Goal: Task Accomplishment & Management: Complete application form

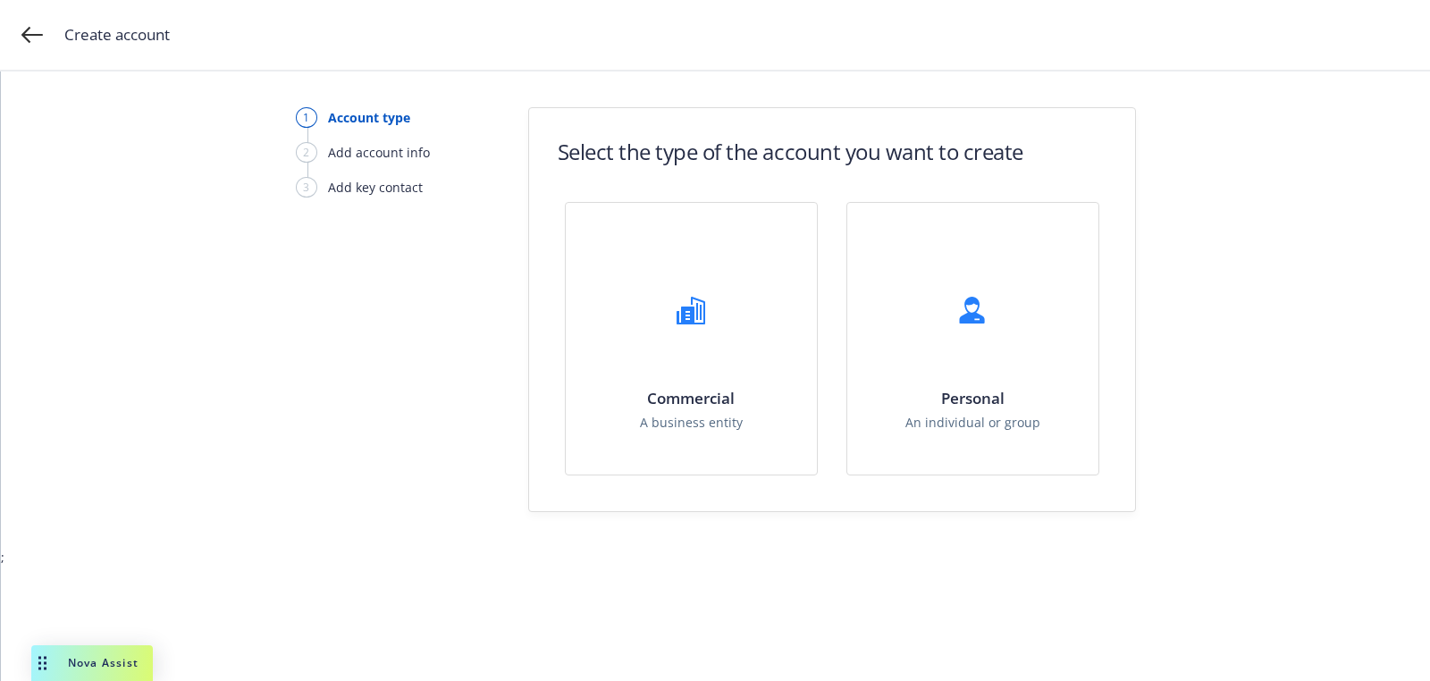
click at [601, 198] on form "Select the type of the account you want to create Commercial A business entity …" at bounding box center [832, 309] width 606 height 403
click at [613, 282] on div "Commercial A business entity" at bounding box center [691, 339] width 251 height 272
select select "US"
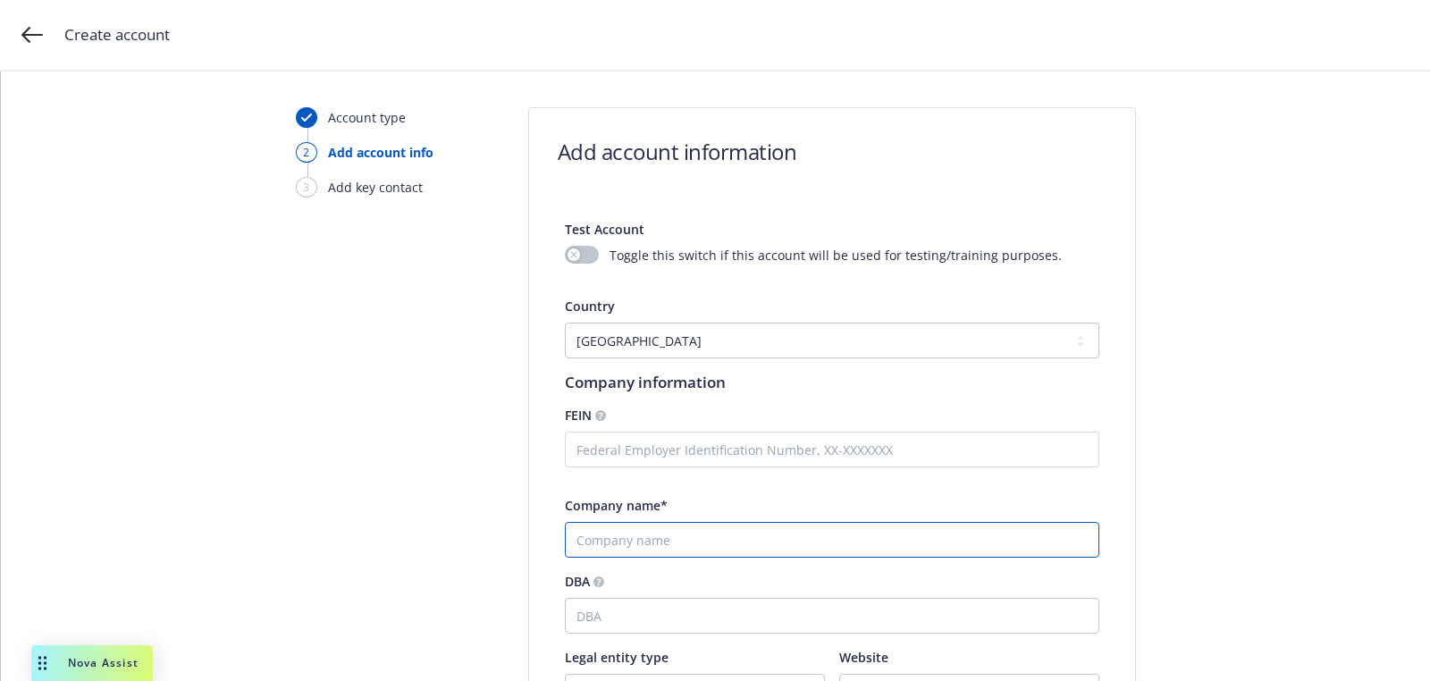
click at [757, 548] on input "Company name*" at bounding box center [832, 540] width 534 height 36
paste input "Centrus Energy"
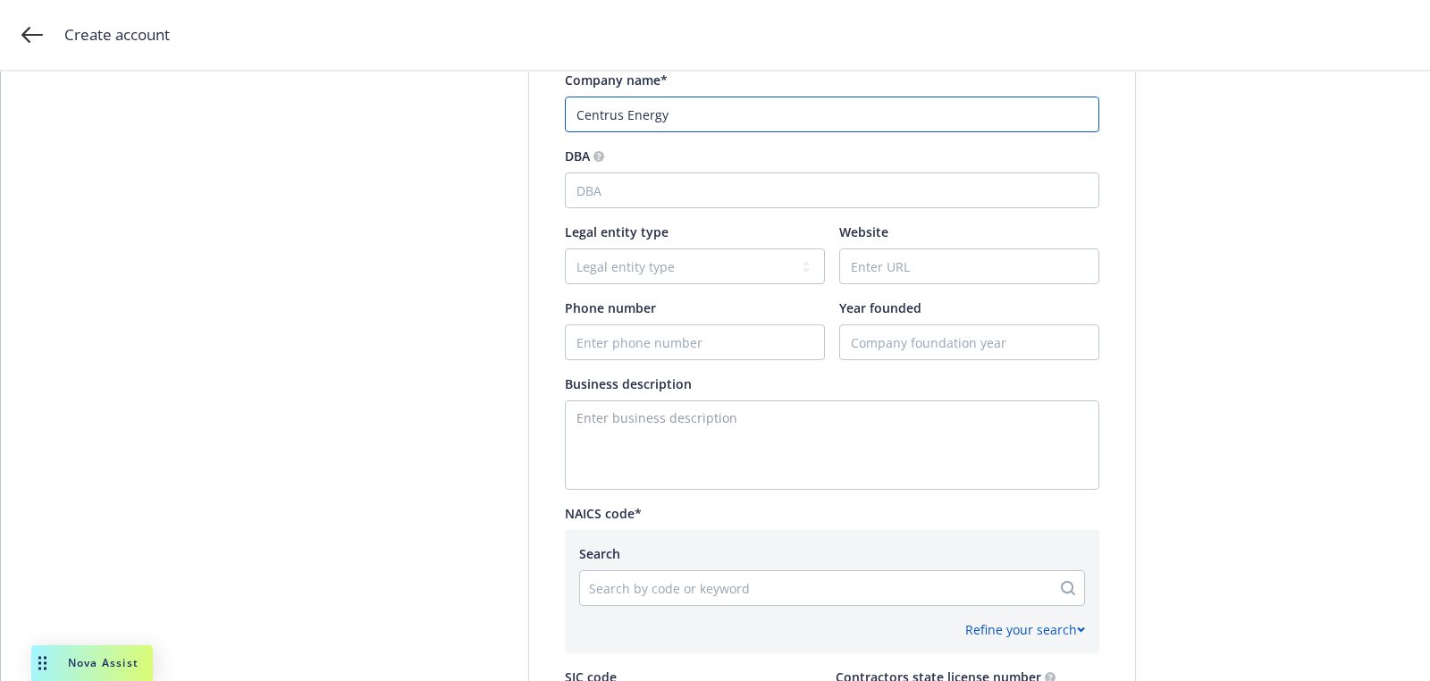
scroll to position [393, 0]
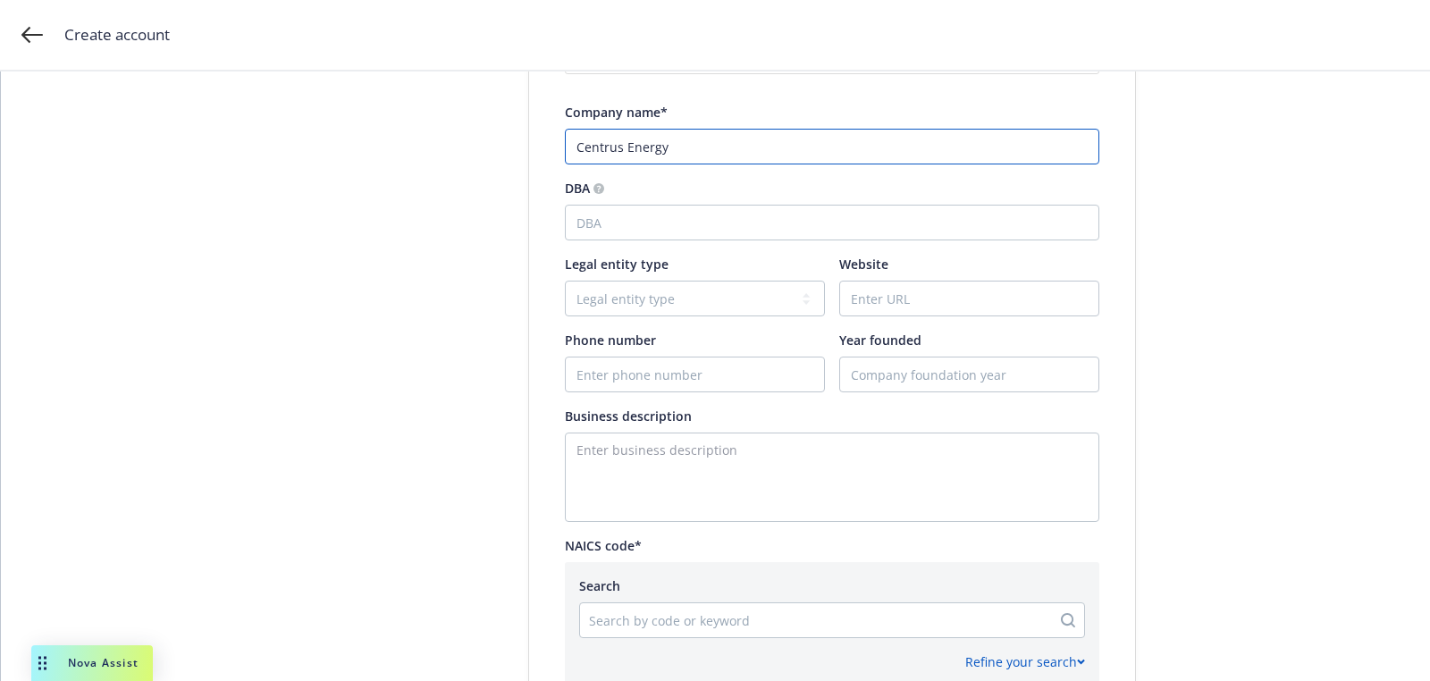
type input "Centrus Energy"
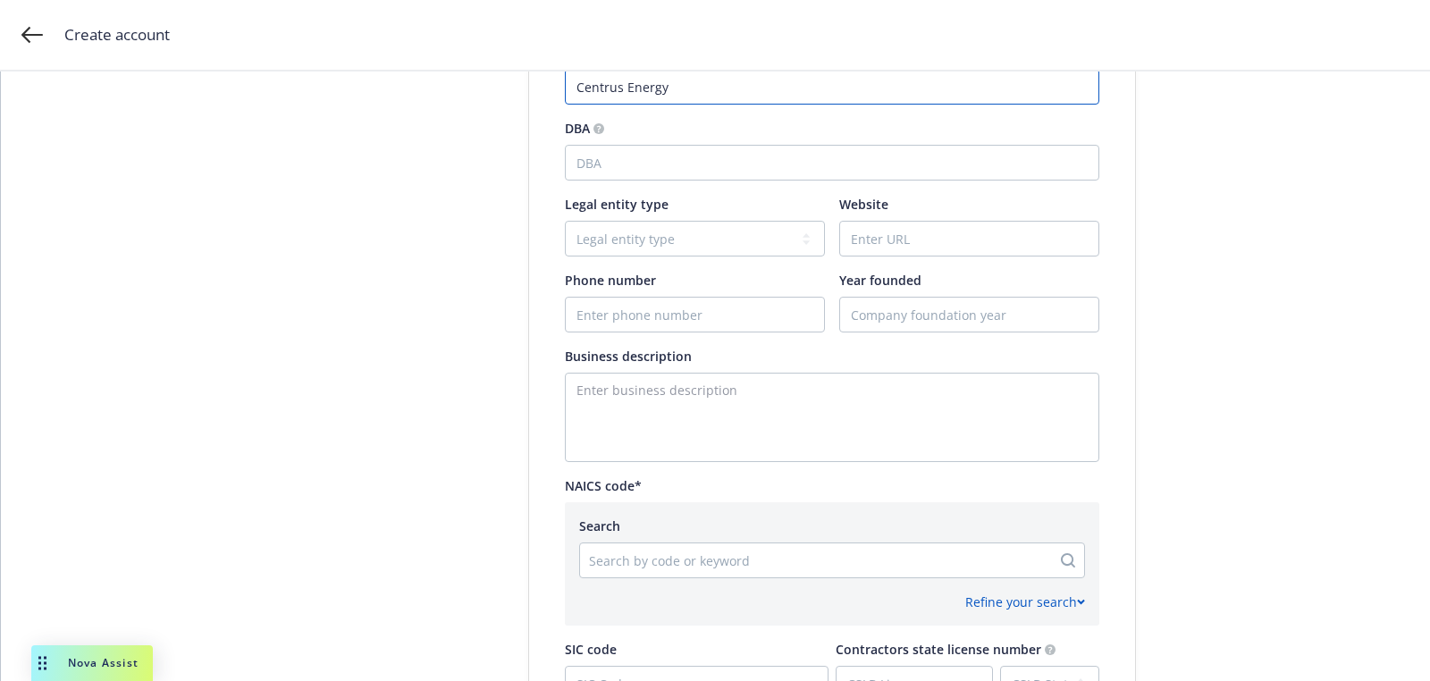
scroll to position [495, 0]
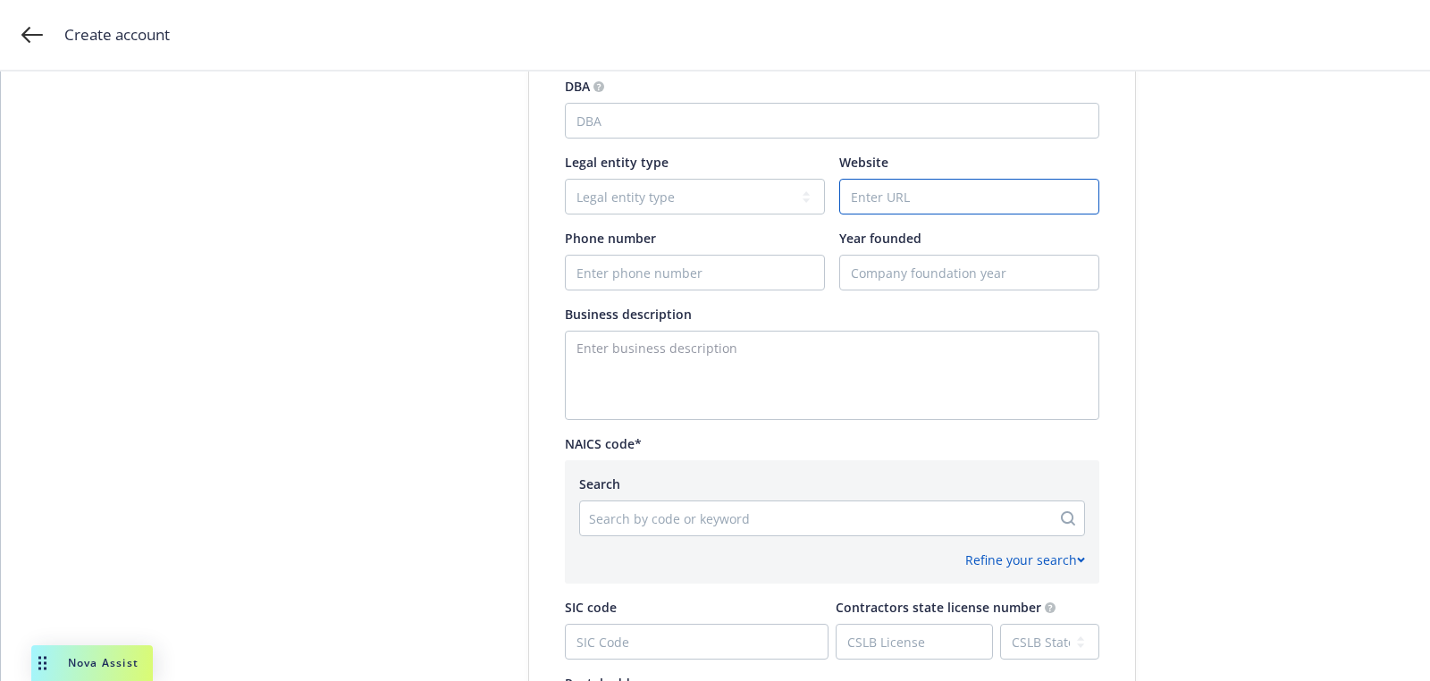
click at [944, 203] on input "Website" at bounding box center [969, 197] width 258 height 34
paste input "Electricity, Oil & Gas"
type input "Electricity, Oil & Gas"
click at [592, 333] on textarea "Enter business description" at bounding box center [832, 375] width 534 height 89
paste textarea "Electricity, Oil & Gas"
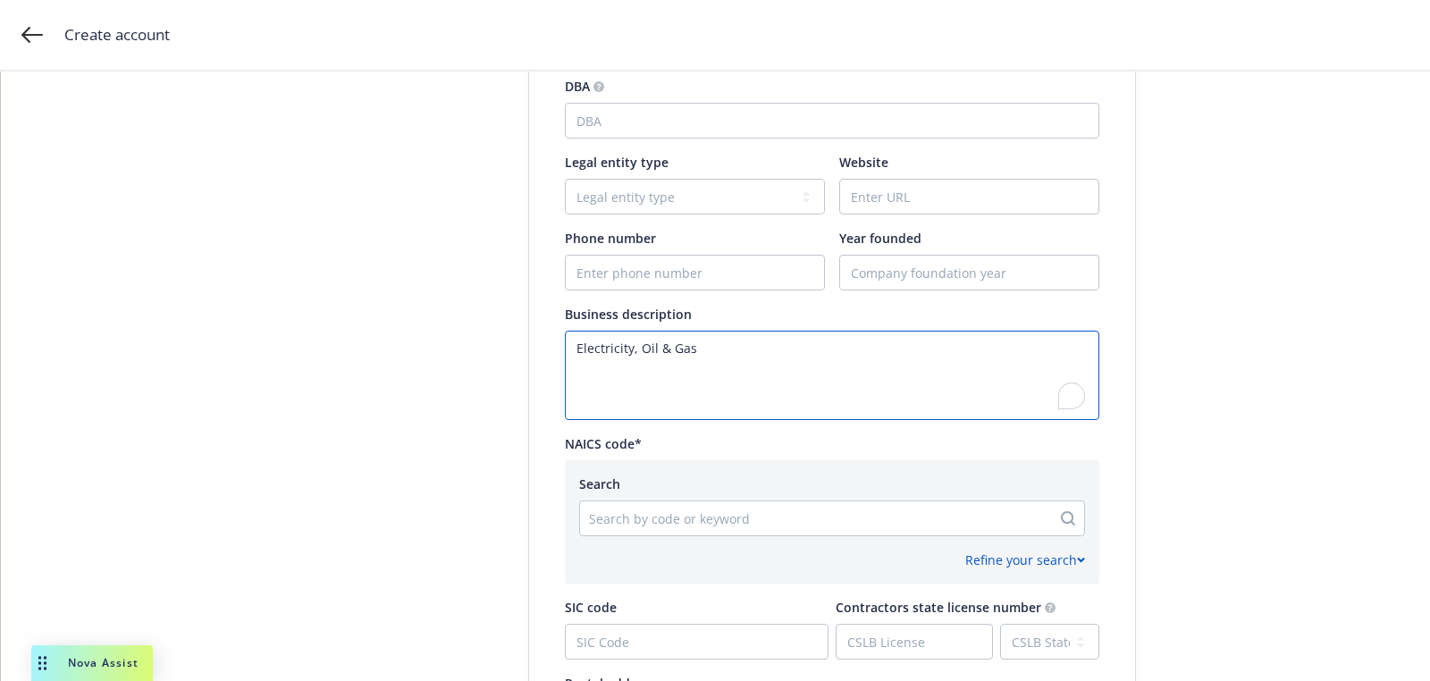
type textarea "Electricity, Oil & Gas"
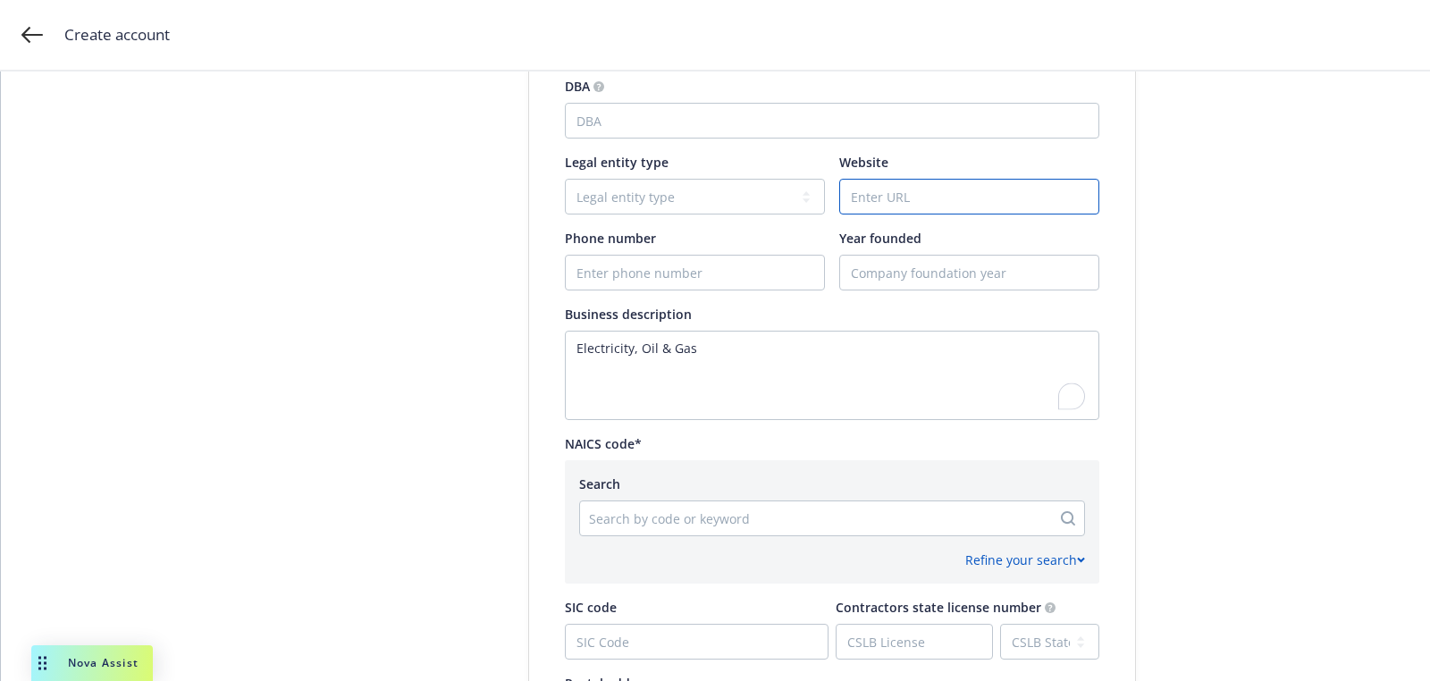
click at [912, 204] on input "Website" at bounding box center [969, 197] width 258 height 34
paste input "(301) 564-3200"
type input "(301) 564-3200"
click at [723, 258] on input "Phone number" at bounding box center [695, 273] width 258 height 34
paste input "(301) 564-3200"
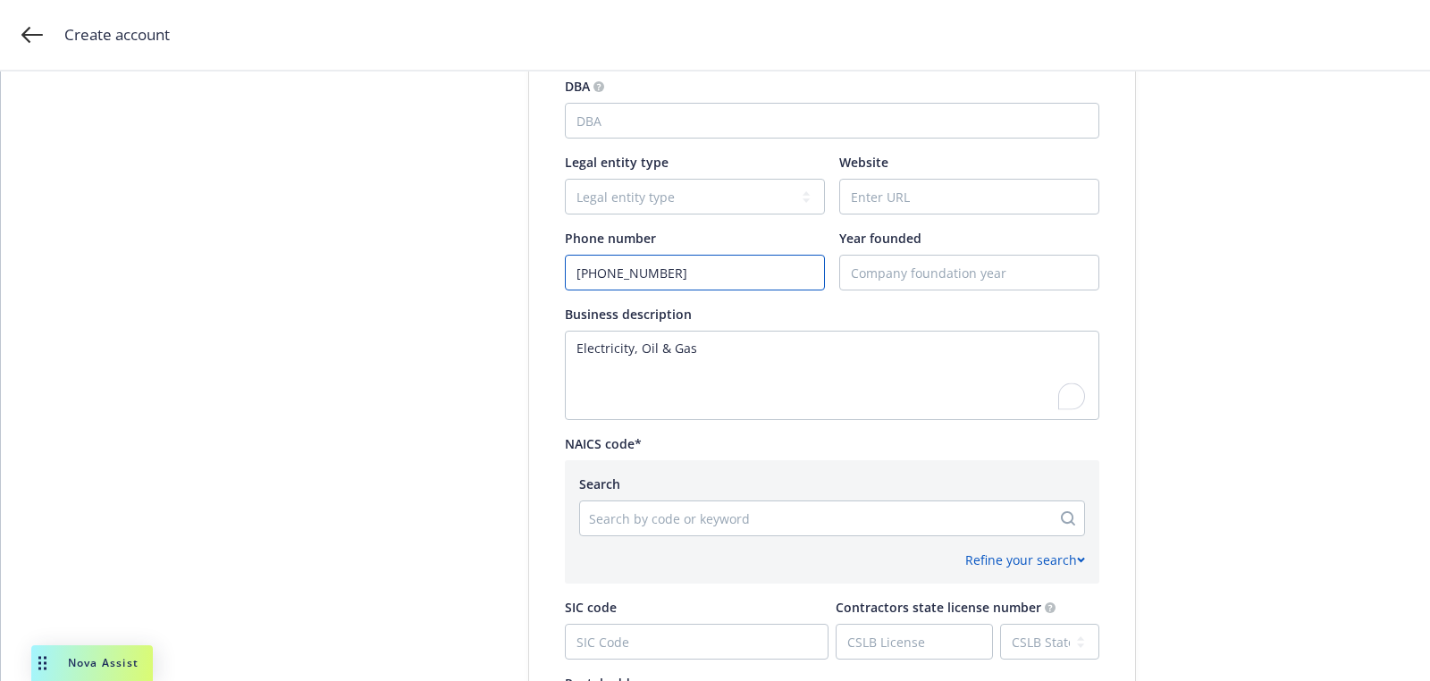
type input "(301) 564-3200"
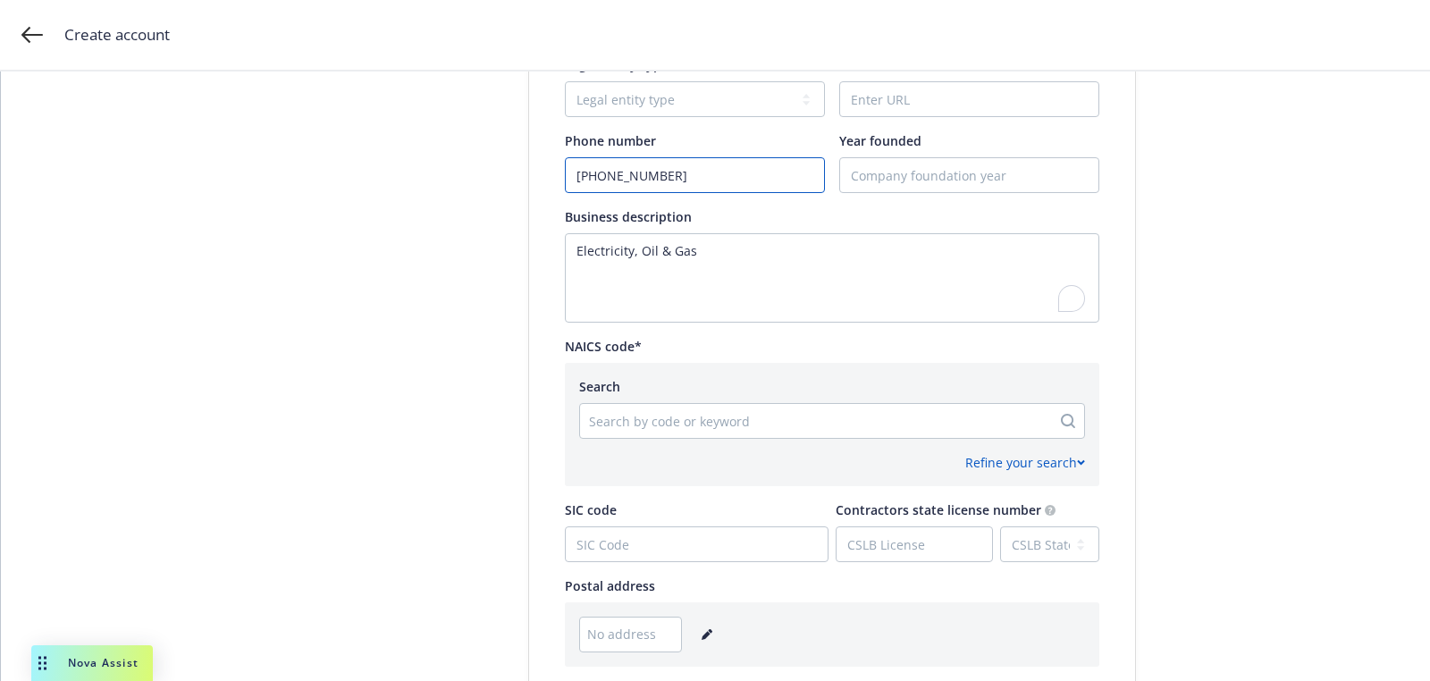
scroll to position [602, 0]
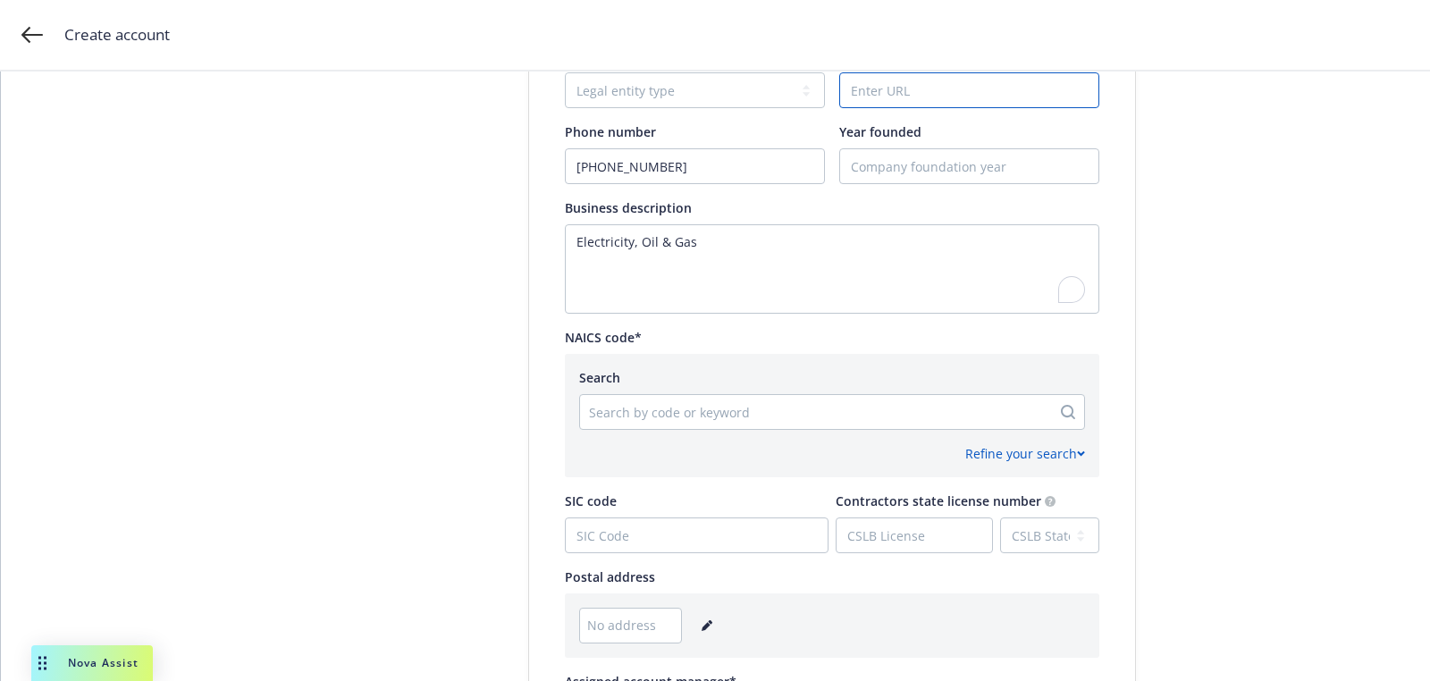
click at [850, 88] on input "Website" at bounding box center [969, 90] width 258 height 34
paste input "www.centrusenergy.com"
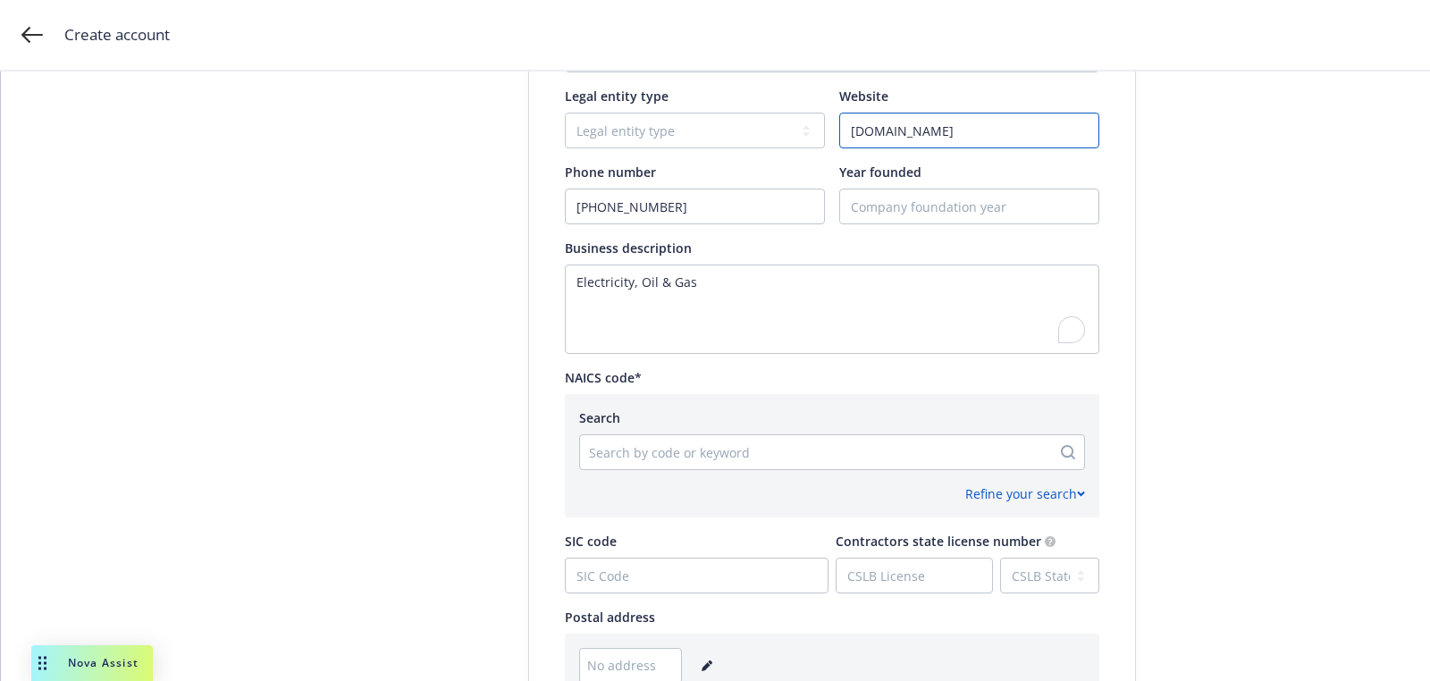
type input "www.centrusenergy.com"
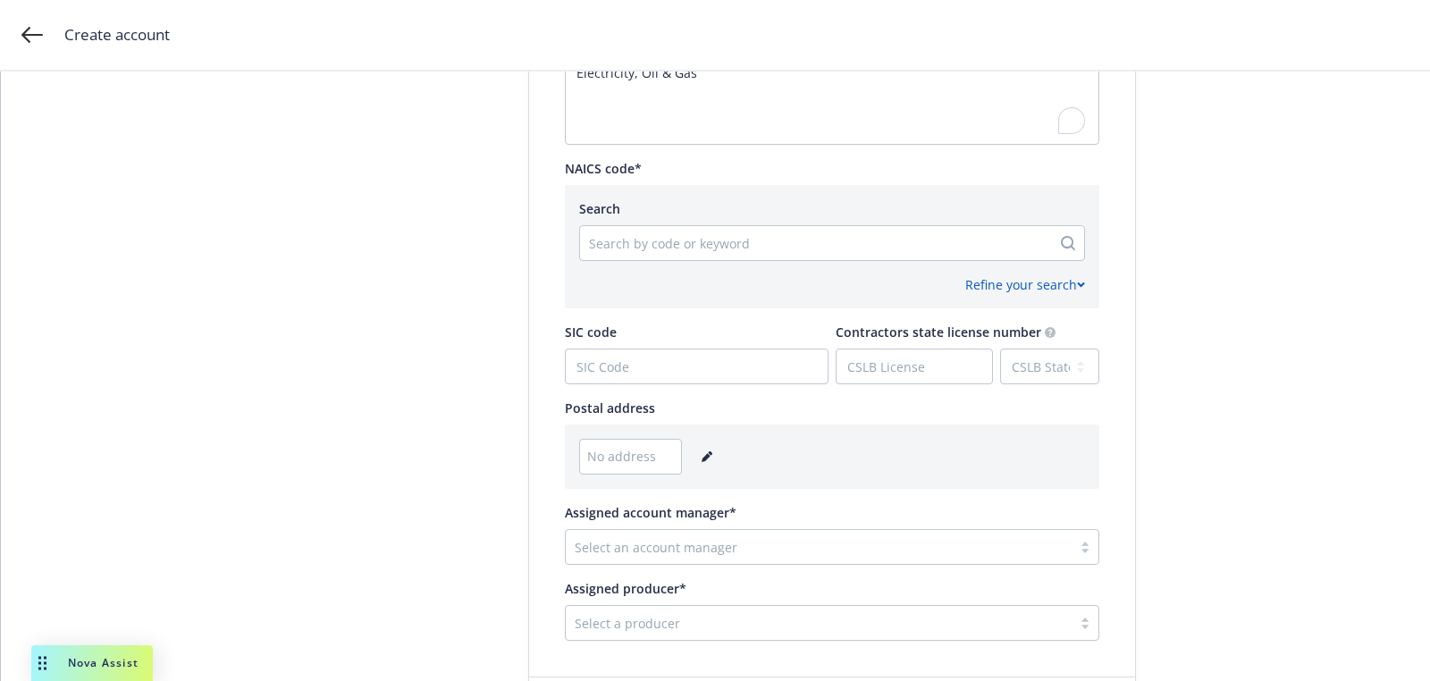
scroll to position [892, 0]
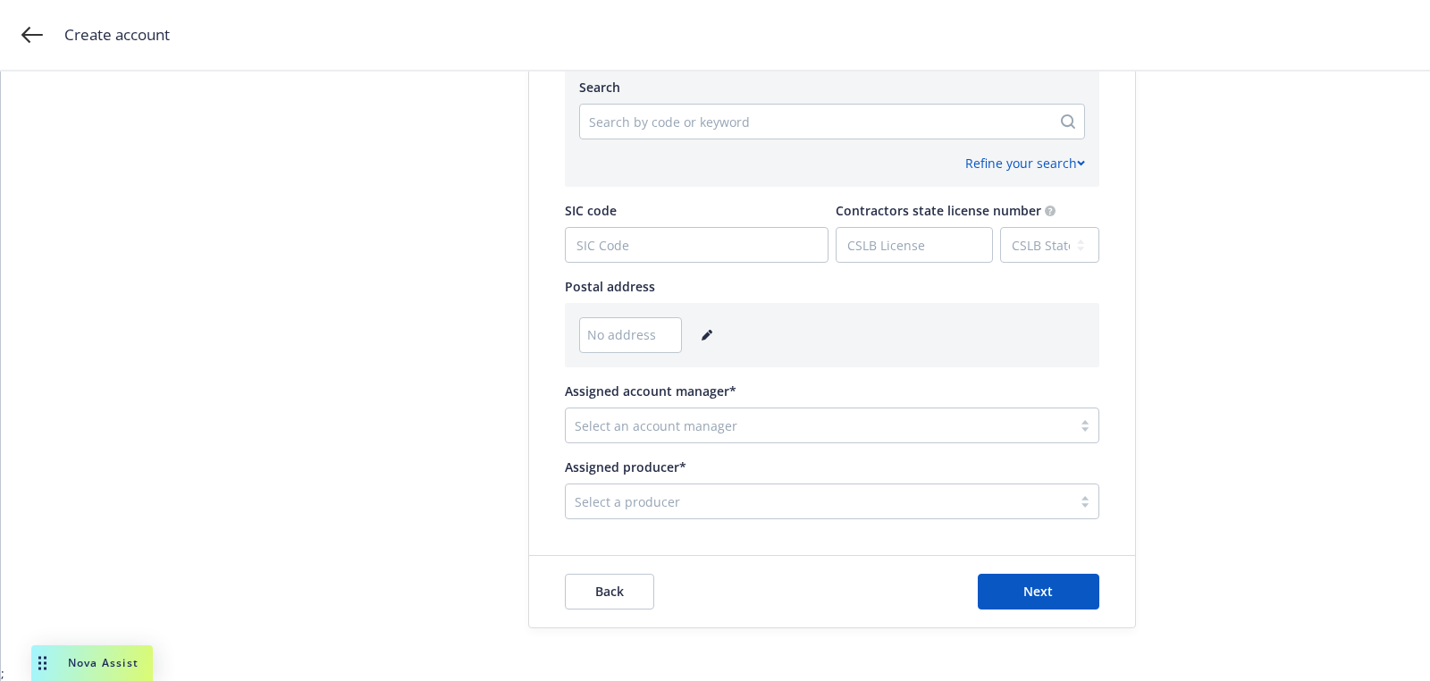
click at [708, 333] on link "editPencil" at bounding box center [706, 334] width 21 height 21
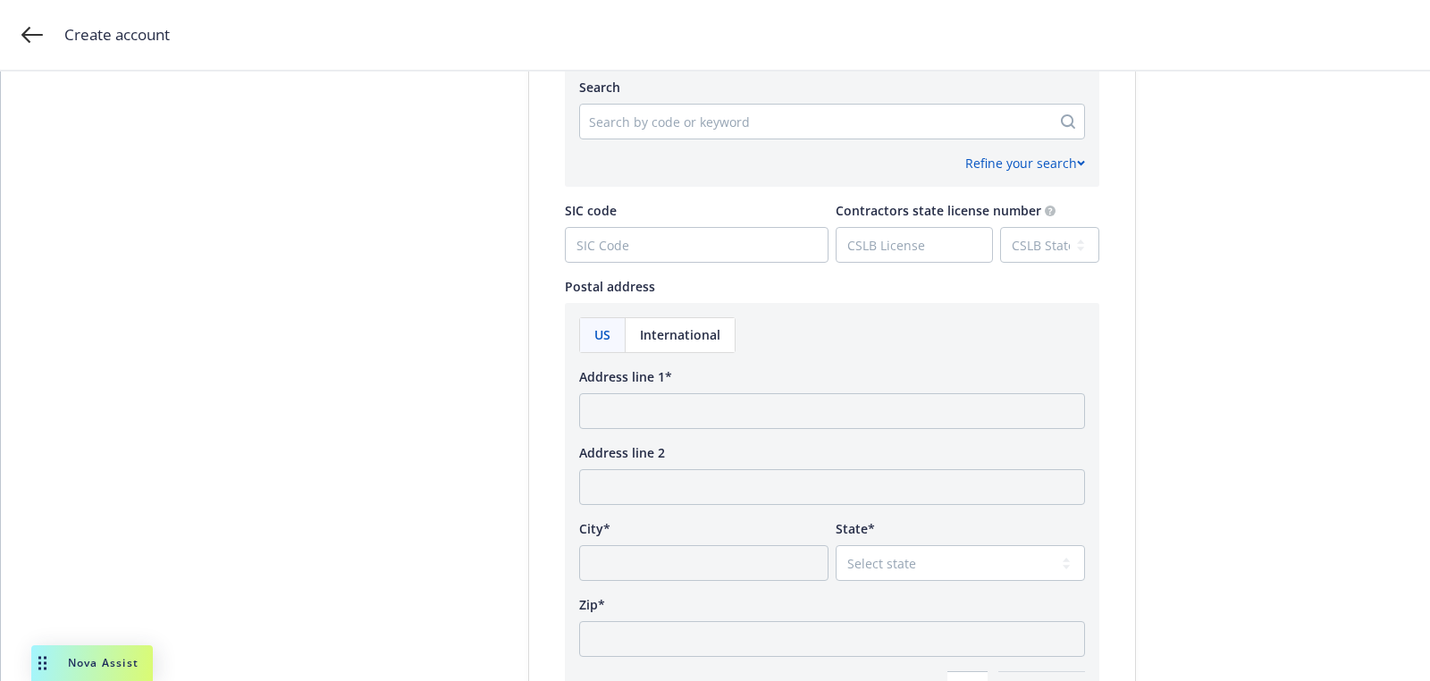
click at [758, 381] on div "Address line 1*" at bounding box center [832, 376] width 506 height 19
click at [758, 403] on input "Address line 1*" at bounding box center [832, 411] width 506 height 36
paste input "6901 Rockledge Dr, Ste 800 Bethesda, Maryland 20817"
click at [892, 407] on input "6901 Rockledge Dr, Ste 800 Bethesda, Maryland 20817" at bounding box center [832, 411] width 506 height 36
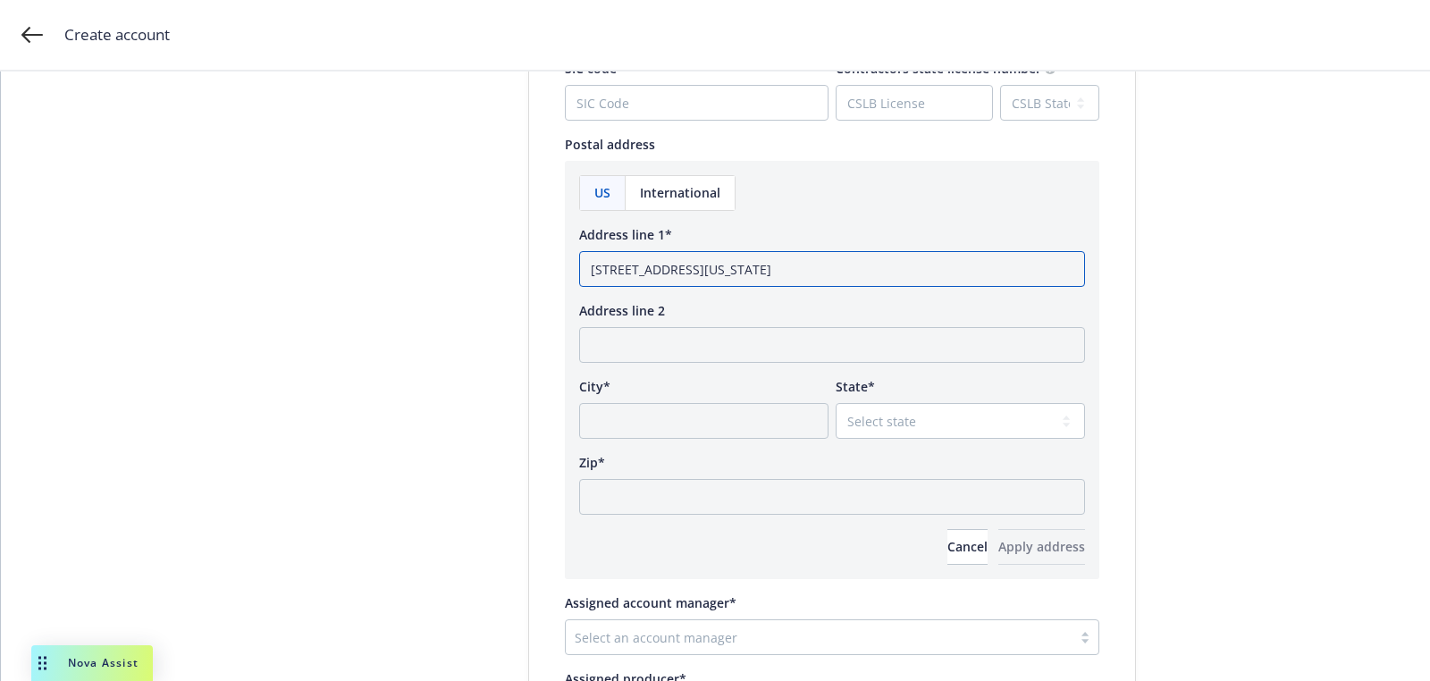
scroll to position [1168, 0]
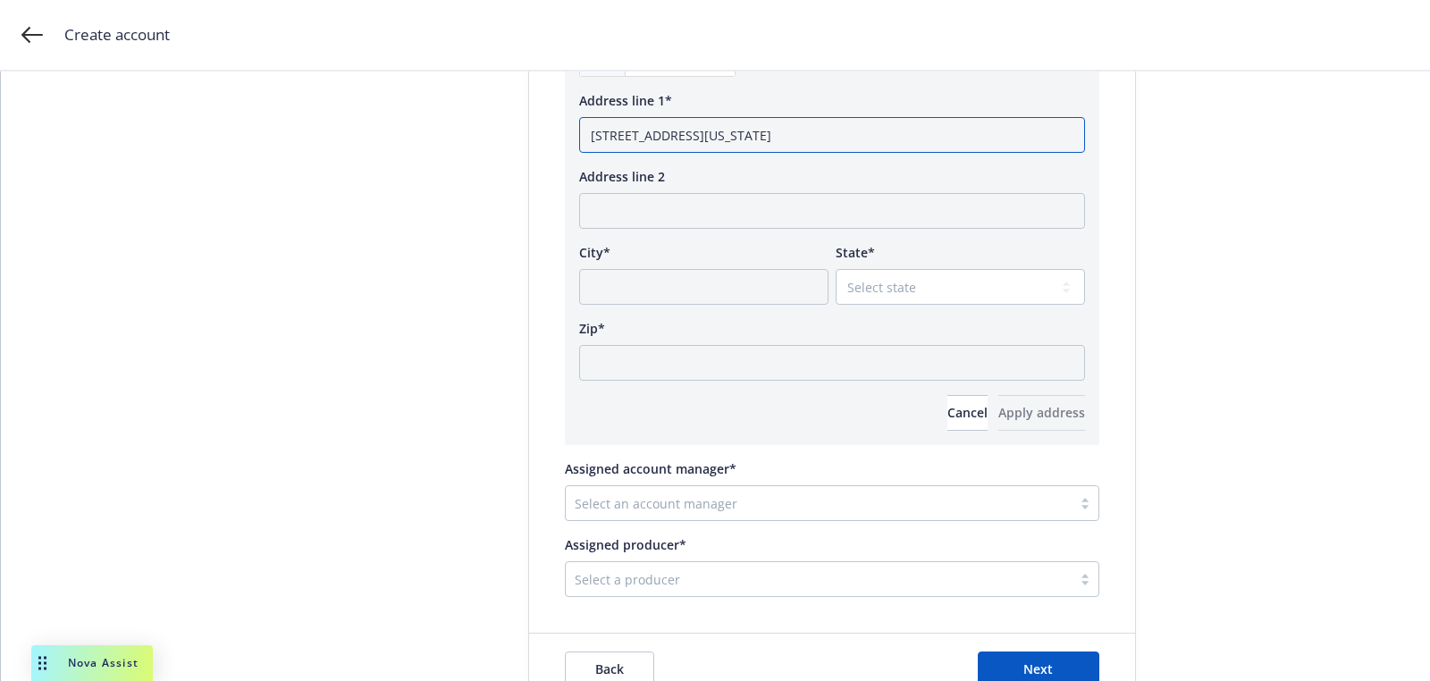
type input "6901 Rockledge Dr, Ste 800 Bethesda, Maryland"
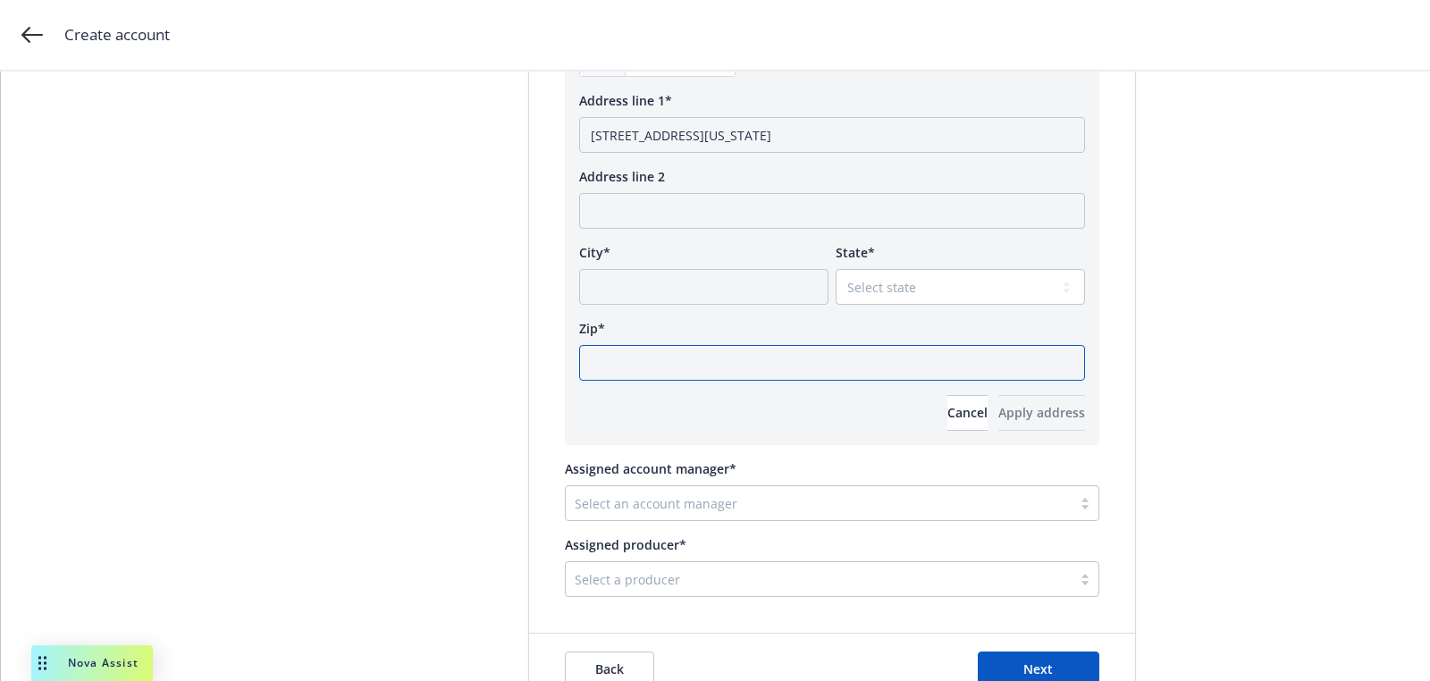
click at [782, 355] on input "Zip*" at bounding box center [832, 363] width 506 height 36
paste input "20817"
type input "20817"
click at [891, 271] on select "Select state Alabama Alaska American Samoa Arizona Arkansas Baker Island Califo…" at bounding box center [960, 287] width 249 height 36
select select "MD"
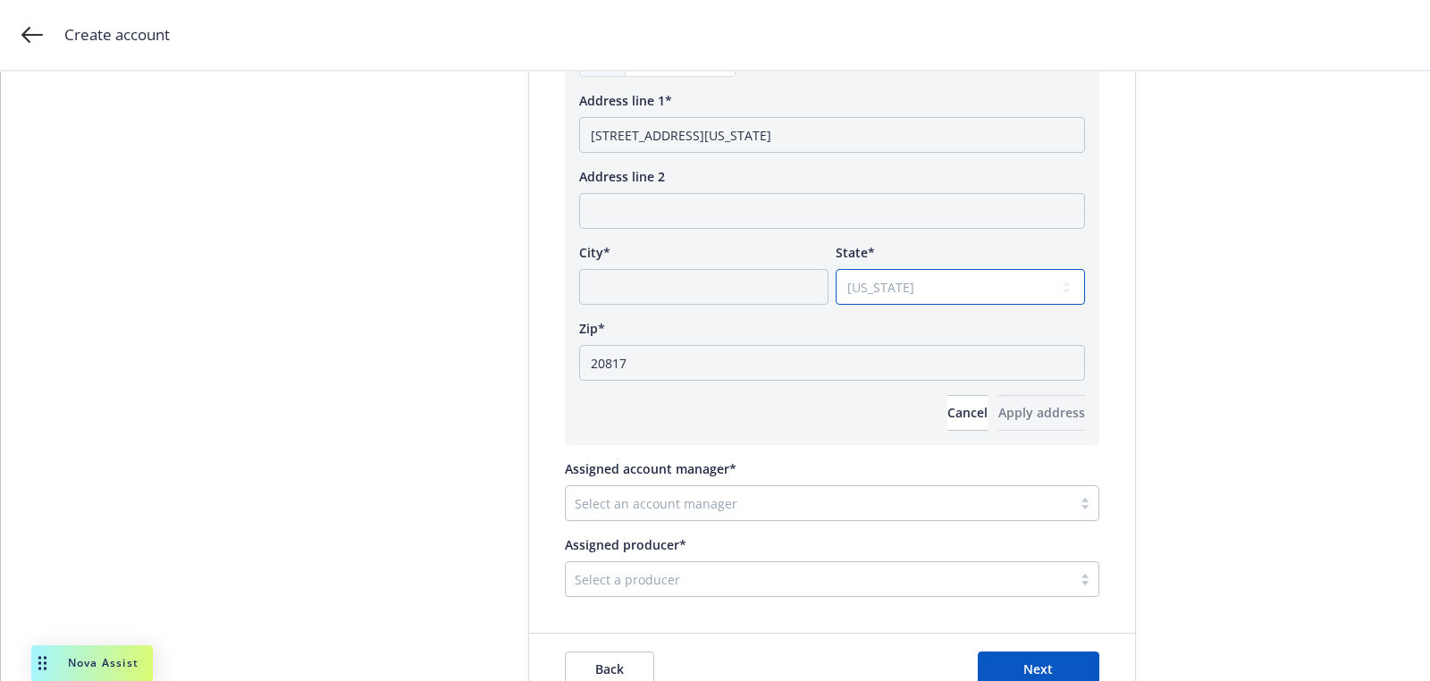
click at [836, 269] on select "Select state Alabama Alaska American Samoa Arizona Arkansas Baker Island Califo…" at bounding box center [960, 287] width 249 height 36
click at [765, 136] on input "6901 Rockledge Dr, Ste 800 Bethesda, Maryland" at bounding box center [832, 135] width 506 height 36
drag, startPoint x: 765, startPoint y: 136, endPoint x: 756, endPoint y: 254, distance: 118.3
click at [765, 136] on input "6901 Rockledge Dr, Ste 800 Bethesda, Maryland" at bounding box center [832, 135] width 506 height 36
type input "6901 Rockledge Dr, Ste 800, Maryland"
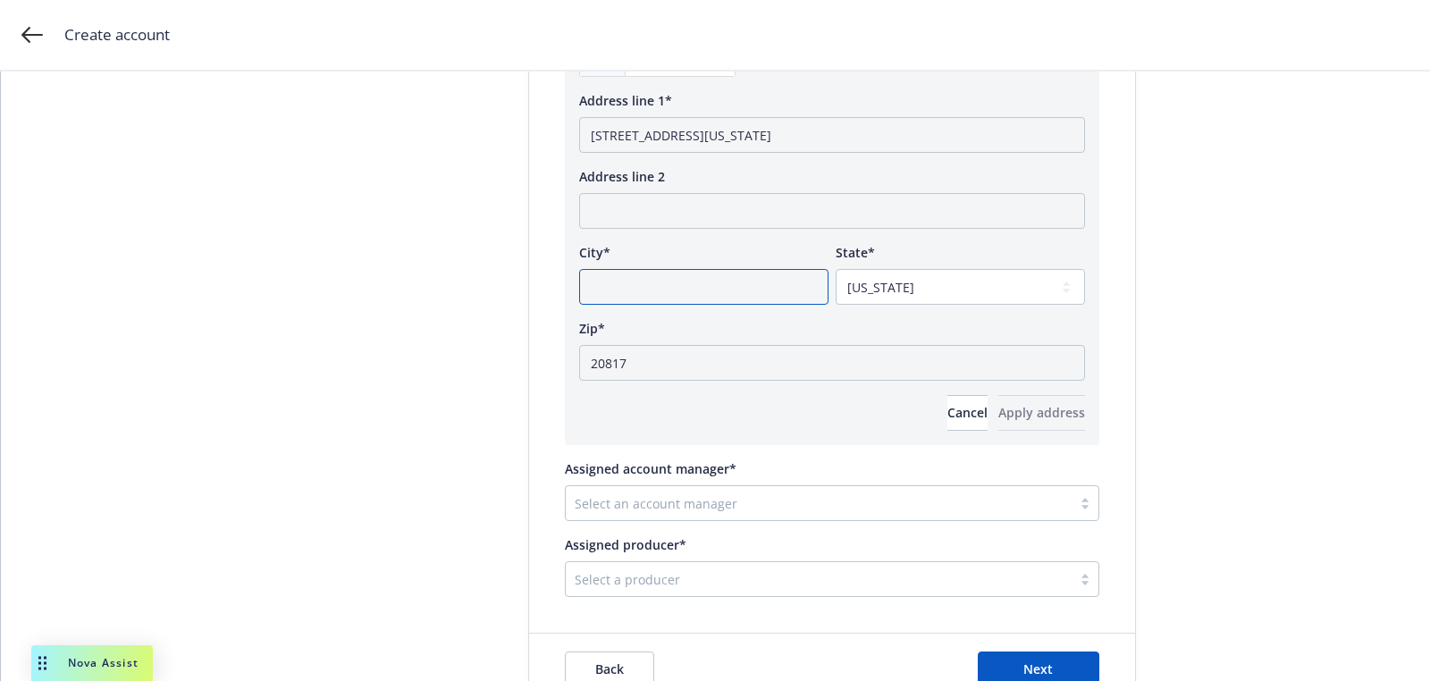
click at [732, 282] on input "City*" at bounding box center [703, 287] width 249 height 36
paste input "Bethesda"
type input "Bethesda"
drag, startPoint x: 756, startPoint y: 133, endPoint x: 887, endPoint y: 139, distance: 130.6
click at [887, 139] on input "6901 Rockledge Dr, Ste 800, Maryland" at bounding box center [832, 135] width 506 height 36
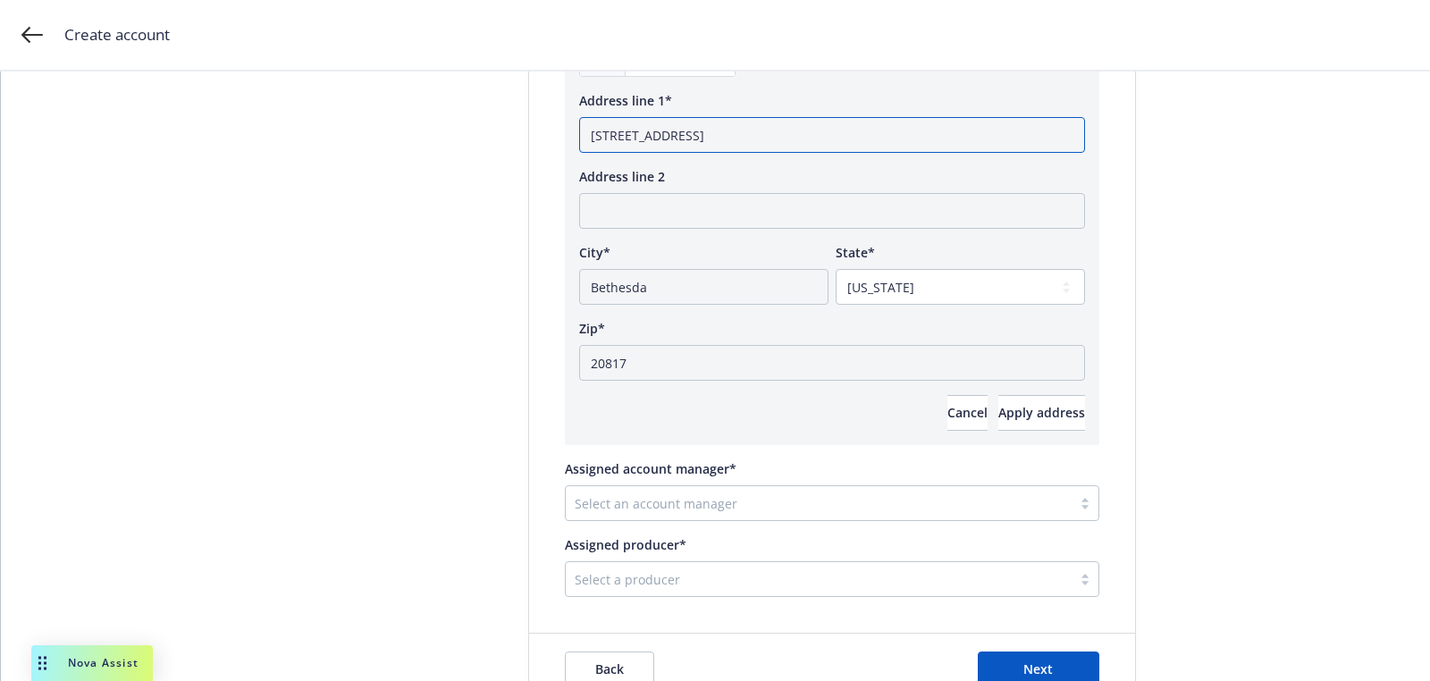
type input "6901 Rockledge Dr, Ste 800"
click at [1033, 430] on div "US International Address line 1* 6901 Rockledge Dr, Ste 800 Address line 2 City…" at bounding box center [832, 236] width 534 height 418
click at [1035, 425] on button "Apply address" at bounding box center [1041, 413] width 87 height 36
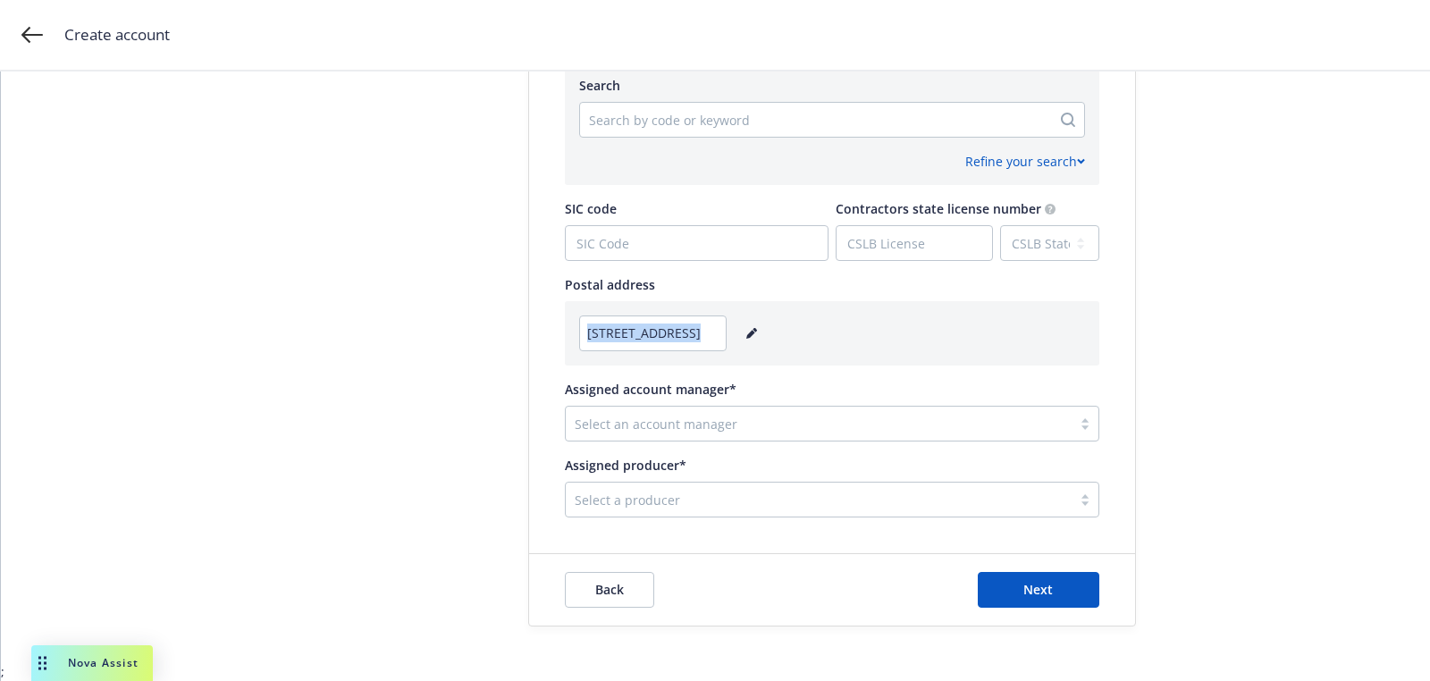
scroll to position [892, 0]
click at [746, 422] on div at bounding box center [819, 425] width 488 height 21
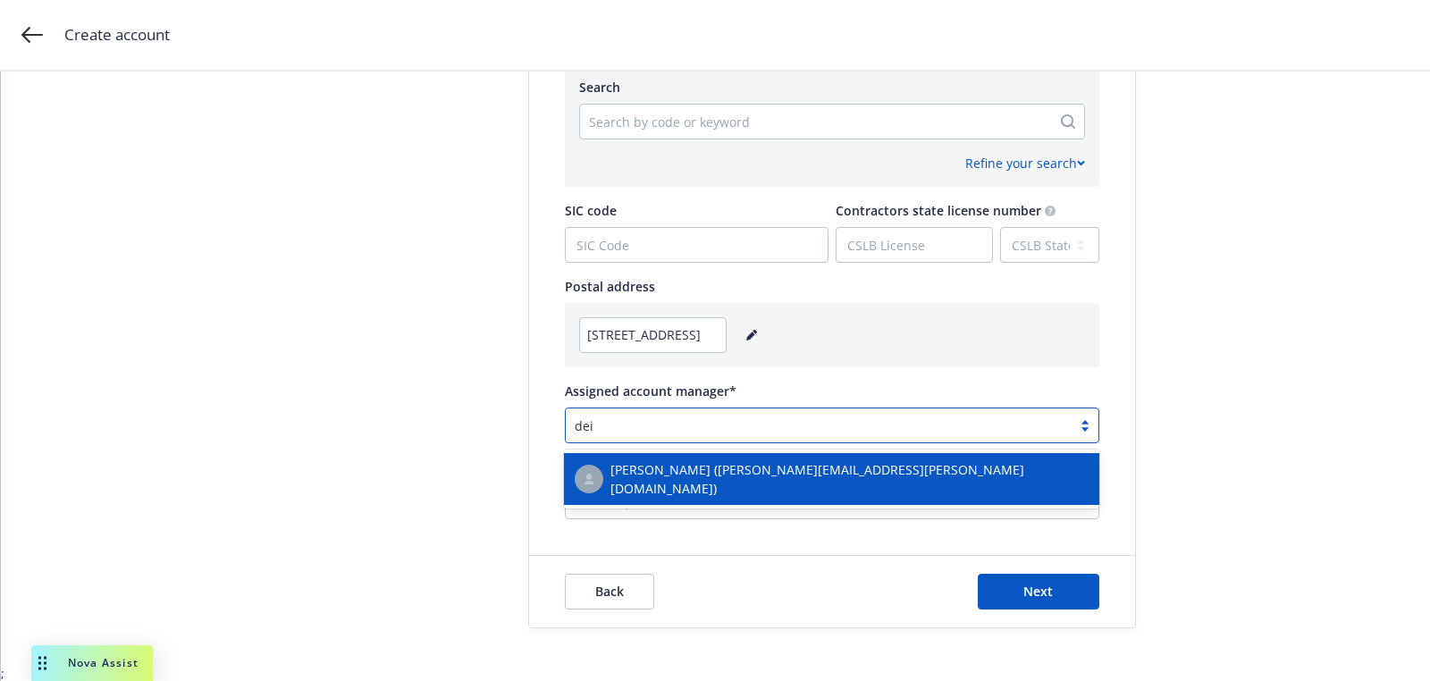
type input "deir"
click at [722, 469] on span "Deirdre Finn (deirdre.finn@newfront.com)" at bounding box center [849, 479] width 478 height 38
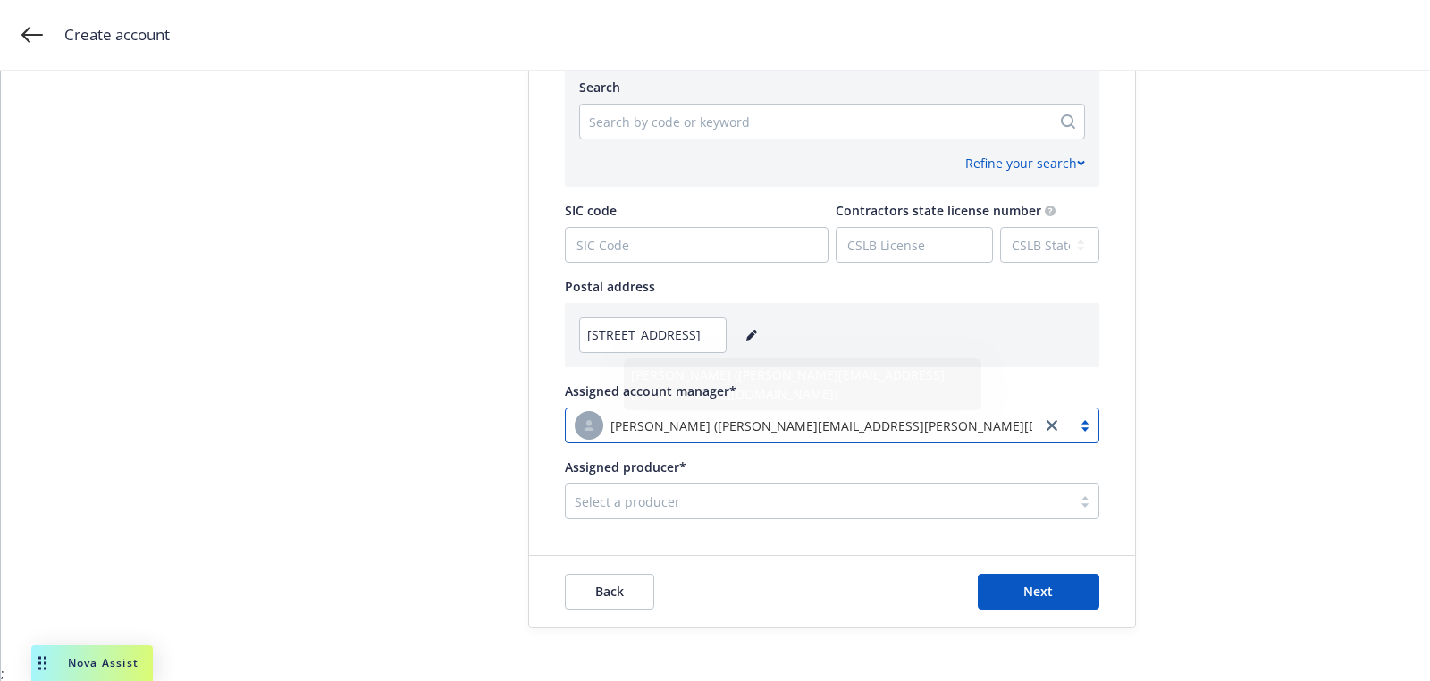
click at [915, 492] on div at bounding box center [819, 501] width 488 height 21
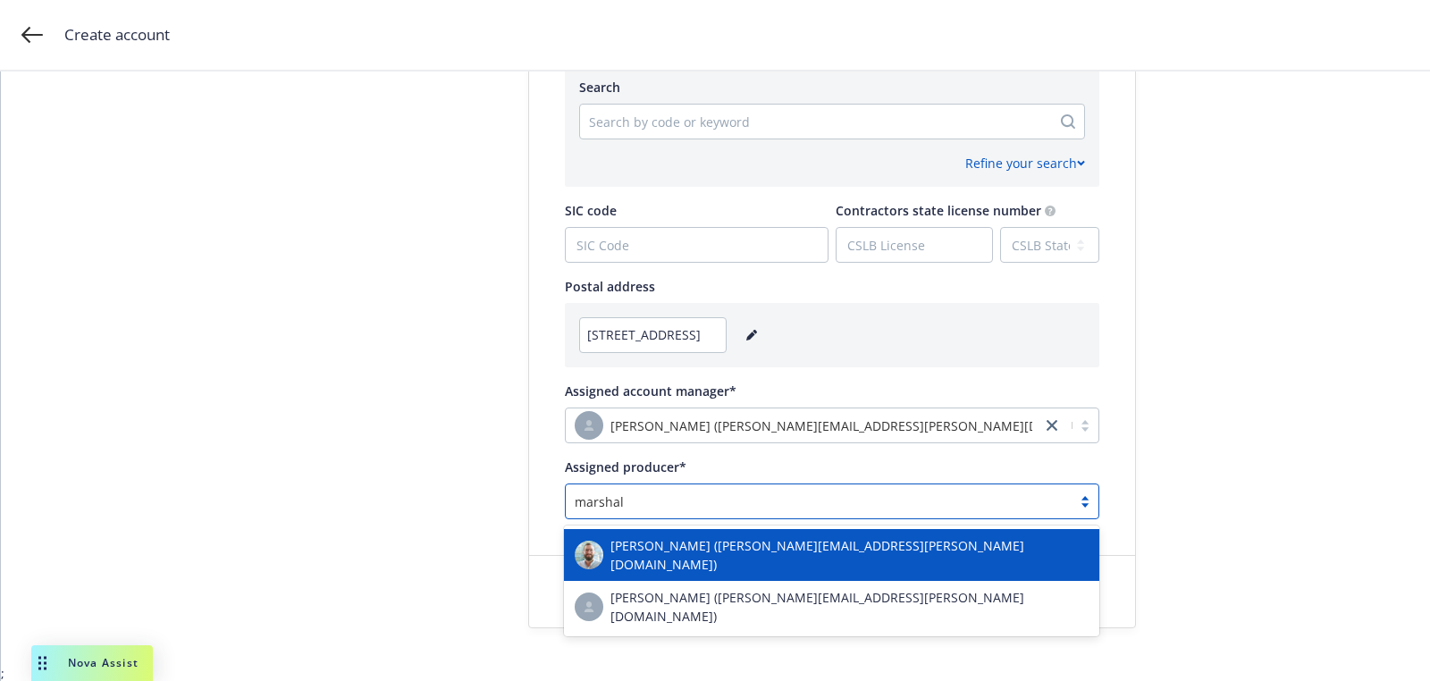
type input "marshall"
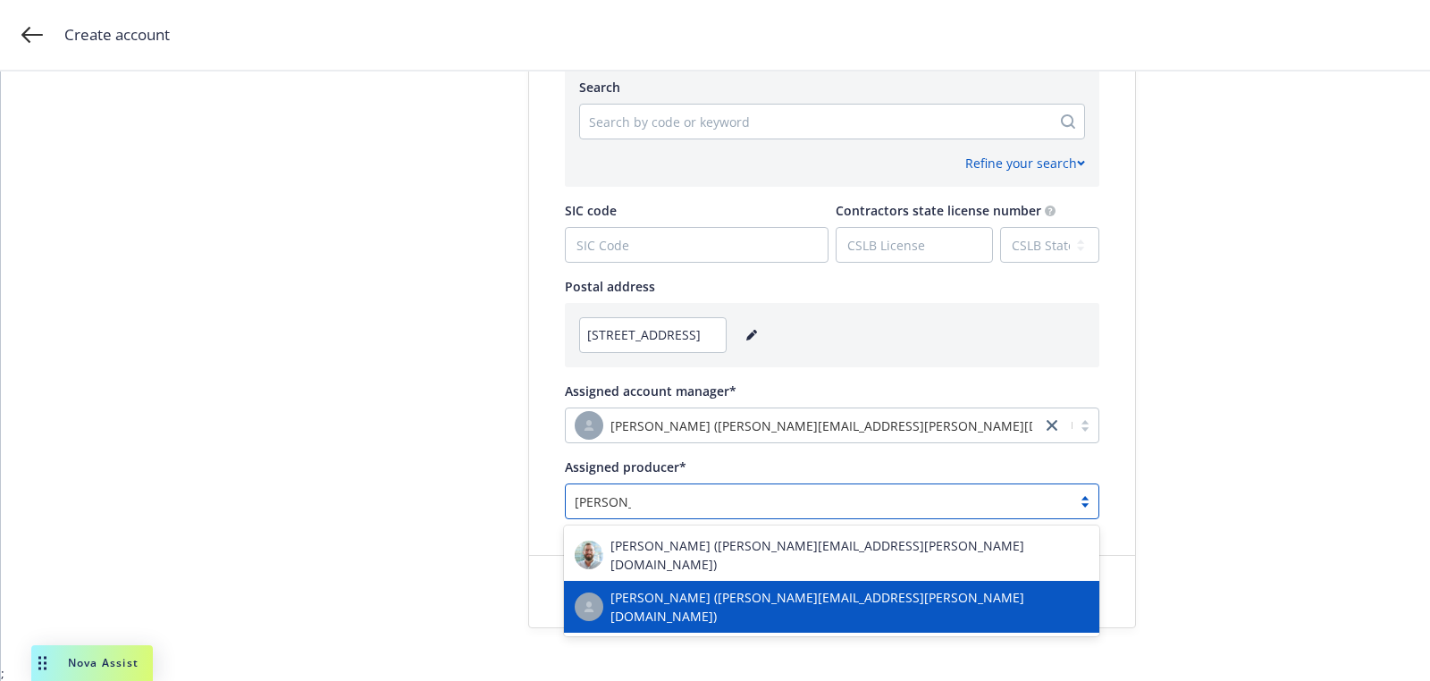
click at [872, 615] on div "Marshall Nehring (marshall.nehring@newfront.com) Marshall Williams (marshall.wi…" at bounding box center [831, 581] width 535 height 111
click at [872, 613] on div "Marshall Williams (marshall.williams@newfront.com)" at bounding box center [831, 607] width 535 height 52
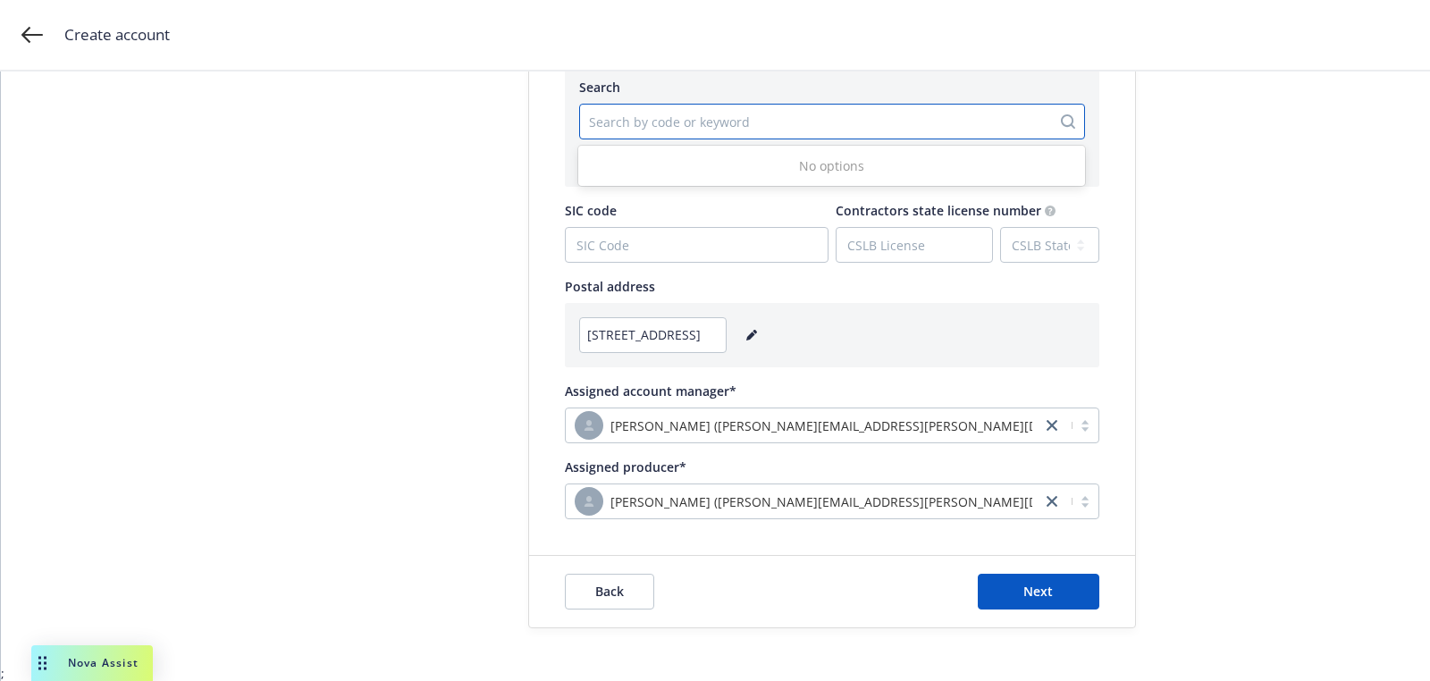
click at [676, 124] on div at bounding box center [815, 121] width 453 height 21
type input "fuel"
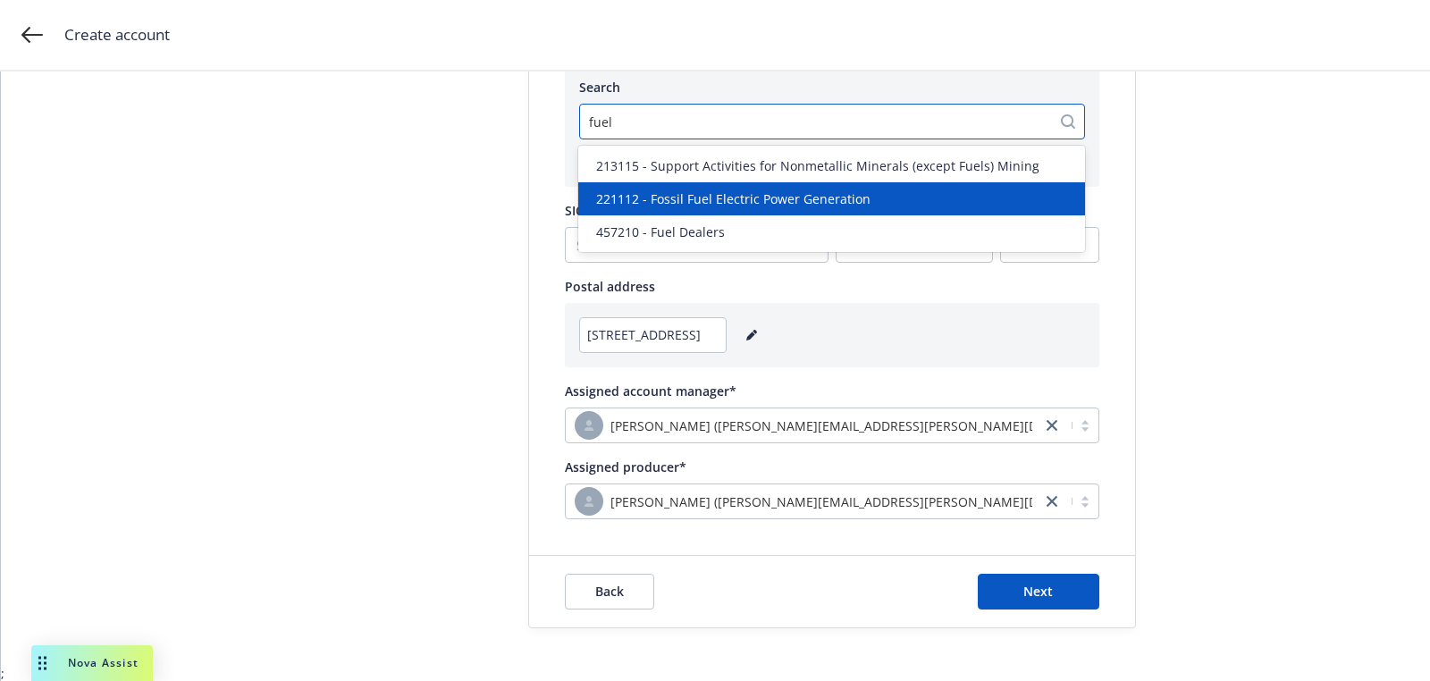
click at [713, 196] on span "221112 - Fossil Fuel Electric Power Generation" at bounding box center [733, 198] width 274 height 19
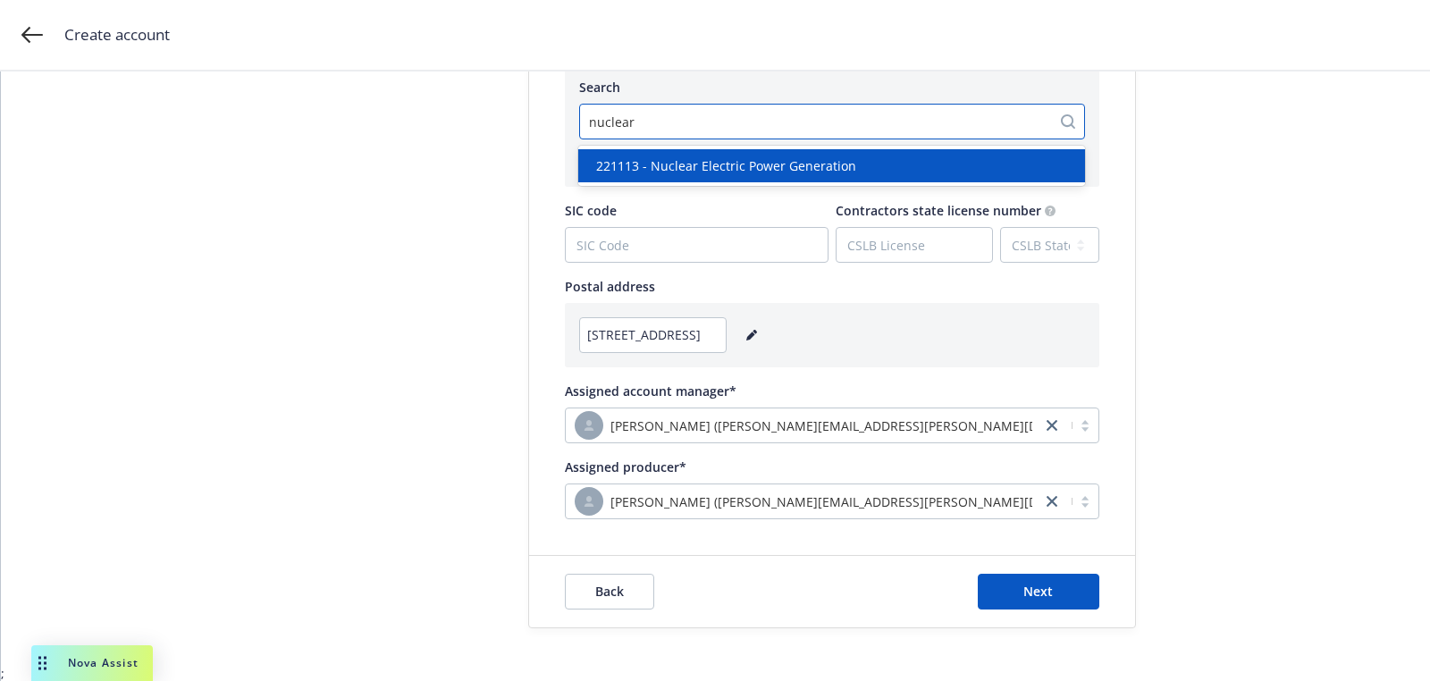
type input "nuclear"
click at [720, 163] on span "221113 - Nuclear Electric Power Generation" at bounding box center [726, 165] width 260 height 19
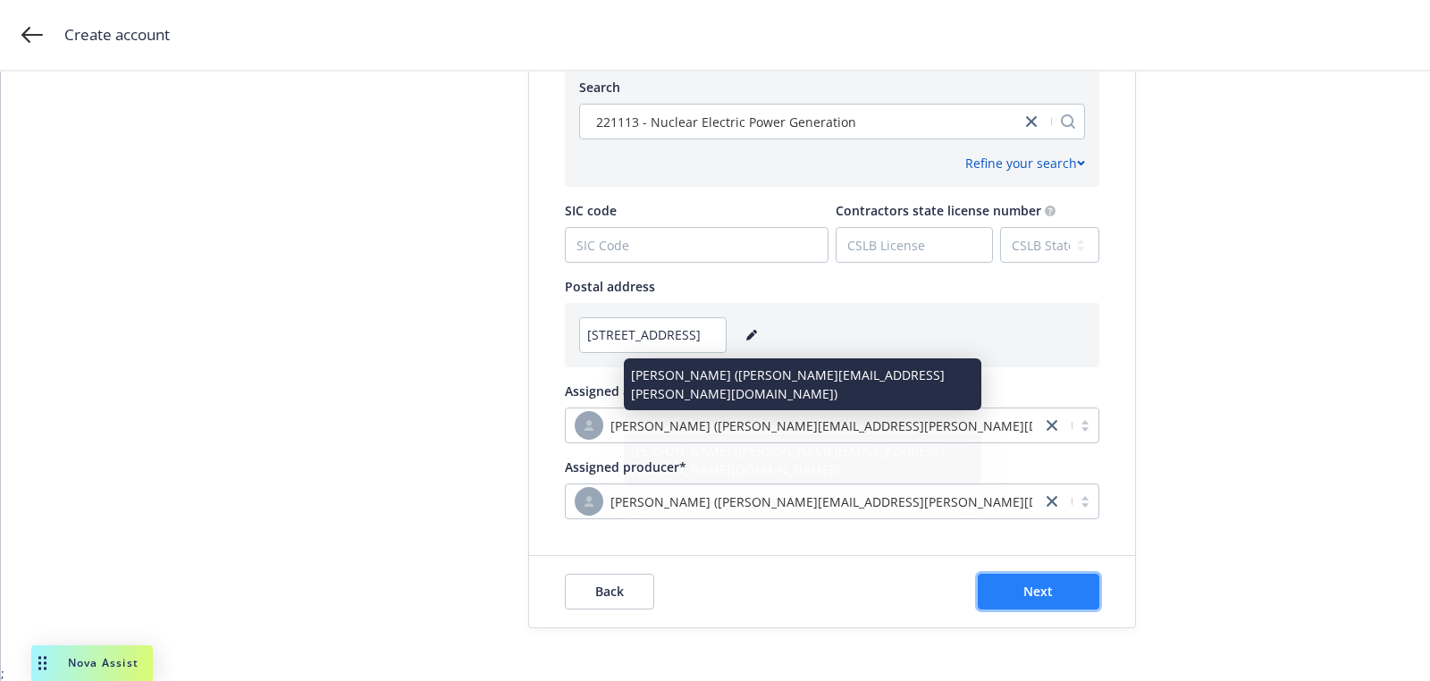
click at [1036, 574] on button "Next" at bounding box center [1039, 592] width 122 height 36
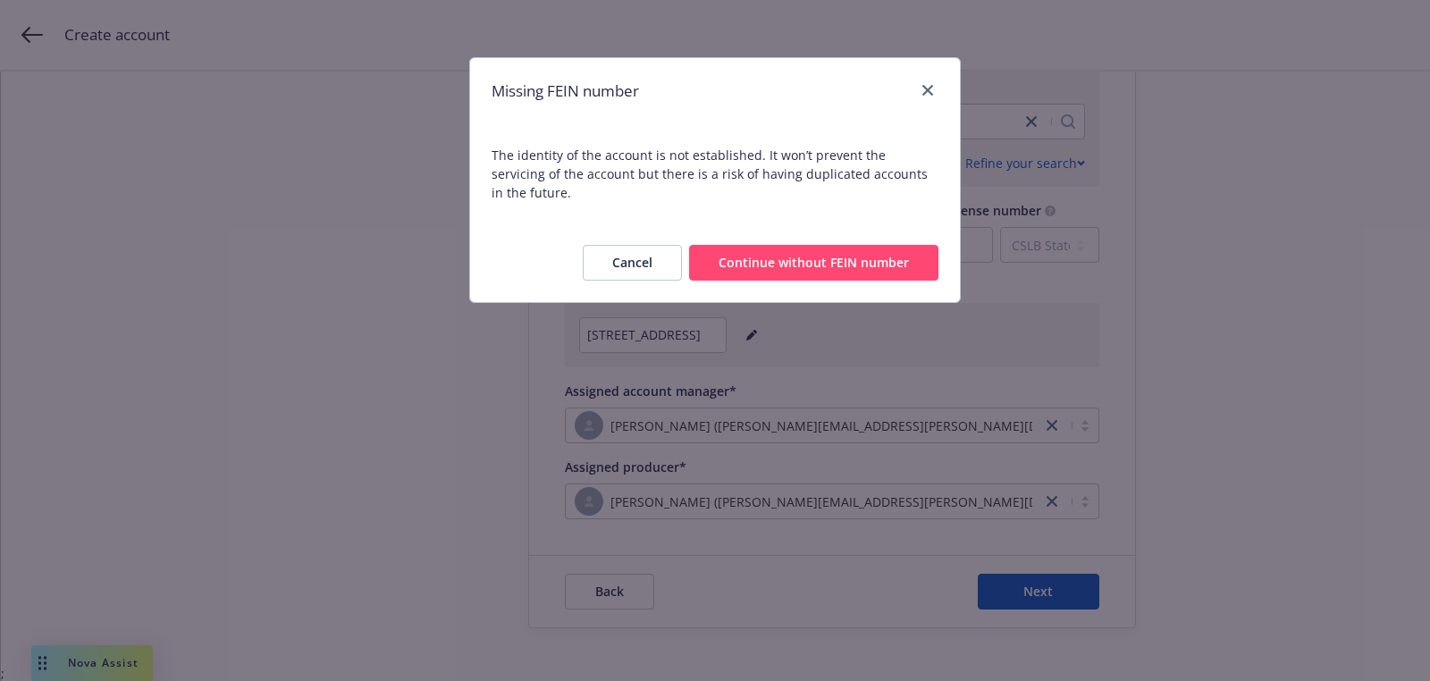
click at [769, 245] on button "Continue without FEIN number" at bounding box center [813, 263] width 249 height 36
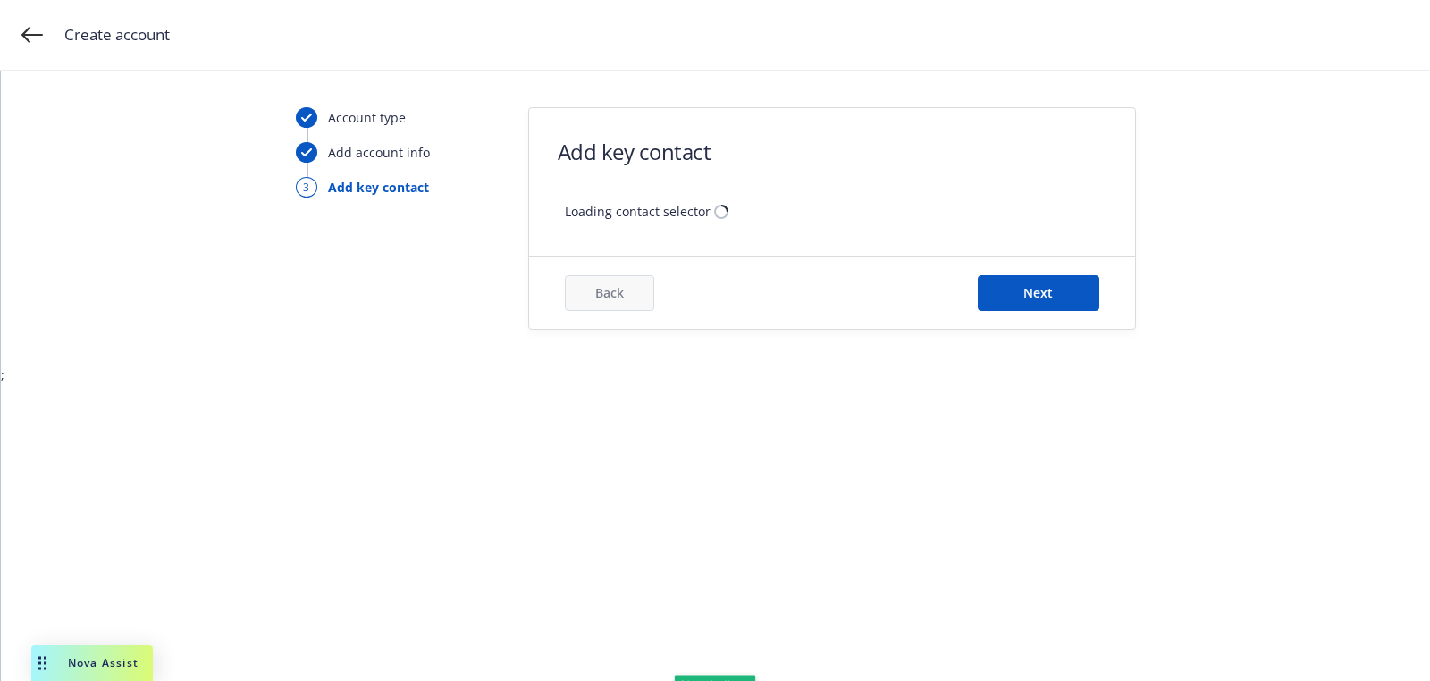
scroll to position [0, 0]
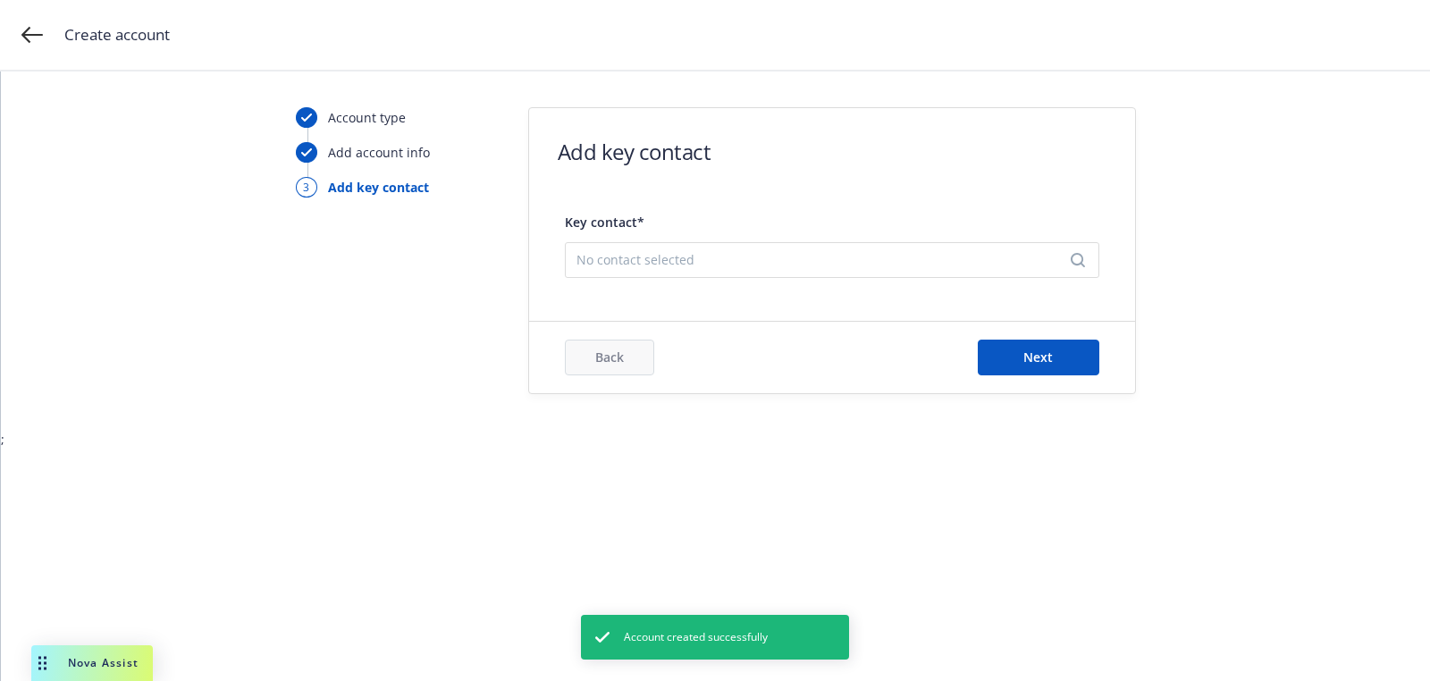
click at [742, 251] on span "No contact selected" at bounding box center [824, 259] width 497 height 19
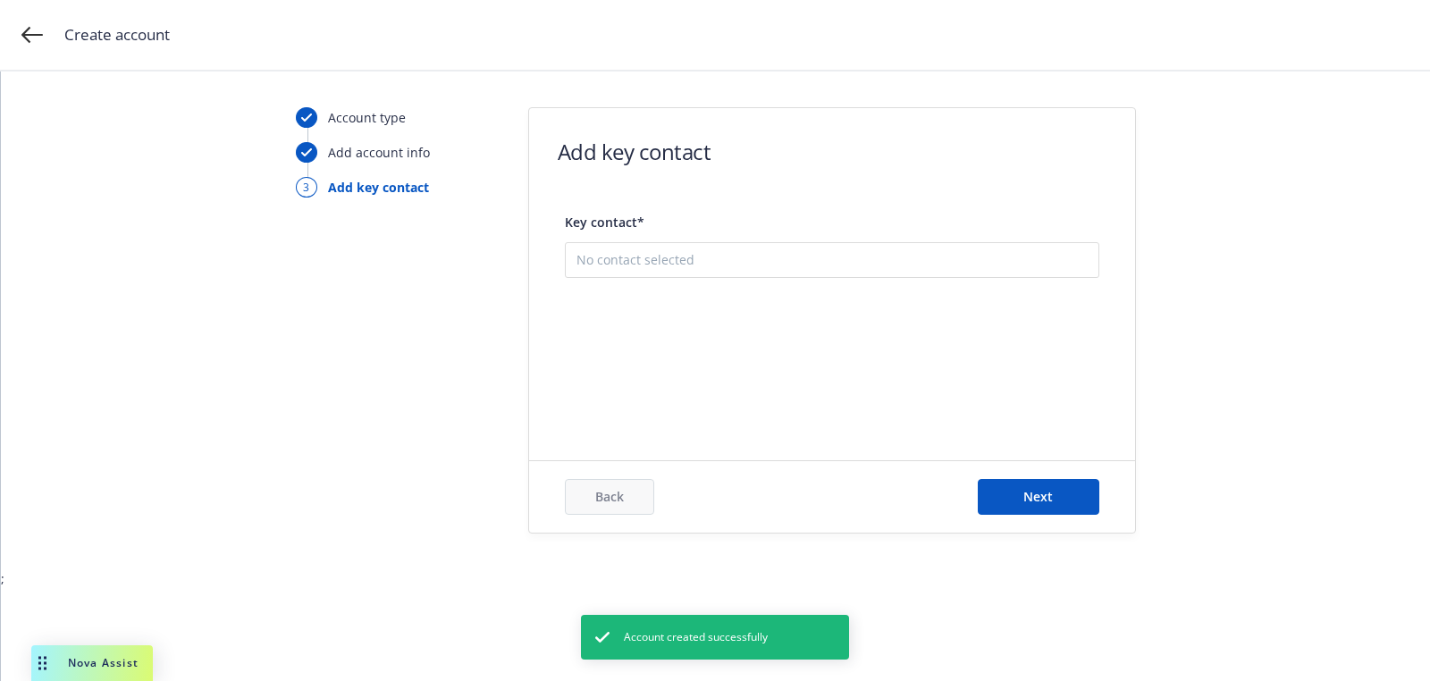
click at [741, 347] on button "Add new contact" at bounding box center [831, 350] width 511 height 36
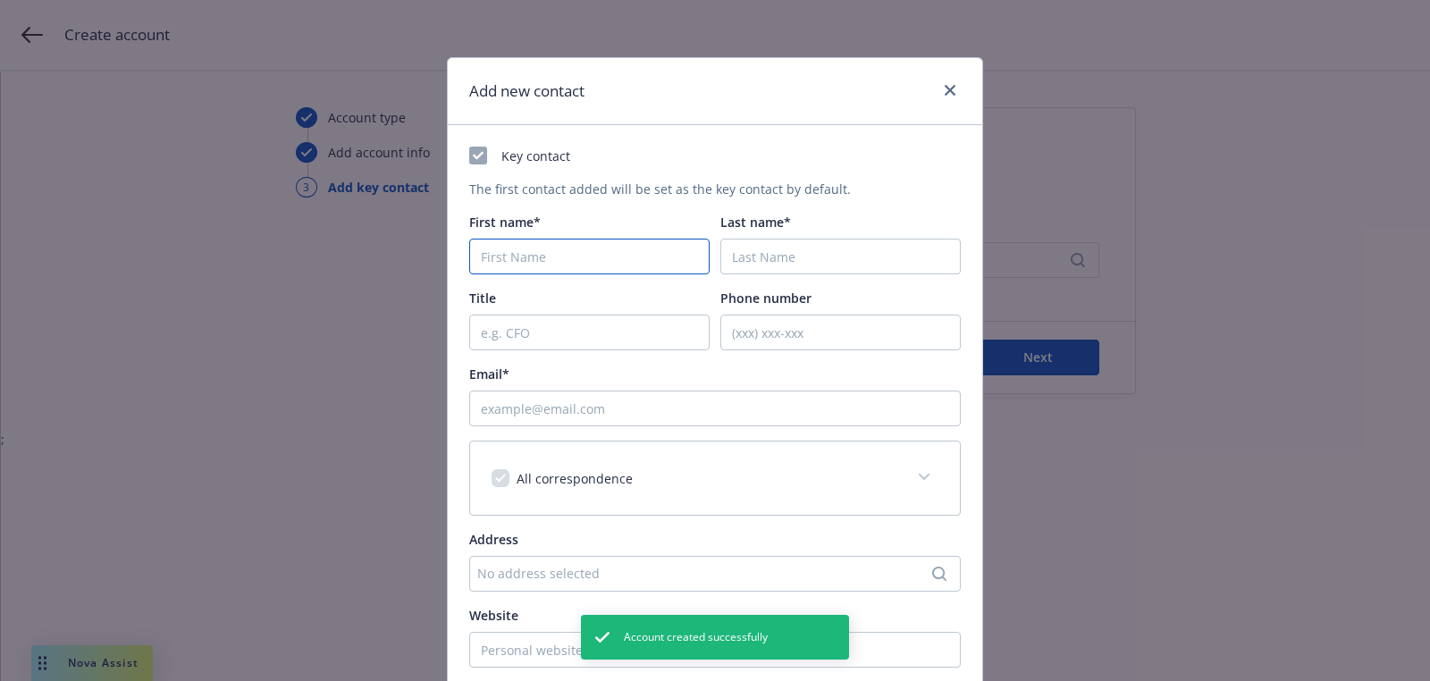
click at [608, 269] on input "First name*" at bounding box center [589, 257] width 240 height 36
paste input "Todd"
type input "Todd"
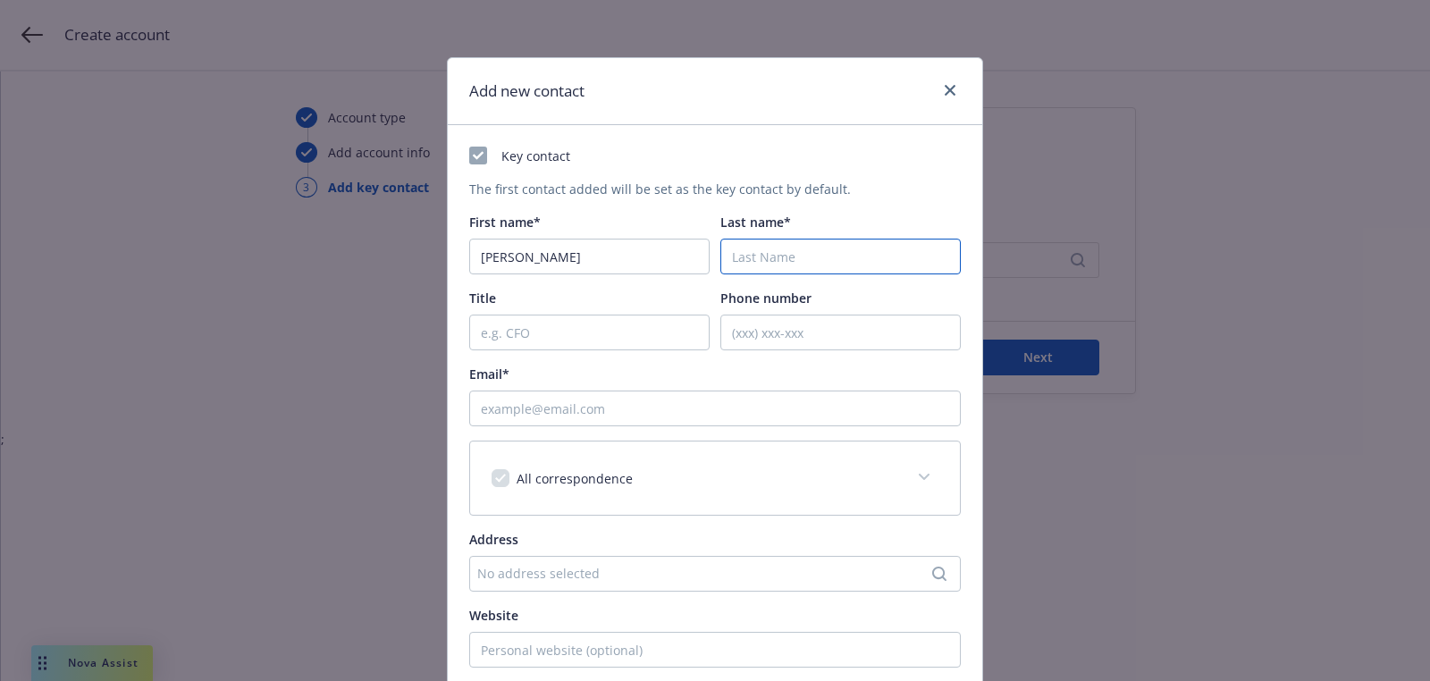
paste input "Tinelli"
type input "Tinelli"
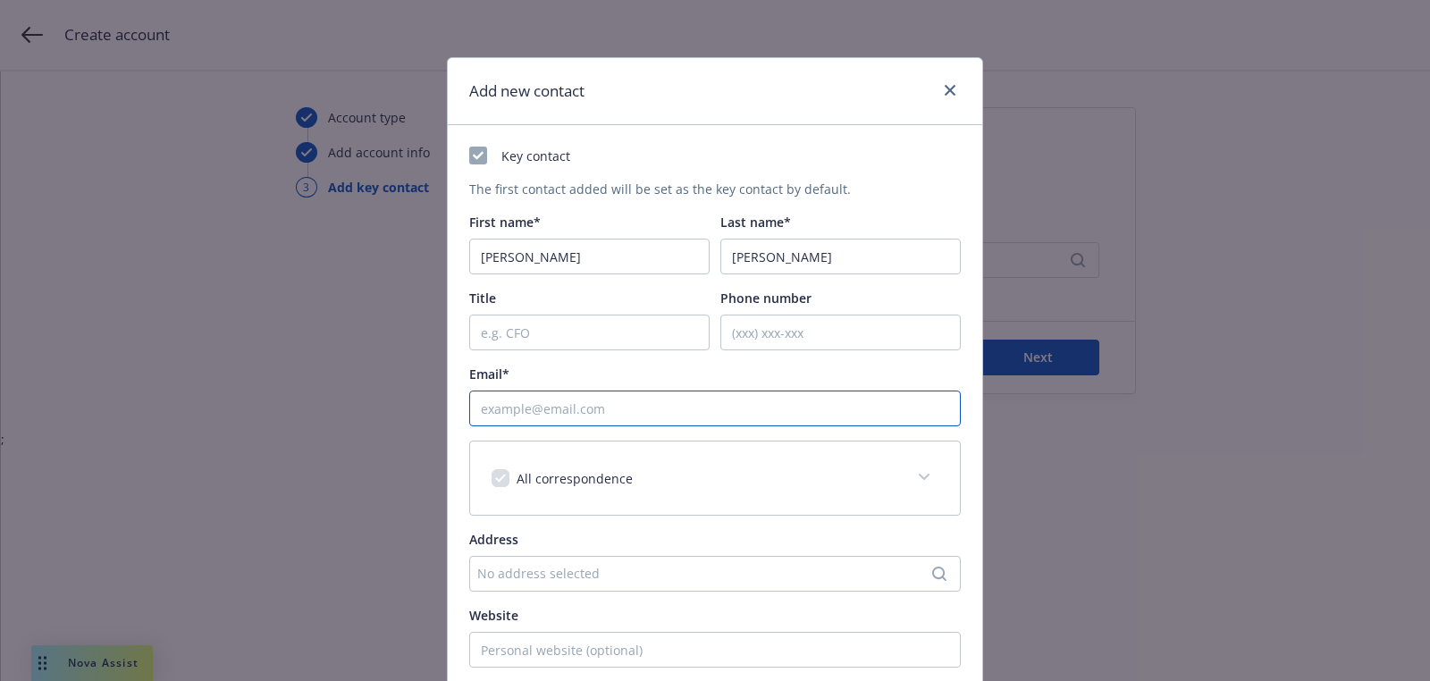
click at [685, 410] on input "Email*" at bounding box center [715, 409] width 492 height 36
paste input "tinellitm@centrusenergy.com"
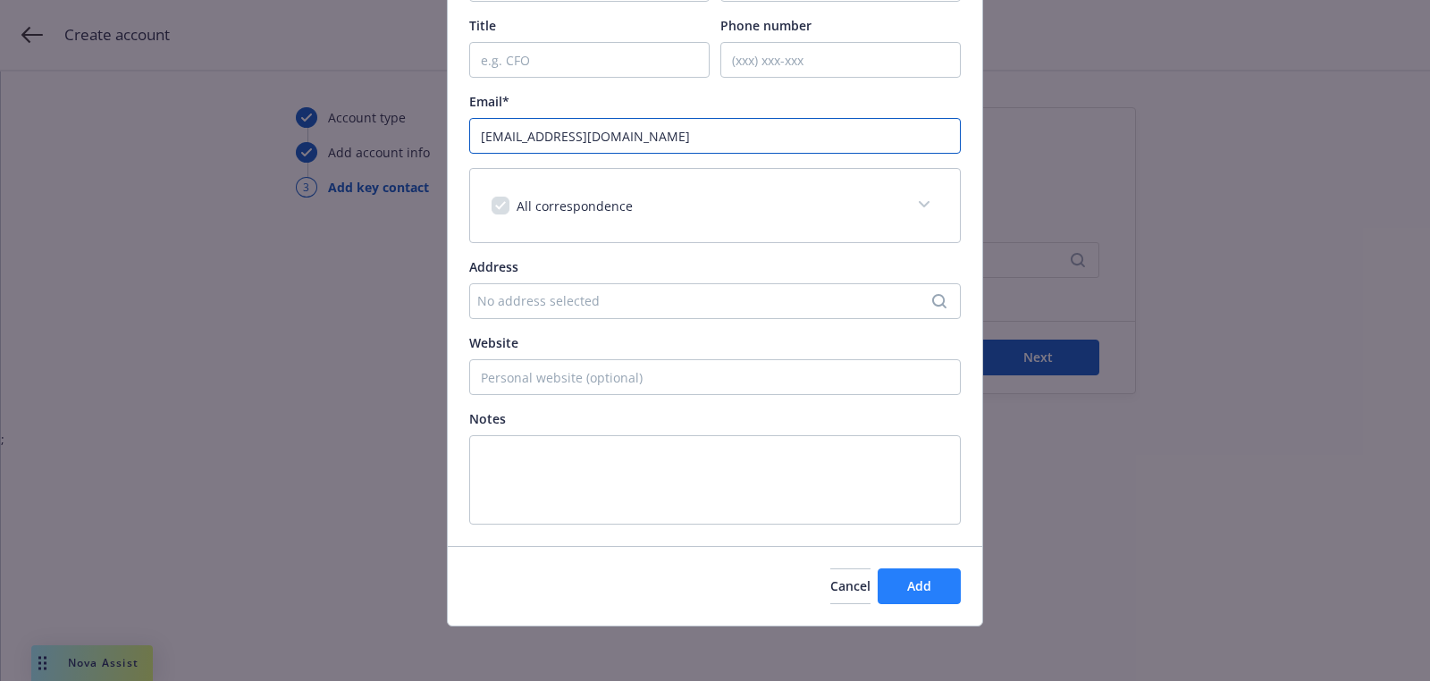
type input "tinellitm@centrusenergy.com"
click at [900, 585] on button "Add" at bounding box center [919, 586] width 83 height 36
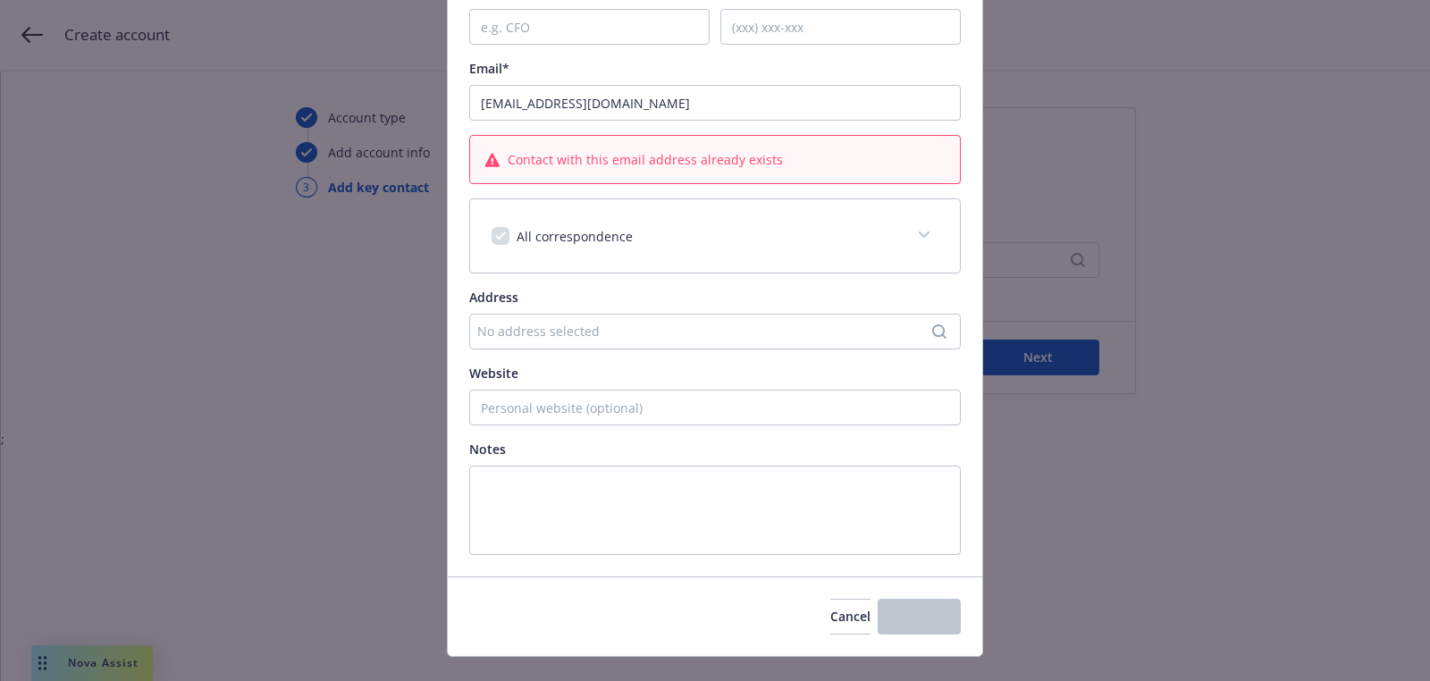
scroll to position [240, 0]
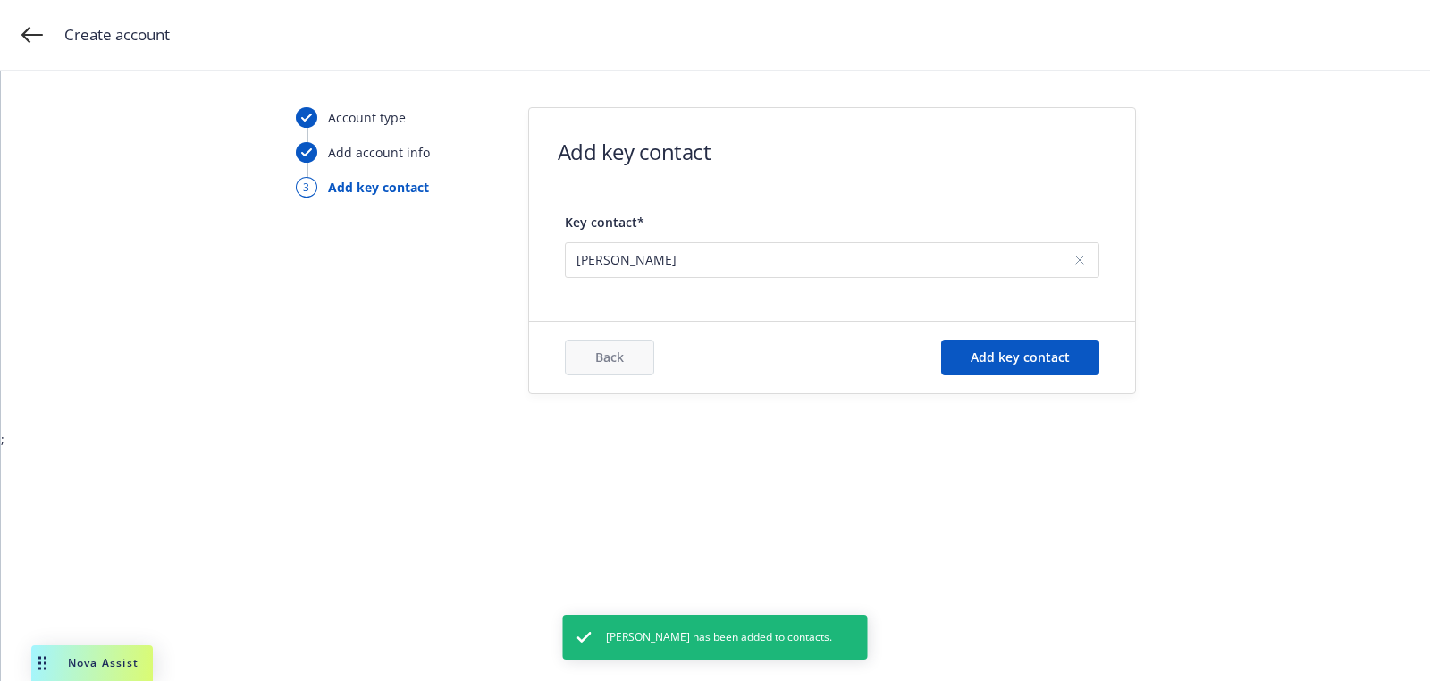
click at [1005, 336] on div "Back Add key contact" at bounding box center [832, 358] width 606 height 72
click at [990, 348] on button "Add key contact" at bounding box center [1020, 358] width 158 height 36
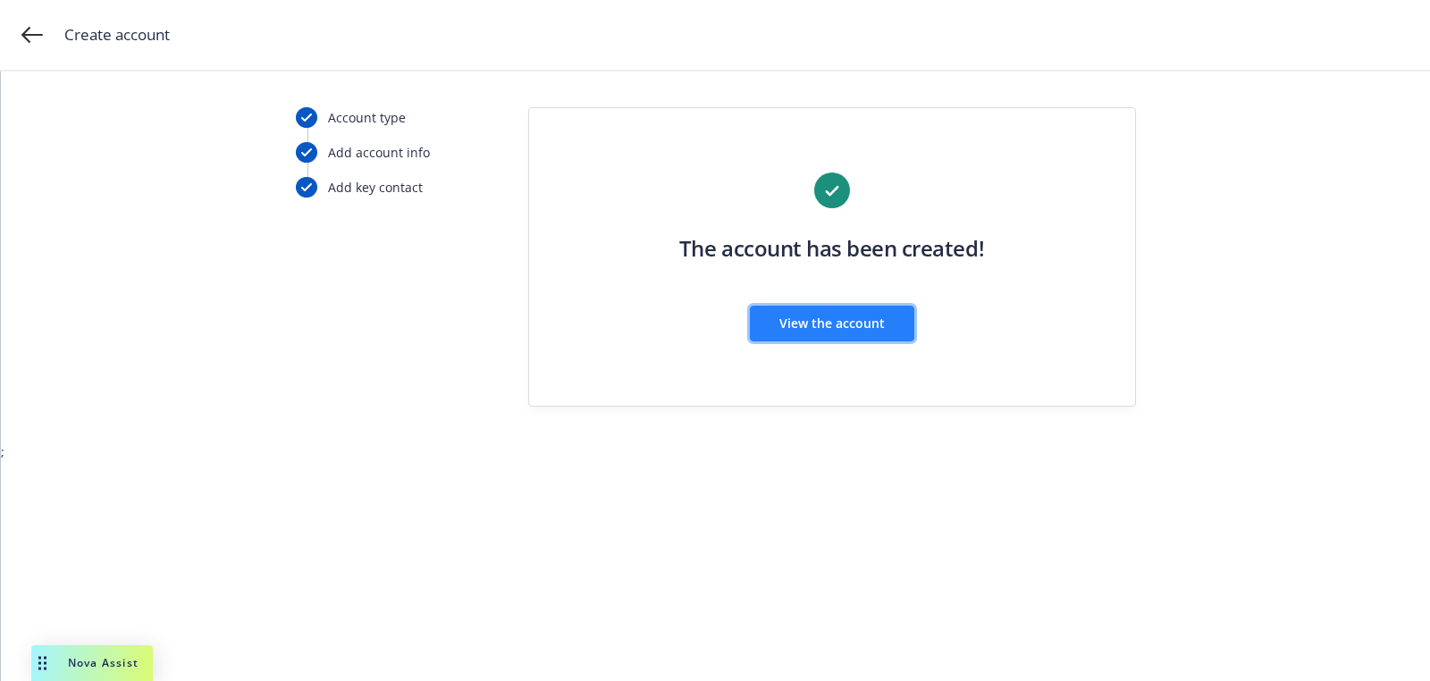
click at [797, 335] on button "View the account" at bounding box center [832, 324] width 164 height 36
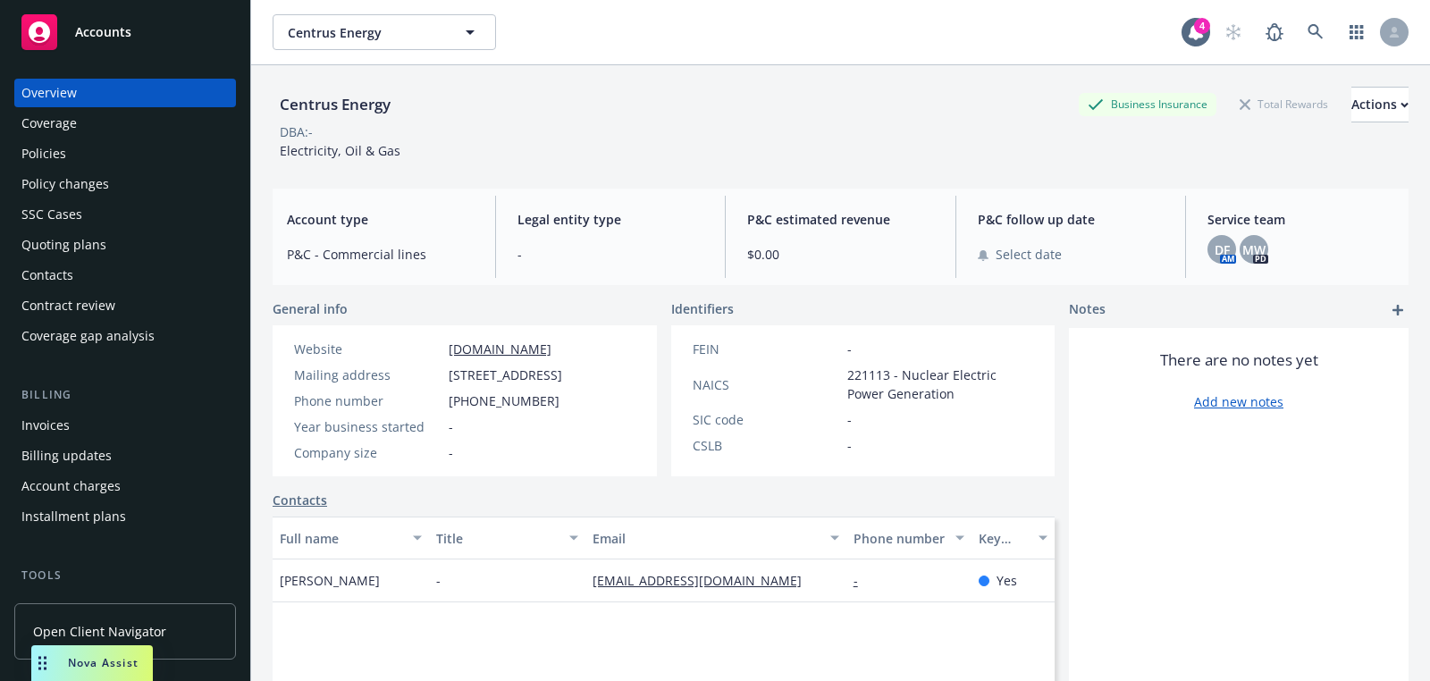
click at [137, 252] on div "Quoting plans" at bounding box center [124, 245] width 207 height 29
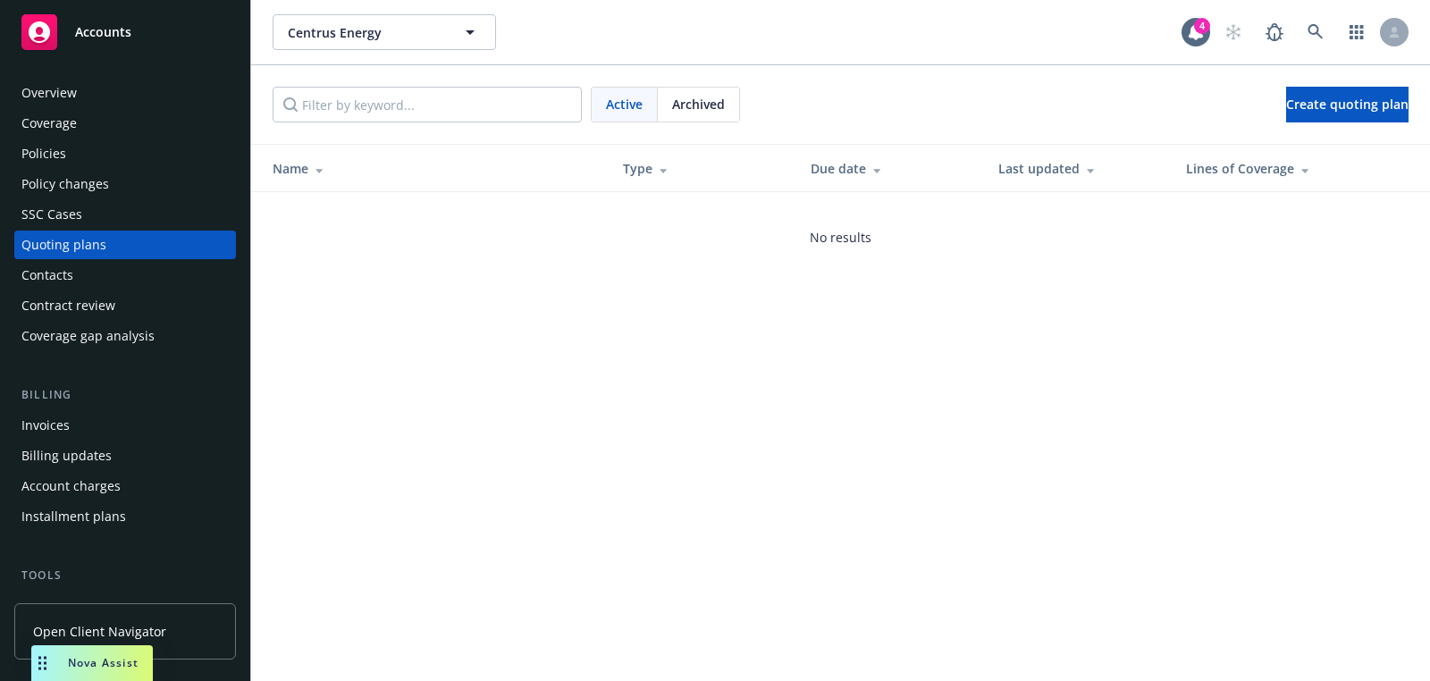
click at [1355, 123] on div "Active Archived Create quoting plan" at bounding box center [840, 104] width 1179 height 79
click at [1326, 105] on span "Create quoting plan" at bounding box center [1347, 104] width 122 height 17
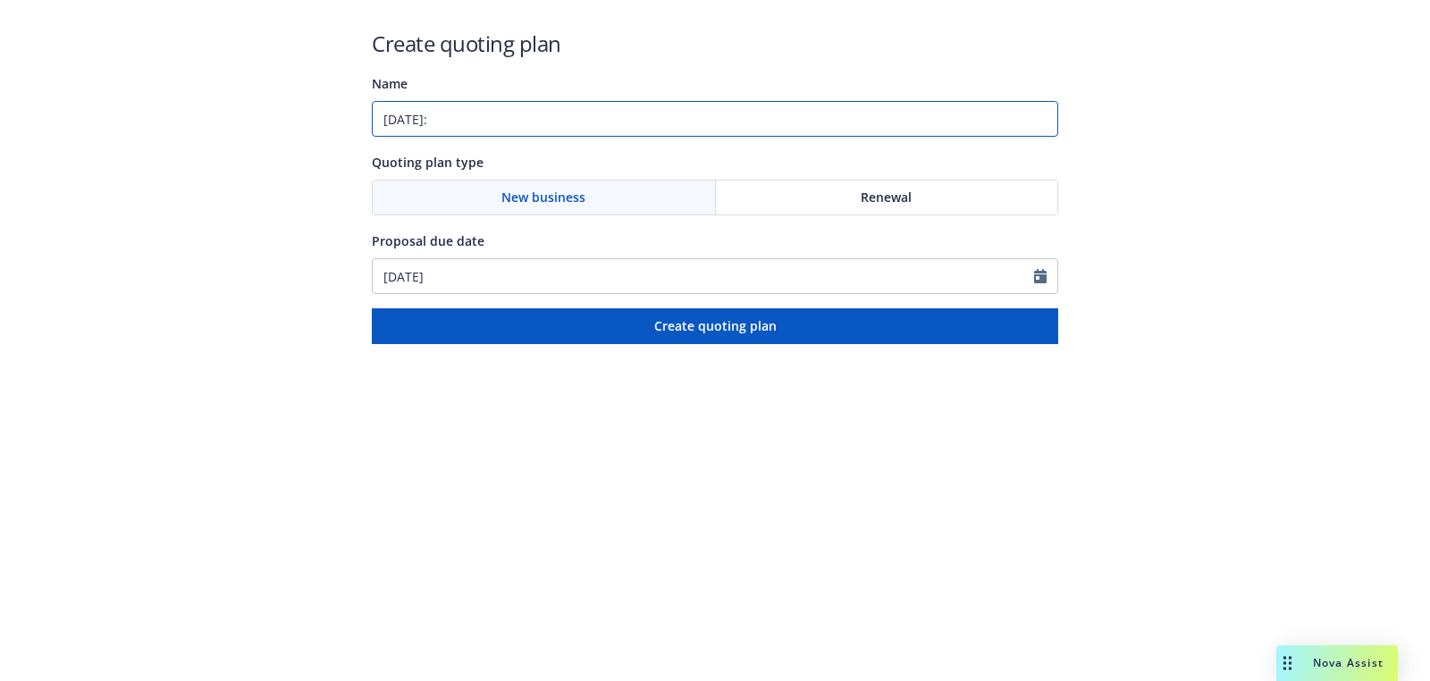
paste input "Workers Compensation;General Liability;Builders Risk / Course of Construction;C…"
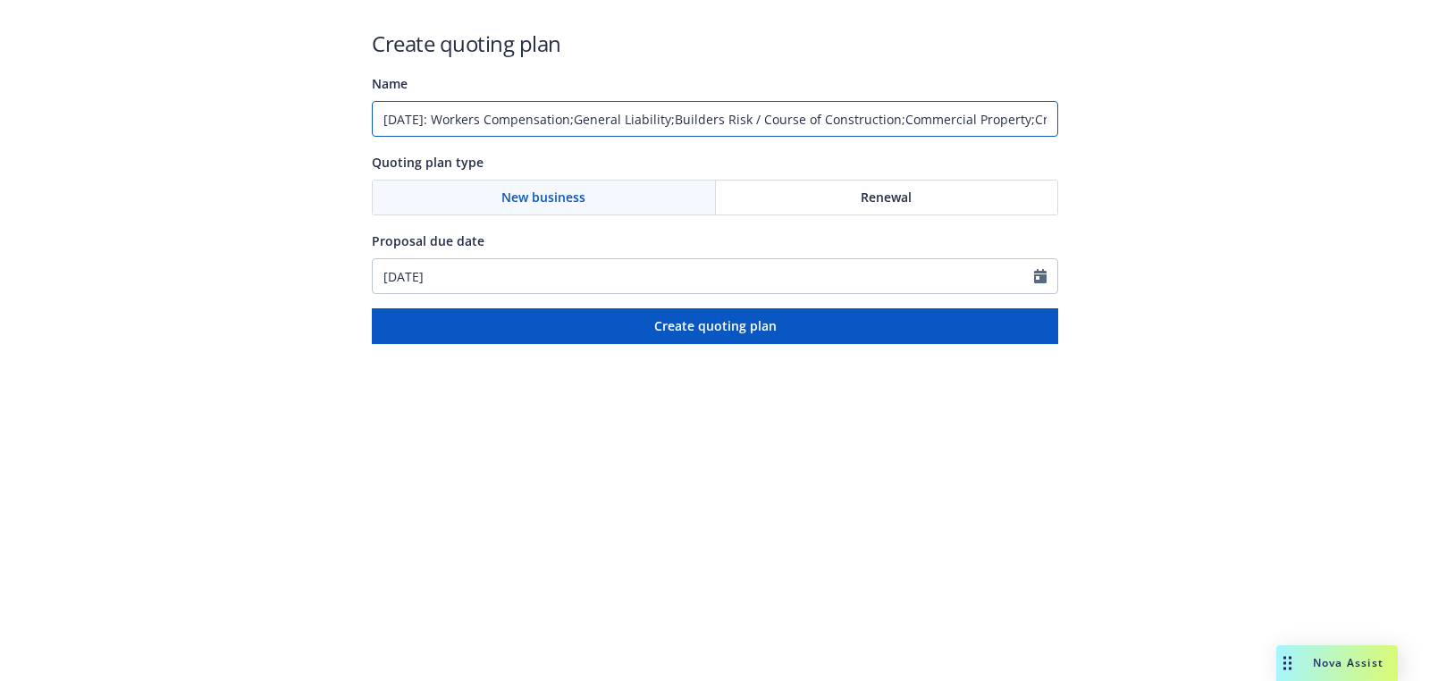
scroll to position [0, 433]
click at [932, 120] on input "05/01/2026: Workers Compensation;General Liability;Builders Risk / Course of Co…" at bounding box center [715, 119] width 686 height 36
click at [811, 122] on input "05/01/2026: Workers Compensation;General Liability;Builders Risk / Course of Co…" at bounding box center [715, 119] width 686 height 36
drag, startPoint x: 688, startPoint y: 122, endPoint x: 782, endPoint y: 122, distance: 93.8
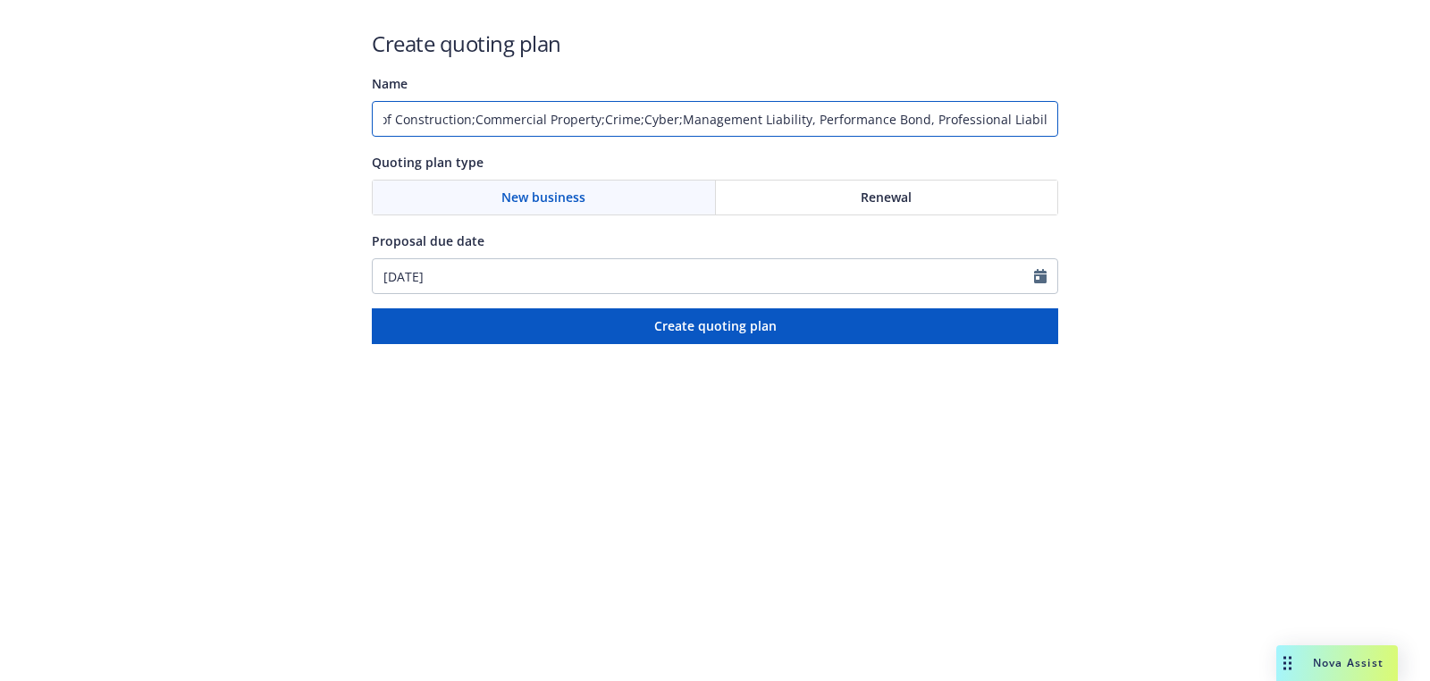
click at [688, 122] on input "05/01/2026: Workers Compensation;General Liability;Builders Risk / Course of Co…" at bounding box center [715, 119] width 686 height 36
click at [652, 121] on input "05/01/2026: Workers Compensation;General Liability;Builders Risk / Course of Co…" at bounding box center [715, 119] width 686 height 36
click at [615, 121] on input "05/01/2026: Workers Compensation;General Liability;Builders Risk / Course of Co…" at bounding box center [715, 119] width 686 height 36
click at [486, 121] on input "05/01/2026: Workers Compensation;General Liability;Builders Risk / Course of Co…" at bounding box center [715, 119] width 686 height 36
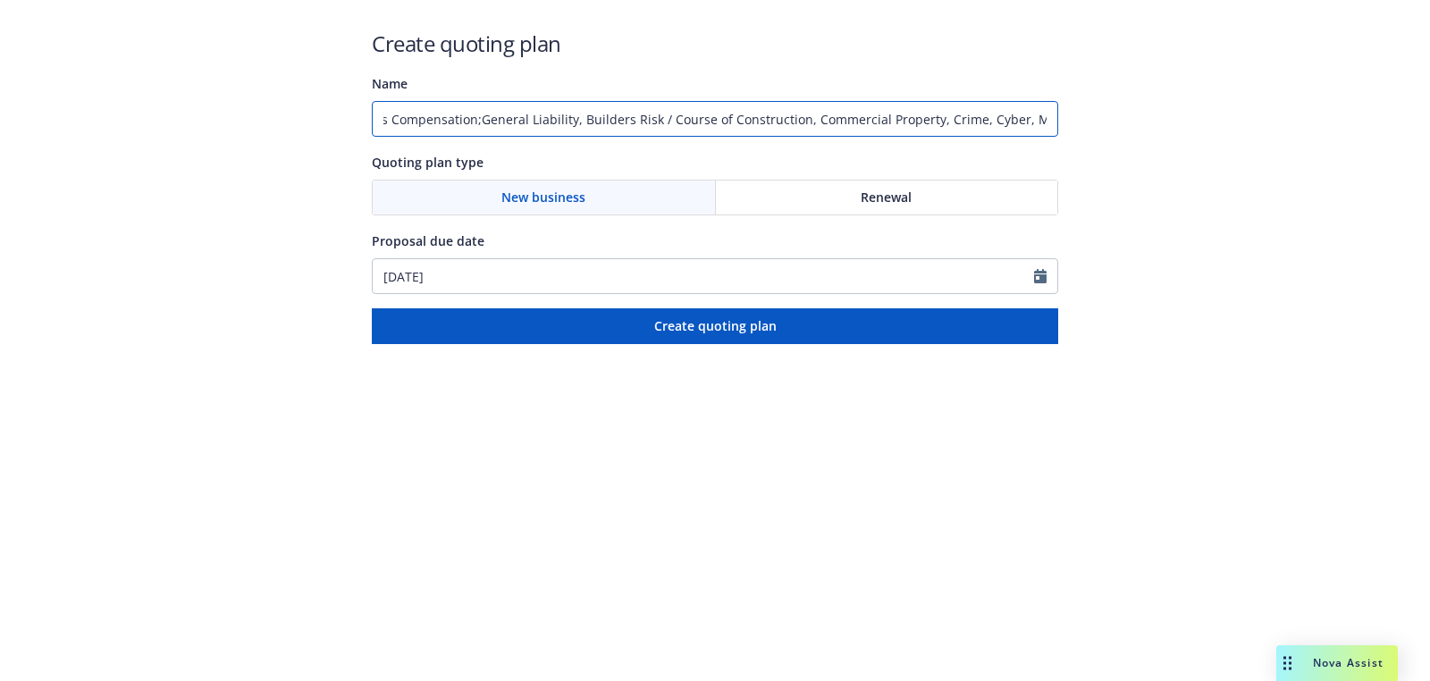
click at [505, 122] on input "05/01/2026: Workers Compensation;General Liability, Builders Risk / Course of C…" at bounding box center [715, 119] width 686 height 36
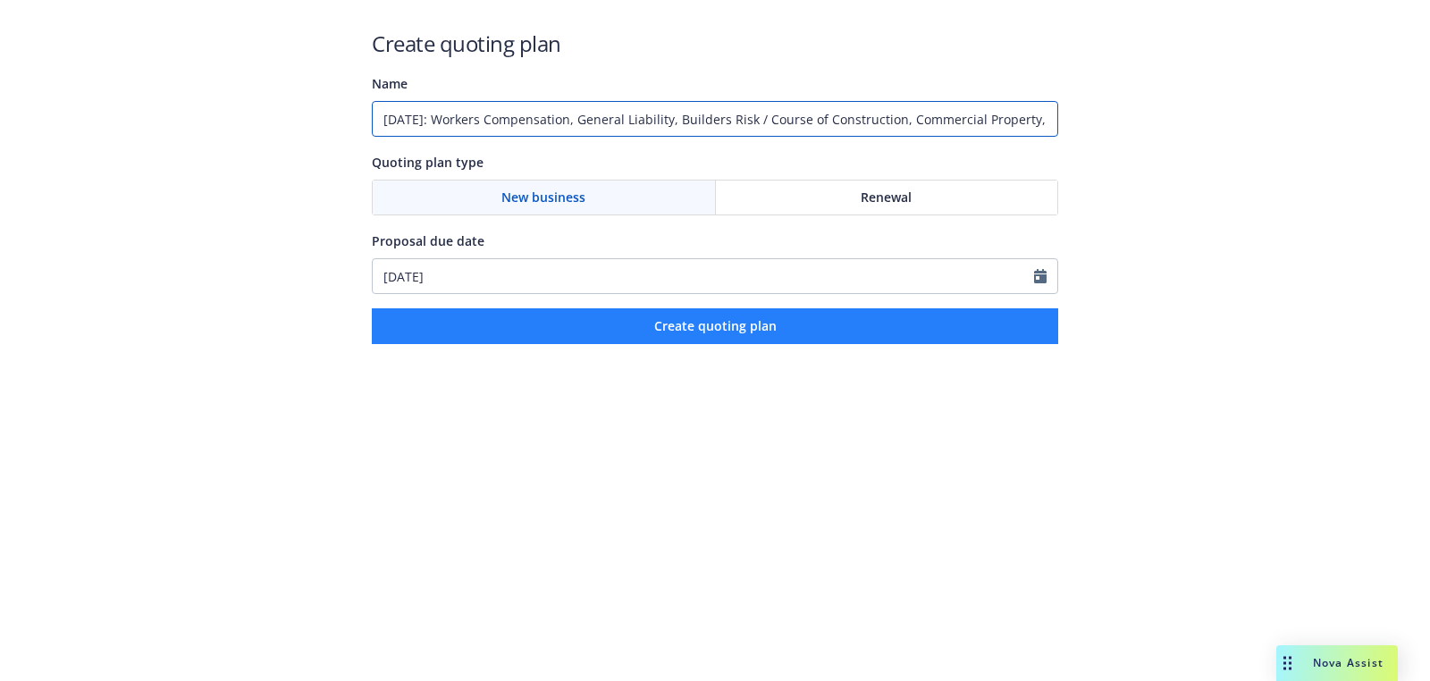
type input "05/01/2026: Workers Compensation, General Liability, Builders Risk / Course of …"
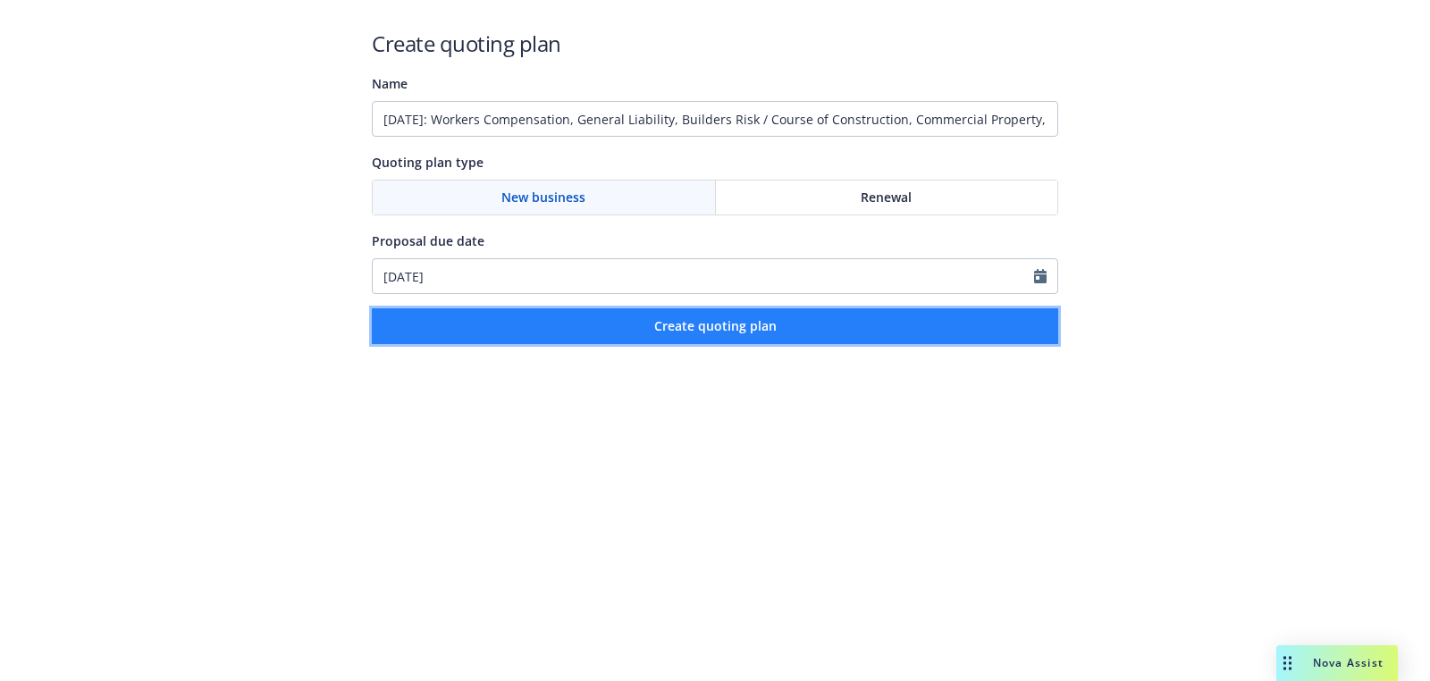
click at [725, 322] on span "Create quoting plan" at bounding box center [715, 325] width 122 height 17
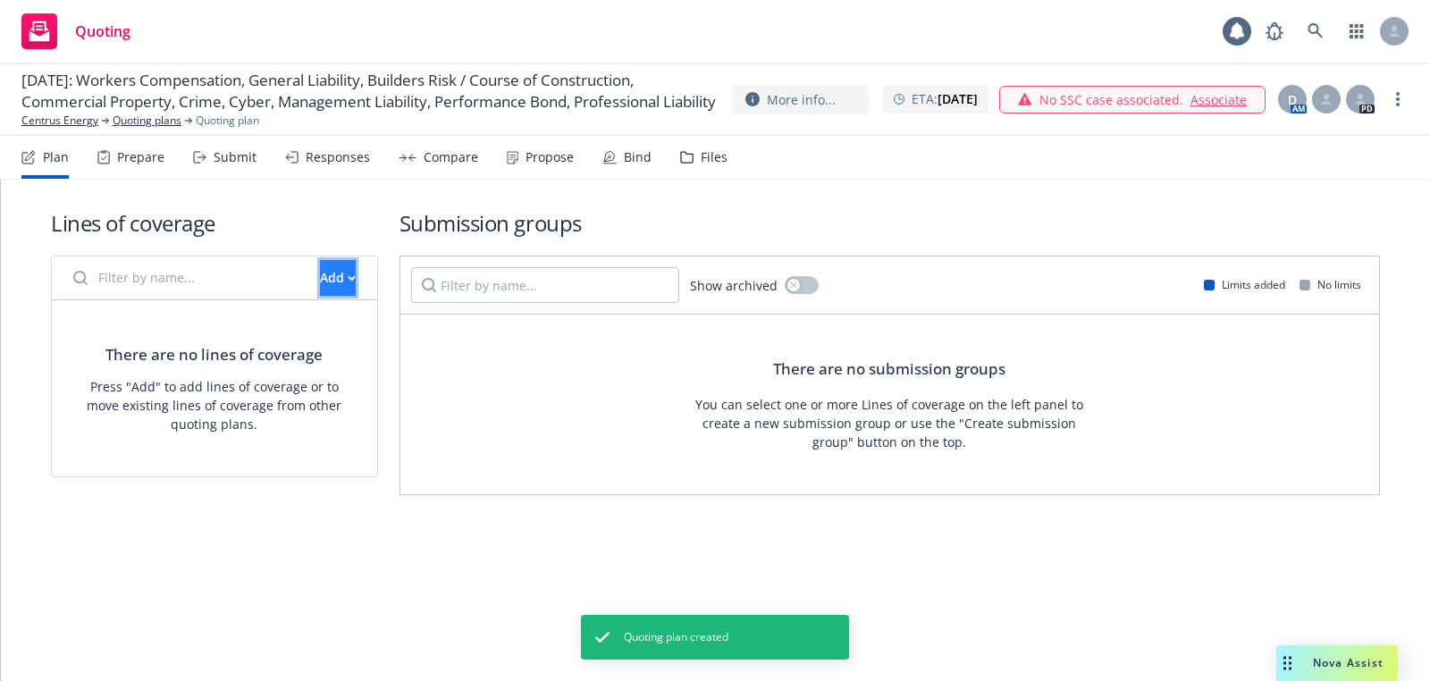
click at [320, 273] on button "Add" at bounding box center [338, 278] width 36 height 36
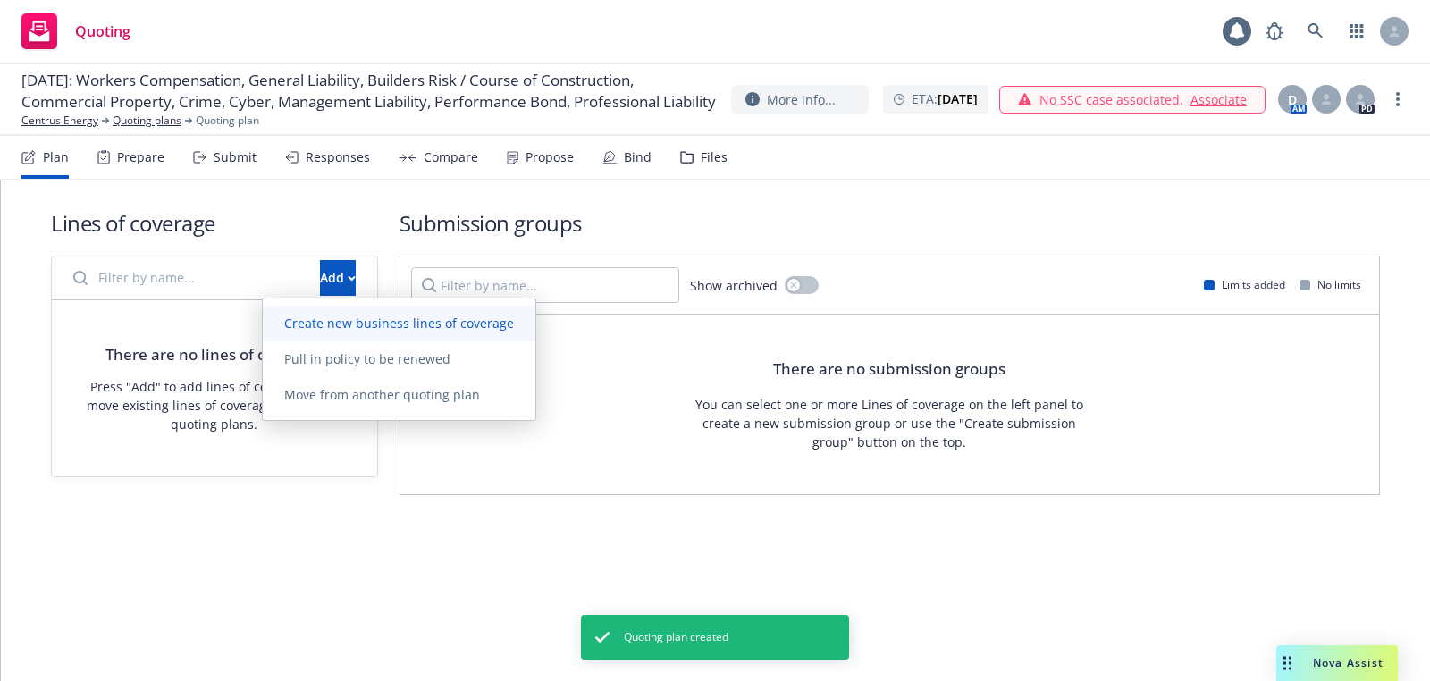
click at [389, 331] on span "Create new business lines of coverage" at bounding box center [399, 323] width 273 height 17
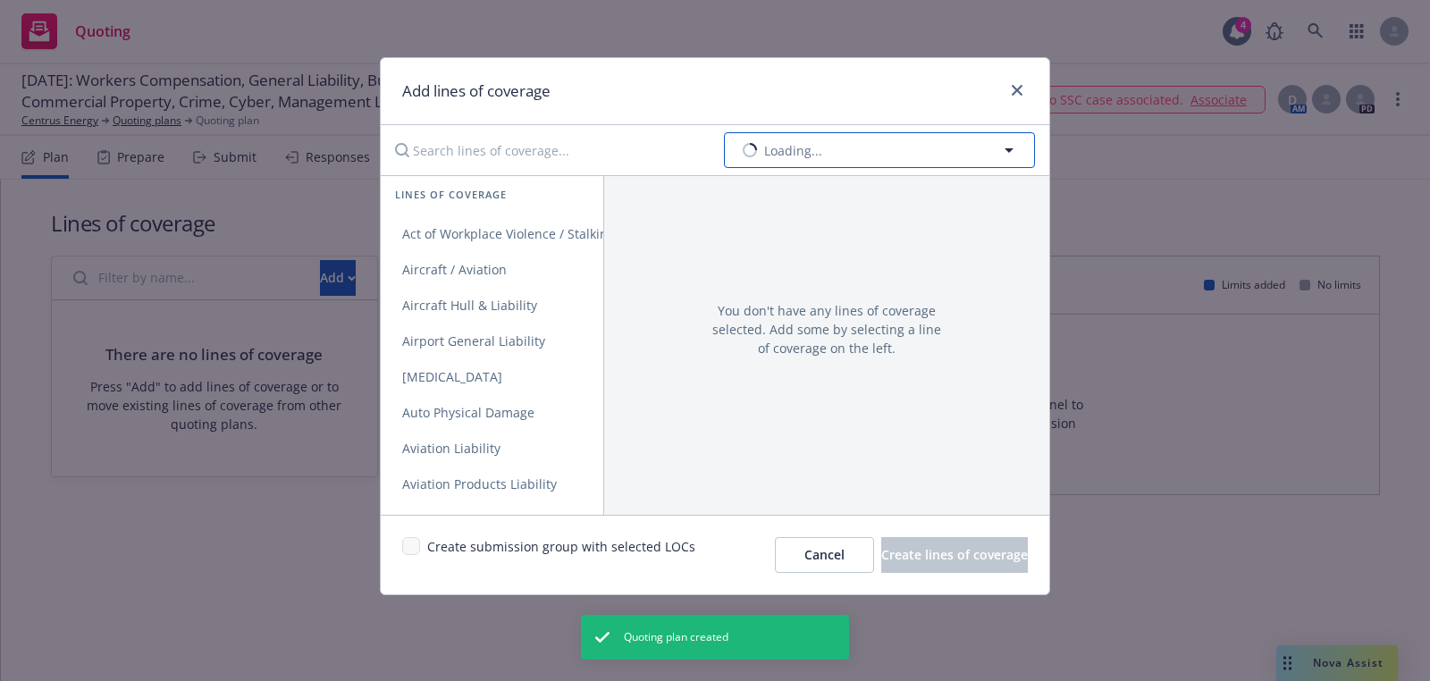
click at [762, 160] on button "Loading..." at bounding box center [879, 150] width 311 height 36
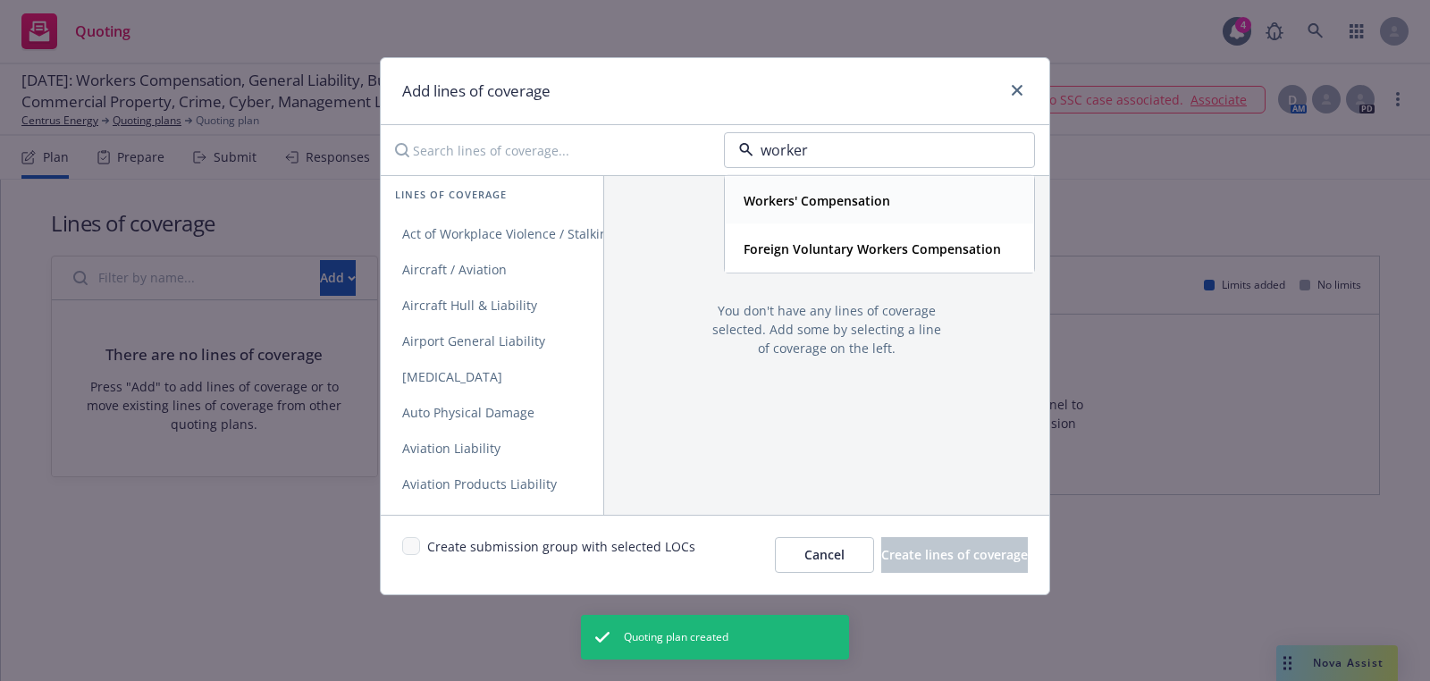
click at [863, 203] on strong "Workers' Compensation" at bounding box center [817, 200] width 147 height 17
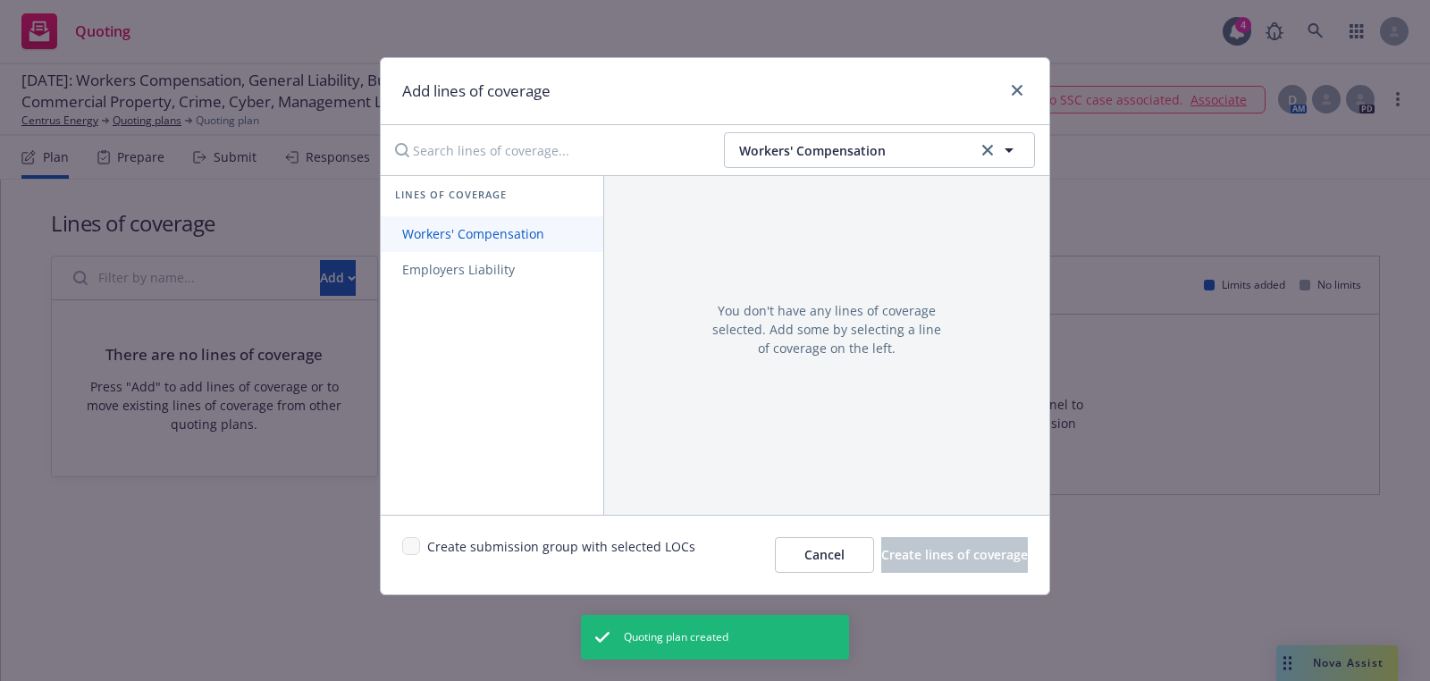
click at [532, 239] on span "Workers' Compensation" at bounding box center [473, 233] width 185 height 17
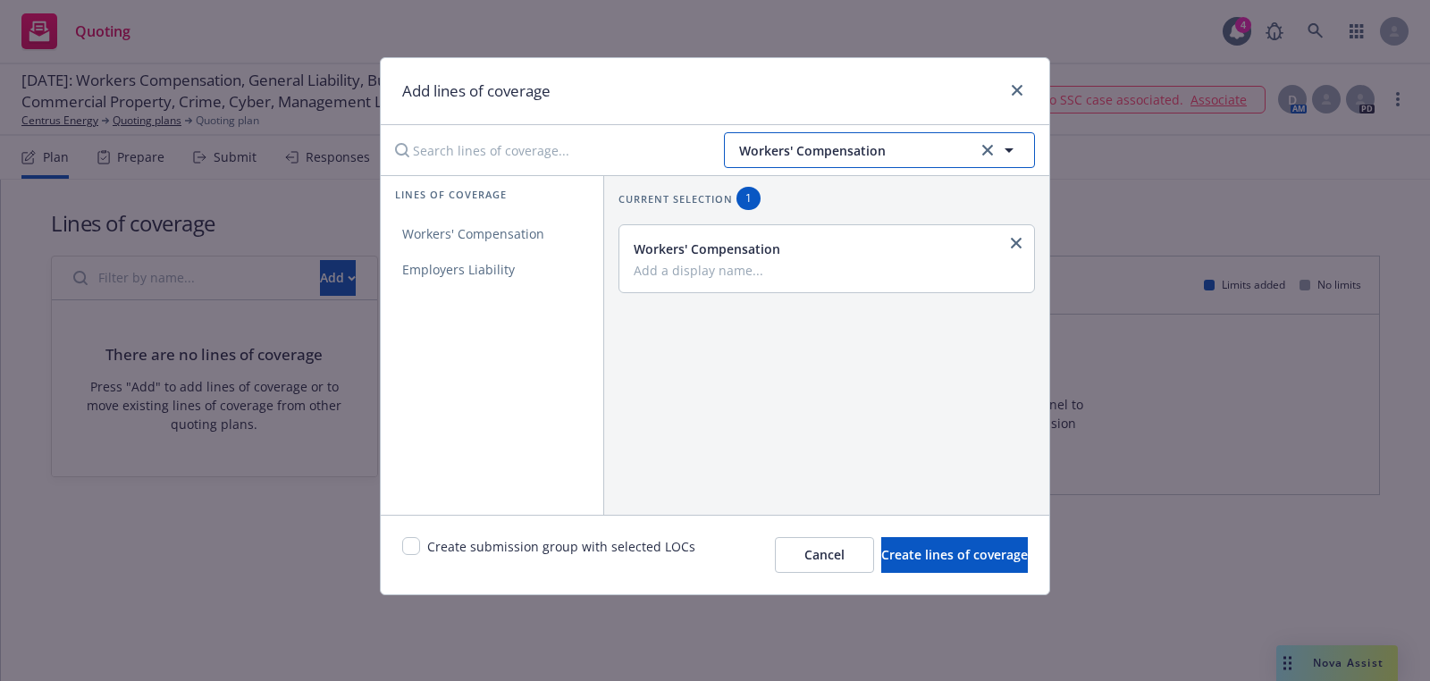
click at [778, 152] on span "Workers' Compensation" at bounding box center [855, 150] width 233 height 19
click at [564, 238] on link "General Liability" at bounding box center [492, 234] width 223 height 36
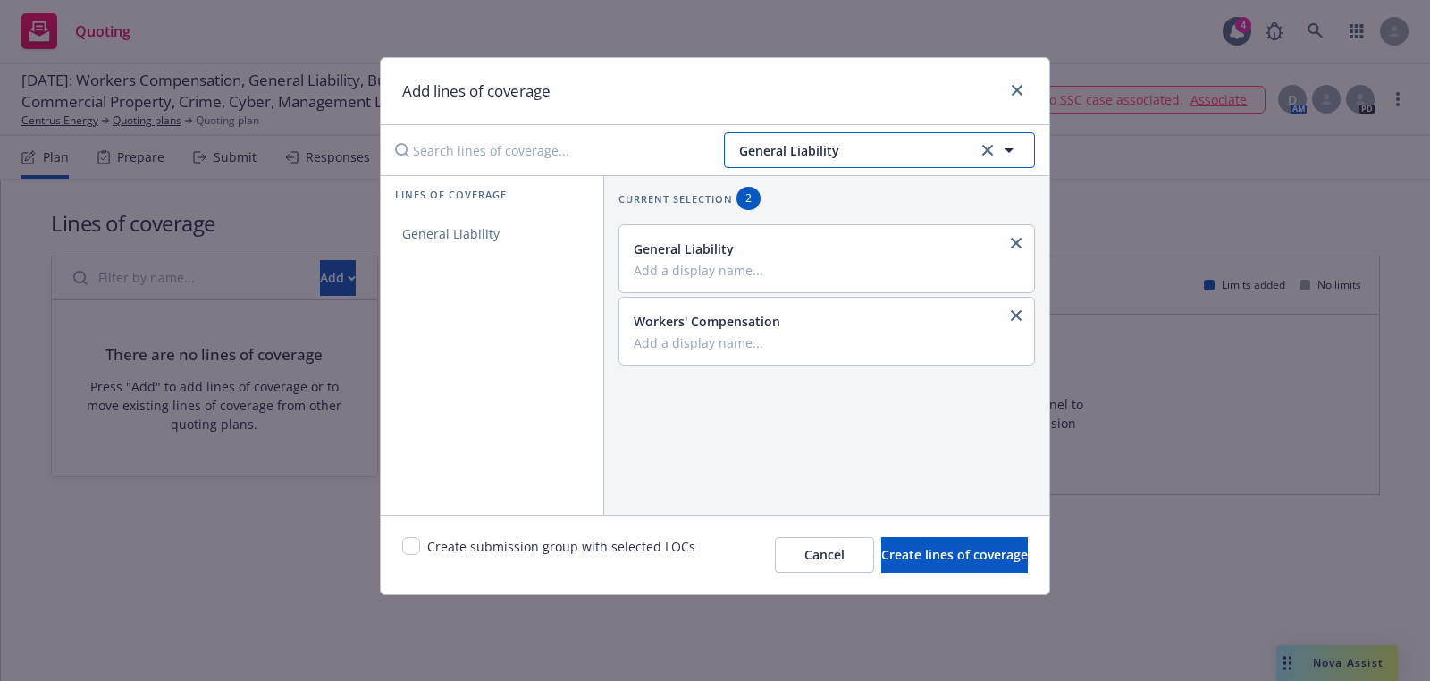
click at [821, 160] on button "General Liability" at bounding box center [879, 150] width 311 height 36
click at [860, 201] on strong "Builders Risk / Course of Construction" at bounding box center [860, 200] width 233 height 17
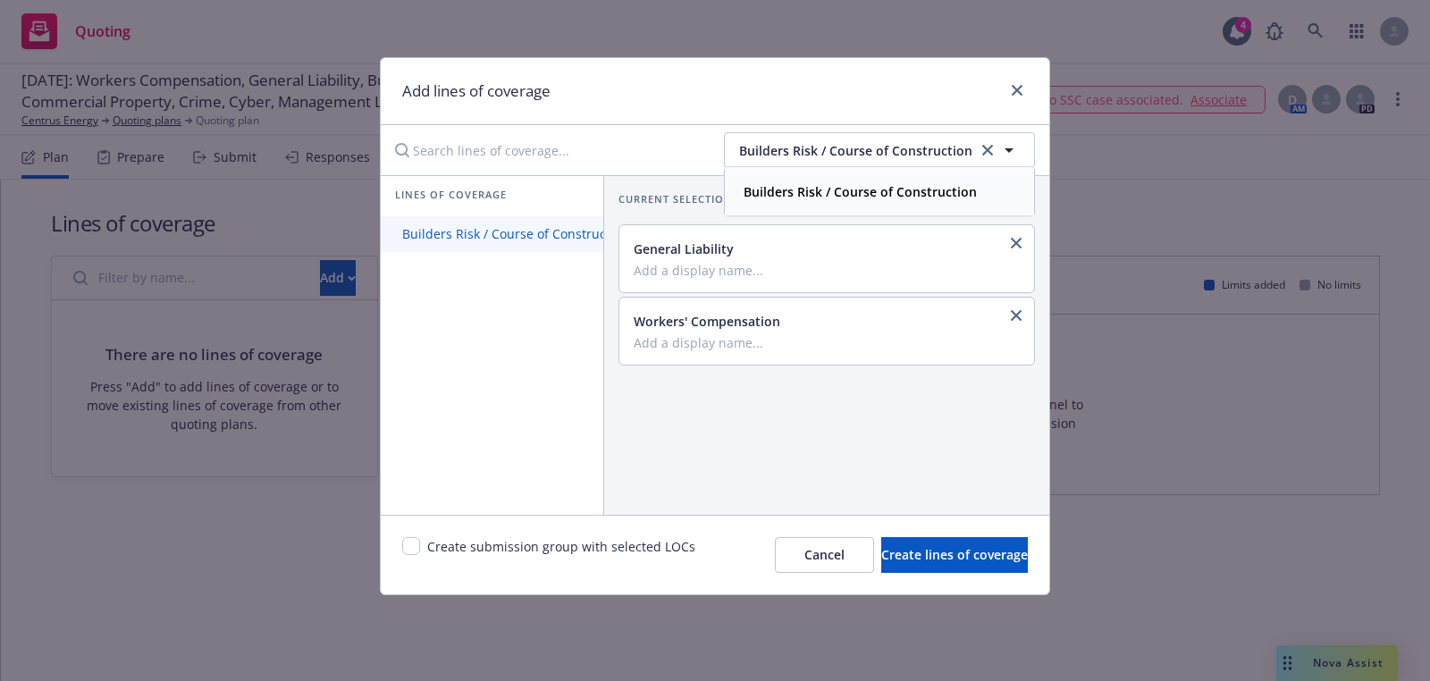
click at [563, 227] on span "Builders Risk / Course of Construction" at bounding box center [516, 233] width 270 height 17
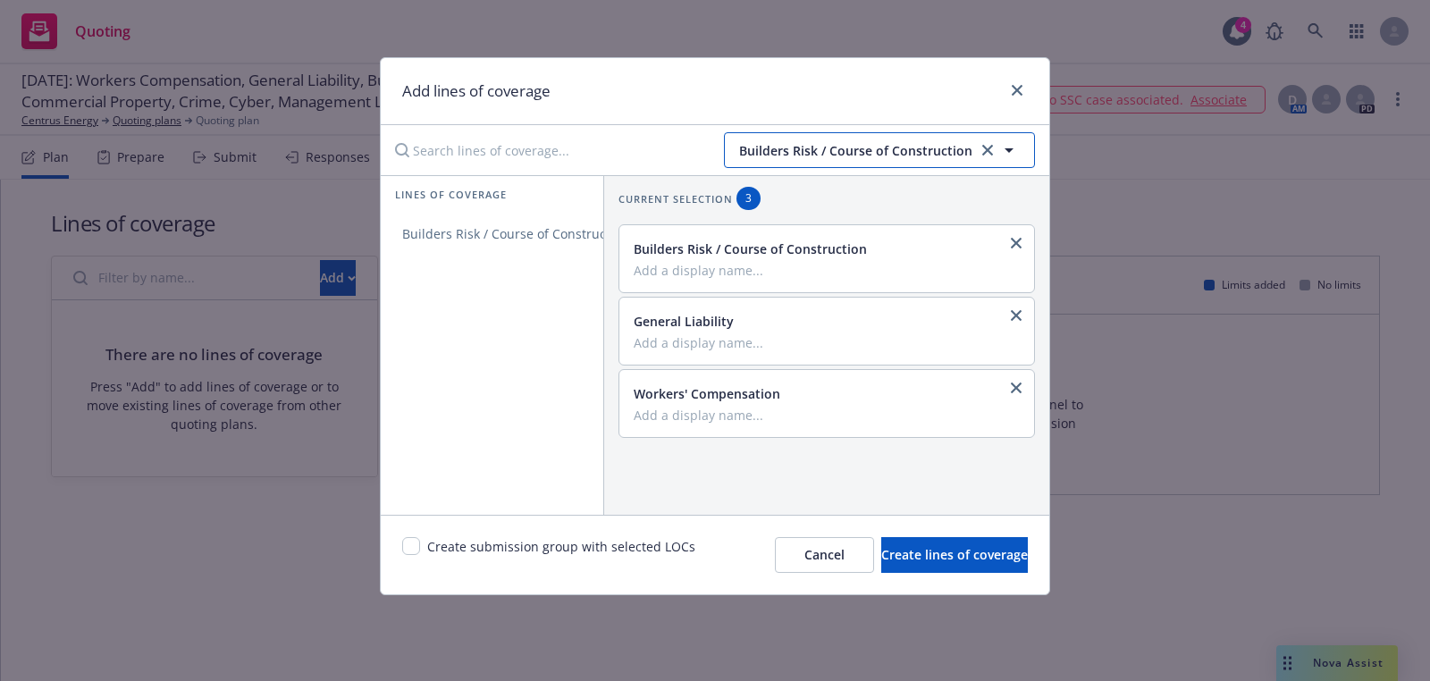
click at [886, 141] on span "Builders Risk / Course of Construction" at bounding box center [855, 150] width 233 height 19
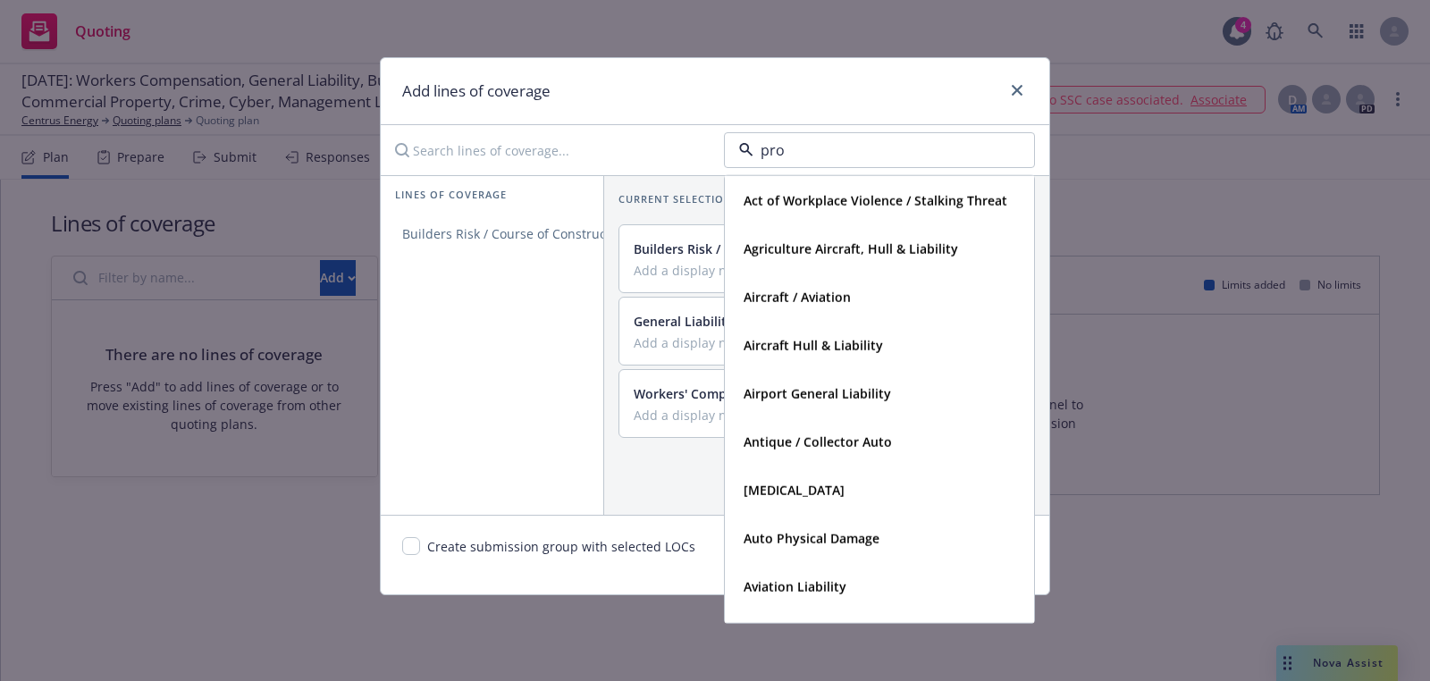
type input "prop"
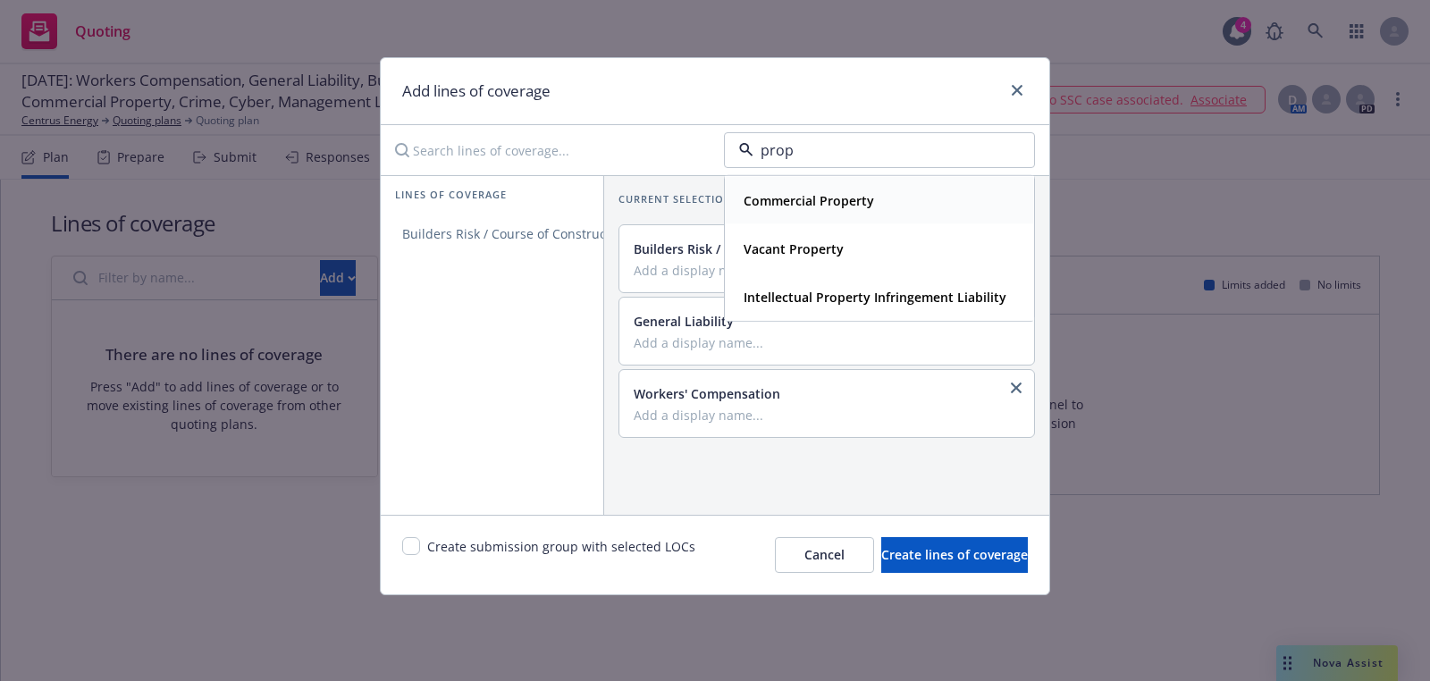
click at [860, 195] on strong "Commercial Property" at bounding box center [809, 200] width 130 height 17
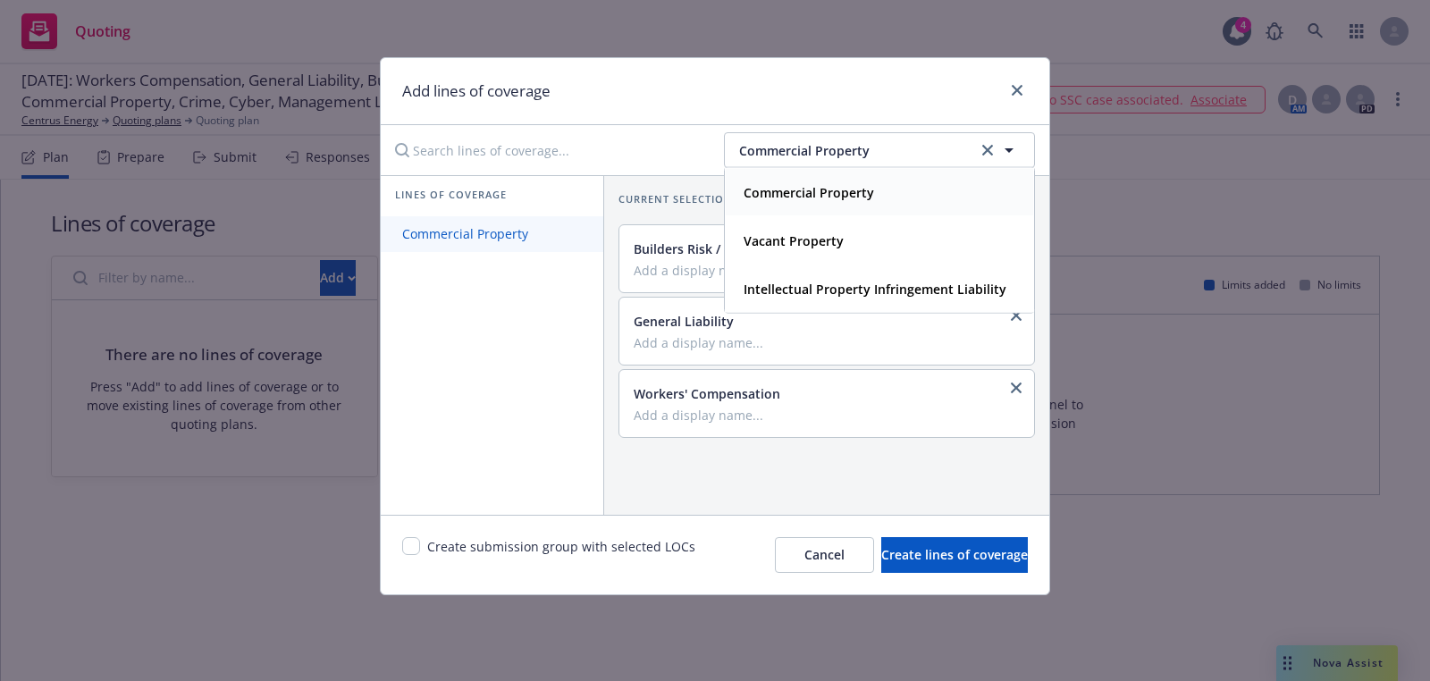
click at [514, 242] on link "Commercial Property" at bounding box center [492, 234] width 223 height 36
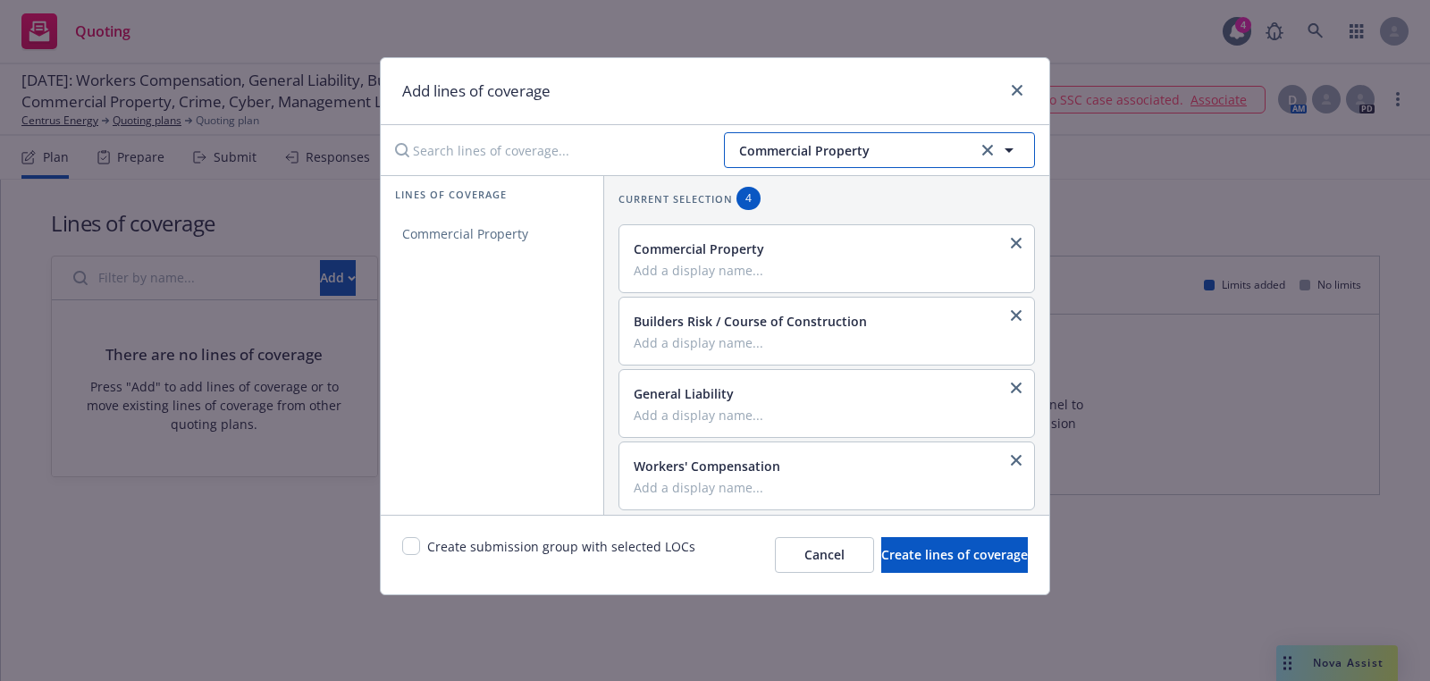
click at [884, 144] on span "Commercial Property" at bounding box center [855, 150] width 233 height 19
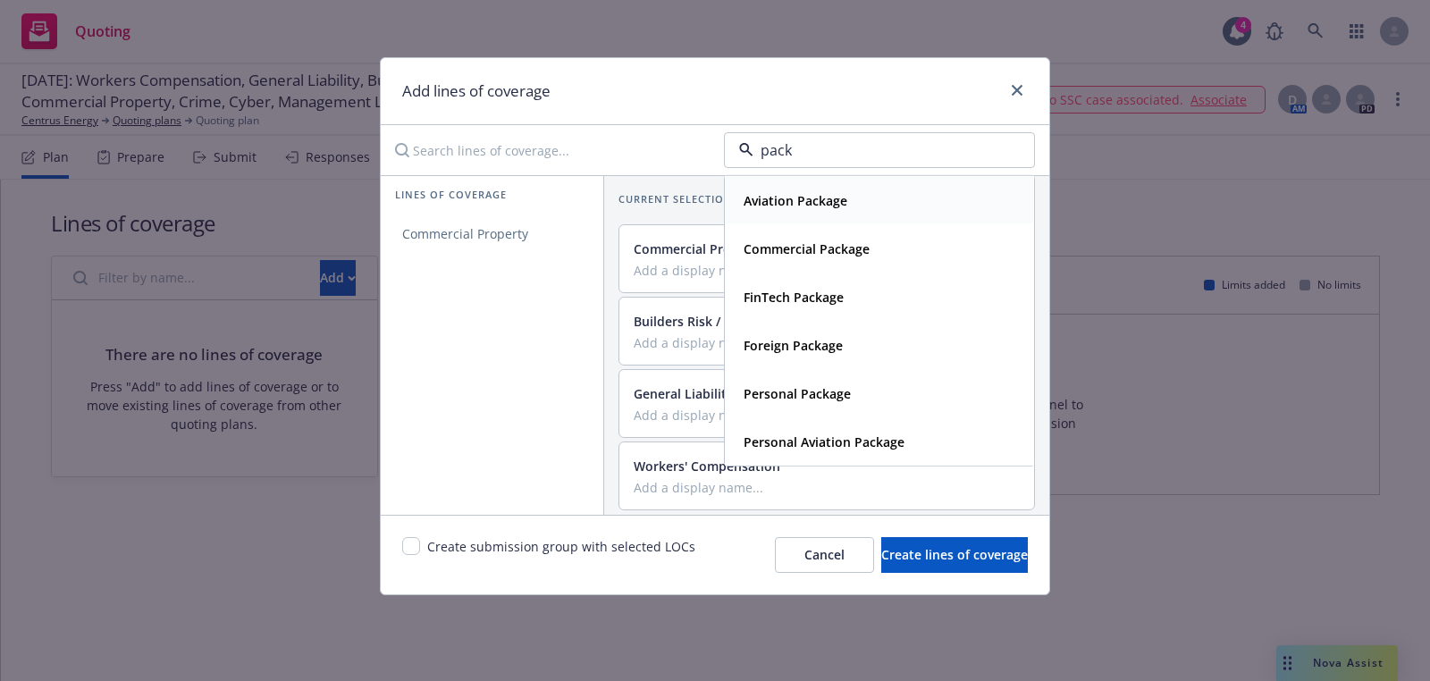
click at [860, 206] on div "Aviation Package" at bounding box center [879, 201] width 286 height 26
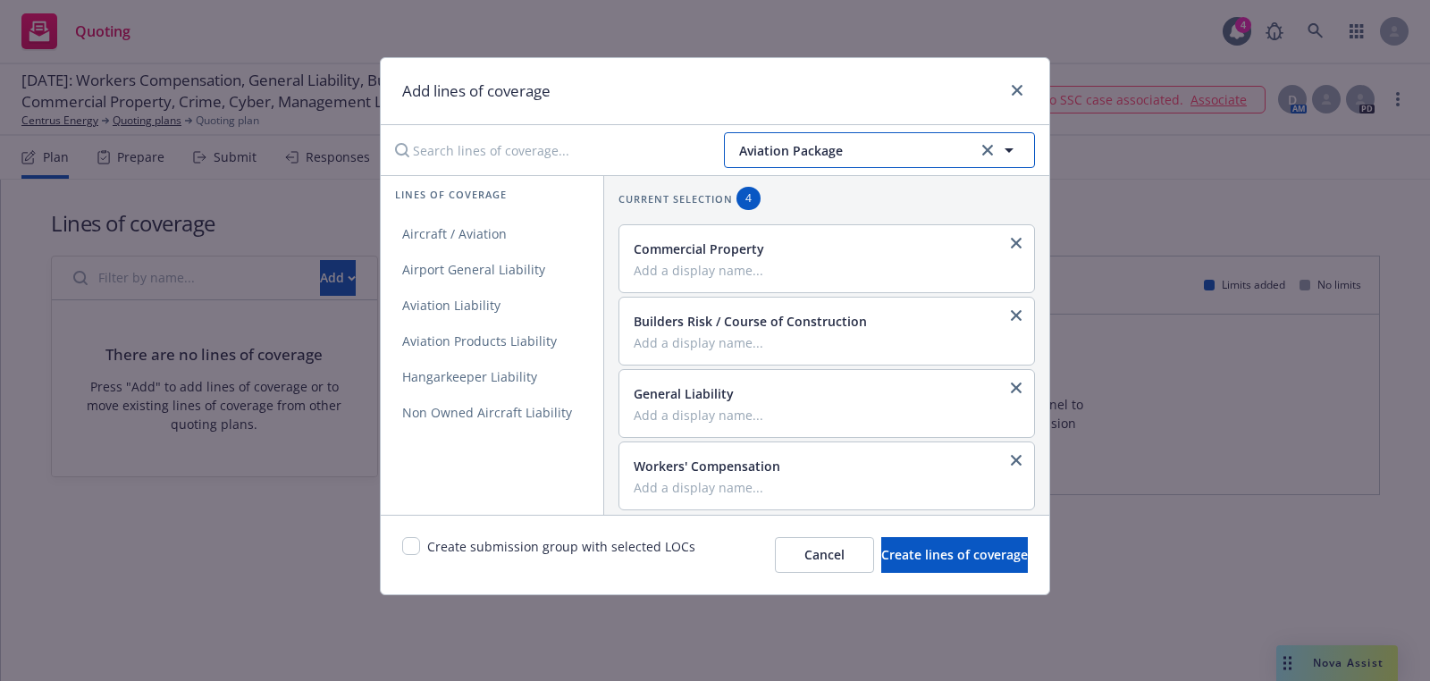
click at [864, 152] on span "Aviation Package" at bounding box center [855, 150] width 233 height 19
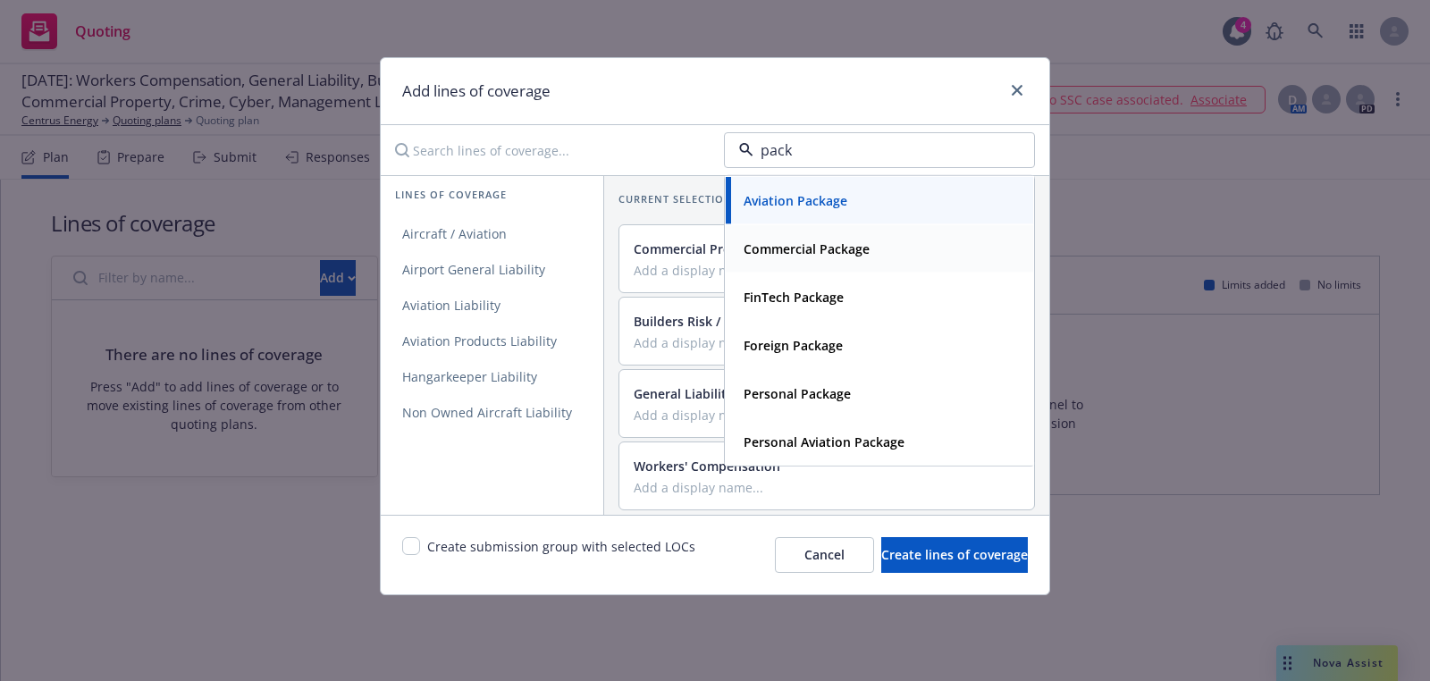
click at [816, 236] on div "Commercial Package" at bounding box center [804, 249] width 137 height 26
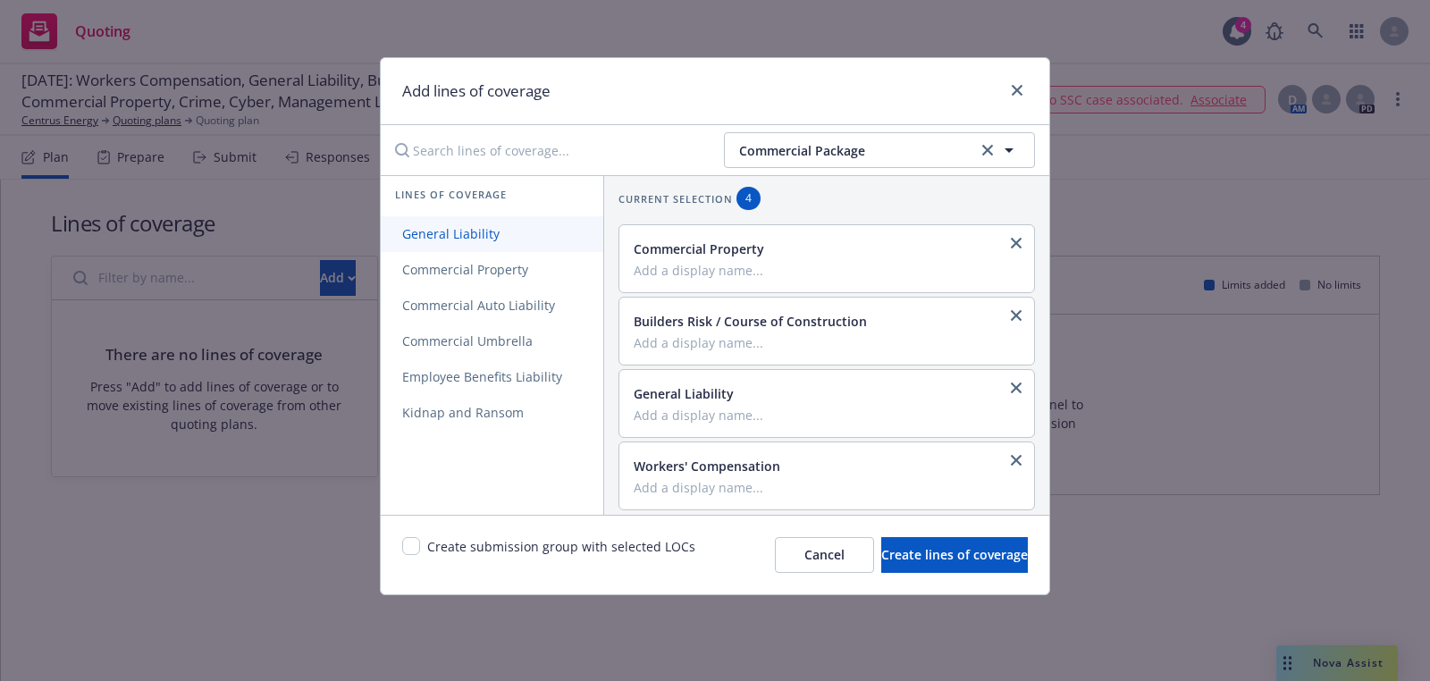
click at [510, 235] on span "General Liability" at bounding box center [451, 233] width 140 height 17
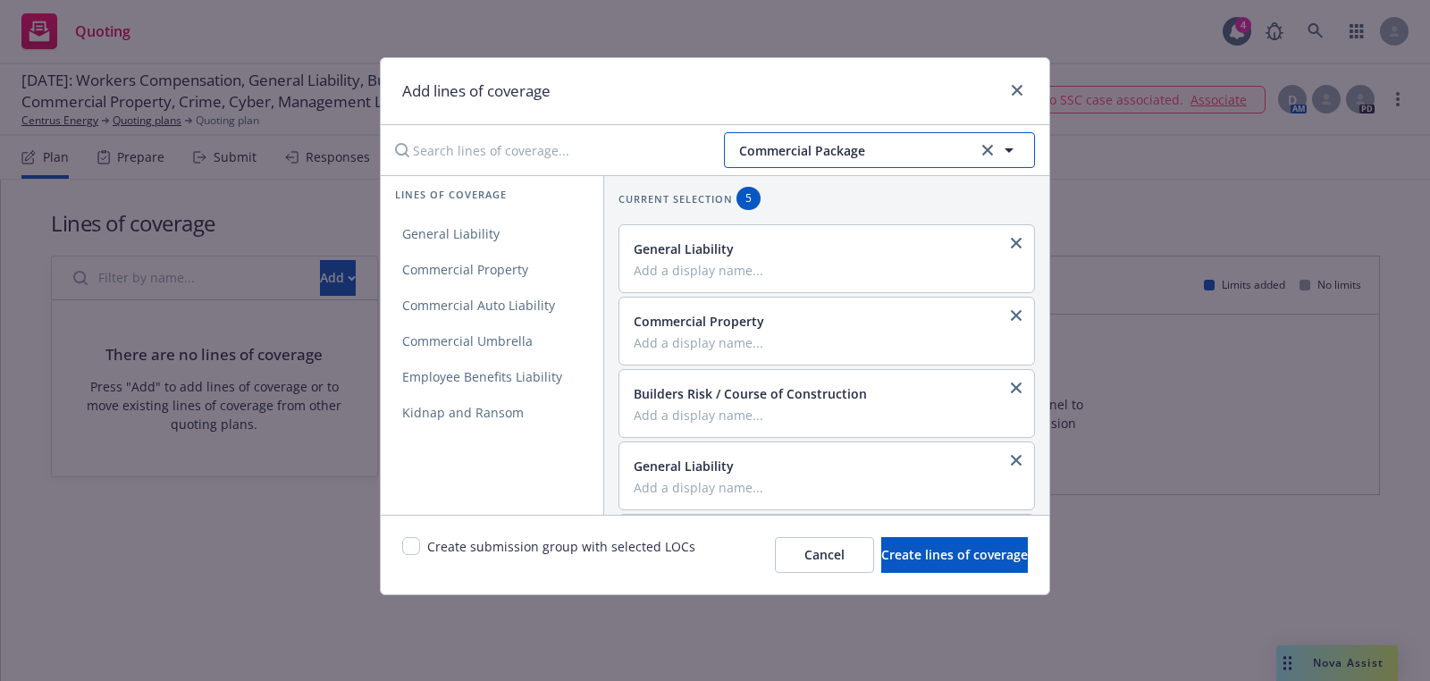
click at [782, 149] on span "Commercial Package" at bounding box center [855, 150] width 233 height 19
click at [856, 206] on div "Crime" at bounding box center [879, 201] width 286 height 26
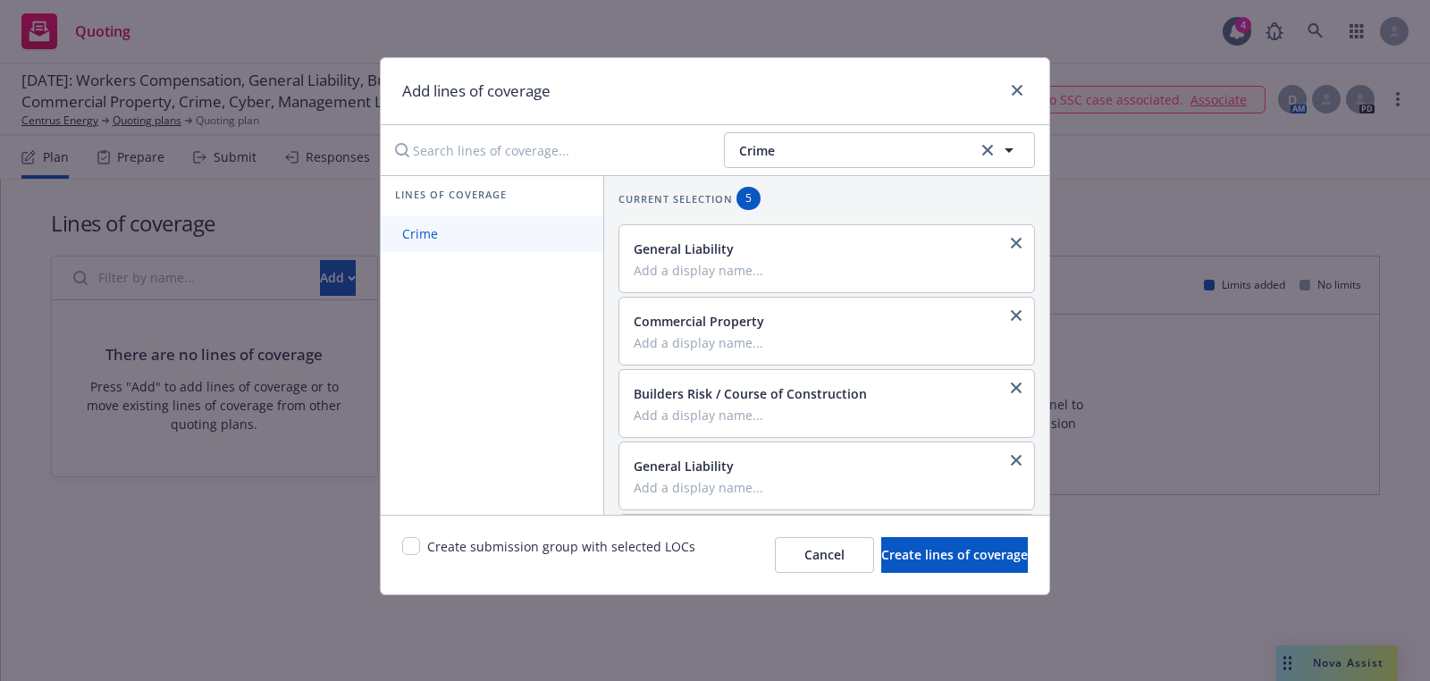
click at [424, 223] on link "Crime" at bounding box center [492, 234] width 223 height 36
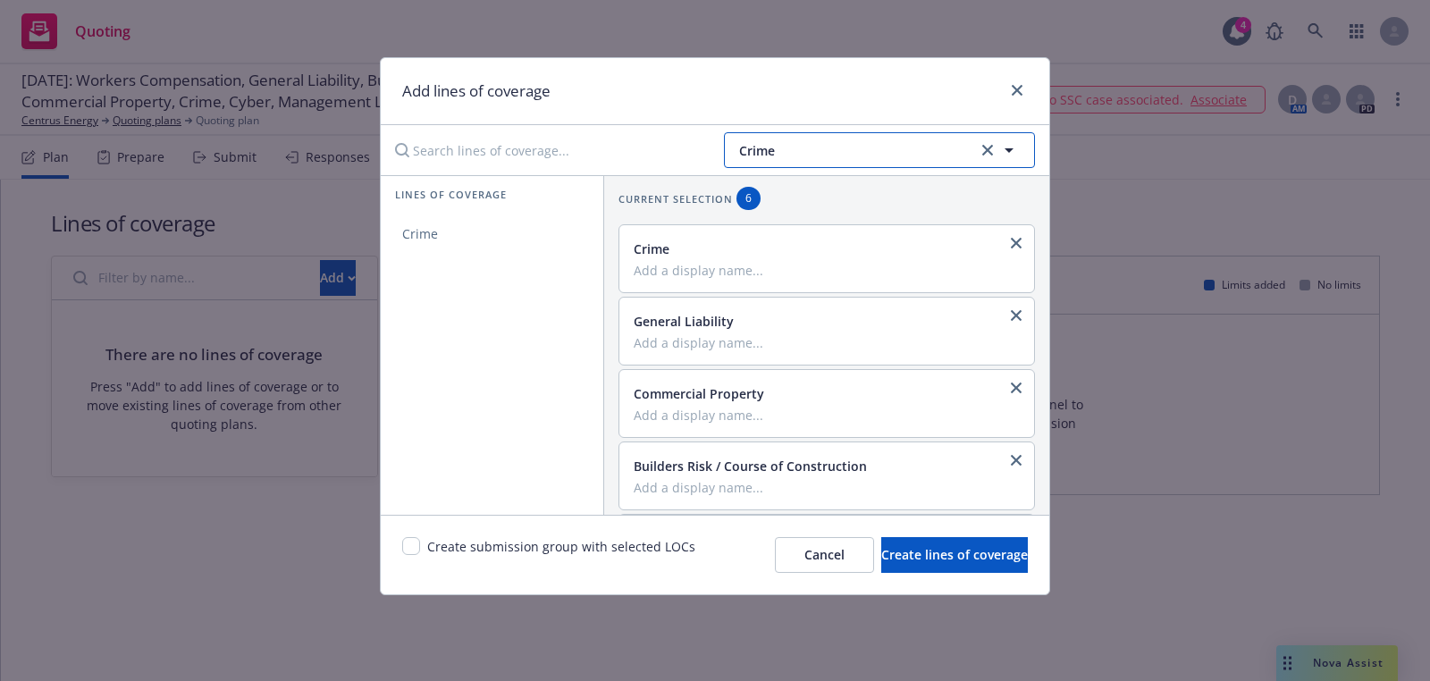
click at [765, 154] on span "Crime" at bounding box center [855, 150] width 233 height 19
click at [825, 214] on div "Cyber" at bounding box center [879, 200] width 307 height 47
click at [418, 228] on span "Cyber Liability" at bounding box center [445, 233] width 128 height 17
click at [773, 146] on span "Cyber" at bounding box center [855, 150] width 233 height 19
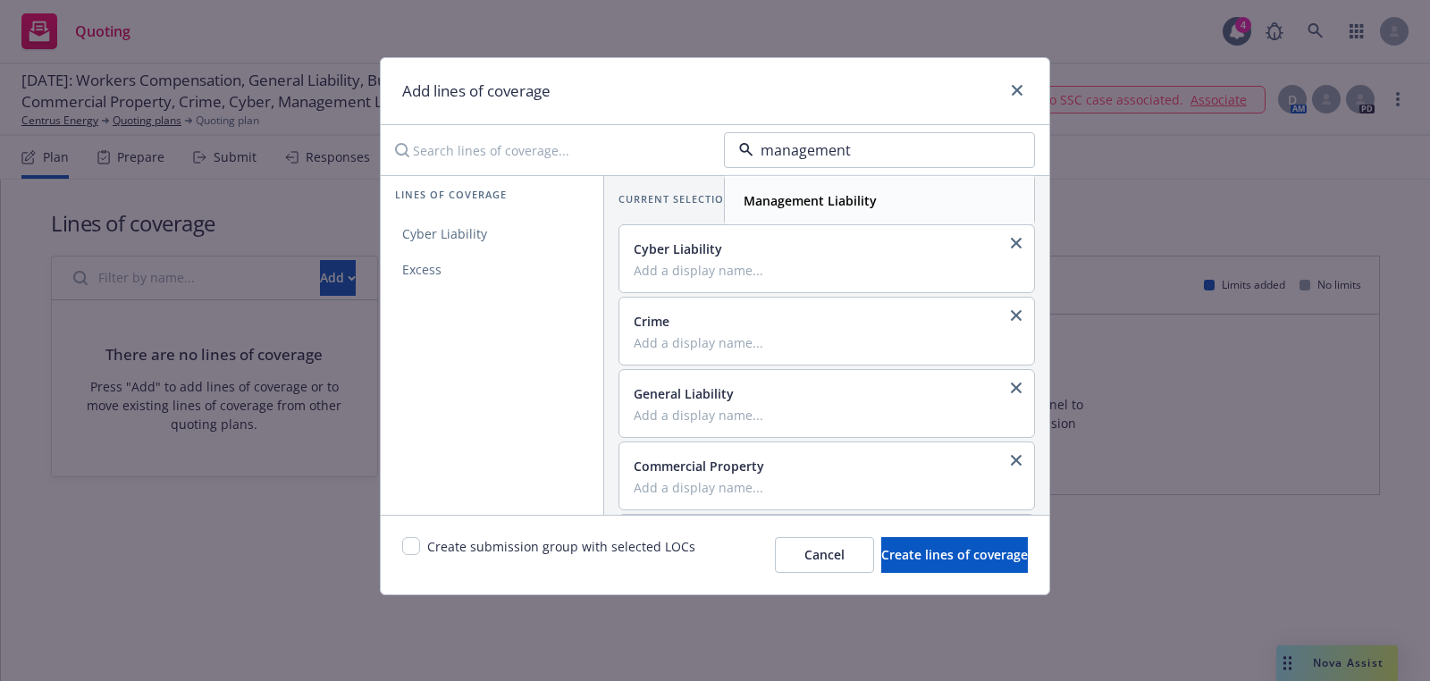
click at [778, 198] on strong "Management Liability" at bounding box center [810, 200] width 133 height 17
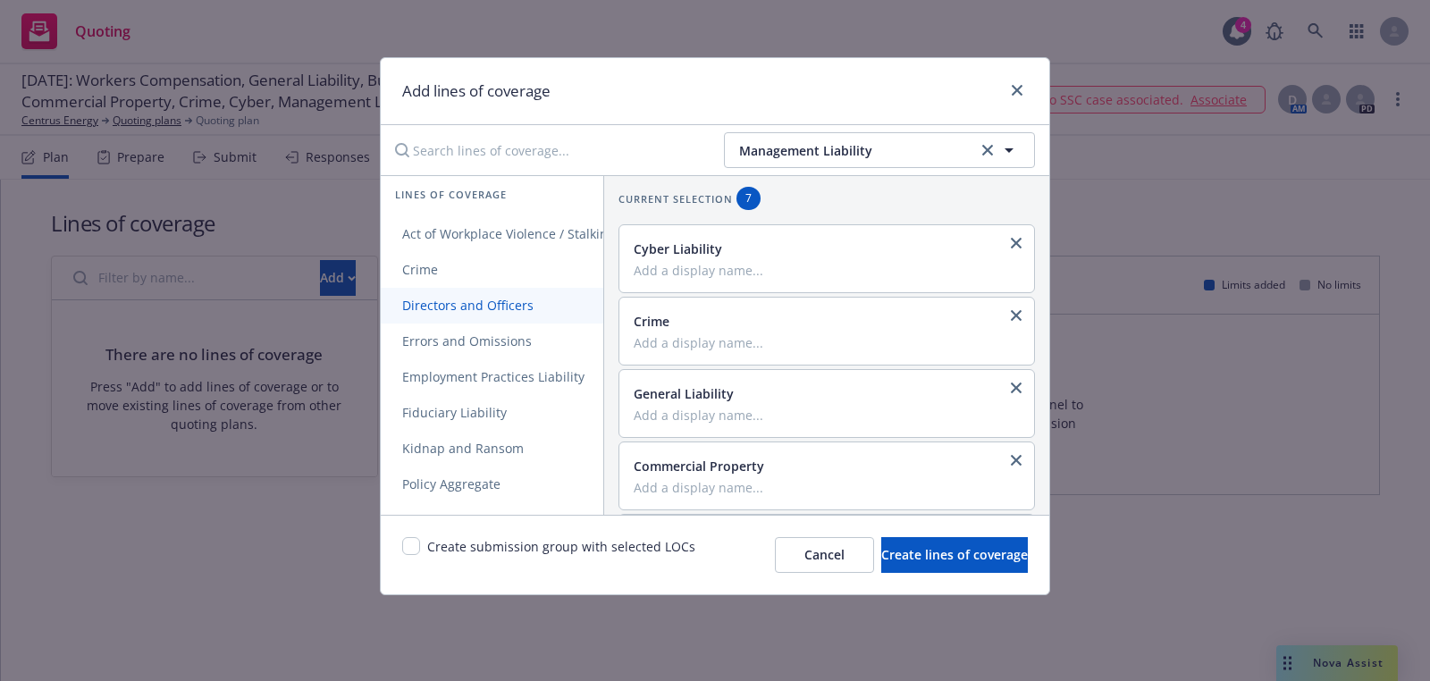
click at [459, 315] on link "Directors and Officers" at bounding box center [530, 306] width 299 height 36
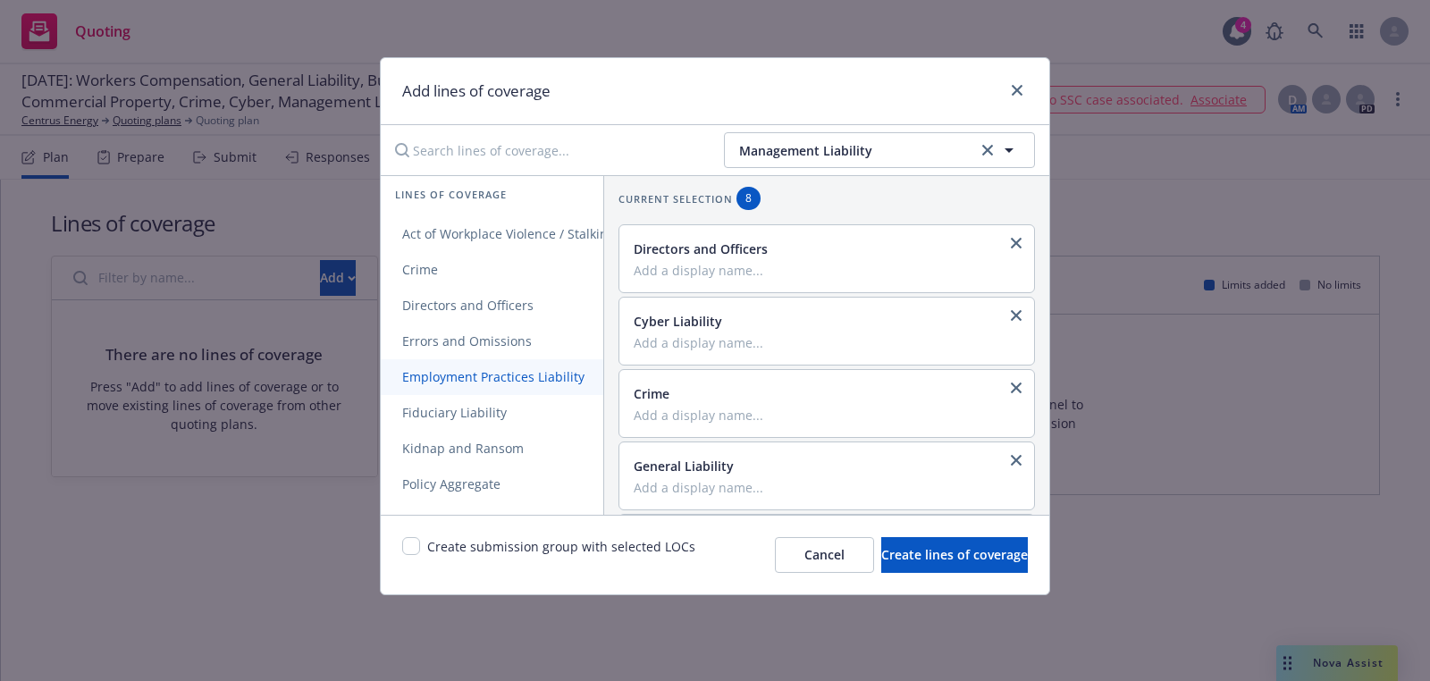
click at [459, 378] on span "Employment Practices Liability" at bounding box center [493, 376] width 225 height 17
click at [458, 424] on link "Fiduciary Liability" at bounding box center [530, 413] width 299 height 36
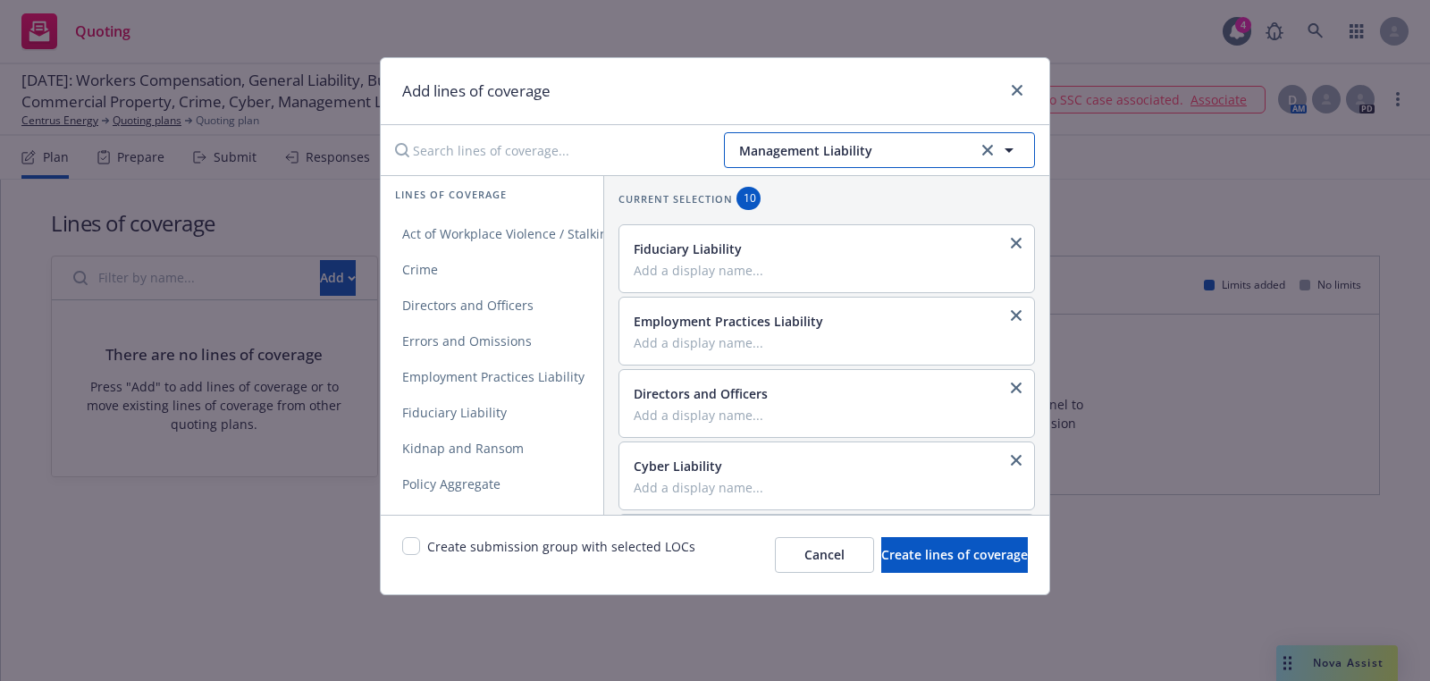
click at [870, 165] on button "Management Liability" at bounding box center [879, 150] width 311 height 36
click at [791, 218] on div "Performance Bond" at bounding box center [879, 200] width 307 height 47
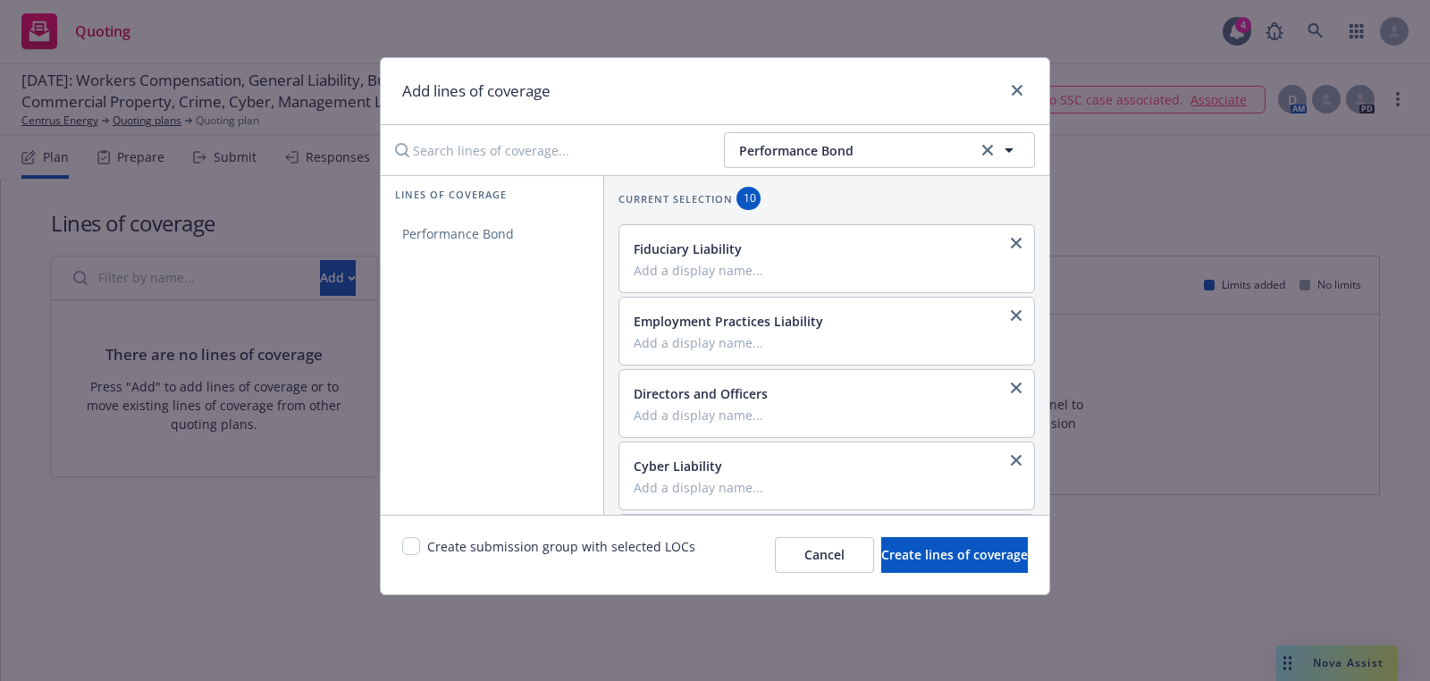
click at [434, 275] on div "Lines of coverage Performance Bond" at bounding box center [492, 345] width 223 height 340
click at [450, 235] on span "Performance Bond" at bounding box center [458, 233] width 155 height 17
click at [912, 139] on button "Performance Bond" at bounding box center [879, 150] width 311 height 36
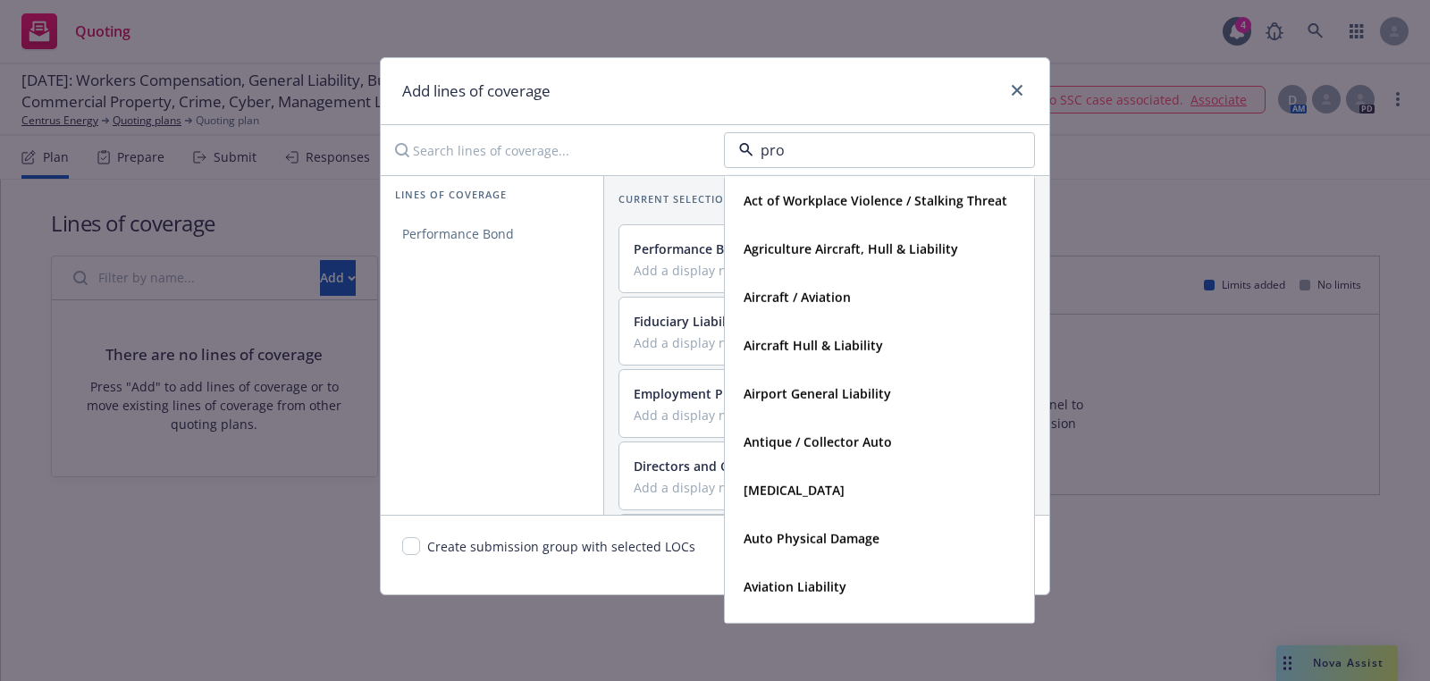
type input "prof"
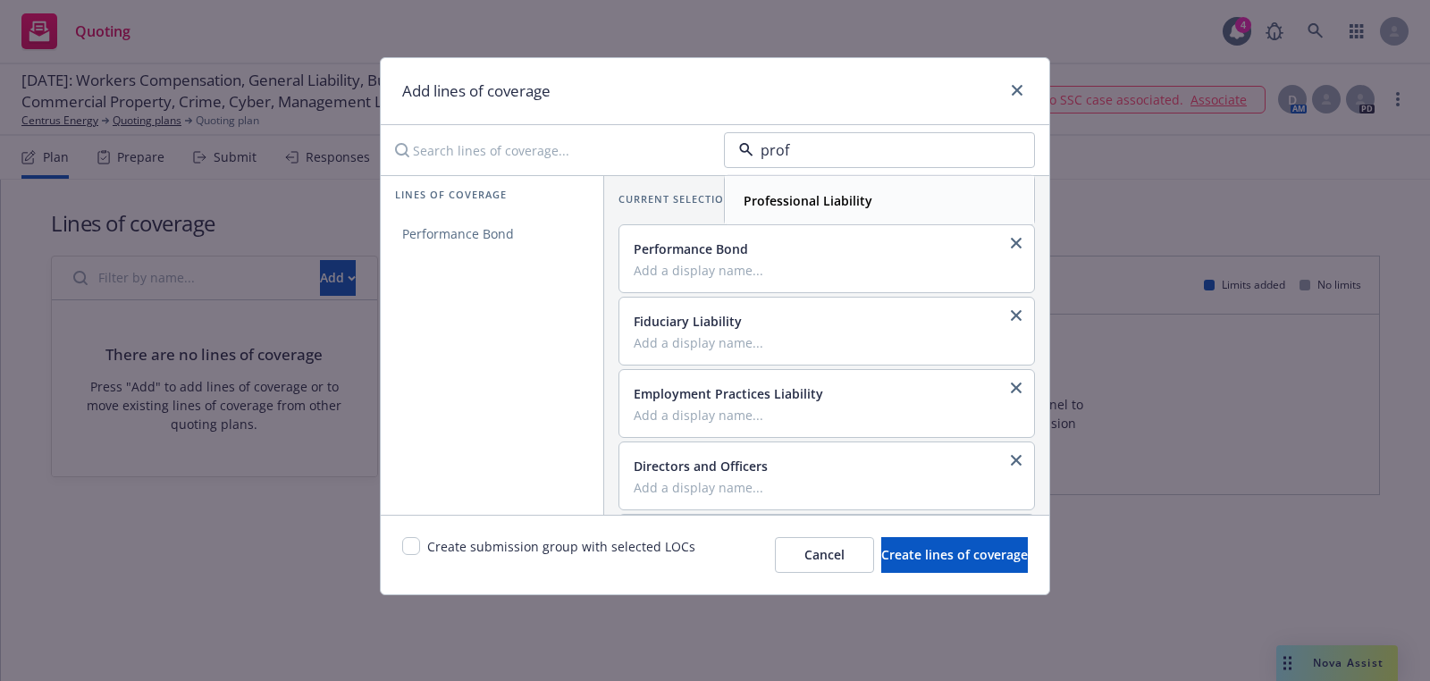
click at [873, 201] on div "Professional Liability" at bounding box center [879, 201] width 286 height 26
click at [495, 227] on span "Professional Liability" at bounding box center [464, 233] width 166 height 17
click at [417, 534] on div "Create submission group with selected LOCs Cancel Create lines of coverage" at bounding box center [715, 555] width 669 height 80
click at [409, 535] on div "Create submission group with selected LOCs Cancel Create lines of coverage" at bounding box center [715, 555] width 669 height 80
click at [402, 548] on input "checkbox" at bounding box center [411, 546] width 18 height 18
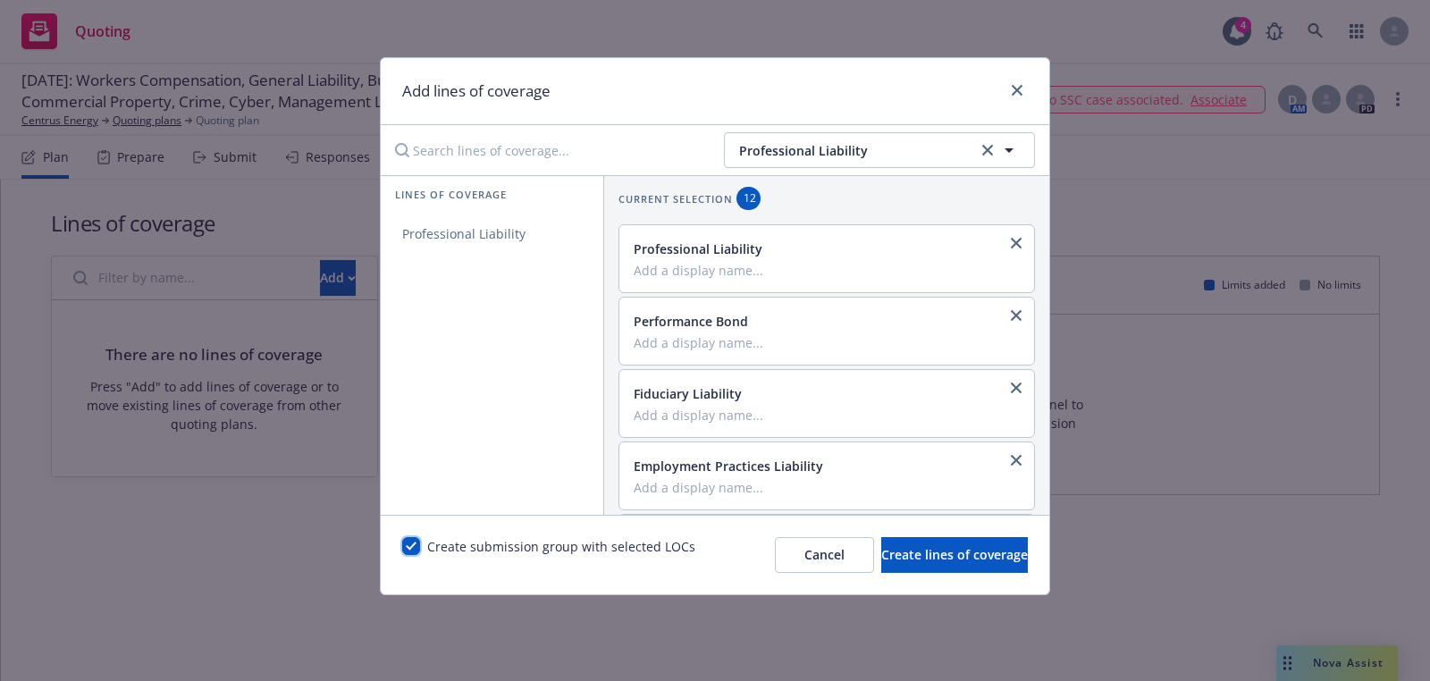
checkbox input "true"
click at [936, 553] on span "Create lines of coverage" at bounding box center [954, 554] width 147 height 17
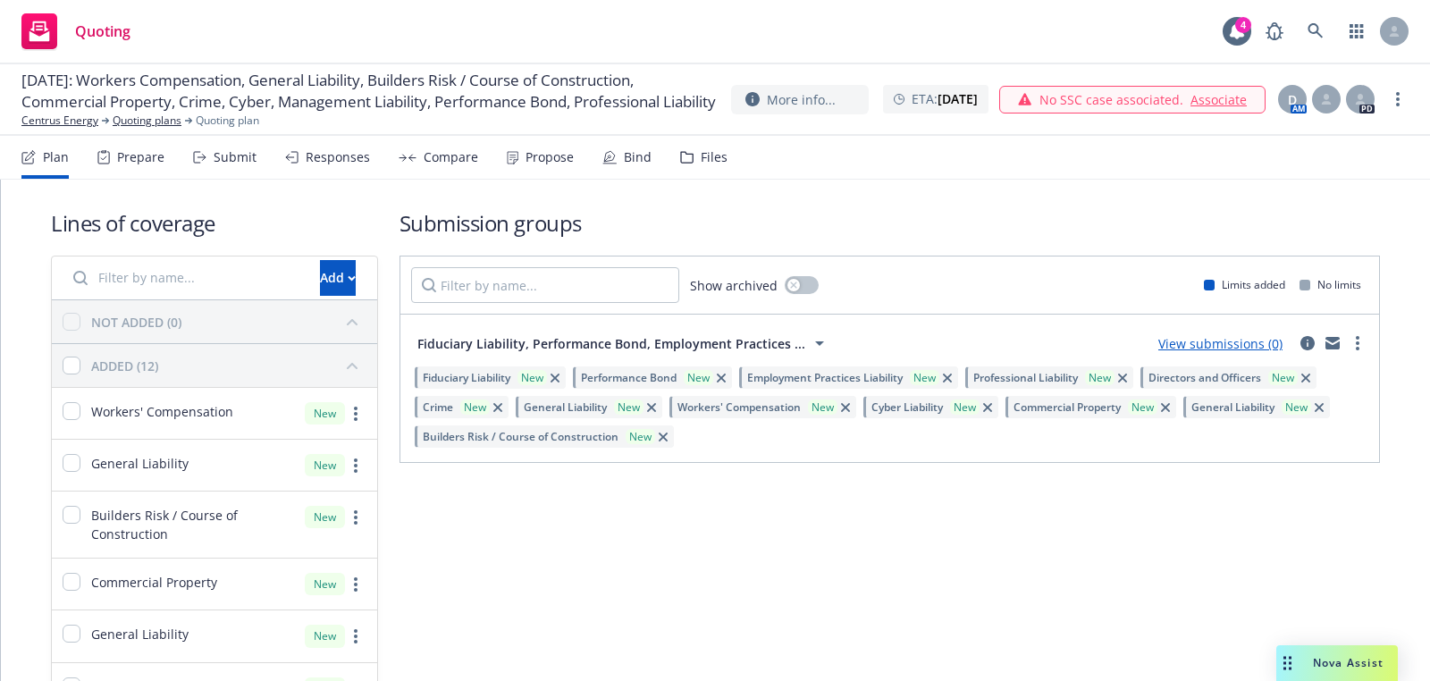
click at [83, 113] on span "05/01/2026: Workers Compensation, General Liability, Builders Risk / Course of …" at bounding box center [368, 91] width 695 height 43
click at [83, 139] on div "Plan Prepare Submit Responses Compare Propose Bind Files" at bounding box center [374, 157] width 706 height 43
click at [82, 129] on link "Centrus Energy" at bounding box center [59, 121] width 77 height 16
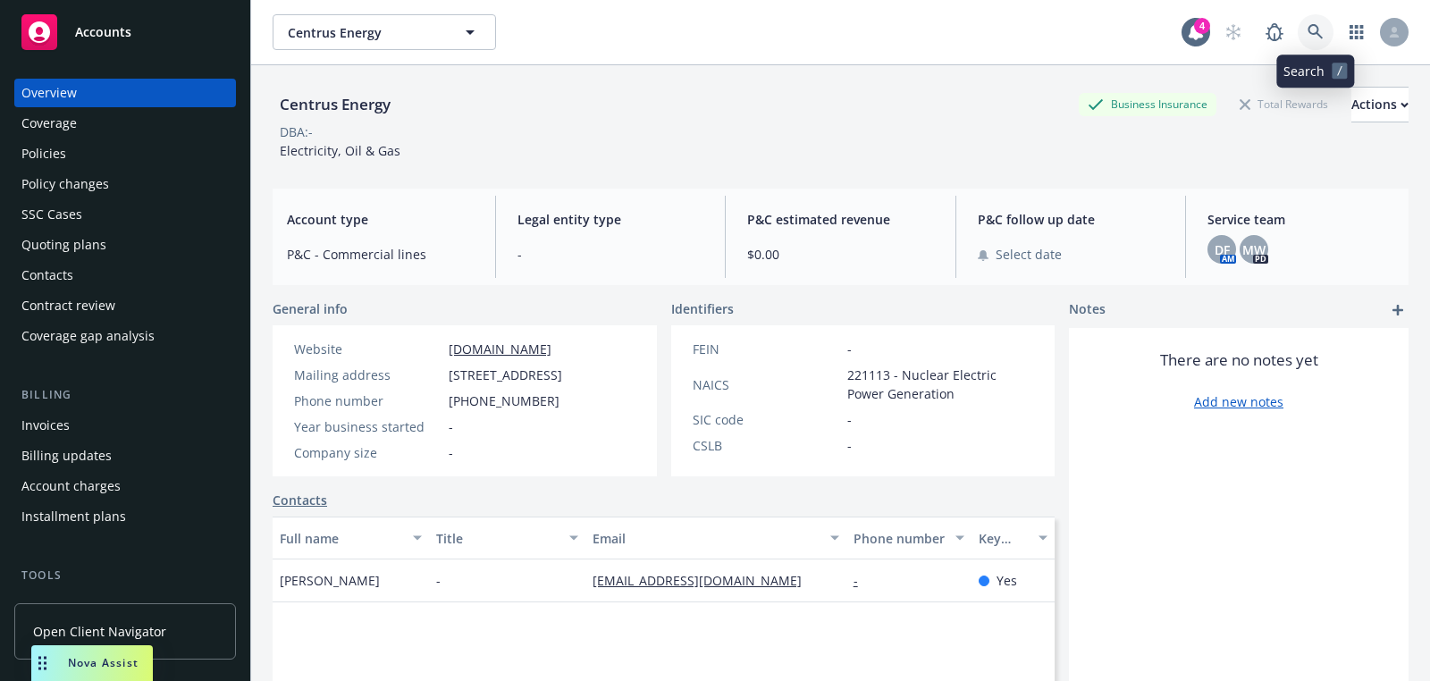
click at [1303, 30] on link at bounding box center [1316, 32] width 36 height 36
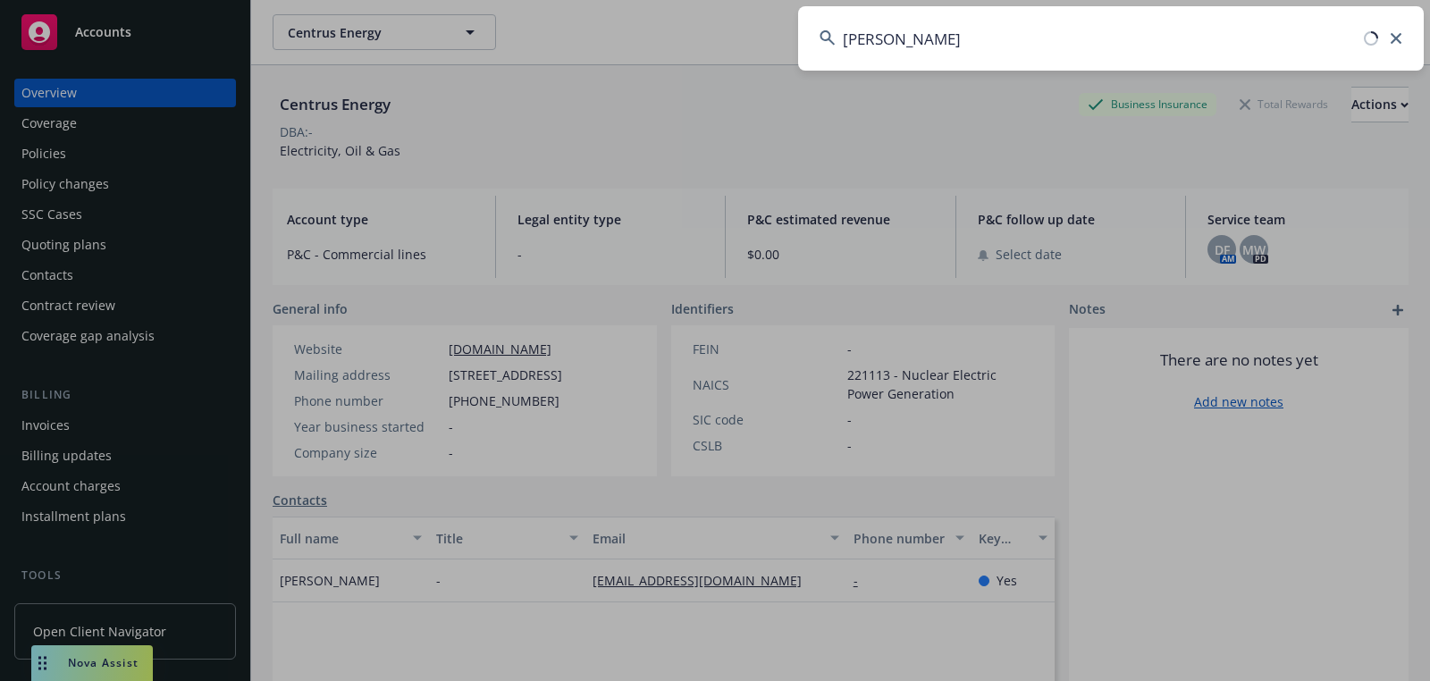
type input "[PERSON_NAME]"
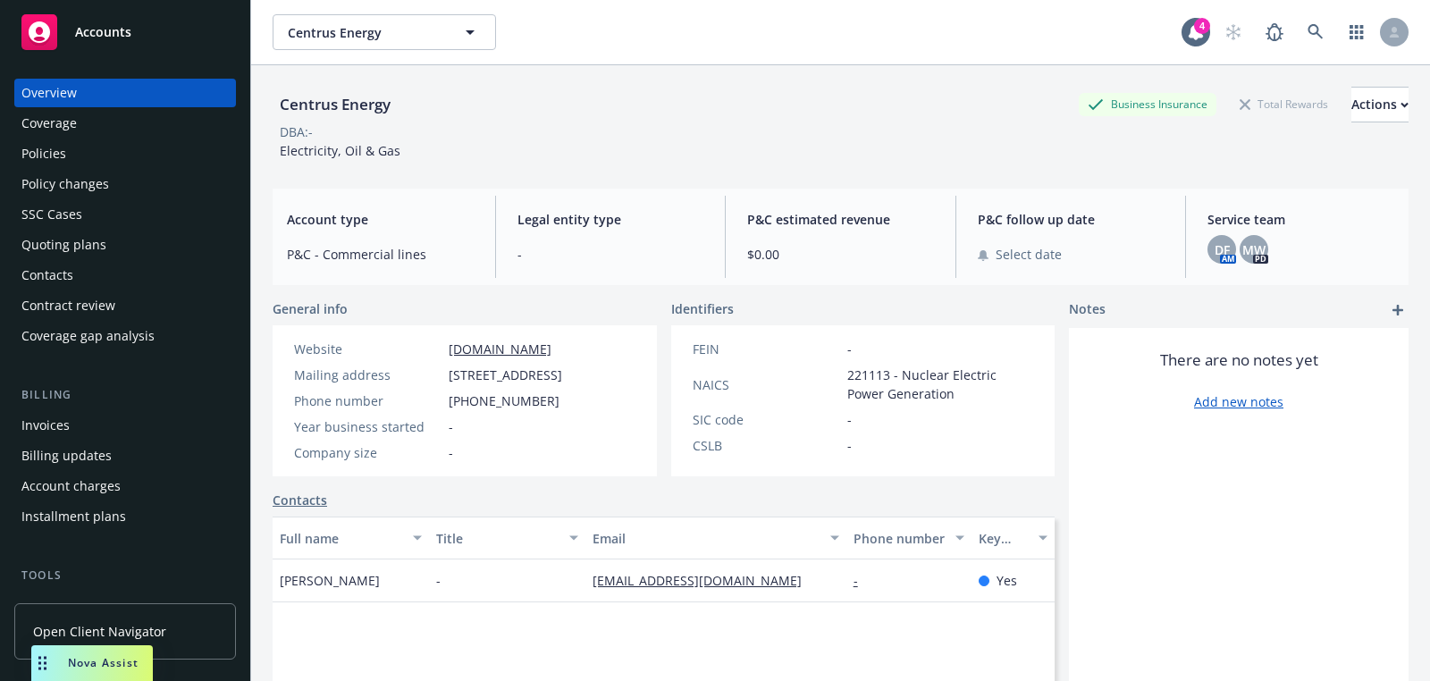
click at [147, 58] on div "Overview Coverage Policies Policy changes SSC Cases Quoting plans Contacts Cont…" at bounding box center [125, 369] width 250 height 624
click at [92, 41] on div "Accounts" at bounding box center [124, 32] width 207 height 36
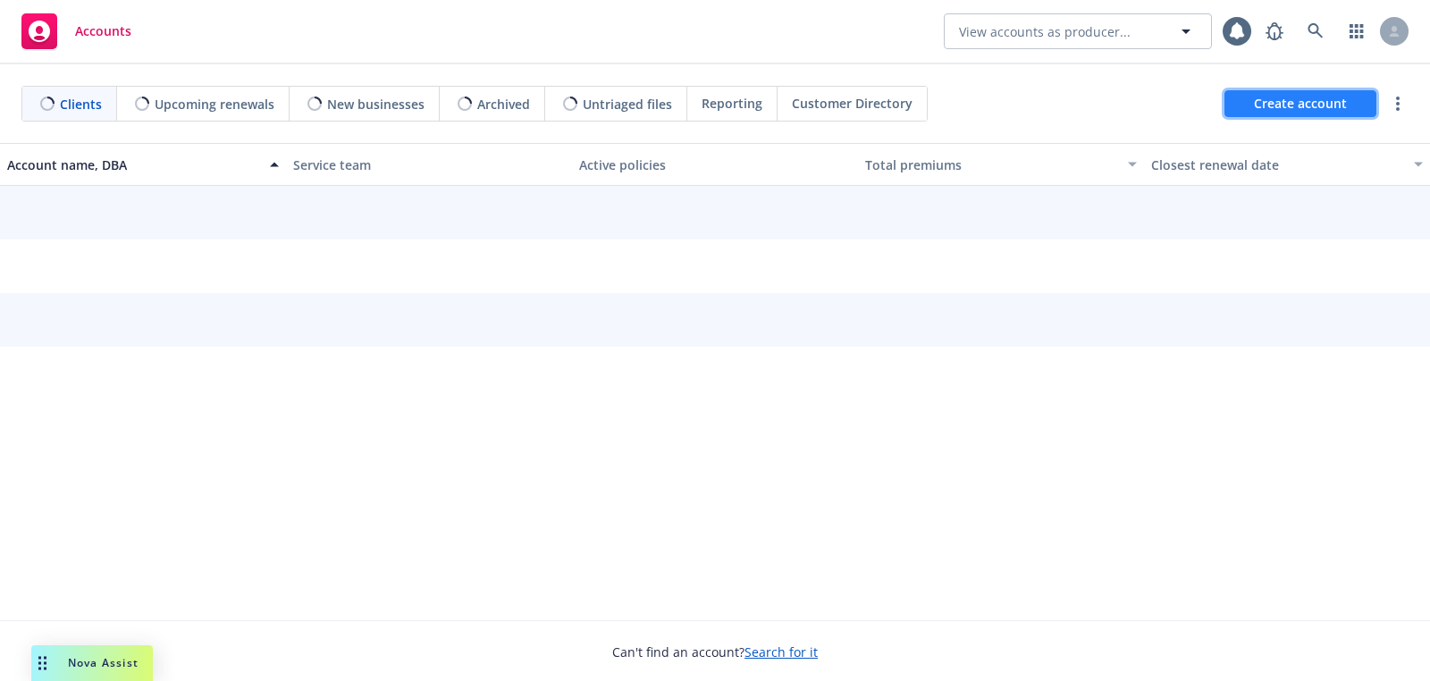
click at [1283, 105] on span "Create account" at bounding box center [1300, 104] width 93 height 34
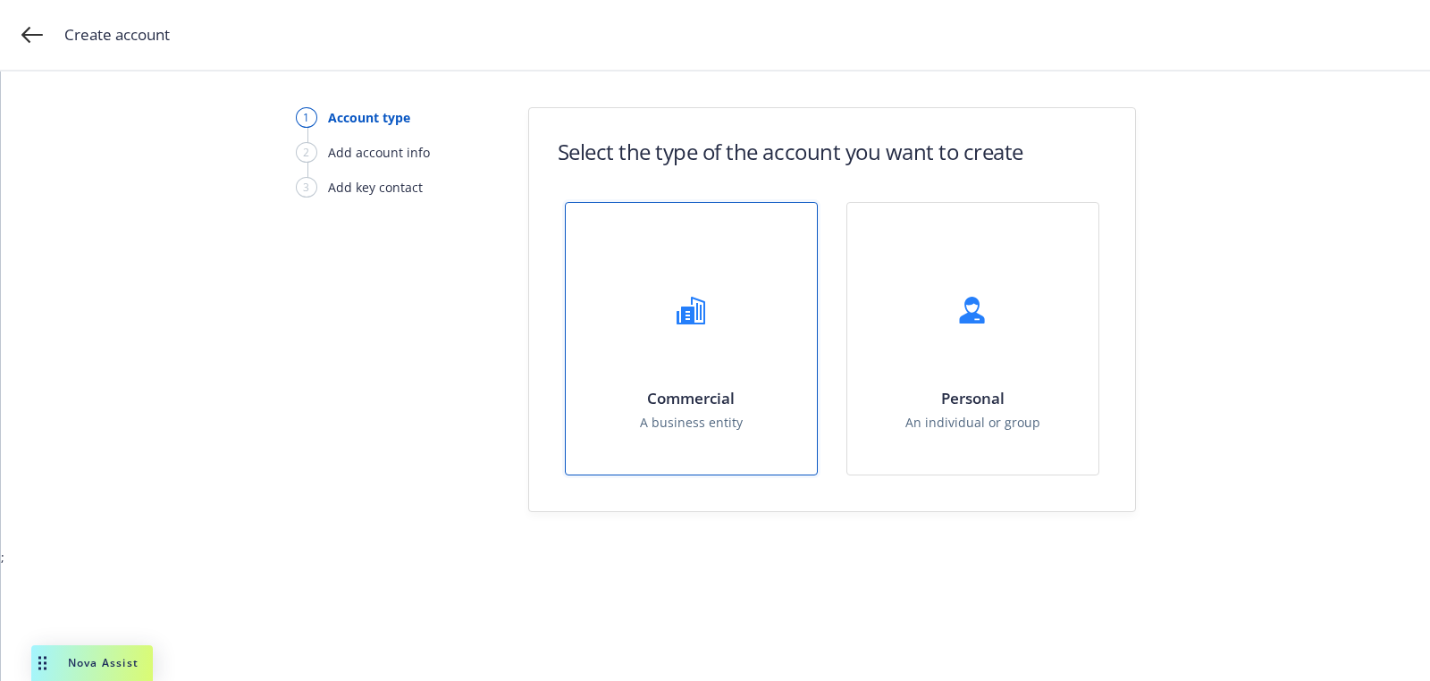
click at [718, 398] on h1 "Commercial" at bounding box center [691, 398] width 103 height 19
select select "US"
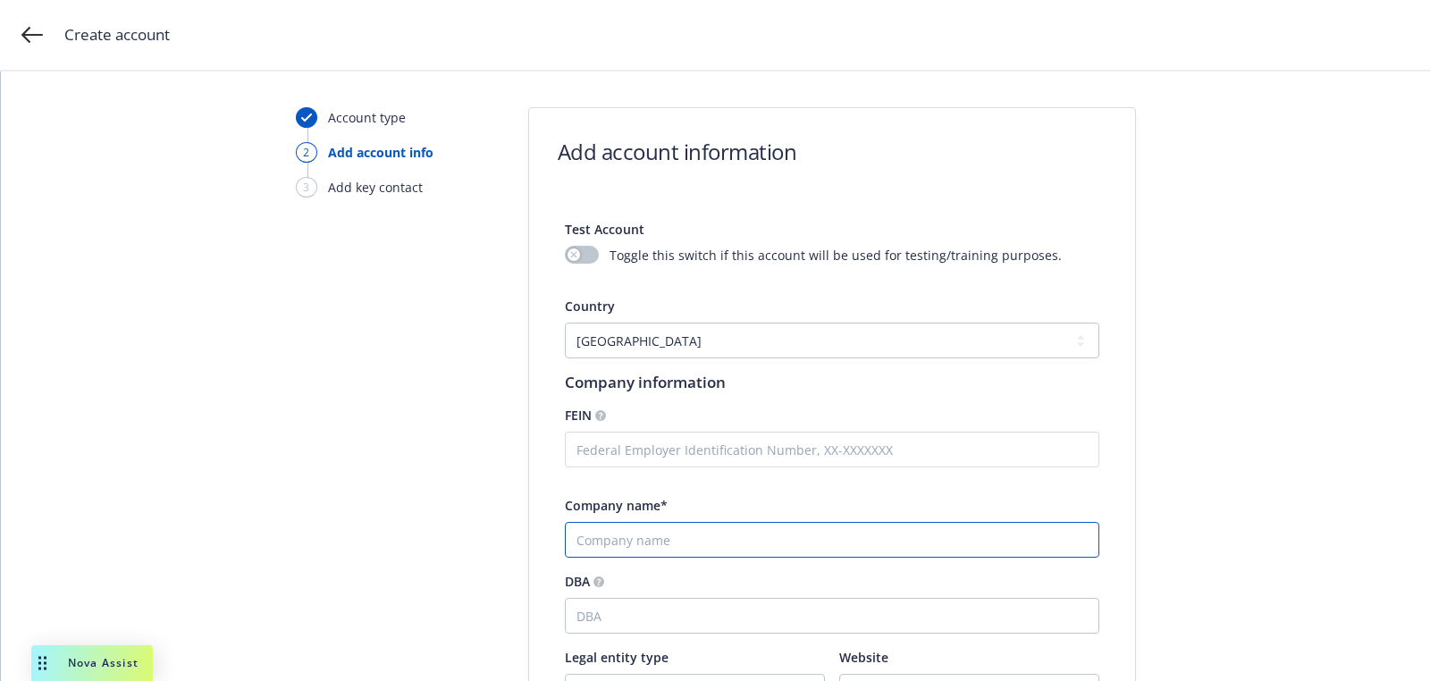
click at [688, 540] on input "Company name*" at bounding box center [832, 540] width 534 height 36
paste input "David Lefkowitz and Norma Montero Lefkowitz as Trustees of Lefkowitz Living Tru…"
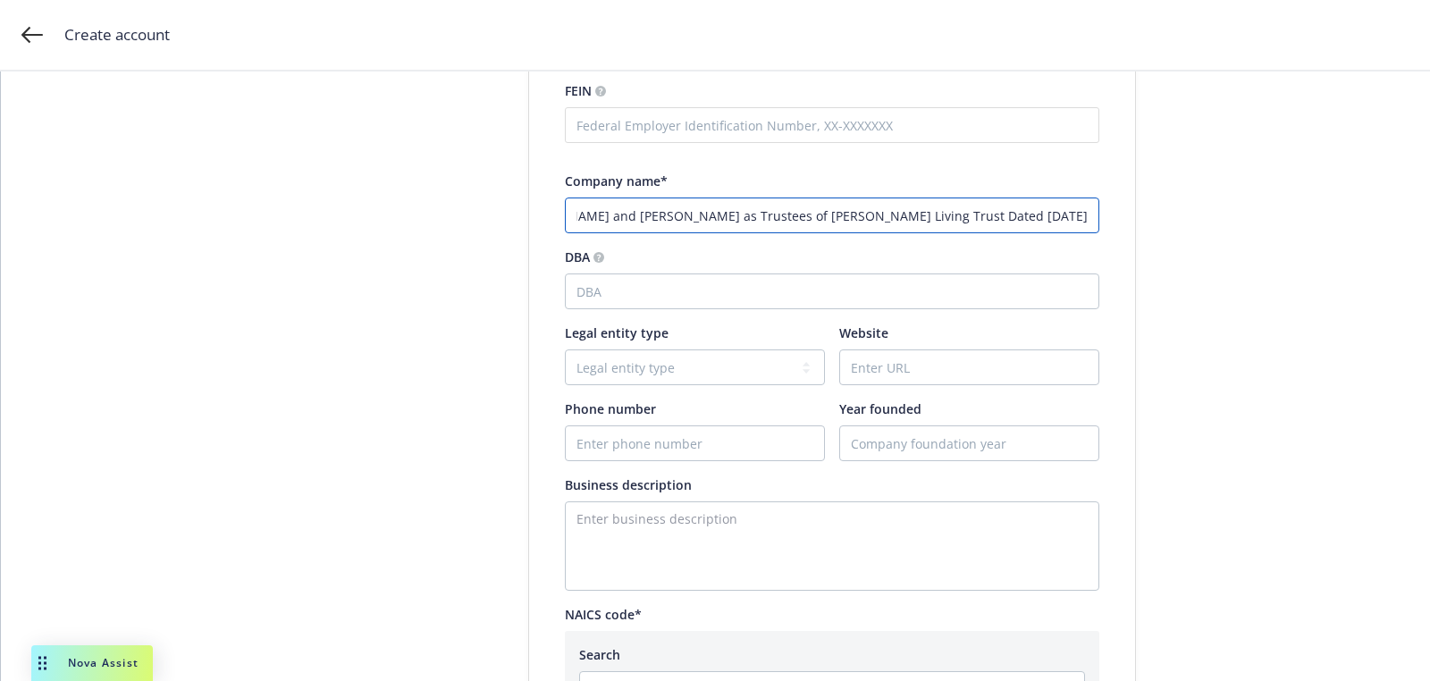
scroll to position [398, 0]
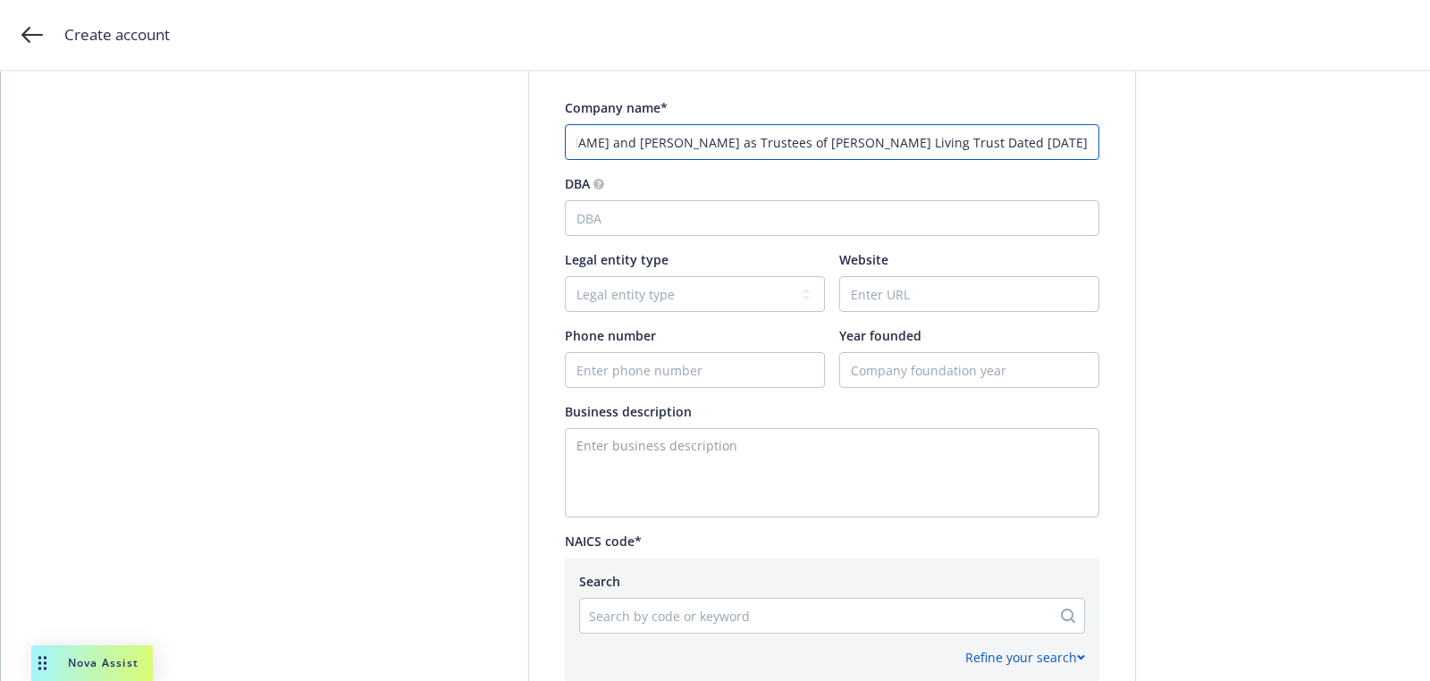
type input "David Lefkowitz and Norma Montero Lefkowitz as Trustees of Lefkowitz Living Tru…"
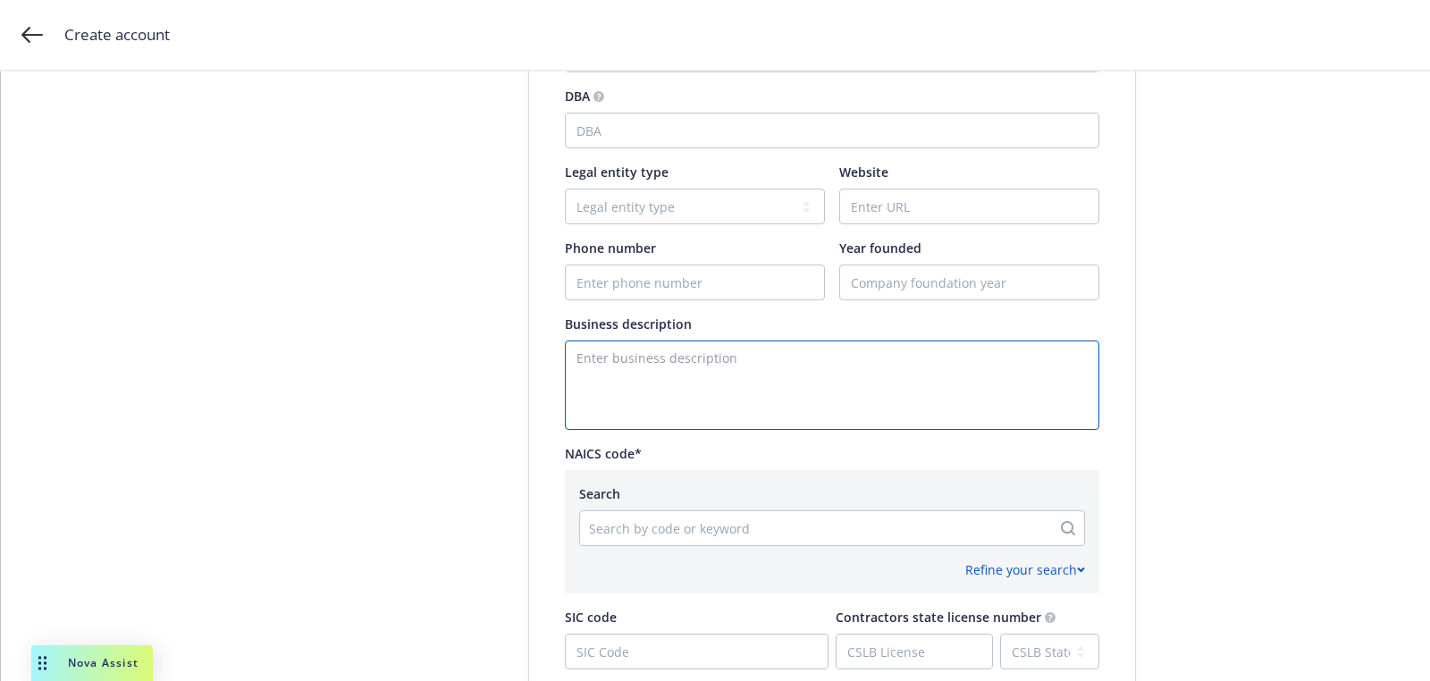
click at [678, 373] on textarea "Enter business description" at bounding box center [832, 385] width 534 height 89
paste textarea "developer"
type textarea "developer"
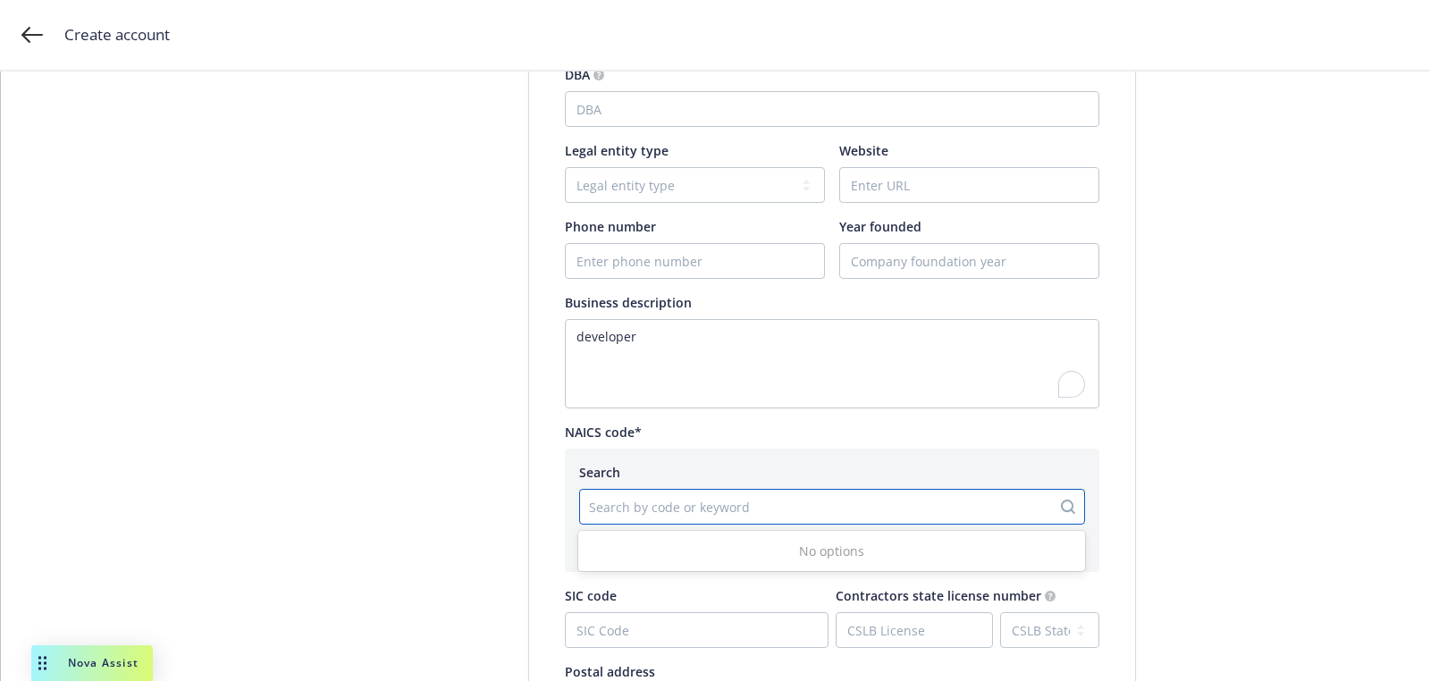
click at [692, 518] on div "Search by code or keyword" at bounding box center [815, 506] width 471 height 29
paste input "531110"
type input "531110"
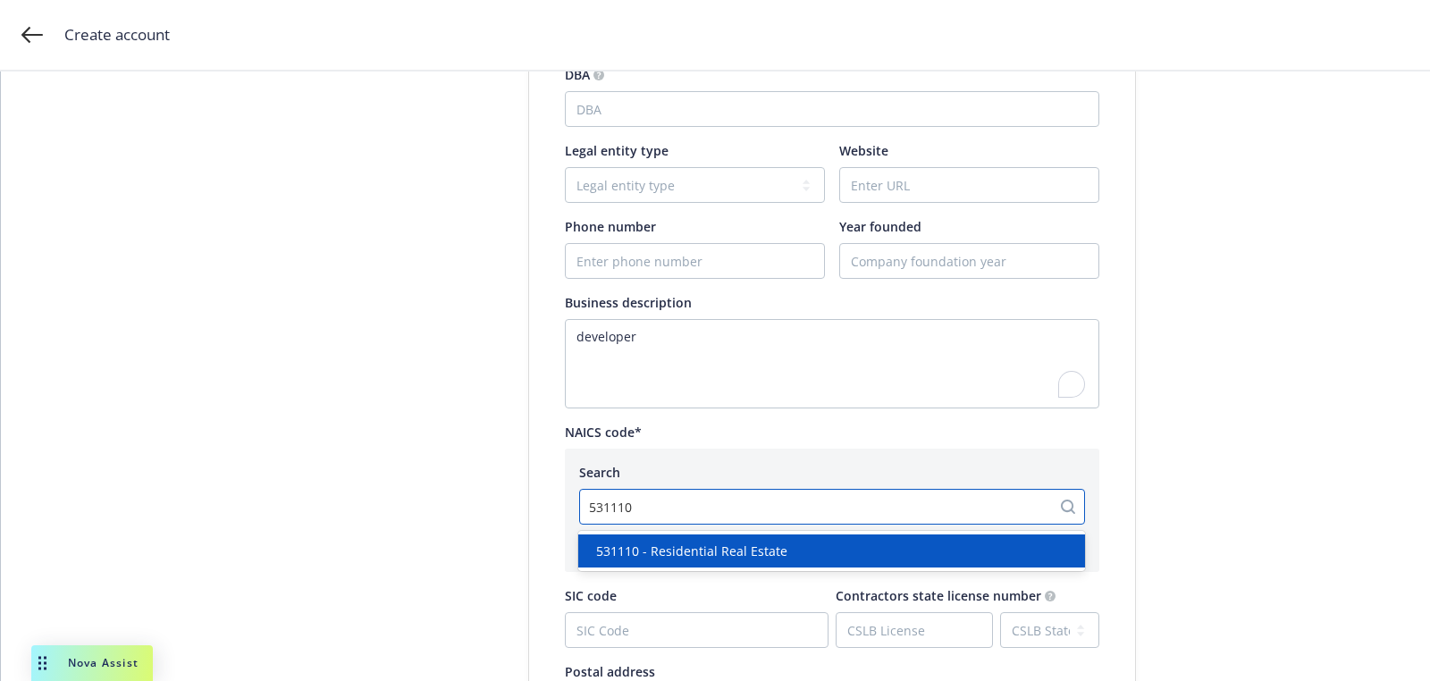
click at [715, 546] on span "531110 - Residential Real Estate" at bounding box center [691, 551] width 191 height 19
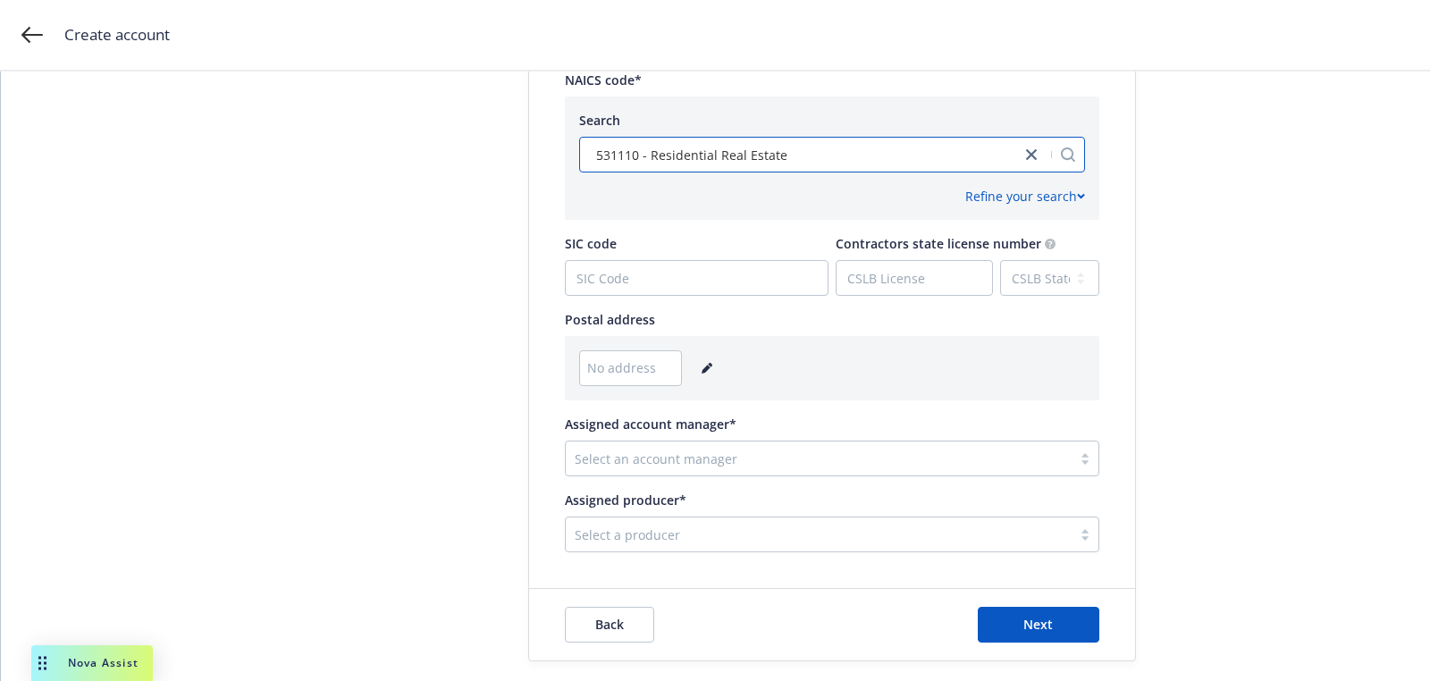
scroll to position [892, 0]
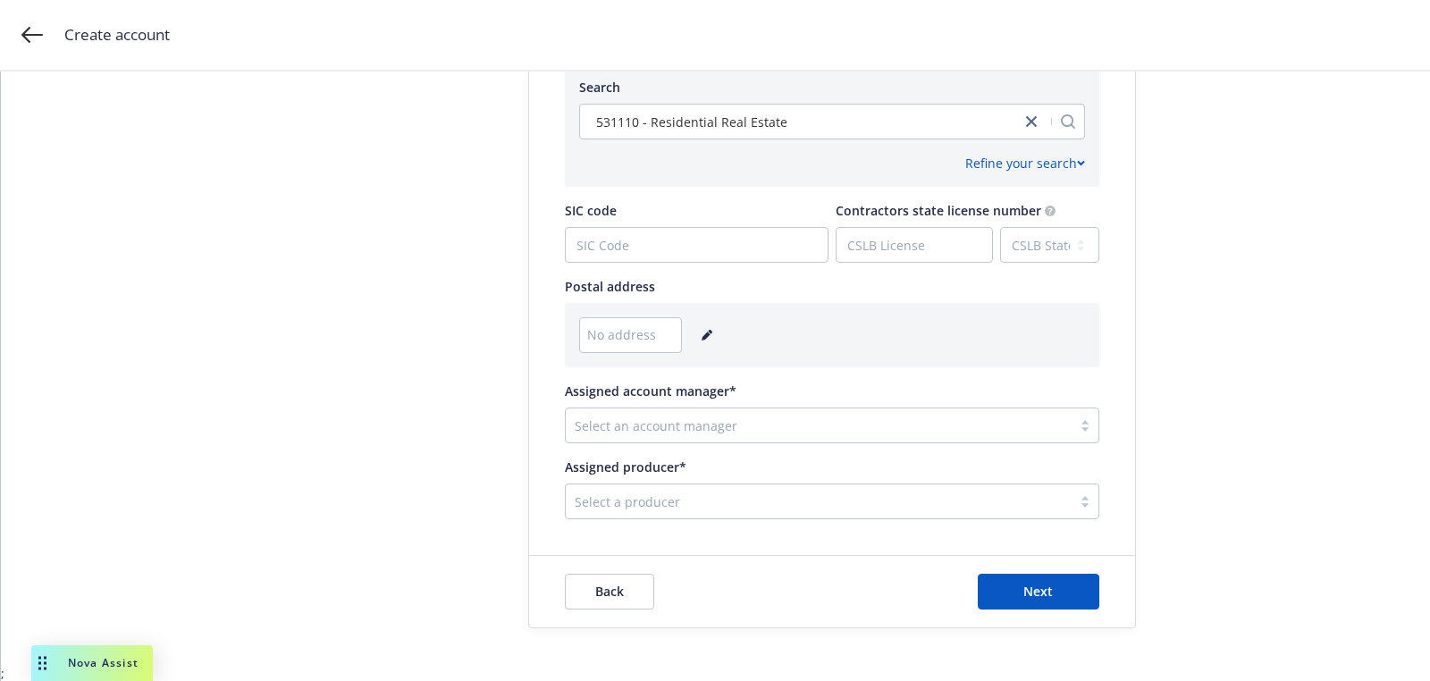
click at [701, 342] on link "editPencil" at bounding box center [706, 334] width 21 height 21
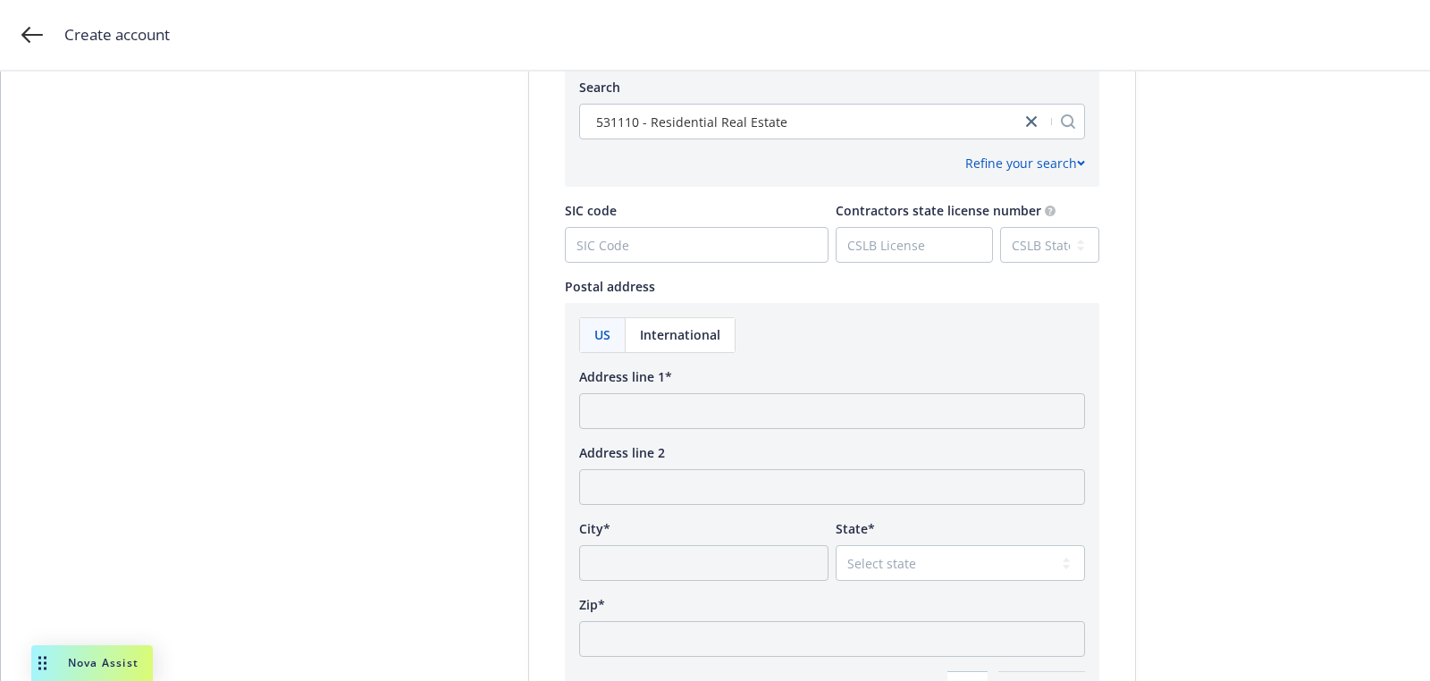
click at [686, 443] on div "Address line 2" at bounding box center [832, 452] width 506 height 19
click at [674, 408] on input "Address line 1*" at bounding box center [832, 411] width 506 height 36
paste input "762 Vía De La Paz Los Angeles, CA 90272"
click at [827, 411] on input "762 Vía De La Paz Los Angeles, CA 90272" at bounding box center [832, 411] width 506 height 36
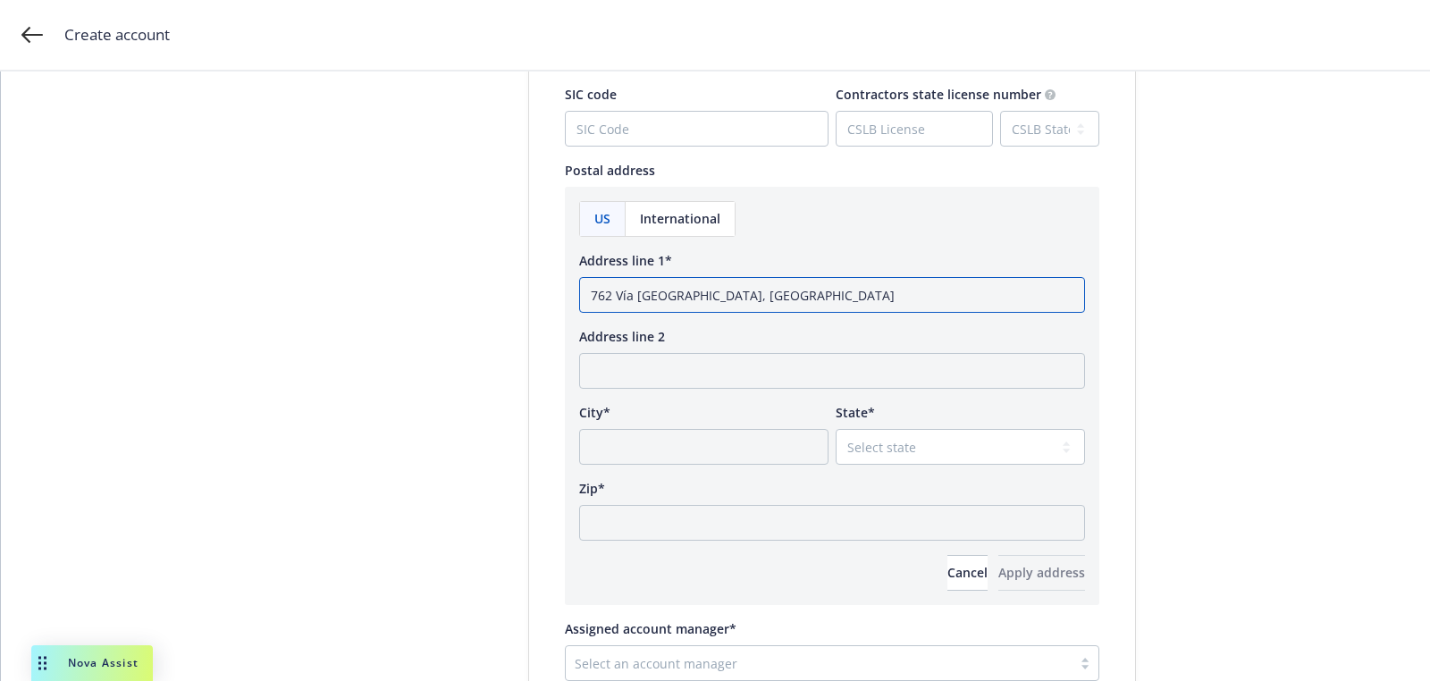
scroll to position [1060, 0]
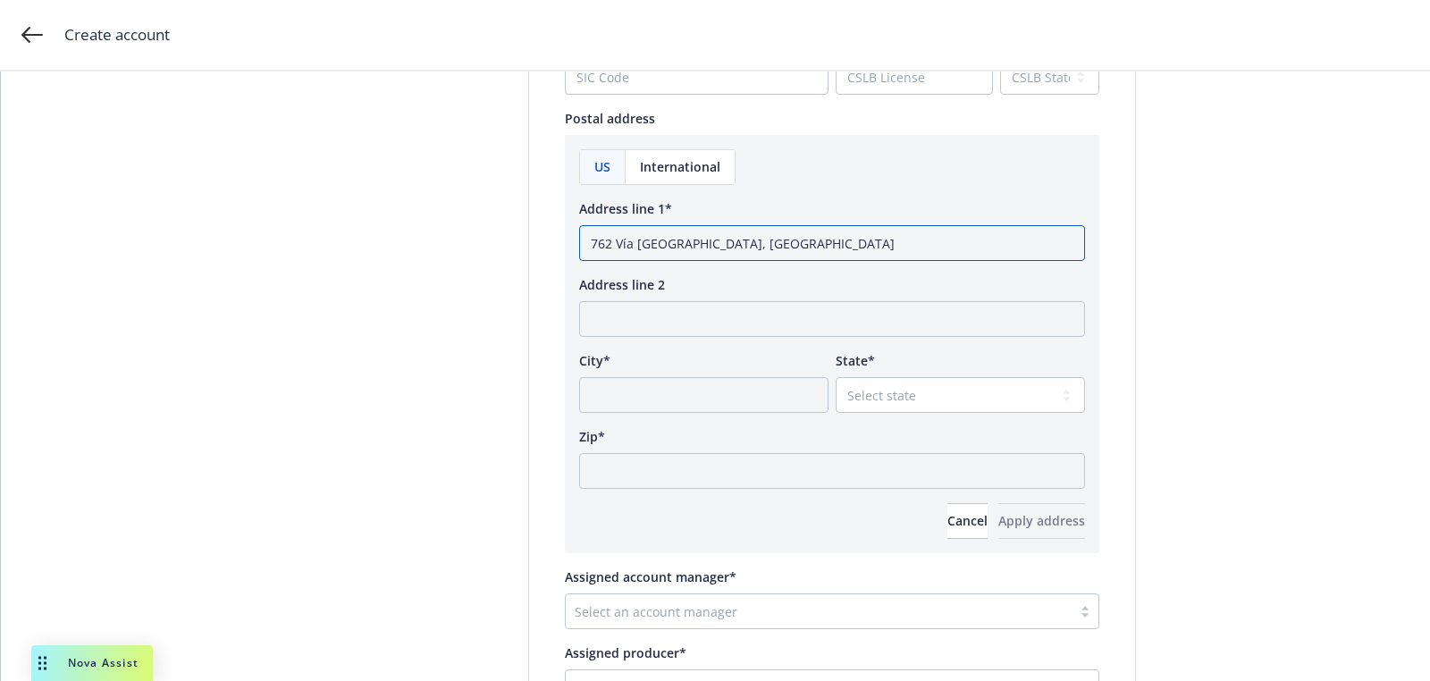
type input "762 Vía De La Paz Los Angeles, CA"
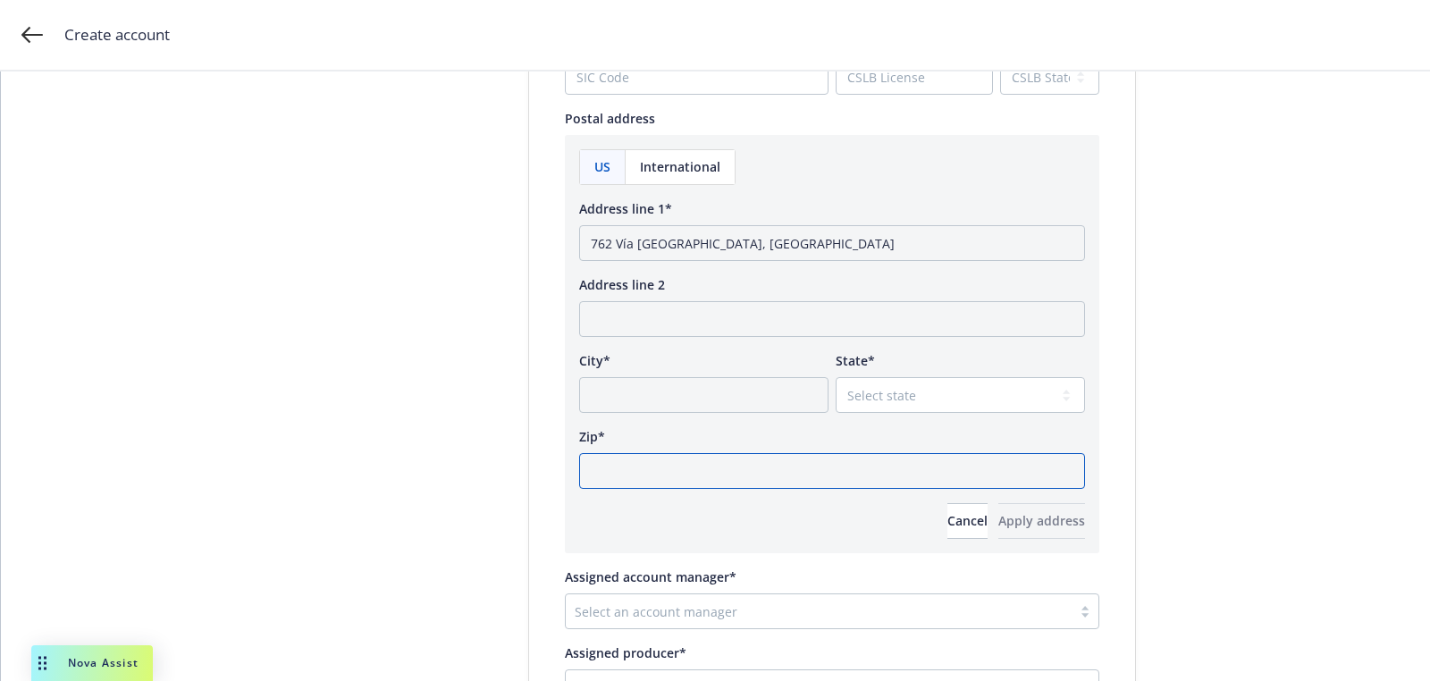
paste input "90272"
click at [773, 474] on input "Zip*" at bounding box center [832, 471] width 506 height 36
type input "90272"
click at [870, 420] on div "US International Address line 1* 762 Vía De La Paz Los Angeles, CA Address line…" at bounding box center [832, 344] width 506 height 390
click at [870, 412] on div "US International Address line 1* 762 Vía De La Paz Los Angeles, CA Address line…" at bounding box center [832, 344] width 506 height 390
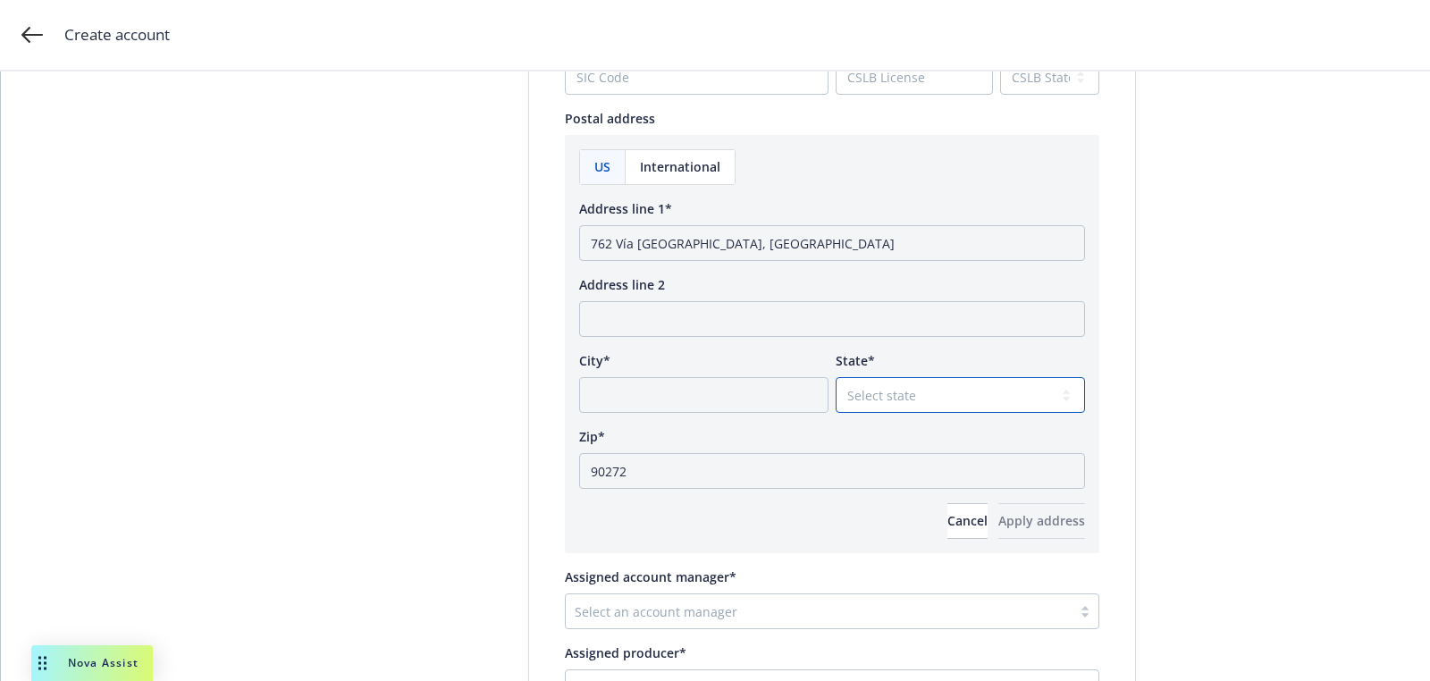
click at [863, 396] on select "Select state Alabama Alaska American Samoa Arizona Arkansas Baker Island Califo…" at bounding box center [960, 395] width 249 height 36
select select "CA"
click at [836, 377] on select "Select state Alabama Alaska American Samoa Arizona Arkansas Baker Island Califo…" at bounding box center [960, 395] width 249 height 36
drag, startPoint x: 763, startPoint y: 246, endPoint x: 694, endPoint y: 248, distance: 68.8
click at [694, 248] on input "762 Vía De La Paz Los Angeles, CA" at bounding box center [832, 243] width 506 height 36
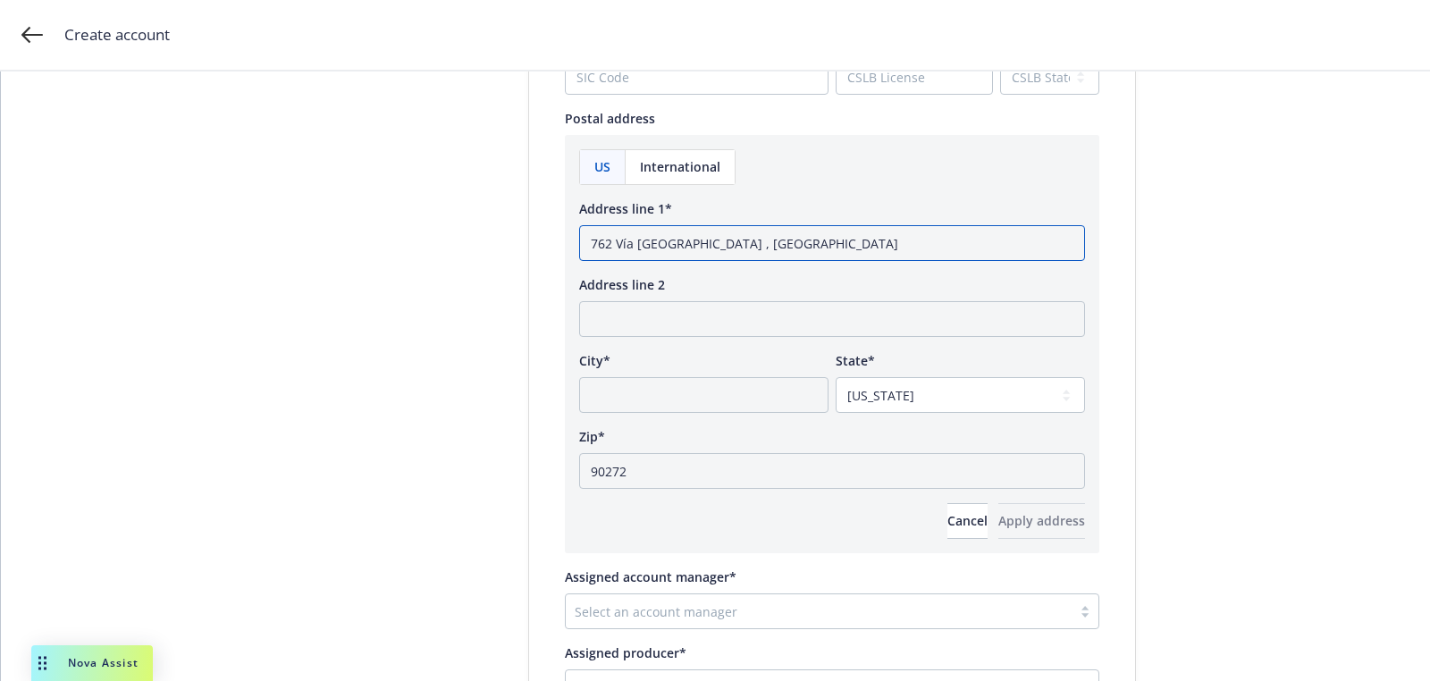
type input "762 Vía De La Paz , CA"
click at [681, 405] on input "City*" at bounding box center [703, 395] width 249 height 36
paste input "Los Angeles"
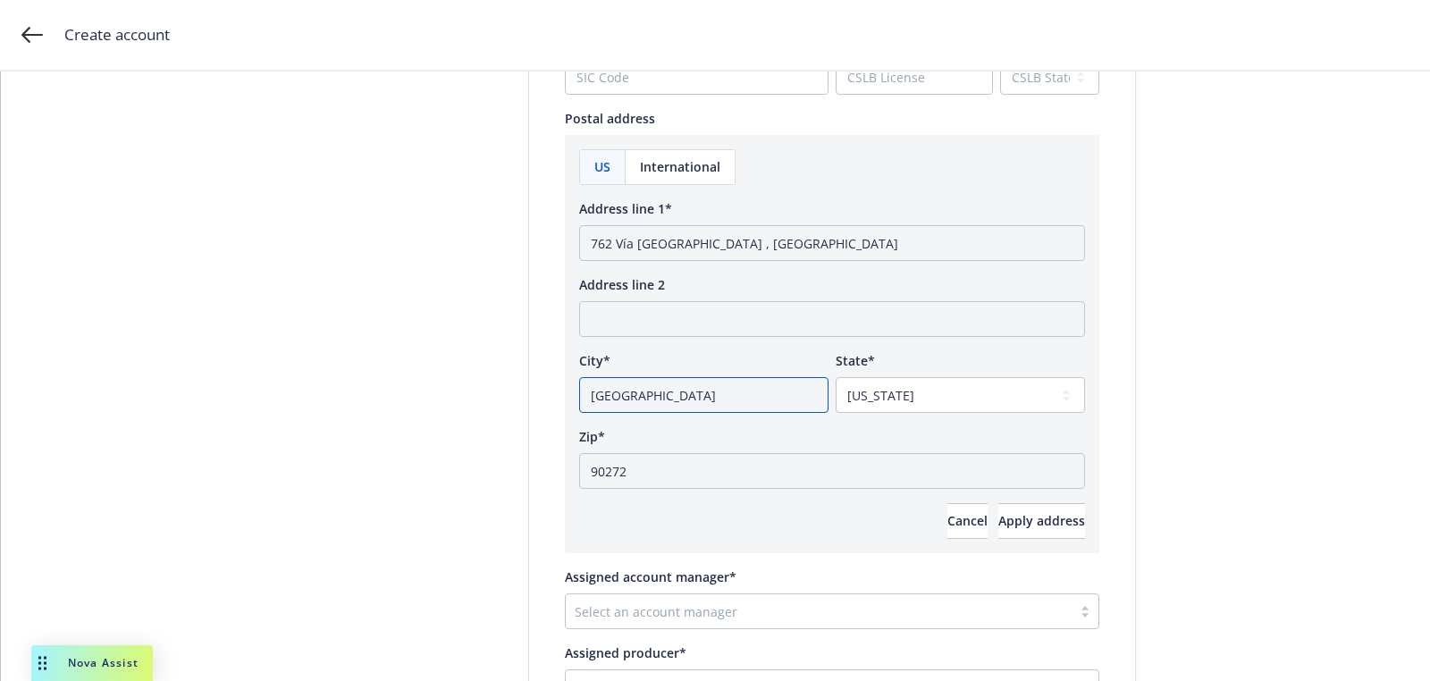
type input "Los Angeles"
drag, startPoint x: 691, startPoint y: 234, endPoint x: 1079, endPoint y: 243, distance: 388.0
click at [1050, 242] on body "Create account Account type 2 Add account info 3 Add key contact Add account in…" at bounding box center [715, 340] width 1430 height 681
type input "762 Vía De La Paz"
click at [1040, 494] on div "US International Address line 1* 762 Vía De La Paz Address line 2 City* Los Ang…" at bounding box center [832, 344] width 506 height 390
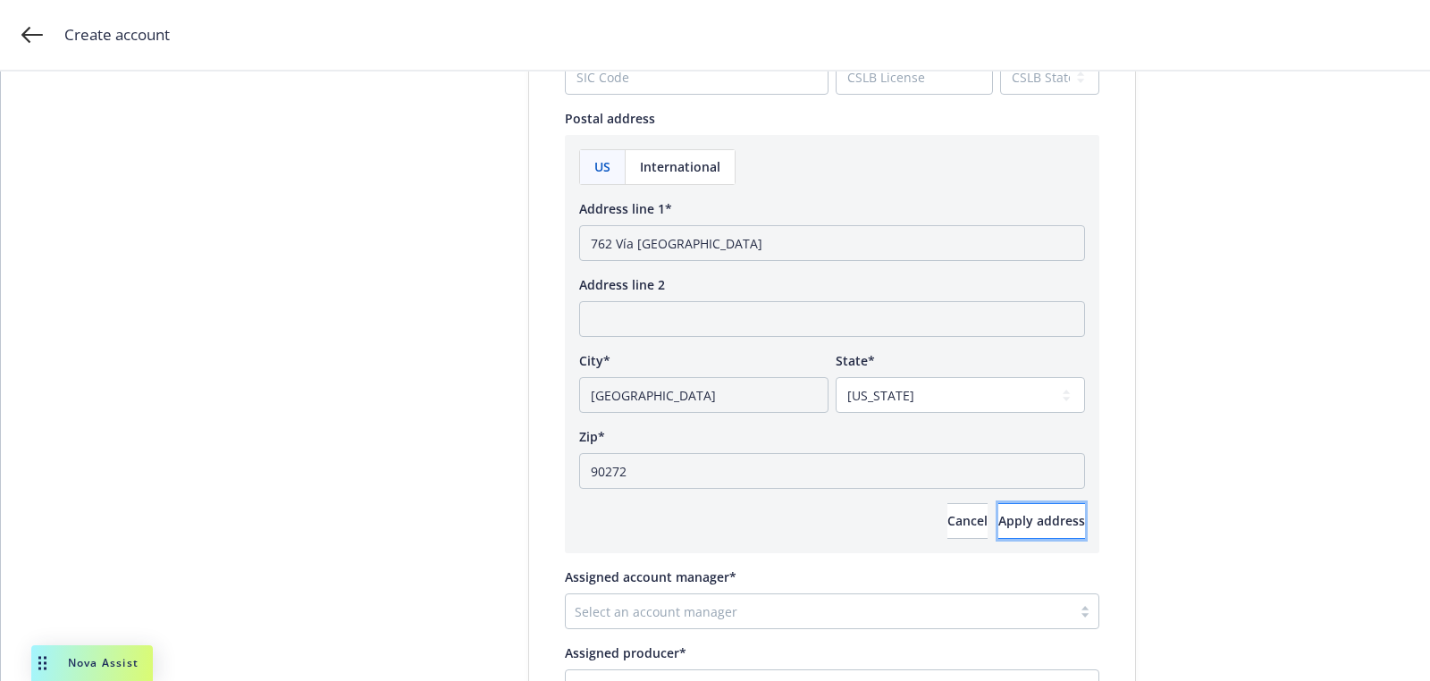
click at [1017, 526] on span "Apply address" at bounding box center [1041, 520] width 87 height 17
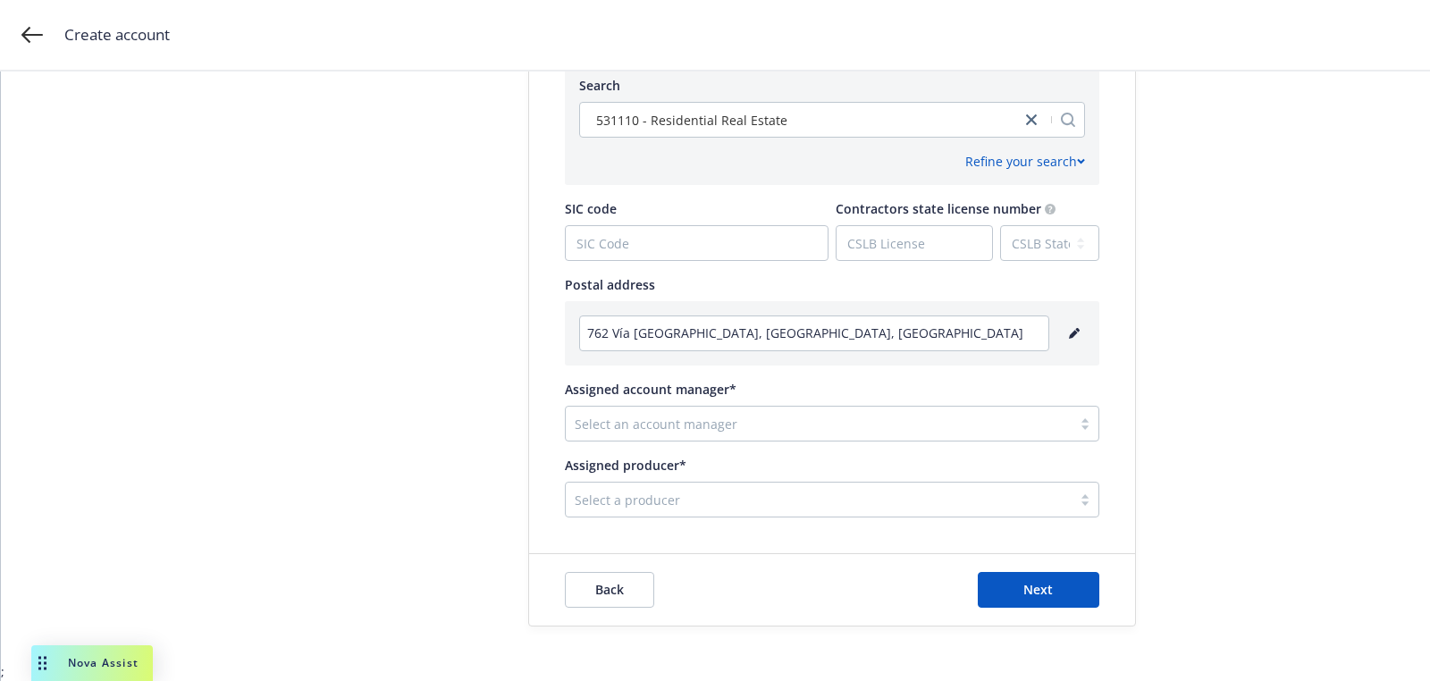
scroll to position [892, 0]
click at [765, 431] on div at bounding box center [819, 425] width 488 height 21
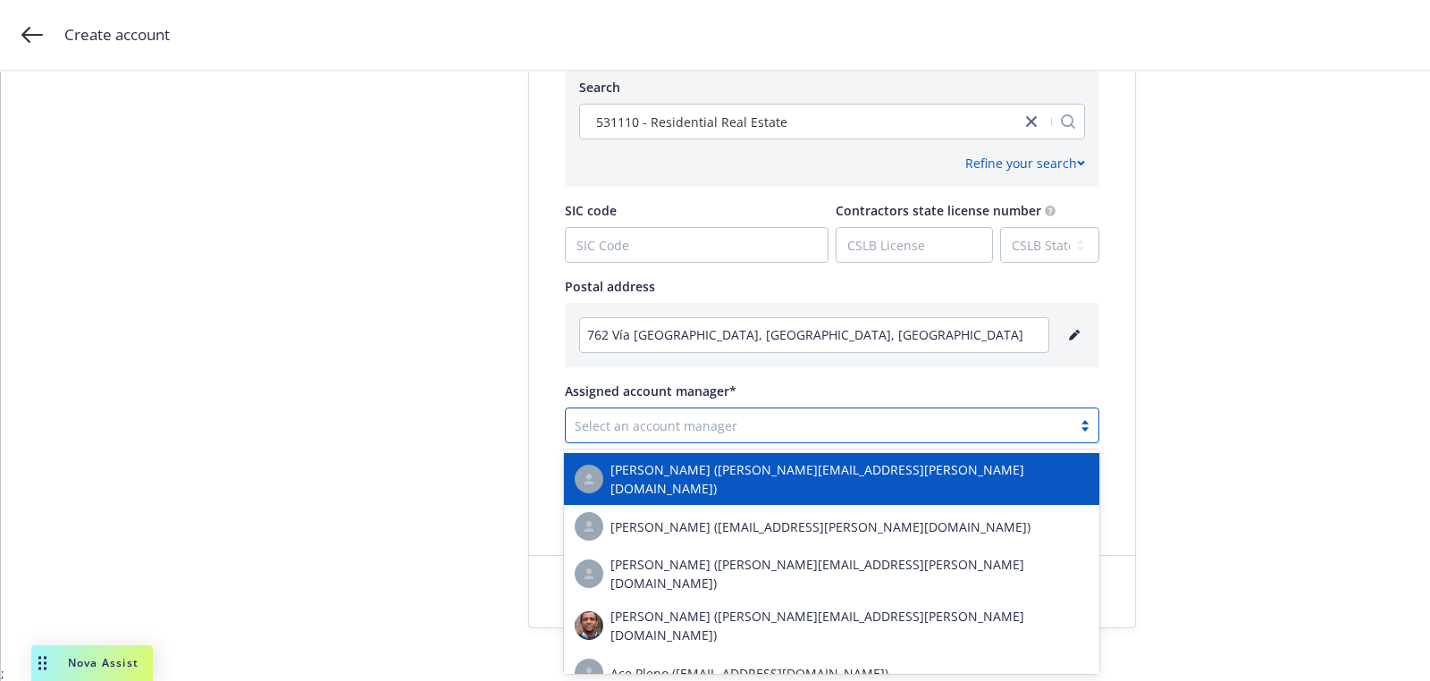
type input "u"
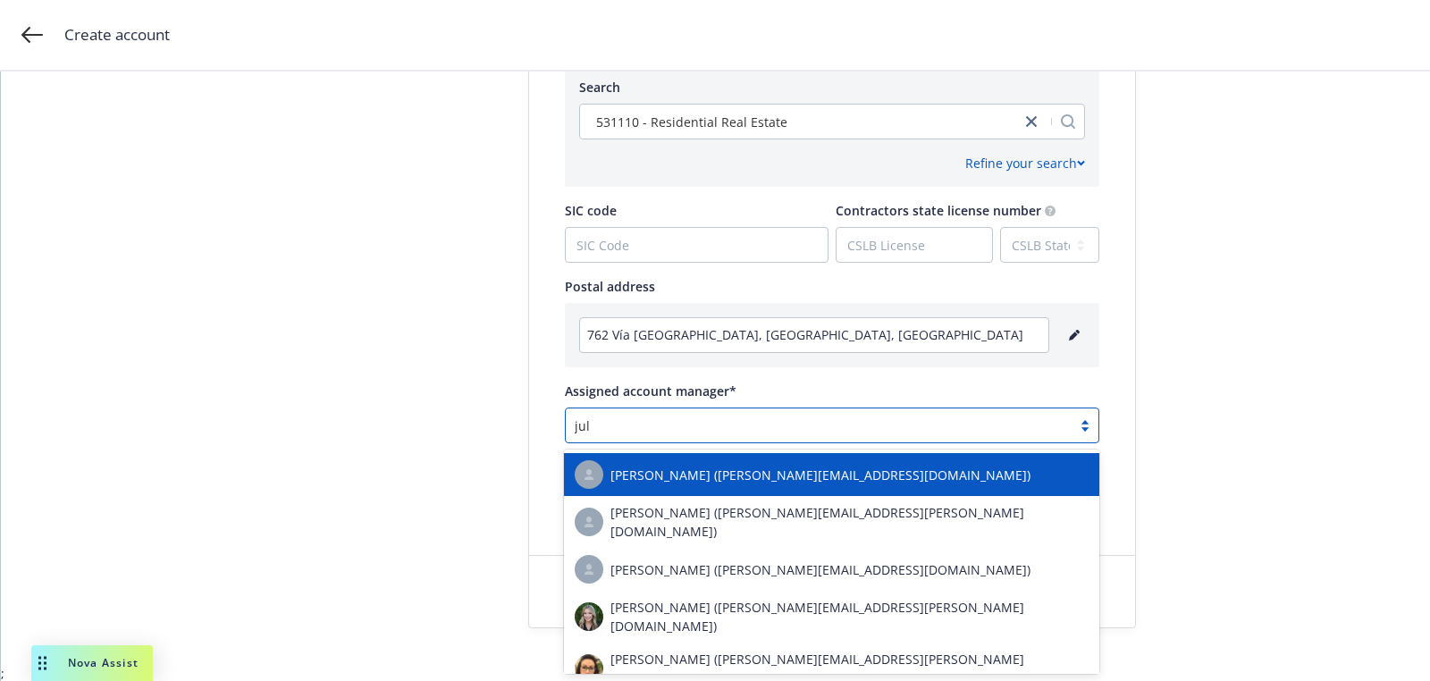
type input "julie"
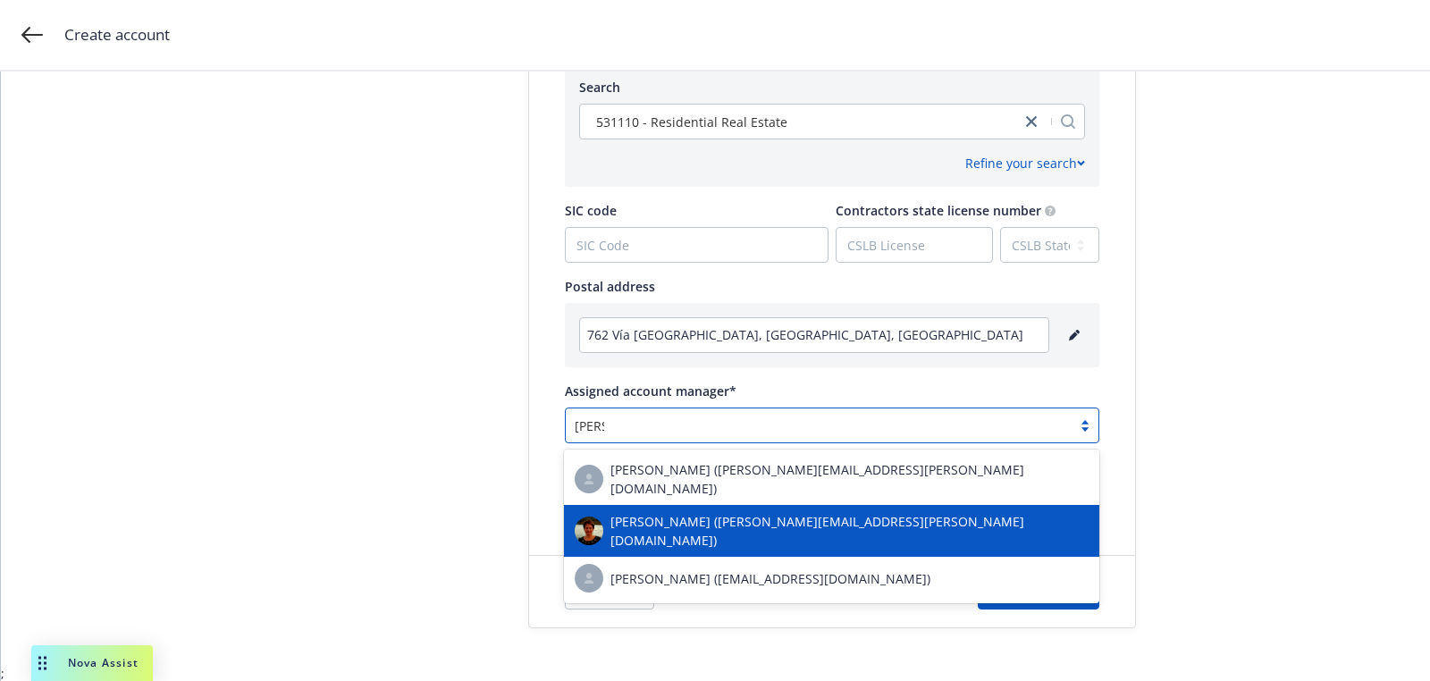
click at [750, 515] on span "Julie Vierra (julie.vierra@newfront.com)" at bounding box center [849, 531] width 478 height 38
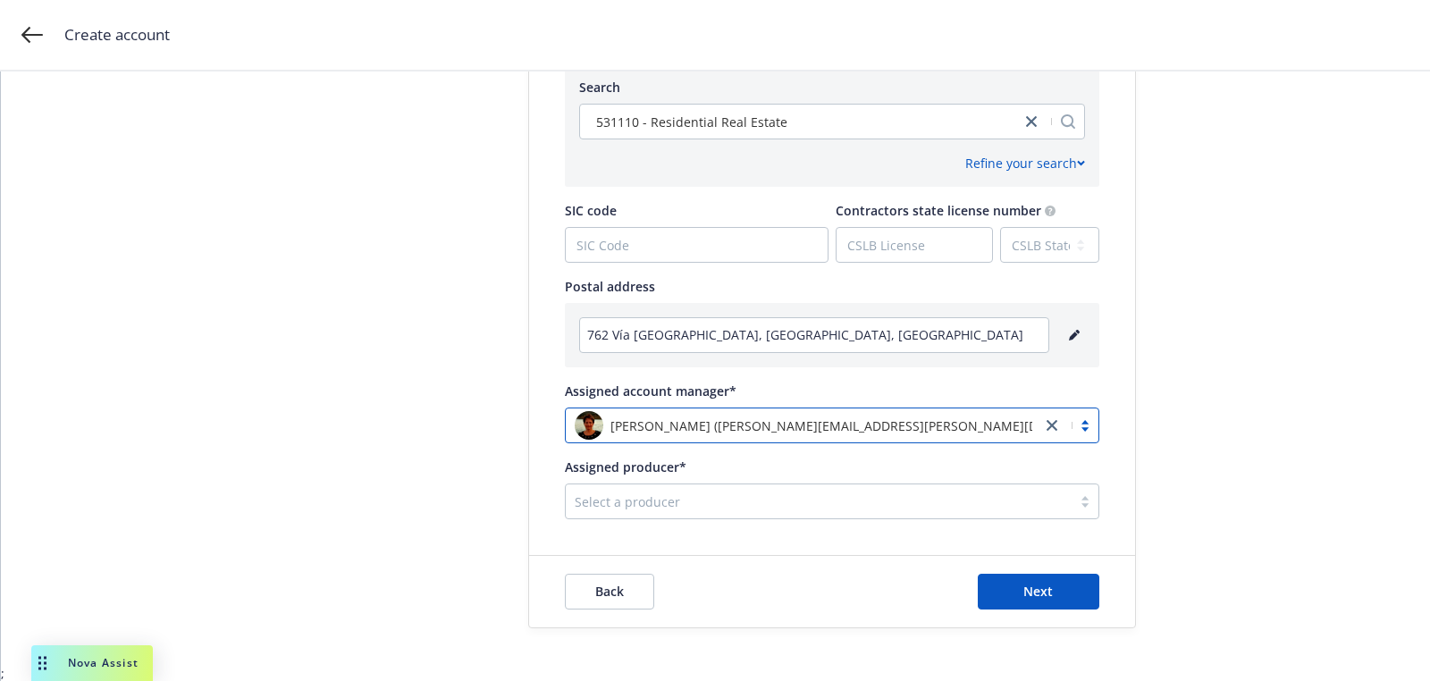
click at [716, 495] on div at bounding box center [819, 501] width 488 height 21
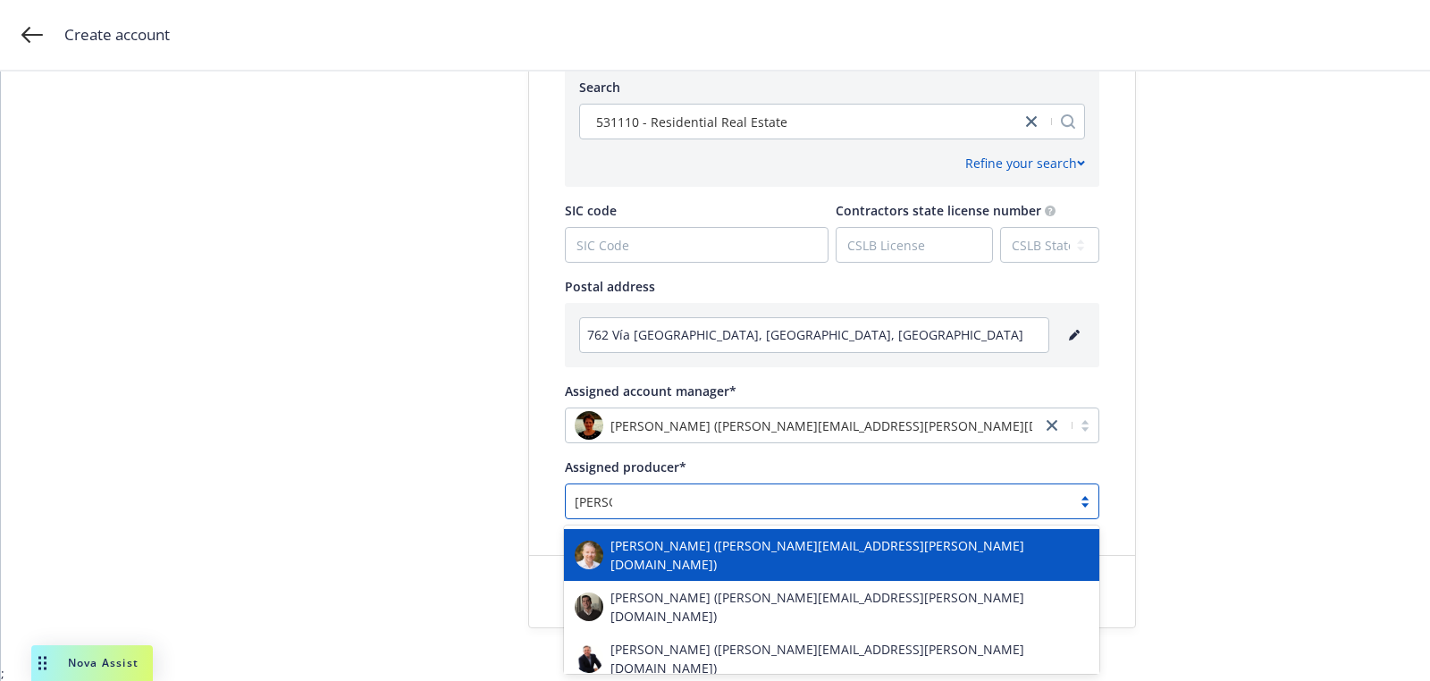
type input "adam g"
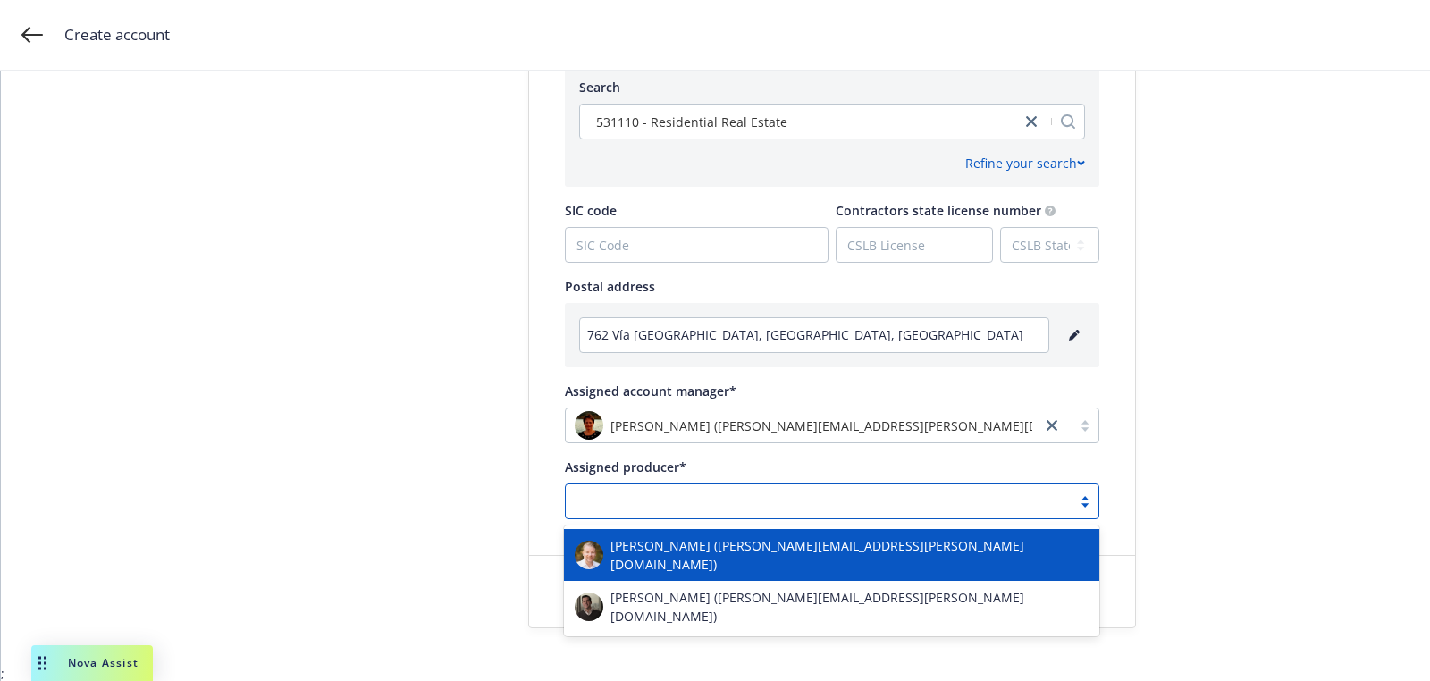
click at [712, 516] on div at bounding box center [832, 502] width 534 height 36
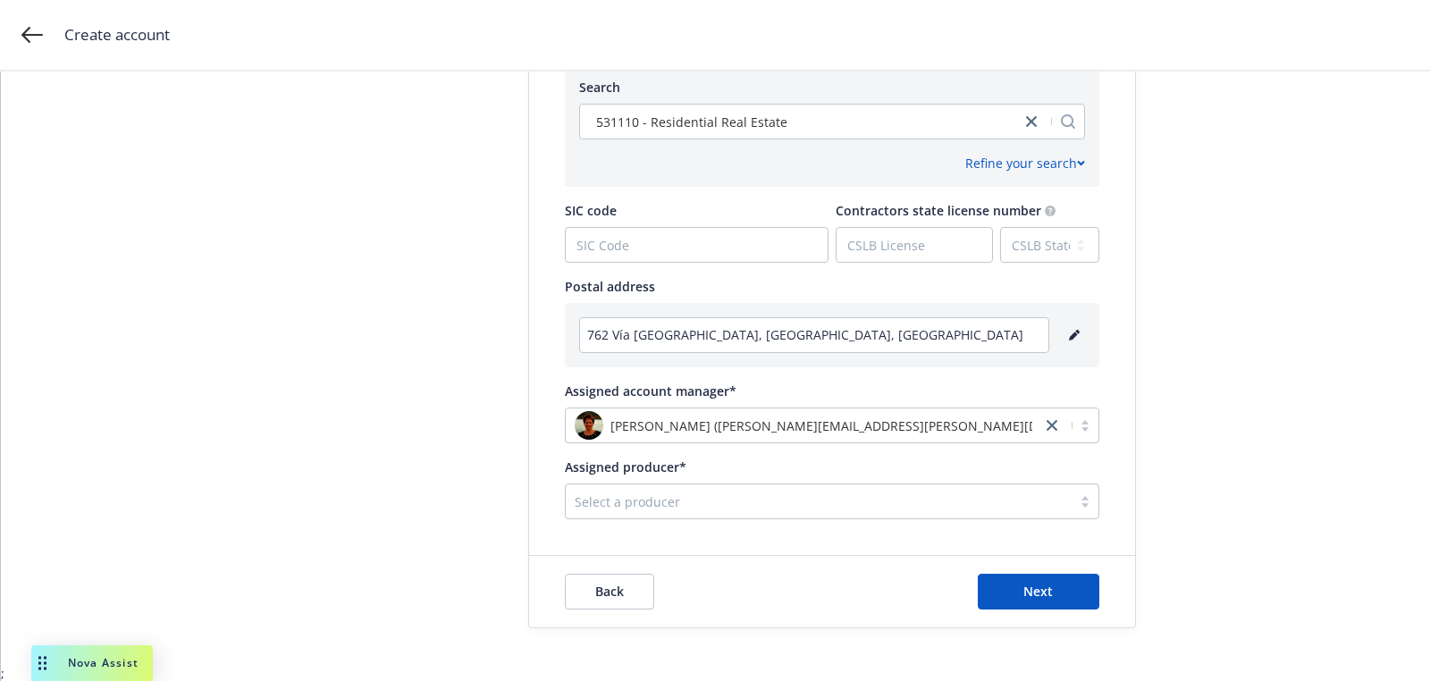
click at [697, 493] on div at bounding box center [819, 501] width 488 height 21
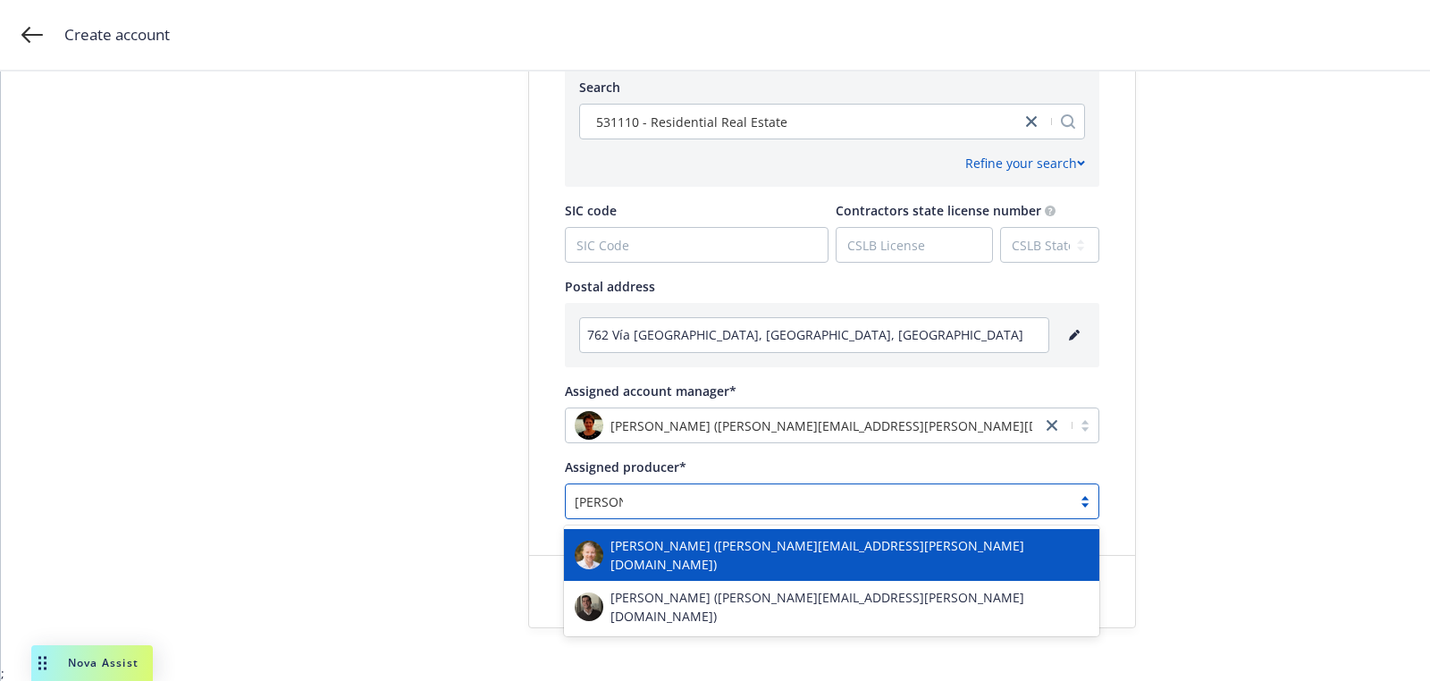
type input "adam g"
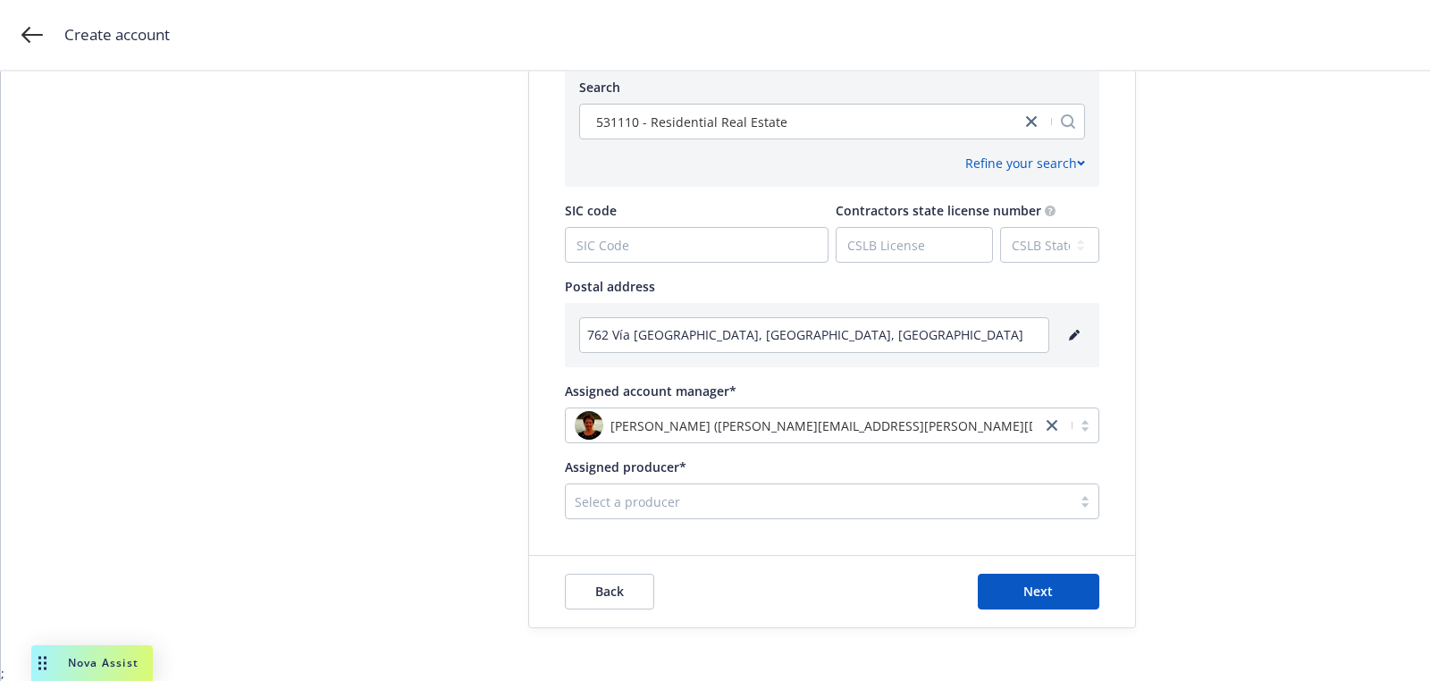
click at [702, 462] on div "Assigned producer*" at bounding box center [832, 467] width 534 height 19
click at [688, 493] on div at bounding box center [819, 501] width 488 height 21
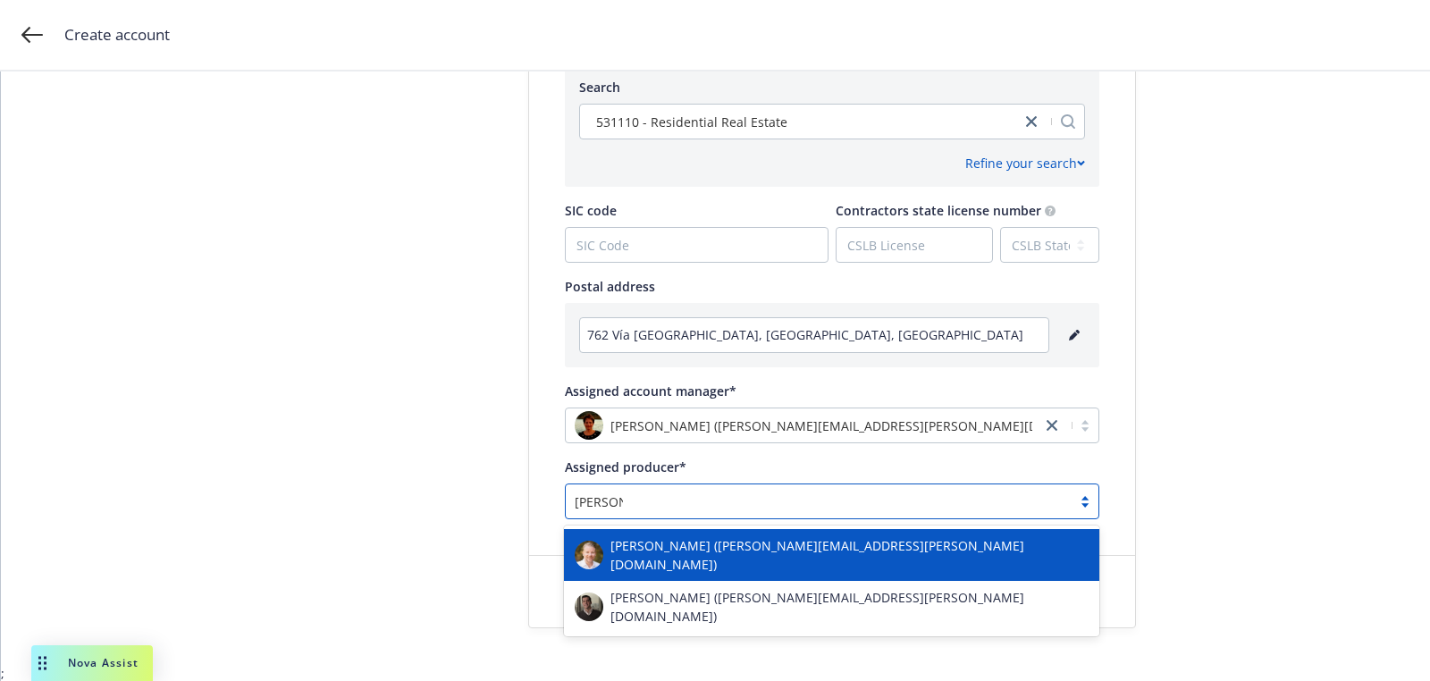
type input "adam ga"
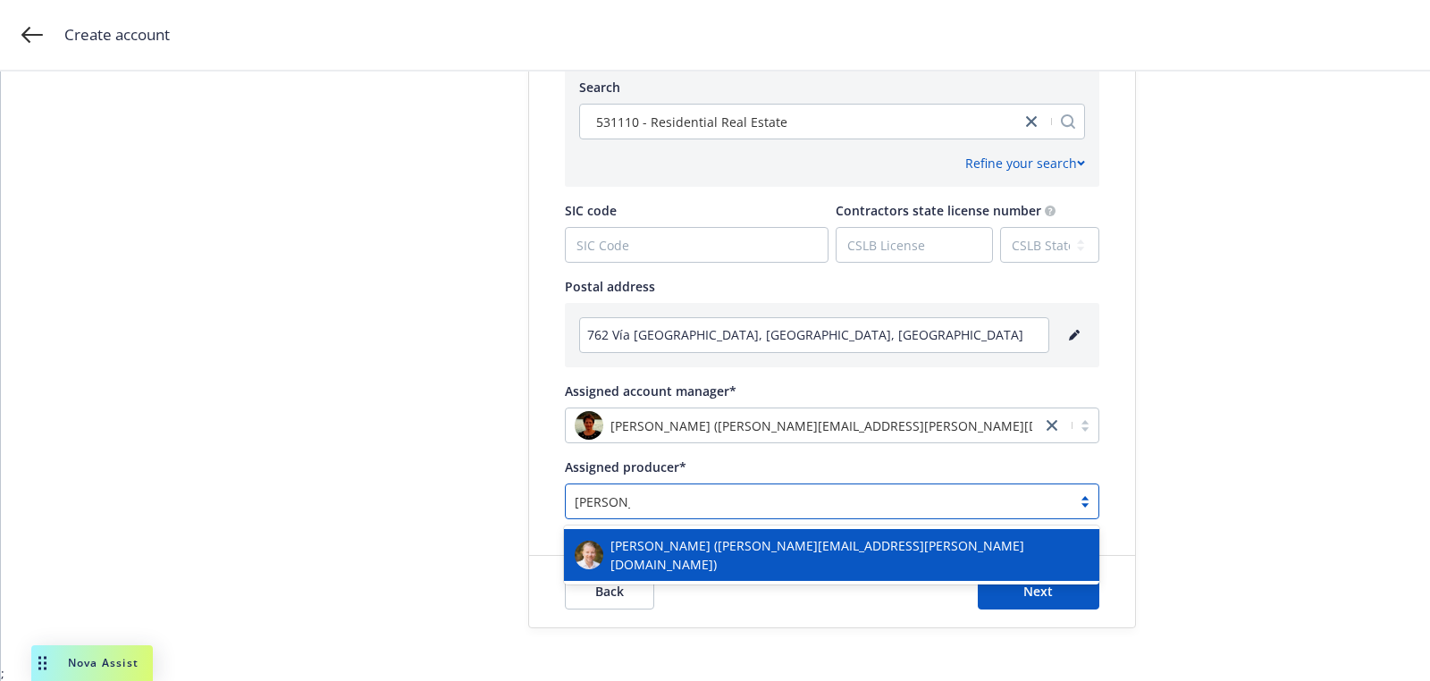
click at [687, 541] on span "Adam Gabler (adam.gabler@newfront.com)" at bounding box center [849, 555] width 478 height 38
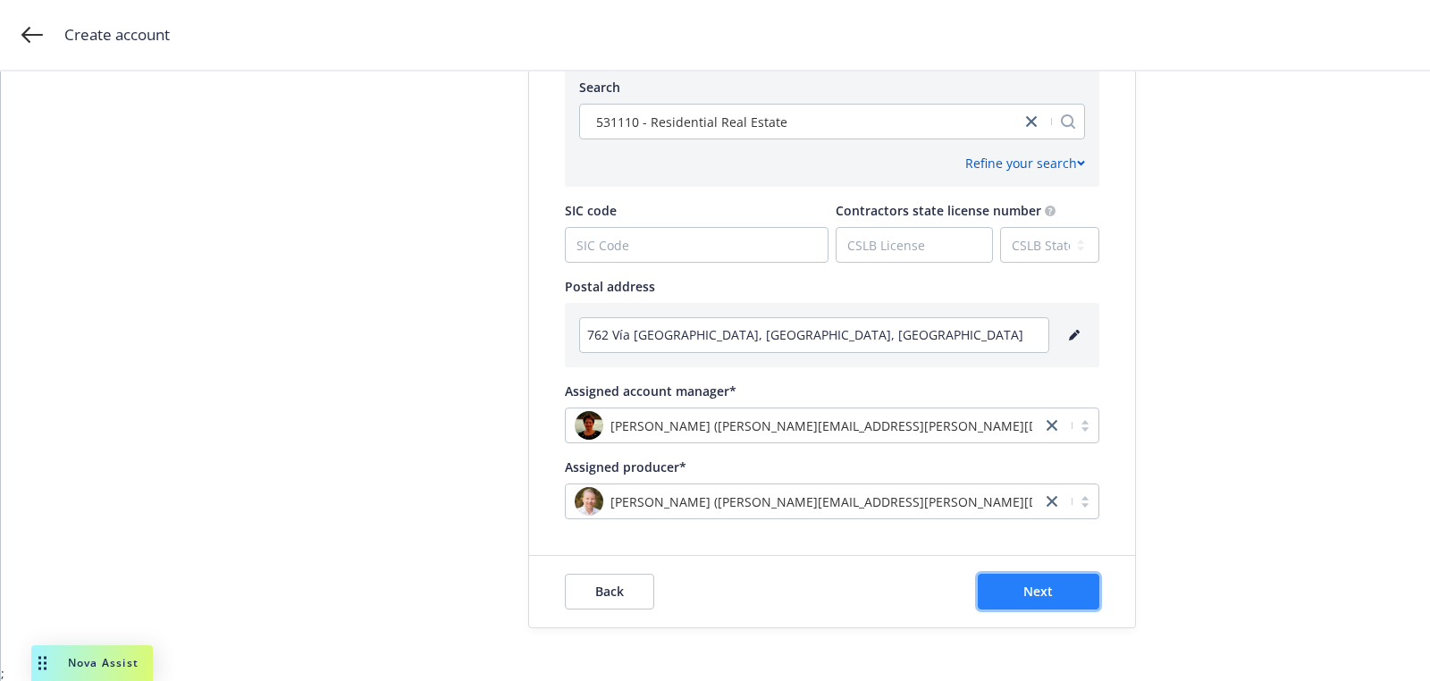
click at [1061, 592] on button "Next" at bounding box center [1039, 592] width 122 height 36
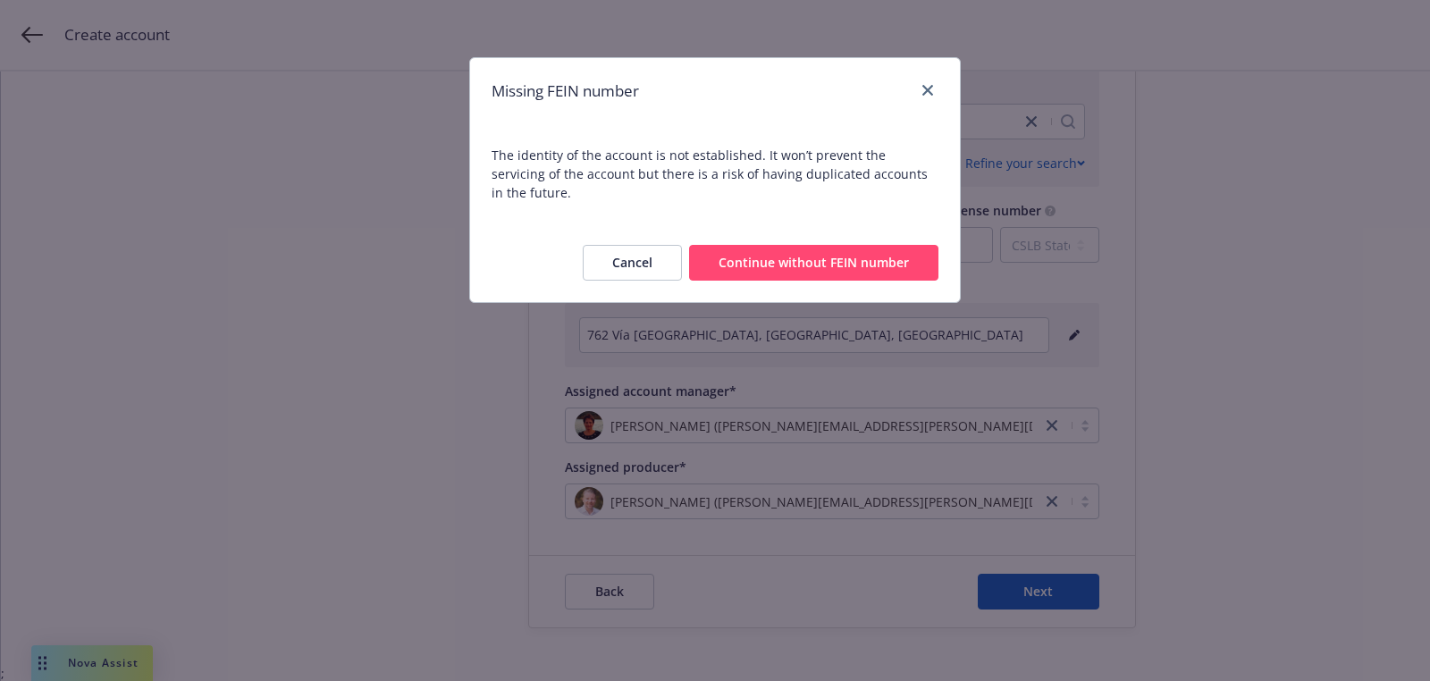
click at [776, 245] on button "Continue without FEIN number" at bounding box center [813, 263] width 249 height 36
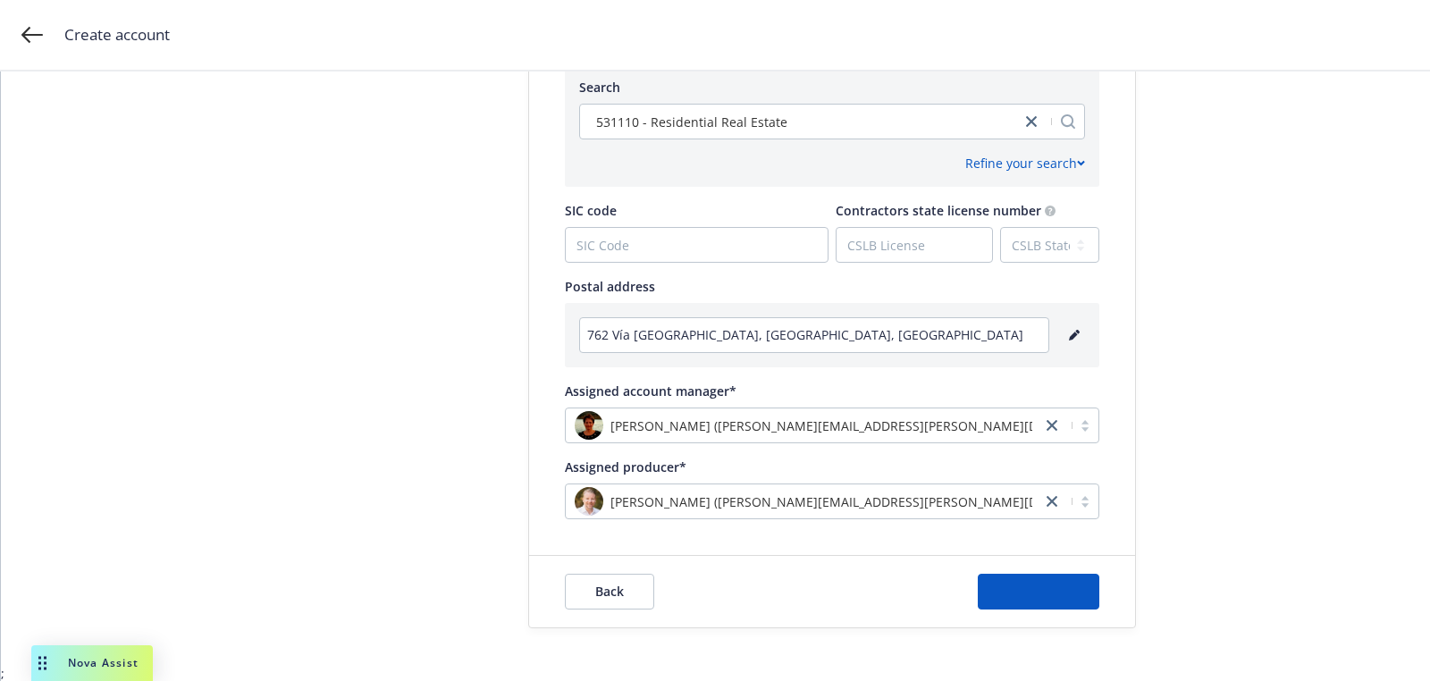
scroll to position [0, 0]
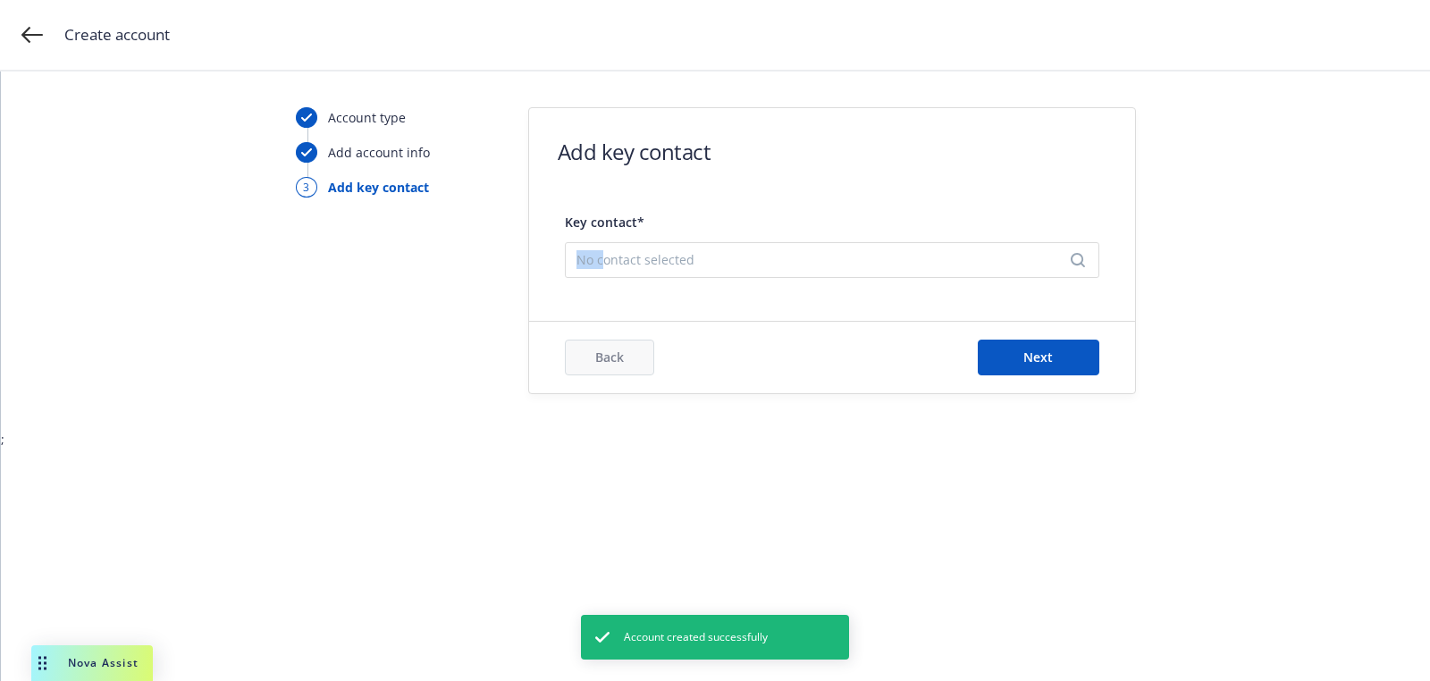
click at [599, 250] on span "No contact selected" at bounding box center [824, 259] width 497 height 19
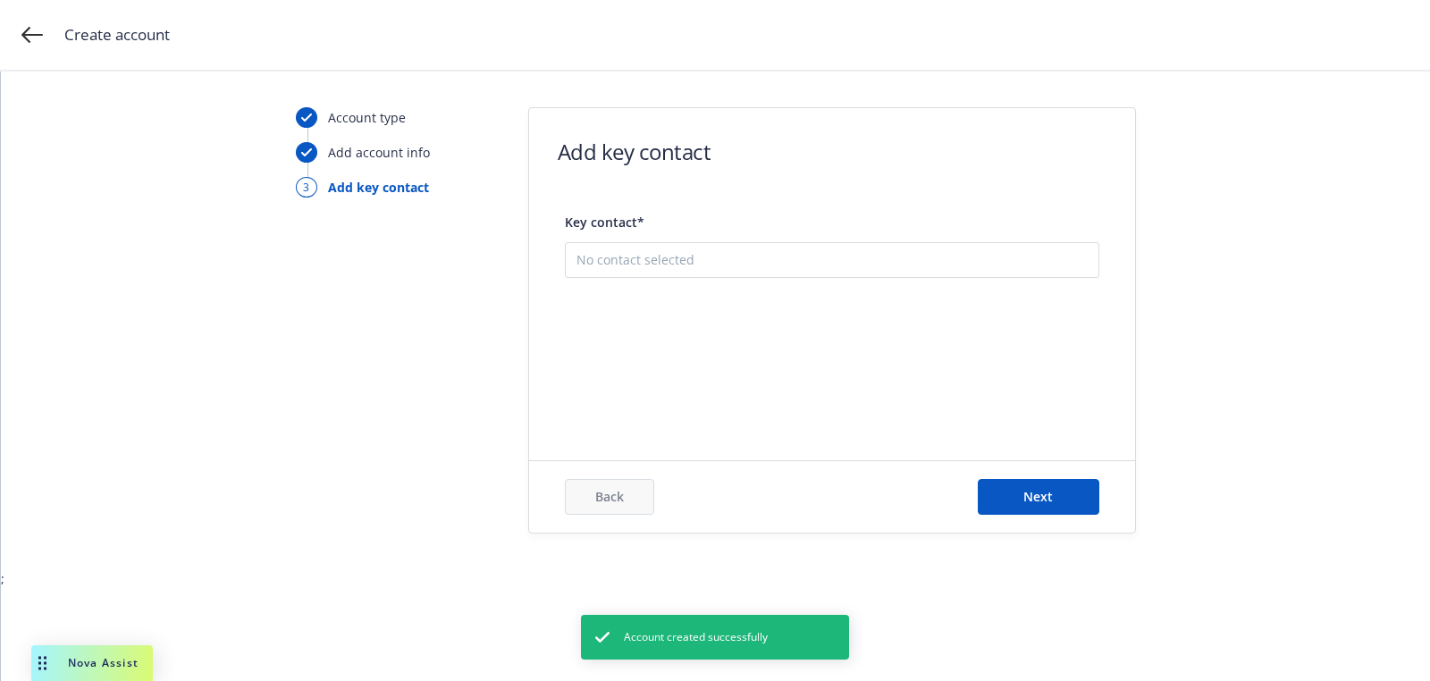
click at [649, 336] on button "Add new contact" at bounding box center [831, 350] width 511 height 36
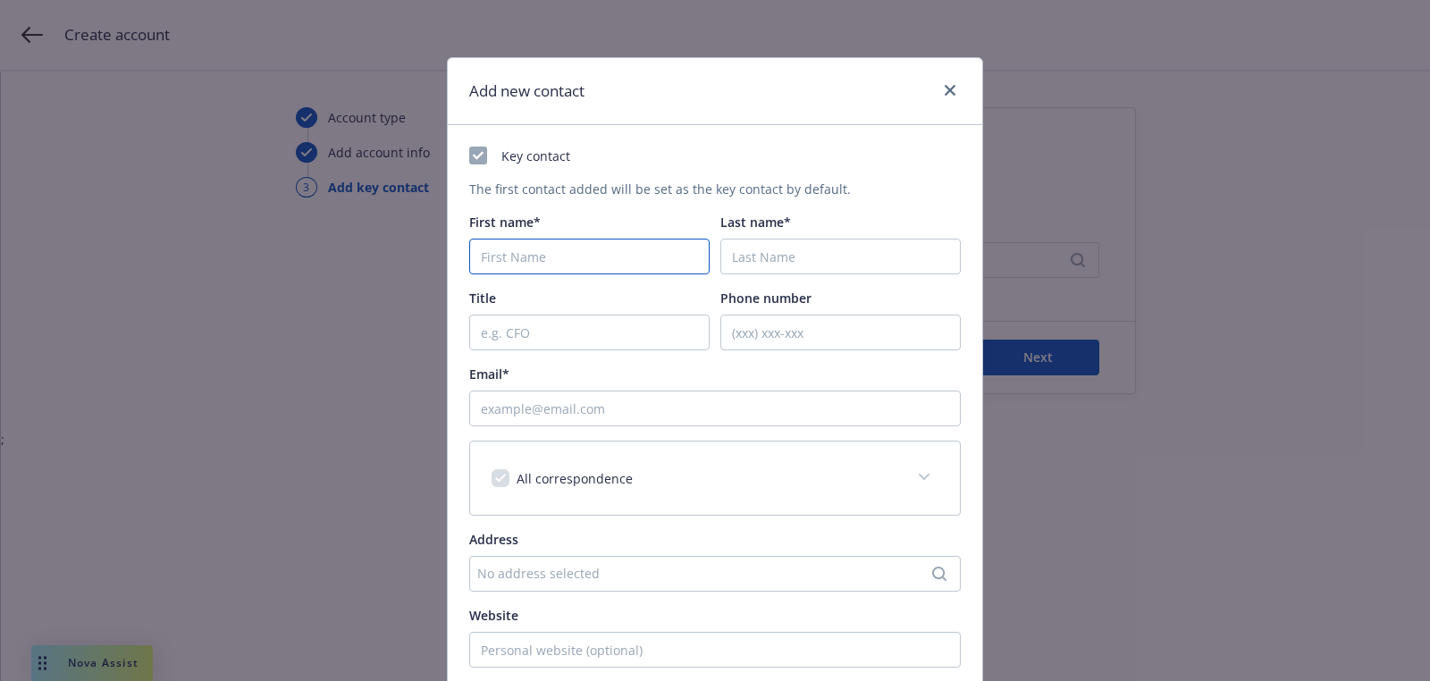
click at [519, 246] on input "First name*" at bounding box center [589, 257] width 240 height 36
paste input "David"
type input "David"
paste input "Lefkowitz"
type input "Lefkowitz"
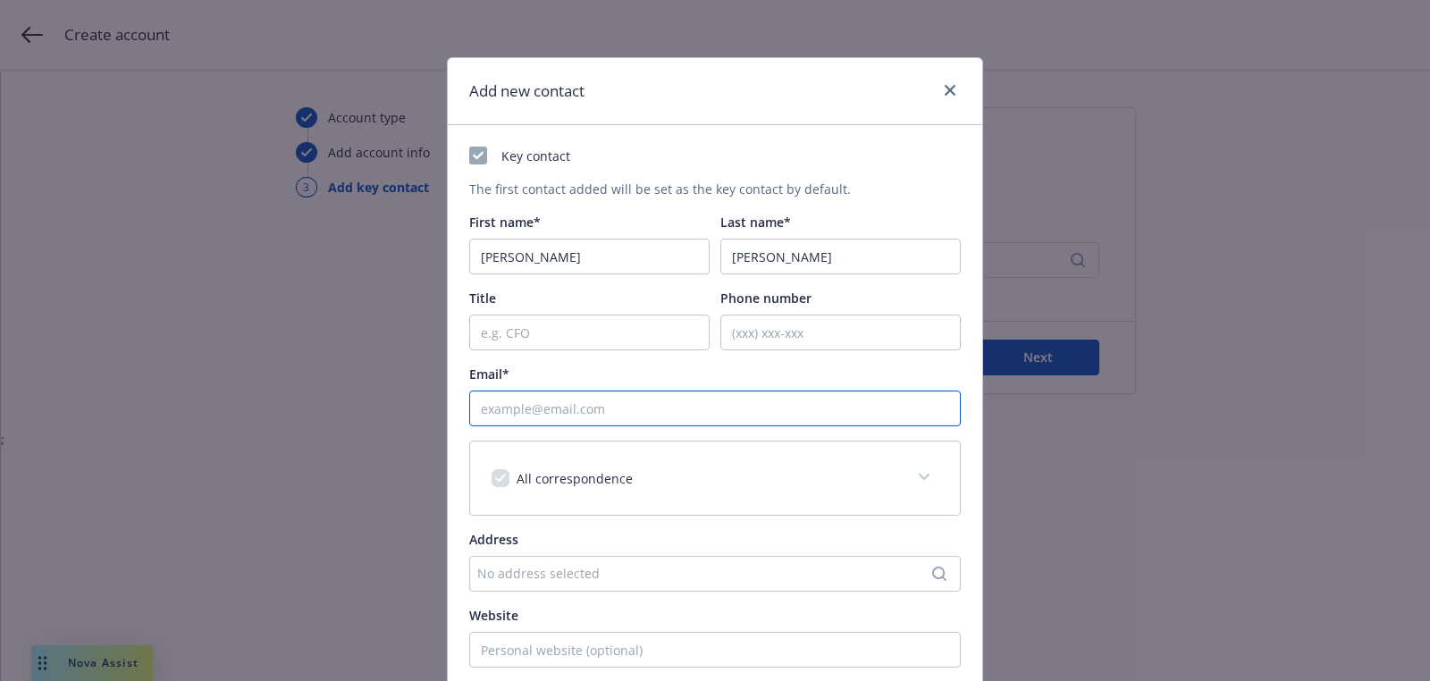
click at [724, 408] on input "Email*" at bounding box center [715, 409] width 492 height 36
paste input "[EMAIL_ADDRESS][DOMAIN_NAME]"
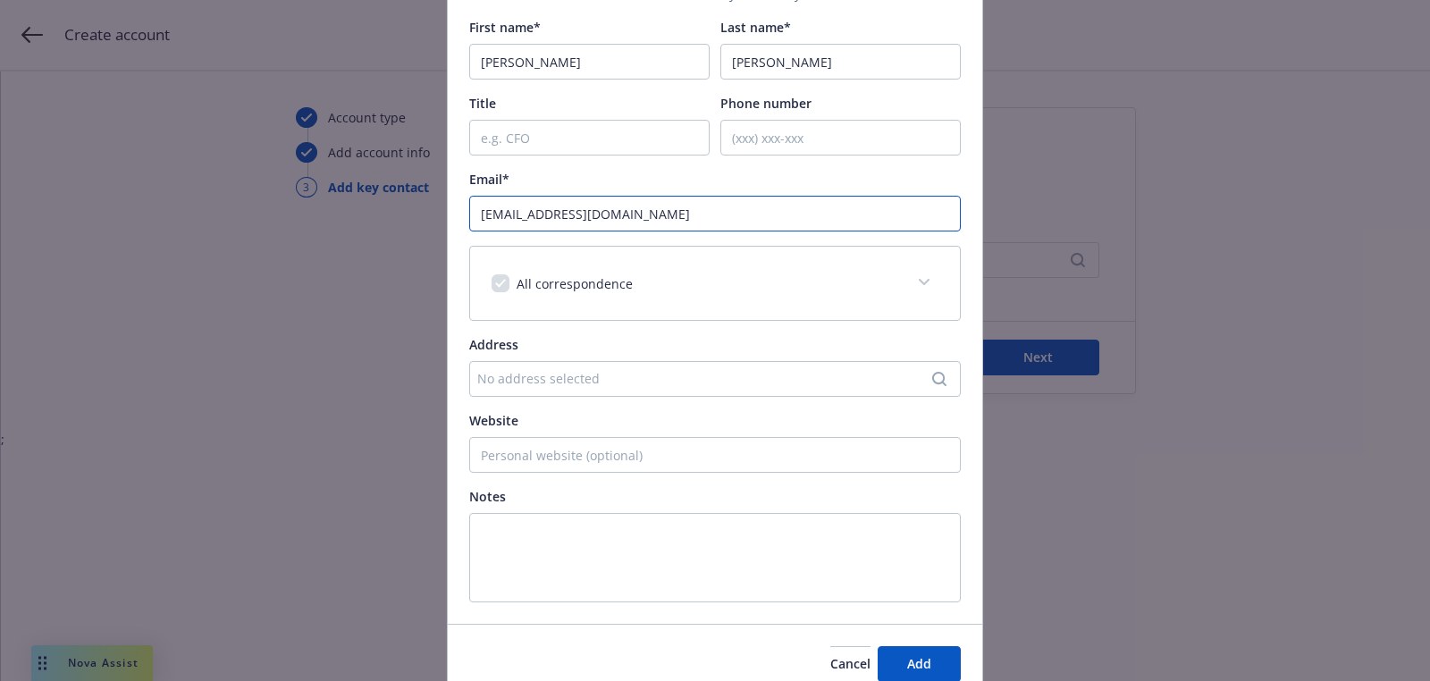
scroll to position [273, 0]
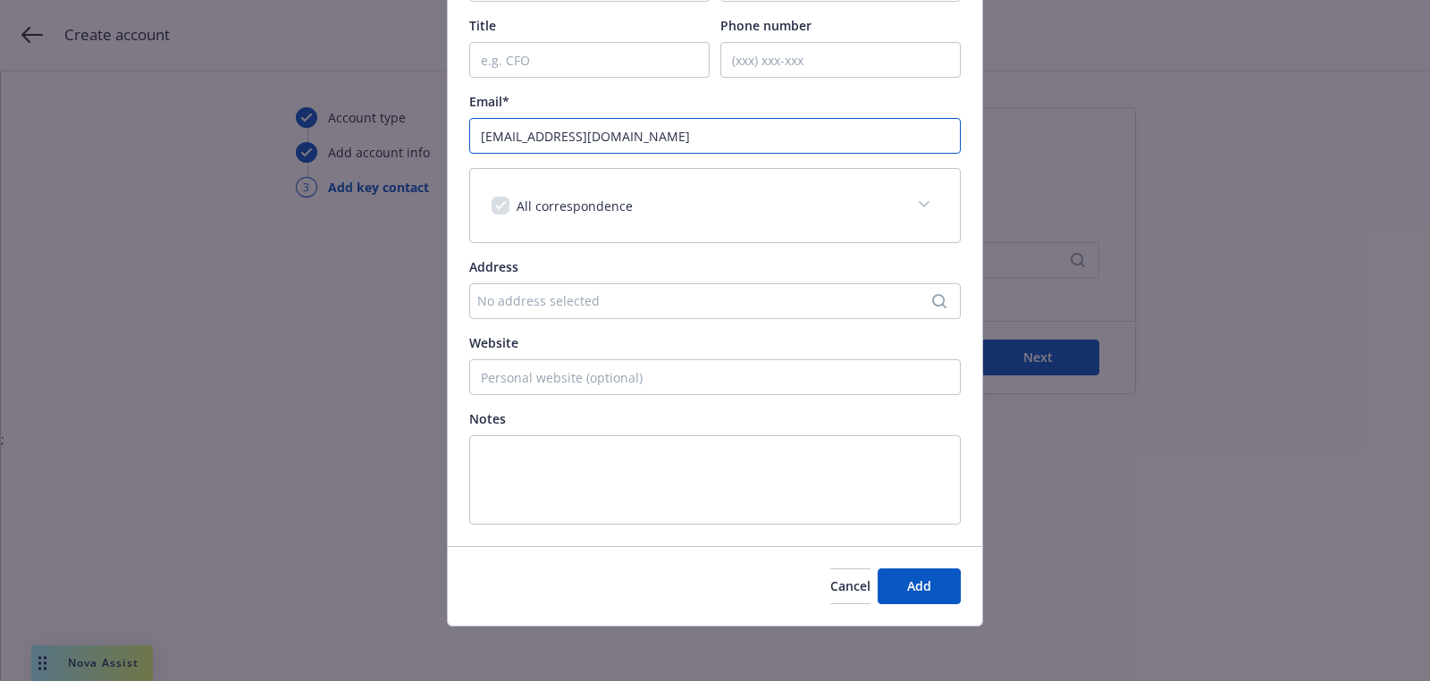
type input "[EMAIL_ADDRESS][DOMAIN_NAME]"
click at [948, 619] on div "Cancel Add" at bounding box center [715, 586] width 534 height 80
click at [947, 572] on button "Add" at bounding box center [919, 586] width 83 height 36
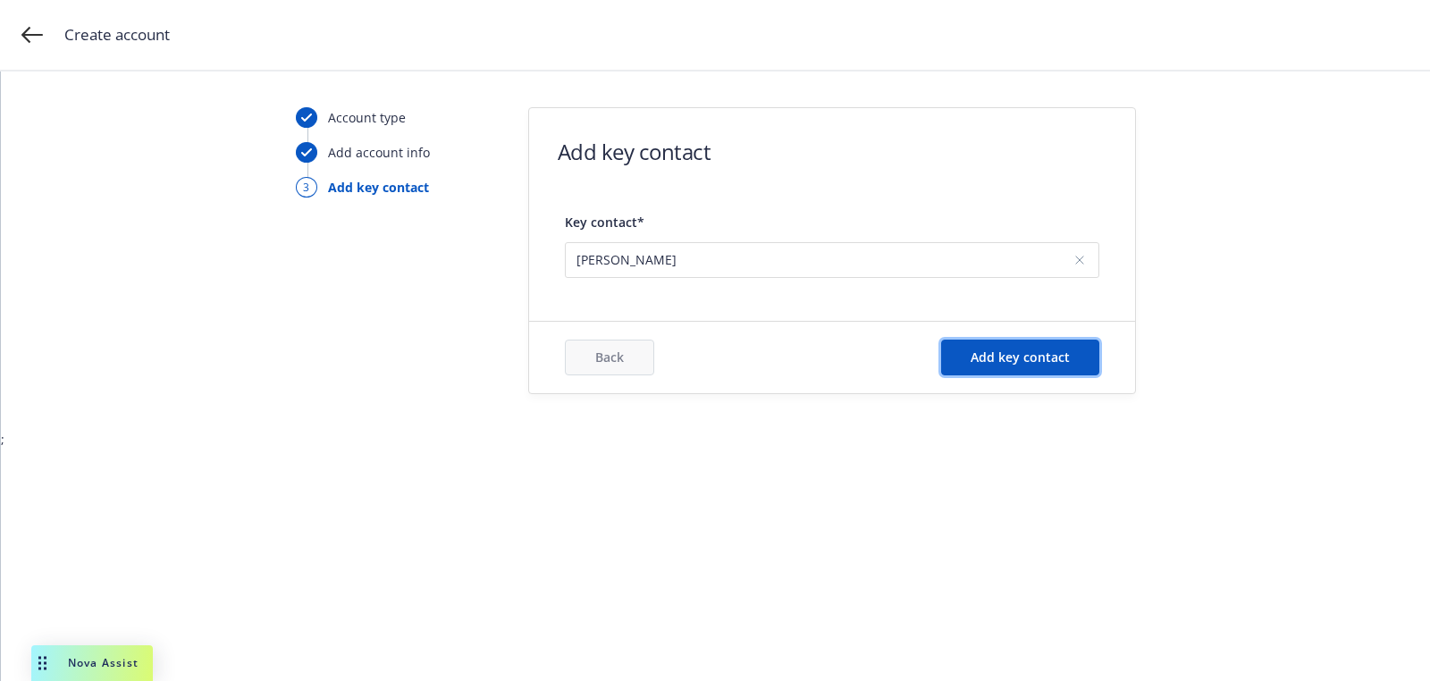
click at [1021, 351] on span "Add key contact" at bounding box center [1020, 357] width 99 height 17
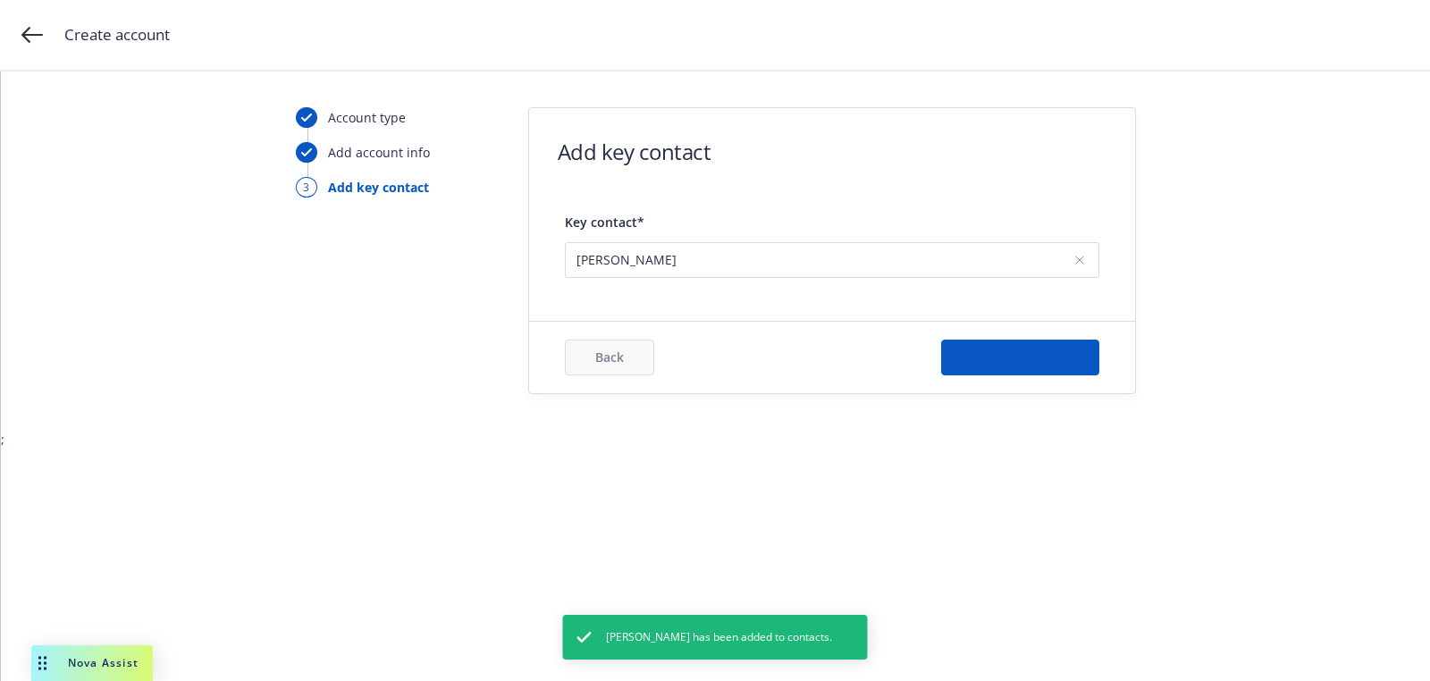
click at [912, 330] on div "Back Add key contact" at bounding box center [832, 358] width 606 height 72
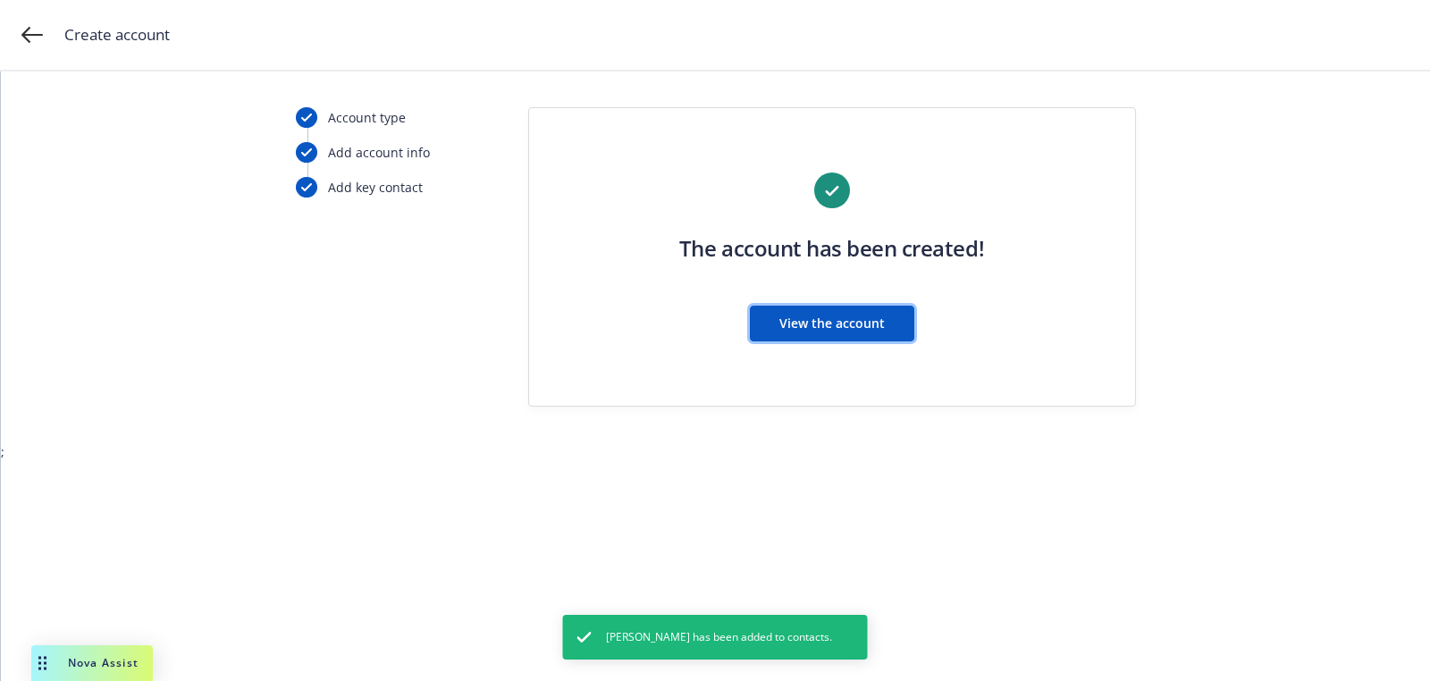
click at [912, 330] on button "View the account" at bounding box center [832, 324] width 164 height 36
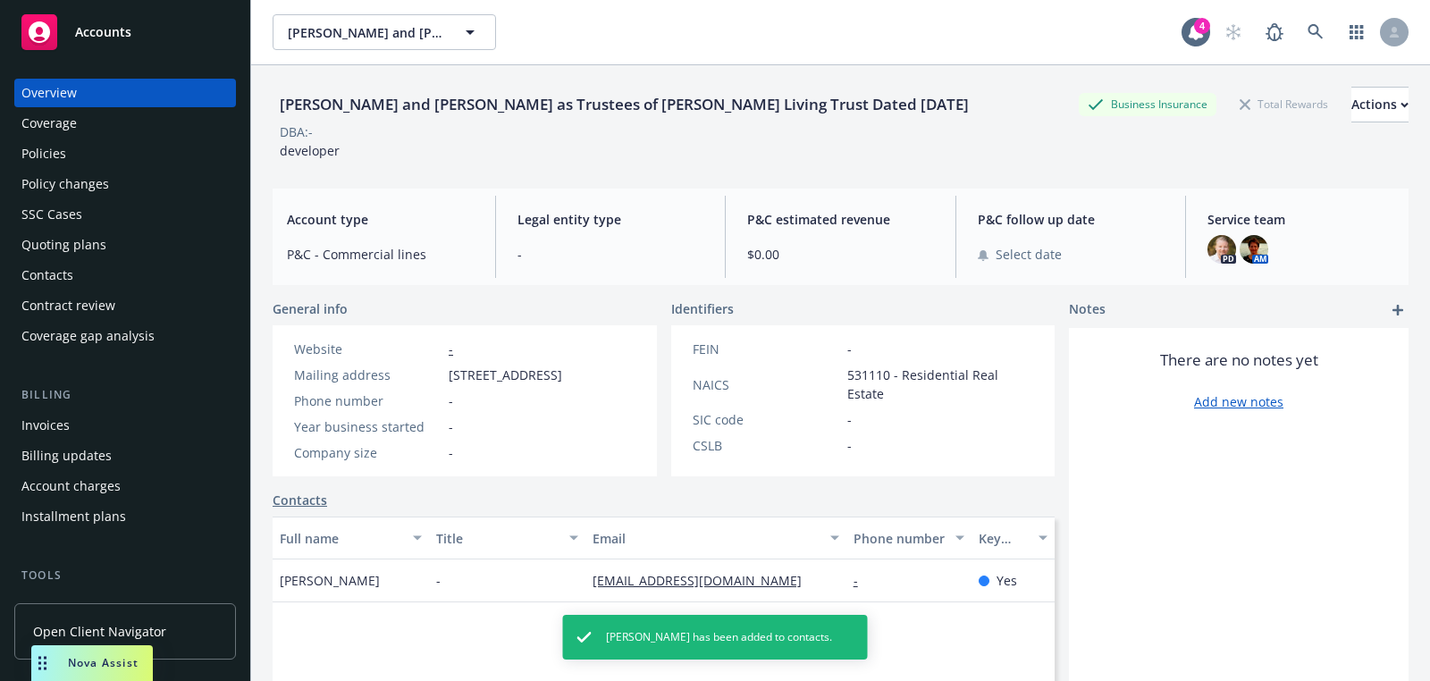
click at [120, 250] on div "Quoting plans" at bounding box center [124, 245] width 207 height 29
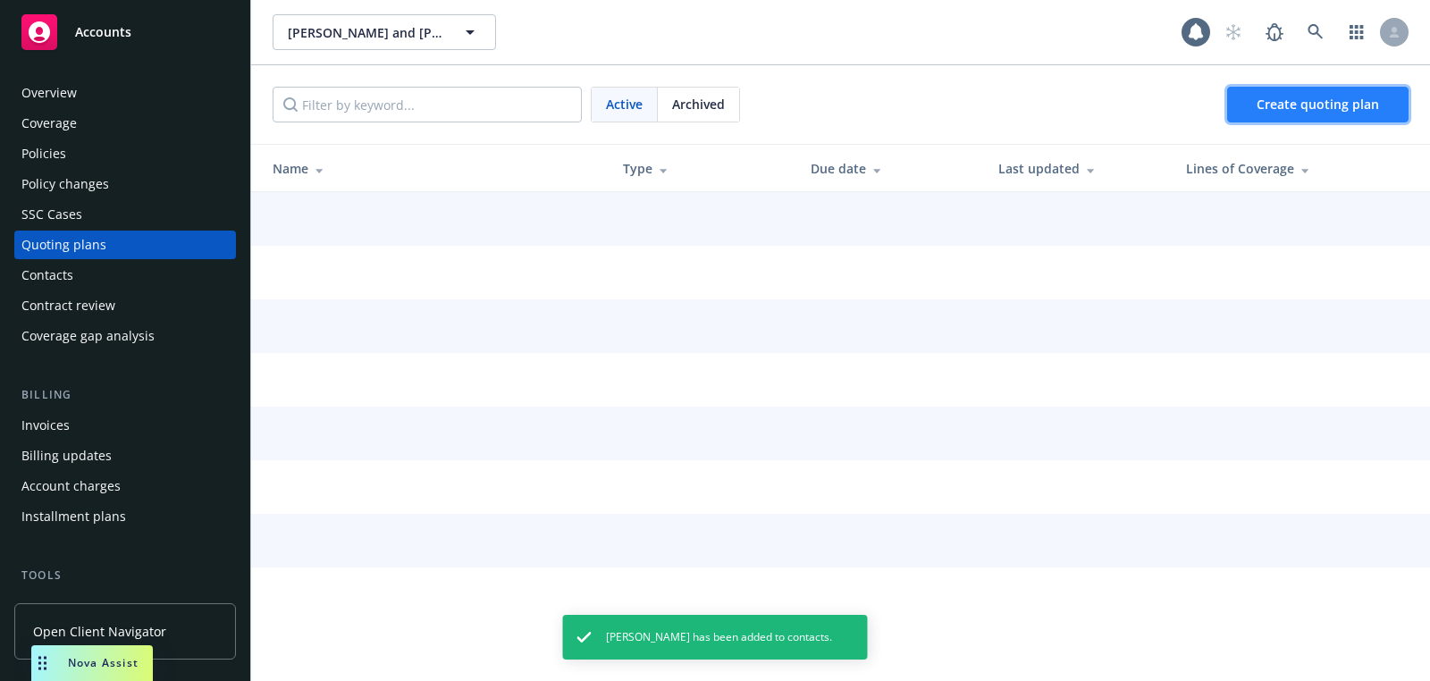
click at [1283, 97] on span "Create quoting plan" at bounding box center [1318, 104] width 122 height 17
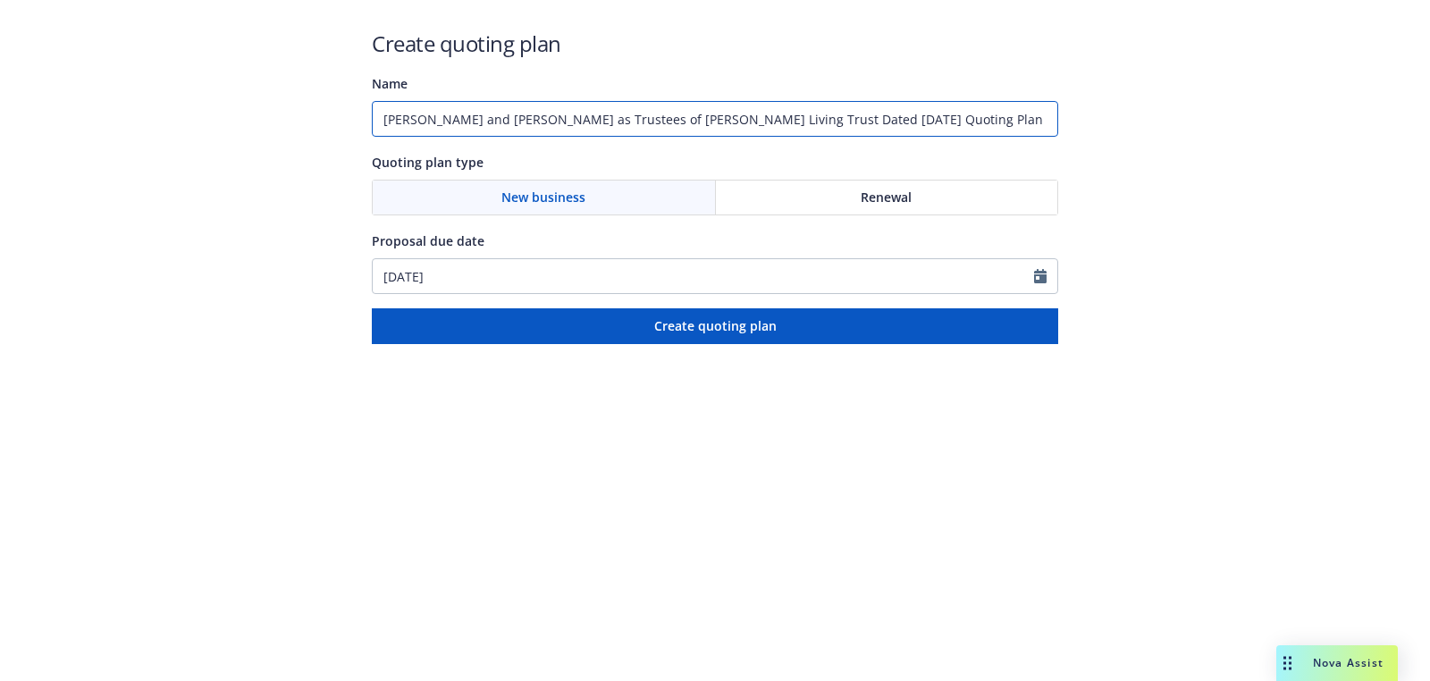
click at [653, 116] on input "[PERSON_NAME] and [PERSON_NAME] as Trustees of [PERSON_NAME] Living Trust Dated…" at bounding box center [715, 119] width 686 height 36
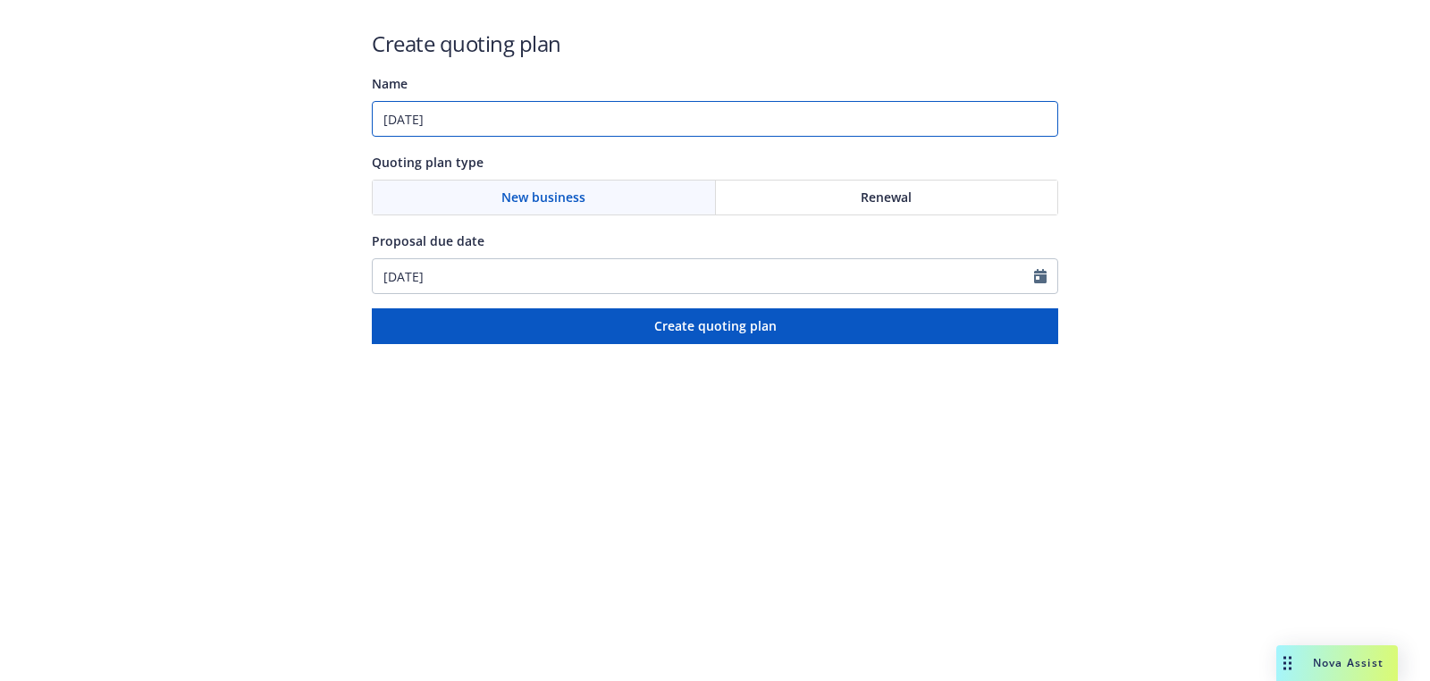
type input "[DATE]"
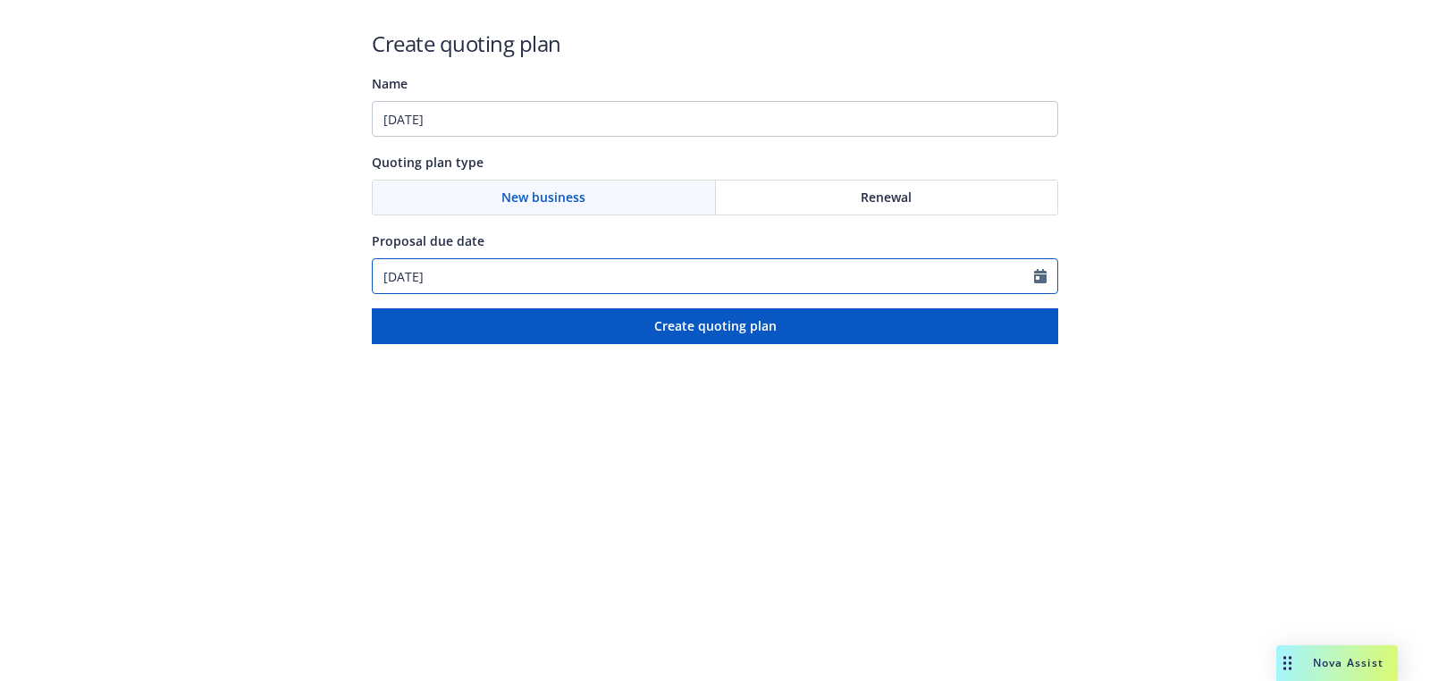
click at [517, 286] on input "[DATE]" at bounding box center [703, 276] width 661 height 34
select select "9"
paste input "9"
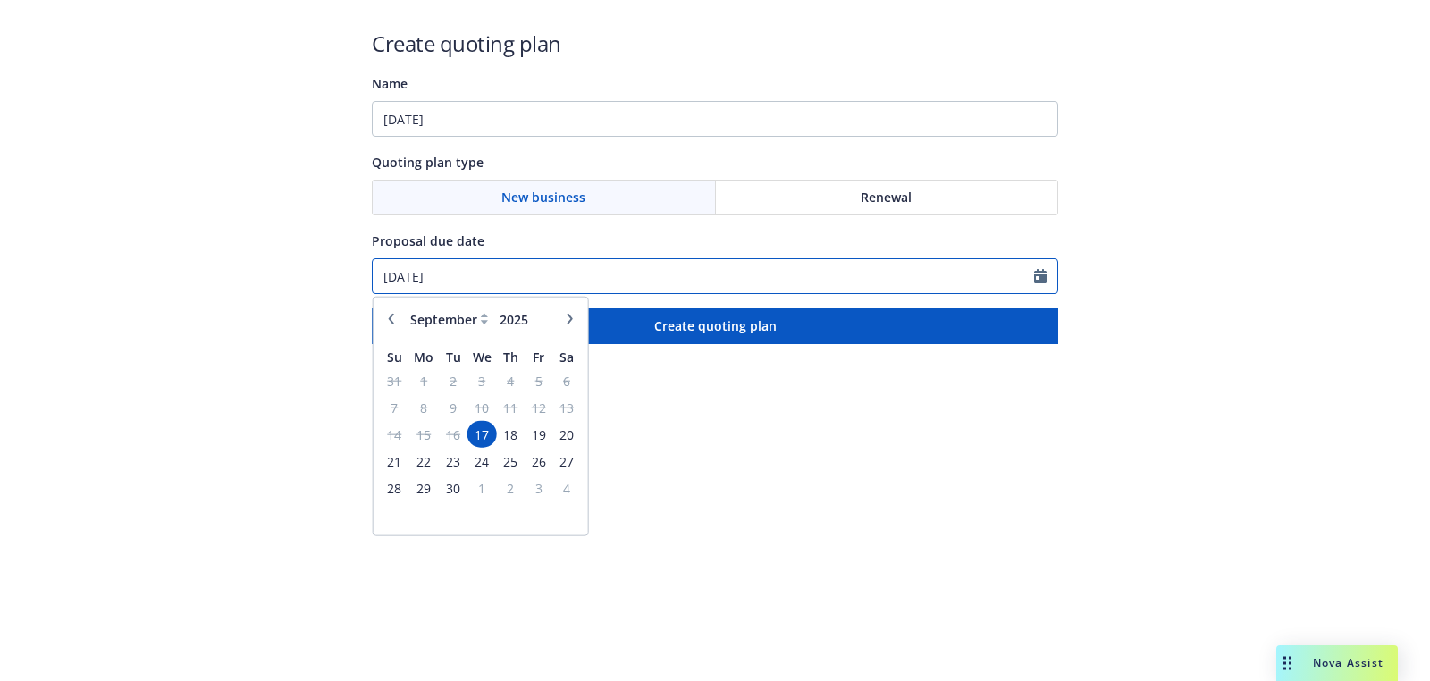
type input "[DATE]"
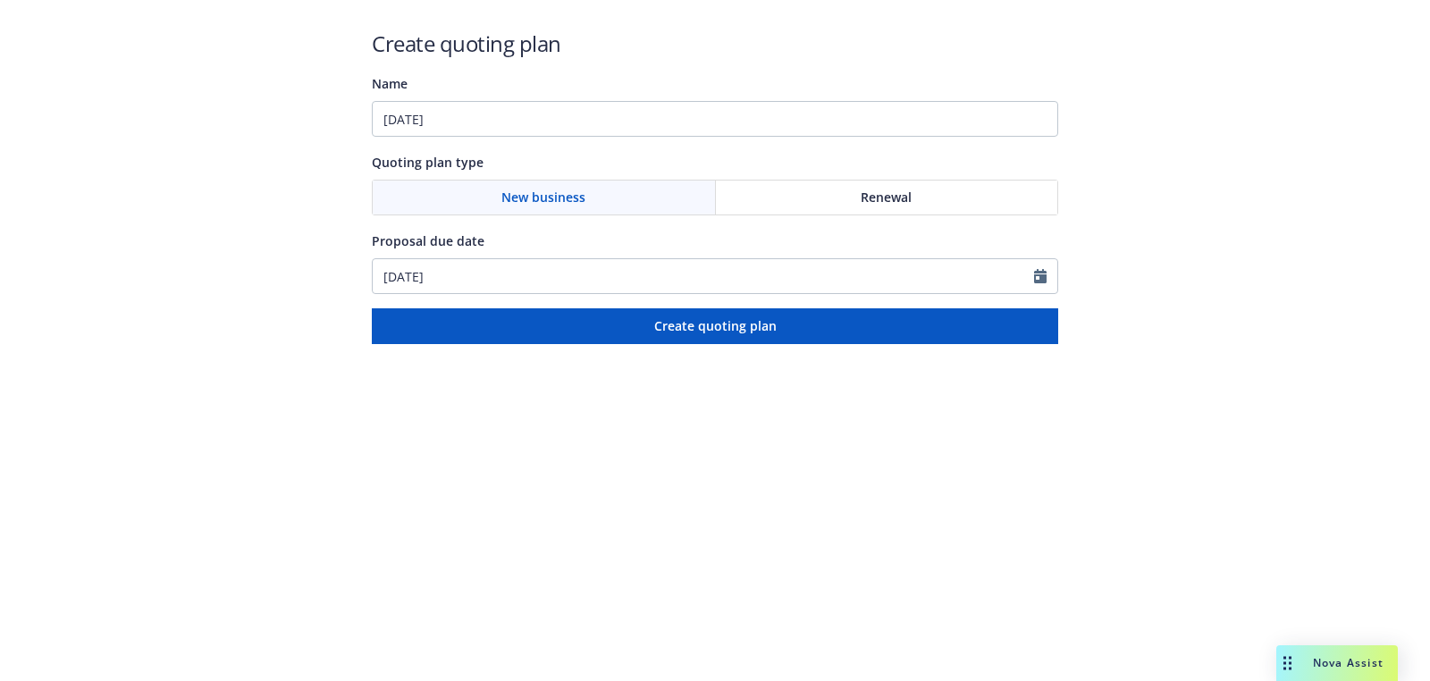
click at [580, 95] on div "Name [DATE]" at bounding box center [715, 104] width 686 height 64
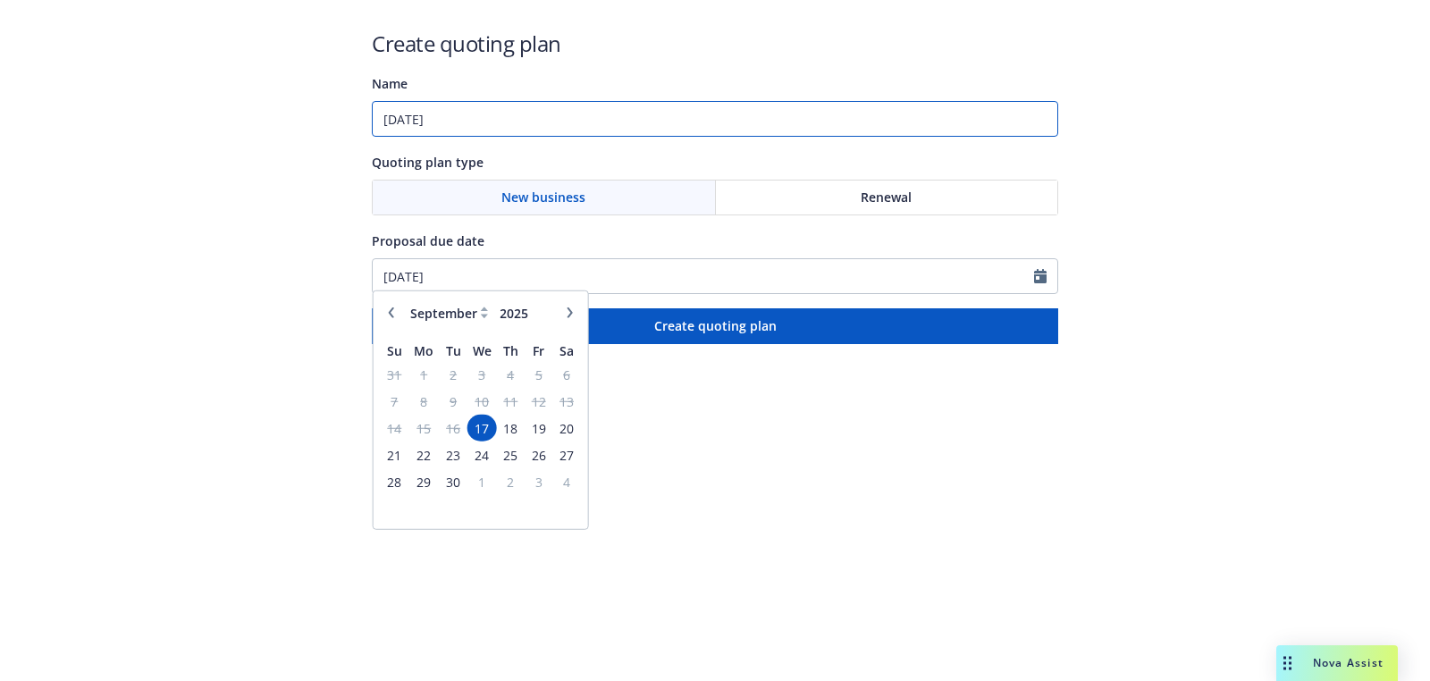
click at [580, 122] on input "[DATE]" at bounding box center [715, 119] width 686 height 36
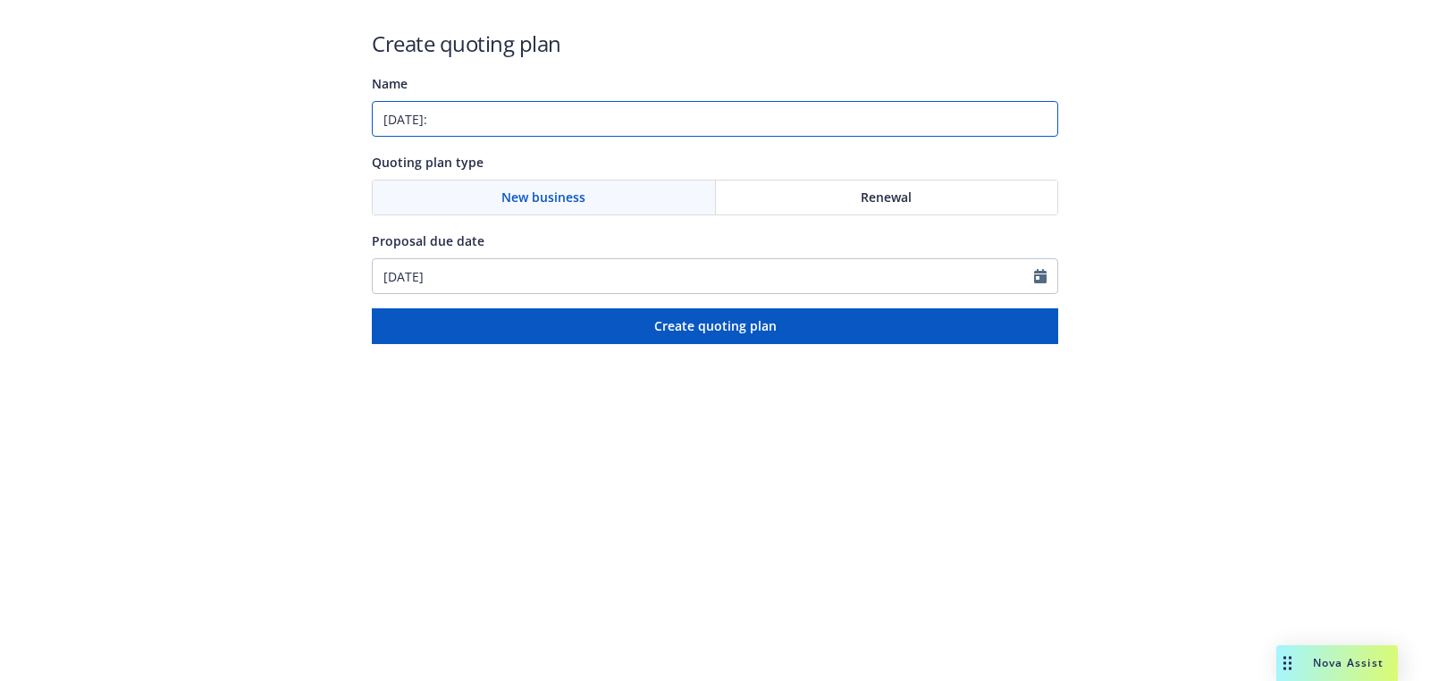
paste input "Builders Risk / Course of Construction"
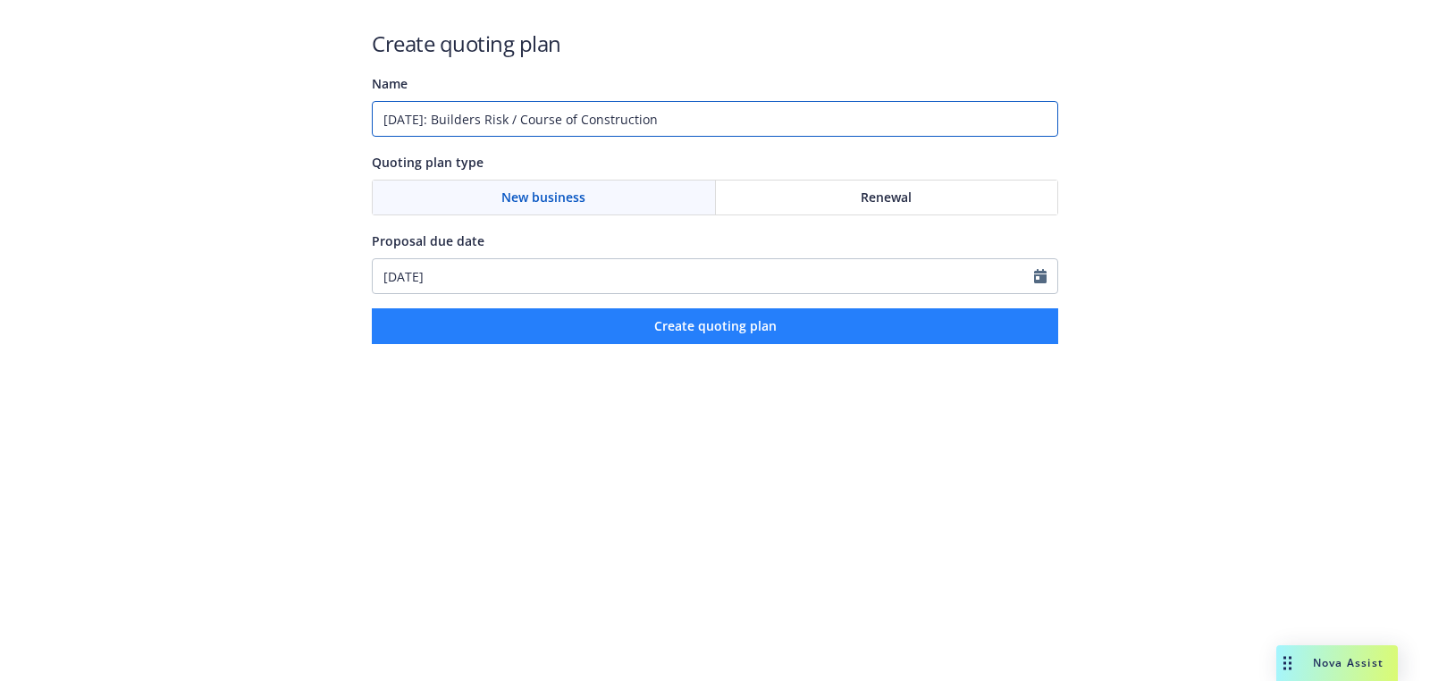
type input "[DATE]: Builders Risk / Course of Construction"
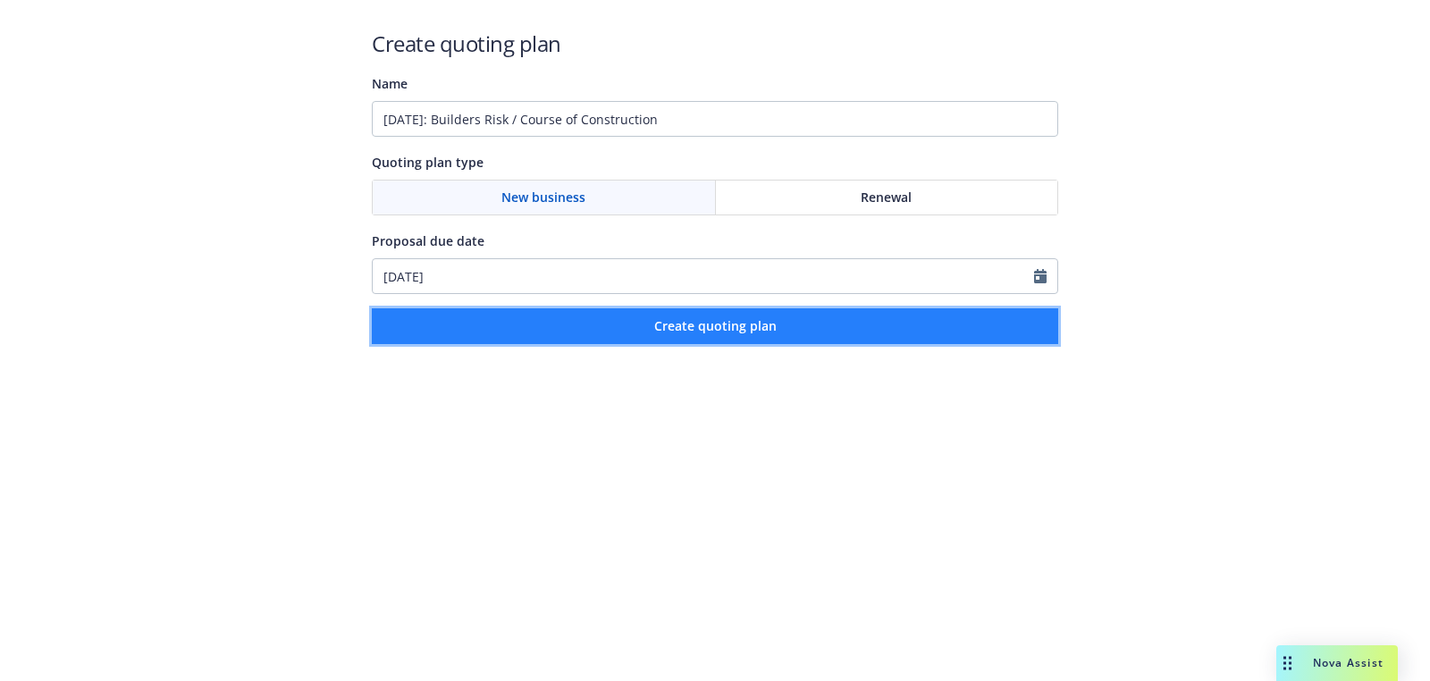
click at [664, 315] on button "Create quoting plan" at bounding box center [715, 326] width 686 height 36
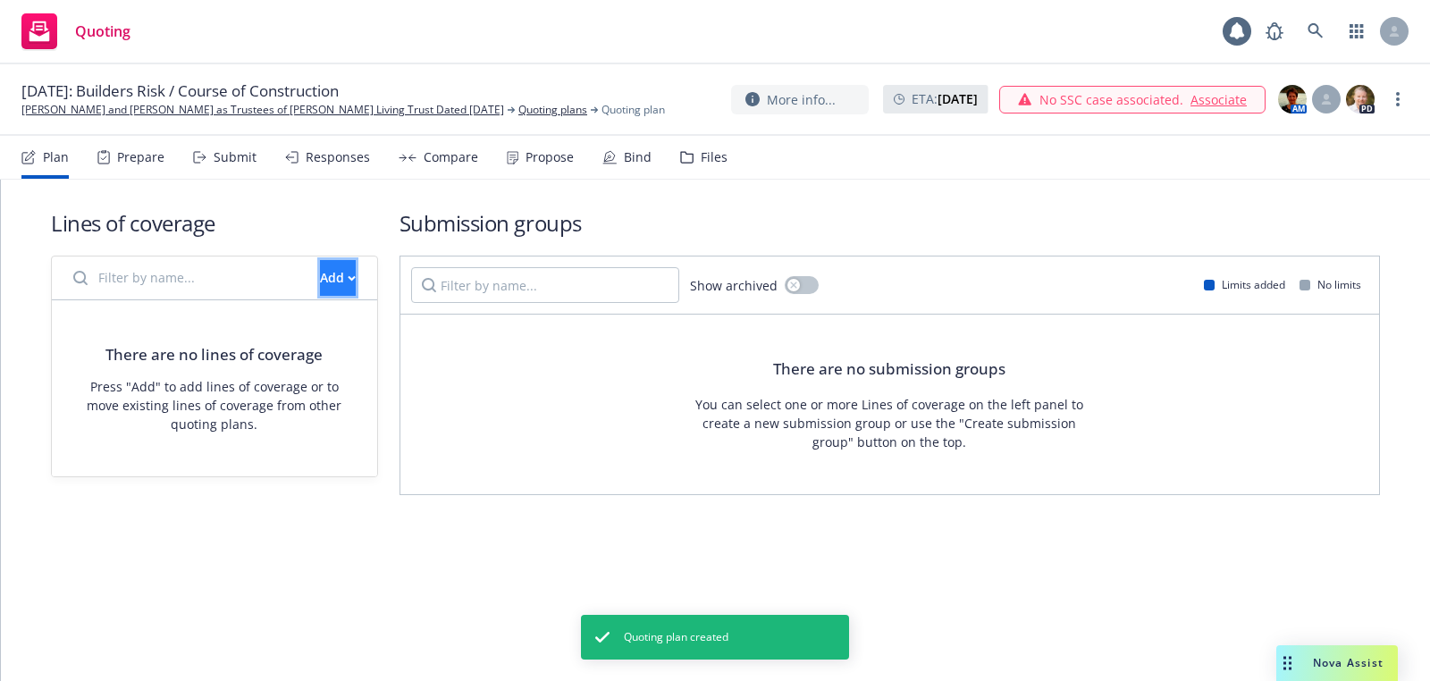
click at [320, 272] on div "Add" at bounding box center [338, 278] width 36 height 34
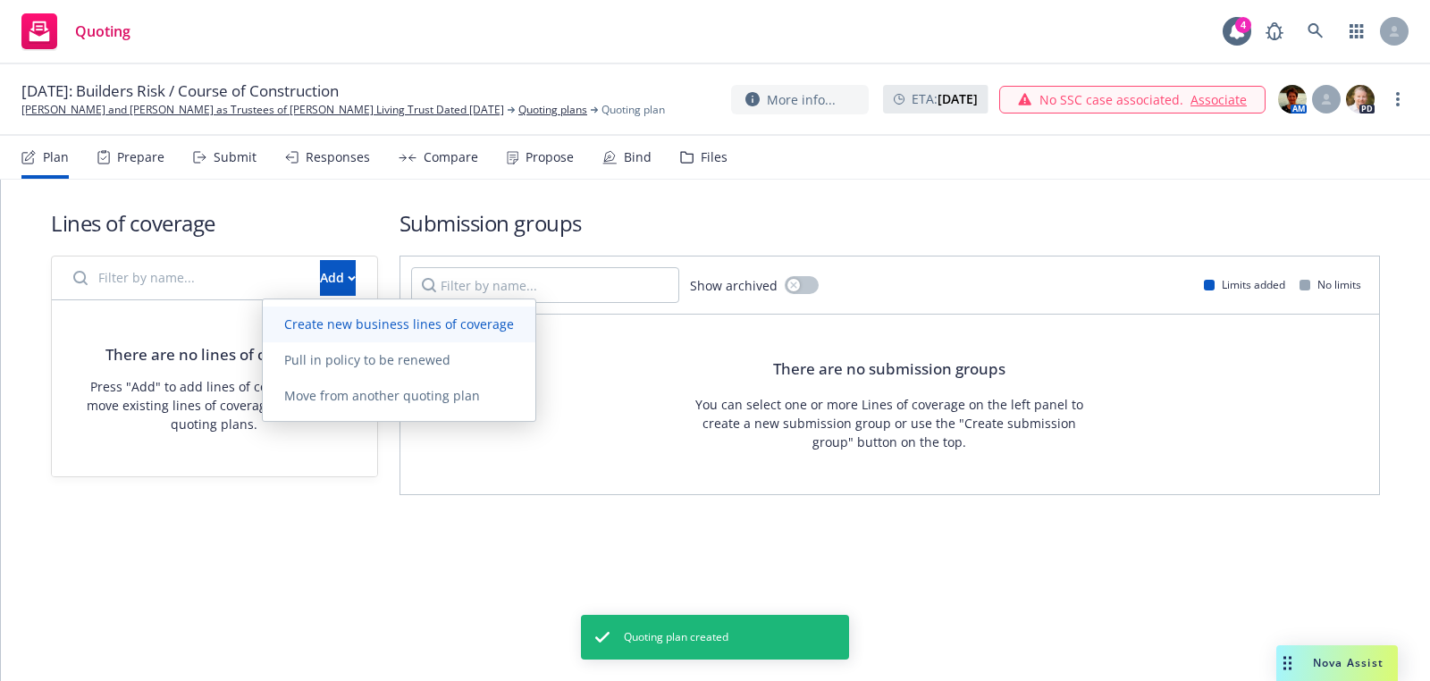
click at [367, 308] on link "Create new business lines of coverage" at bounding box center [399, 325] width 273 height 36
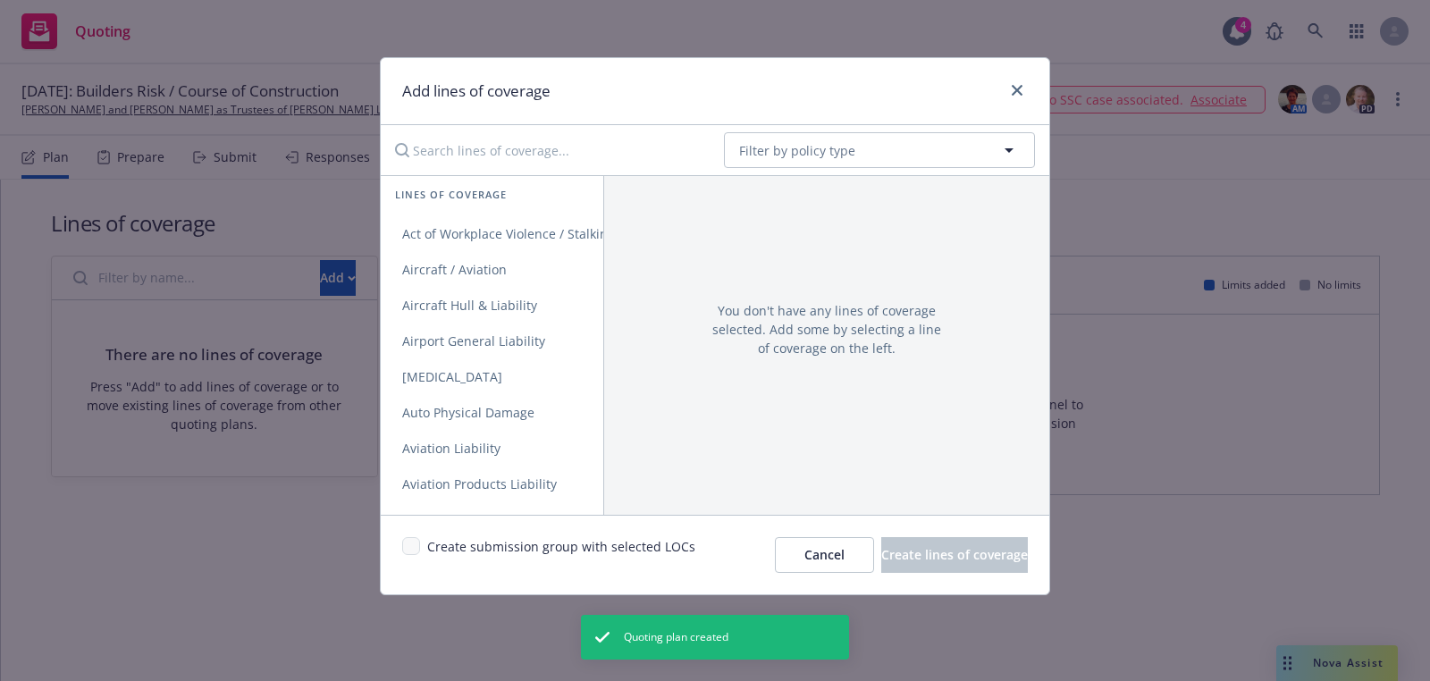
click at [752, 169] on div "No readable name Filter by policy type" at bounding box center [715, 150] width 669 height 50
click at [753, 166] on button "Filter by policy type" at bounding box center [879, 150] width 311 height 36
type input "build"
click at [837, 200] on strong "Builders Risk / Course of Construction" at bounding box center [860, 200] width 233 height 17
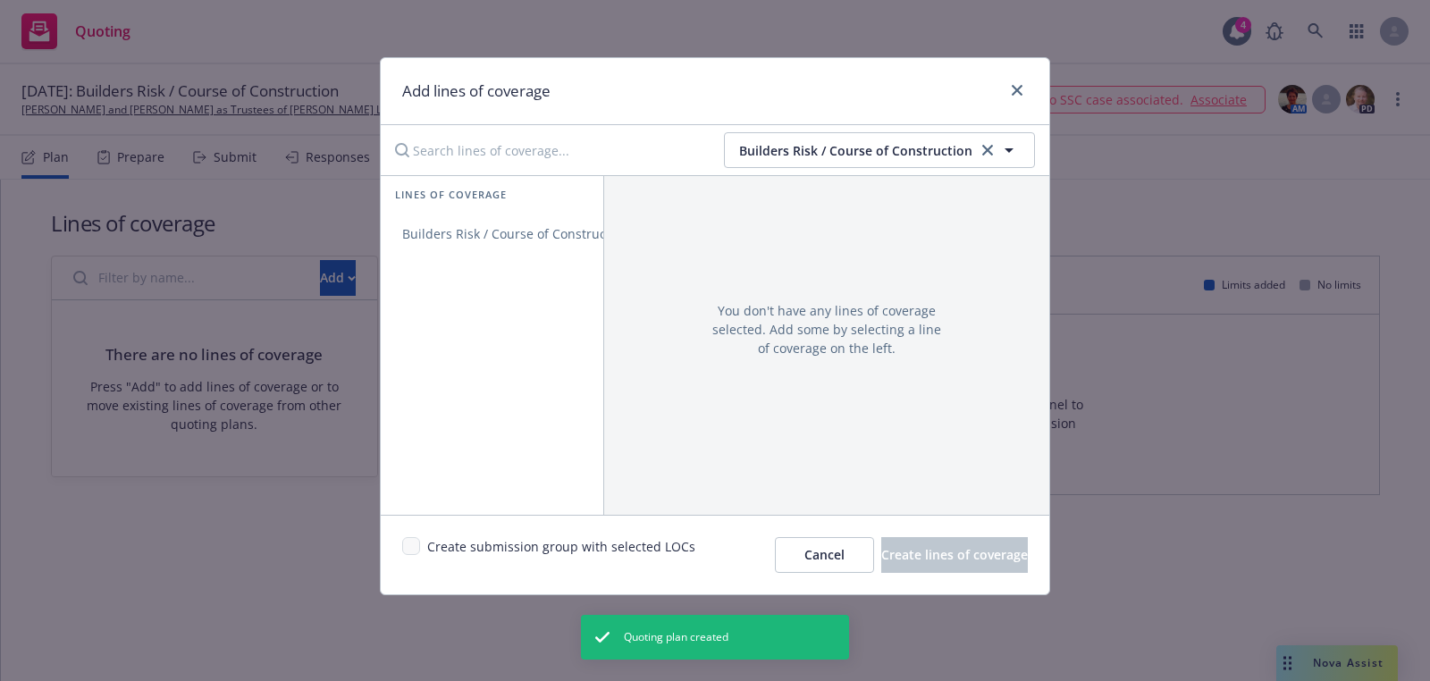
click at [538, 191] on div "Lines of coverage" at bounding box center [492, 194] width 194 height 15
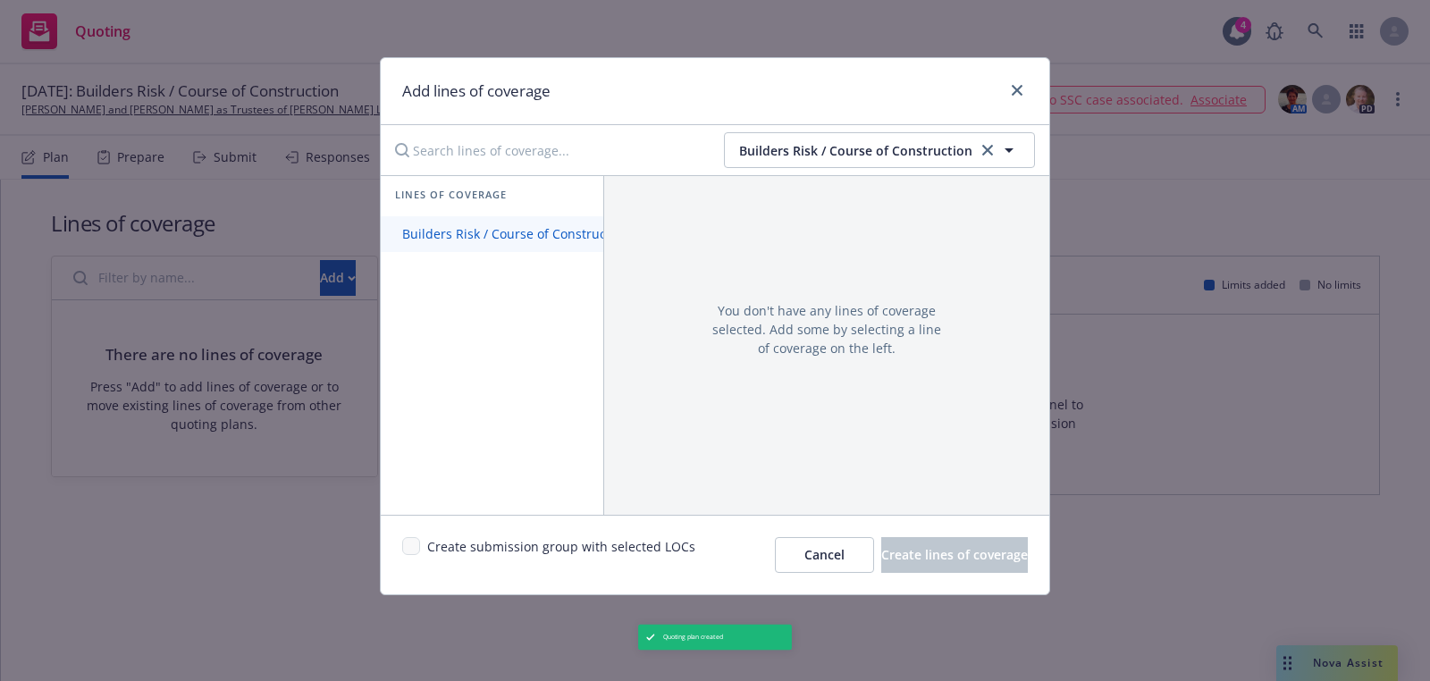
click at [531, 218] on link "Builders Risk / Course of Construction" at bounding box center [516, 234] width 270 height 36
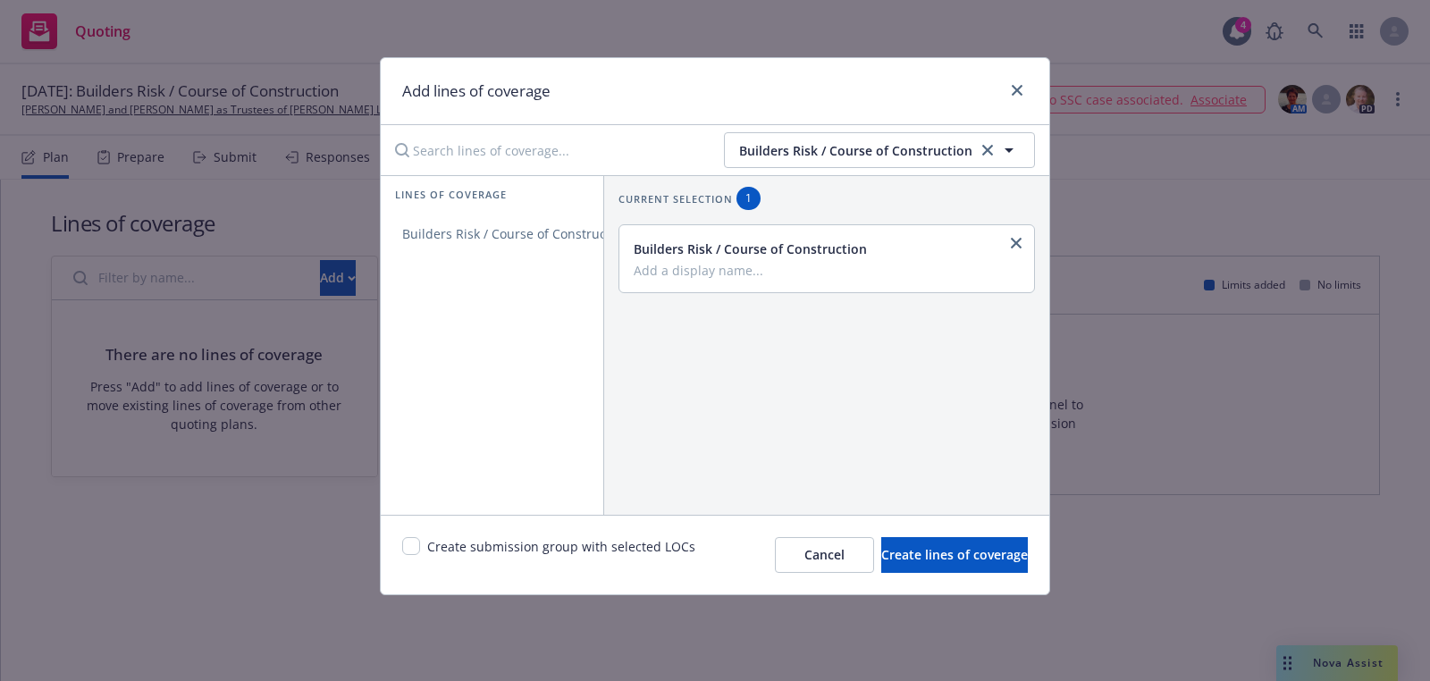
click at [408, 560] on div "Create submission group with selected LOCs" at bounding box center [548, 555] width 293 height 36
click at [408, 558] on div "Create submission group with selected LOCs" at bounding box center [548, 555] width 293 height 36
click at [419, 546] on div "Create submission group with selected LOCs" at bounding box center [548, 555] width 293 height 36
click at [408, 546] on input "checkbox" at bounding box center [411, 546] width 18 height 18
checkbox input "true"
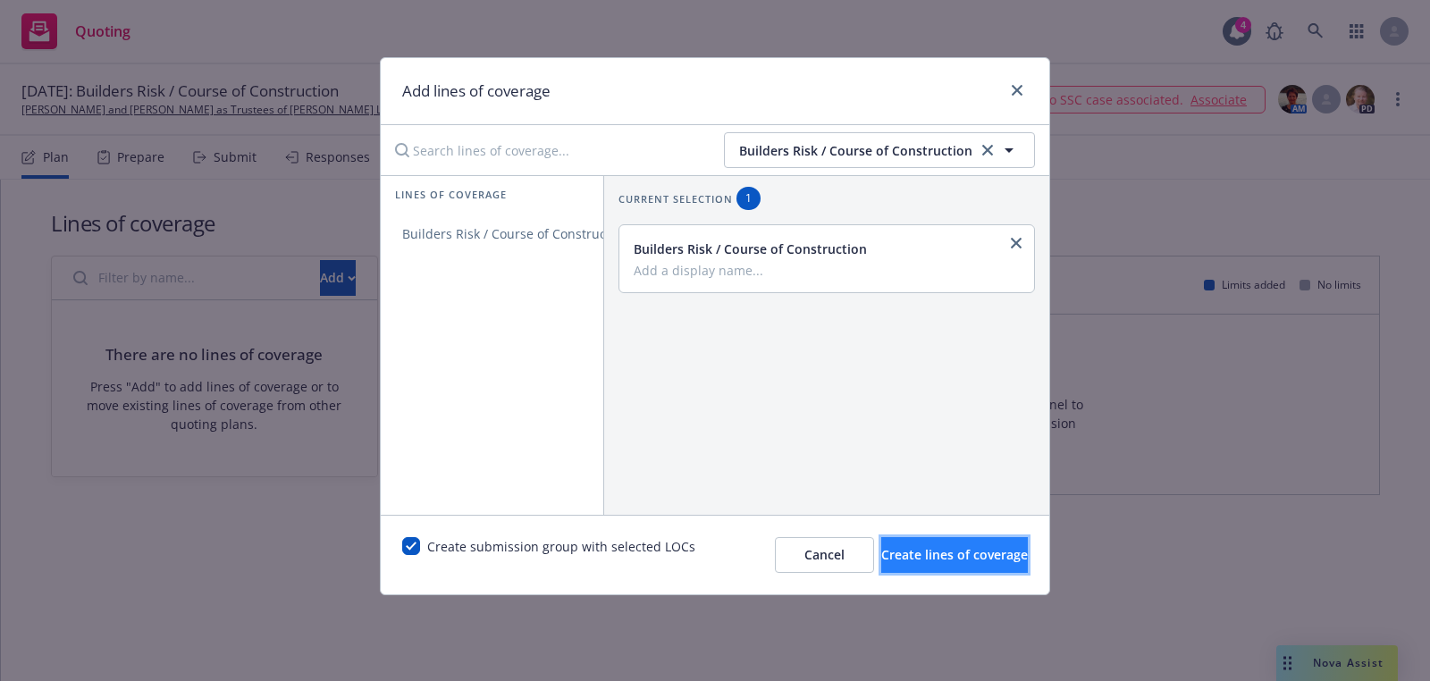
click at [896, 550] on span "Create lines of coverage" at bounding box center [954, 554] width 147 height 17
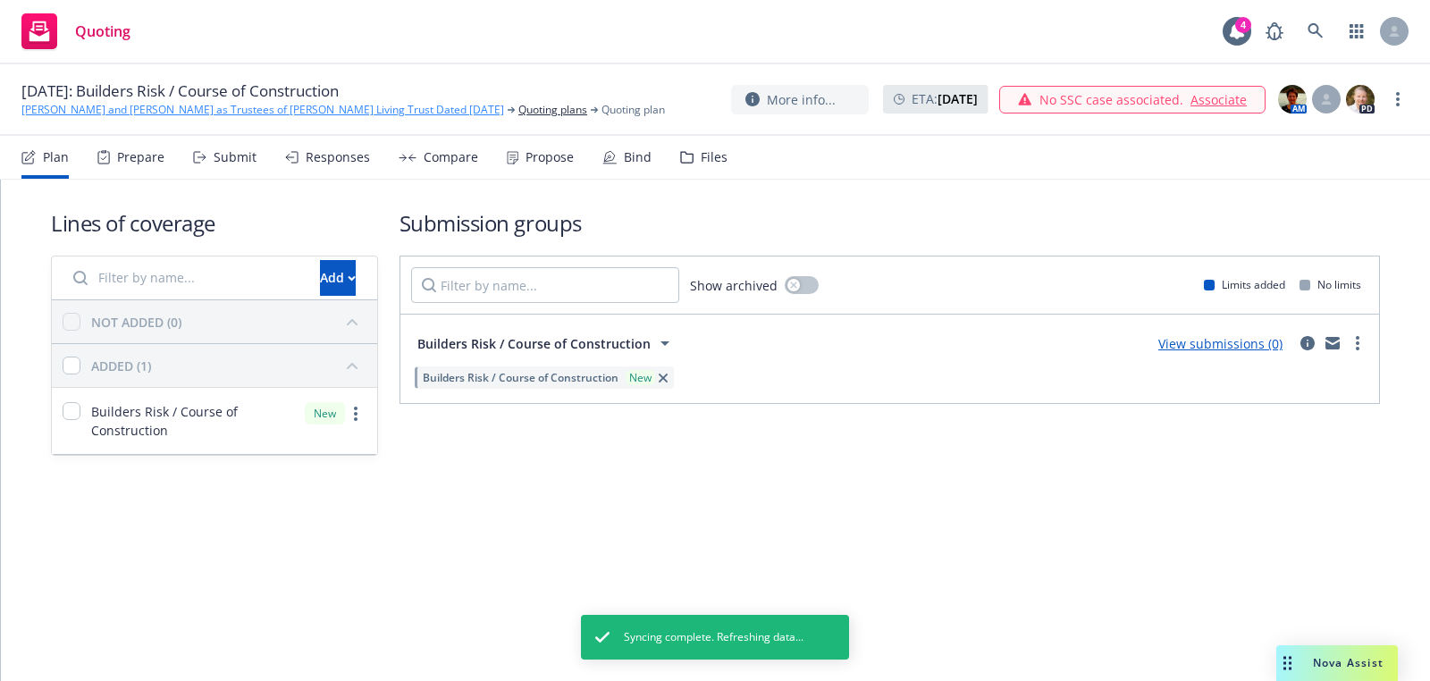
click at [49, 110] on link "David Lefkowitz and Norma Montero Lefkowitz as Trustees of Lefkowitz Living Tru…" at bounding box center [262, 110] width 483 height 16
